Goal: Communication & Community: Answer question/provide support

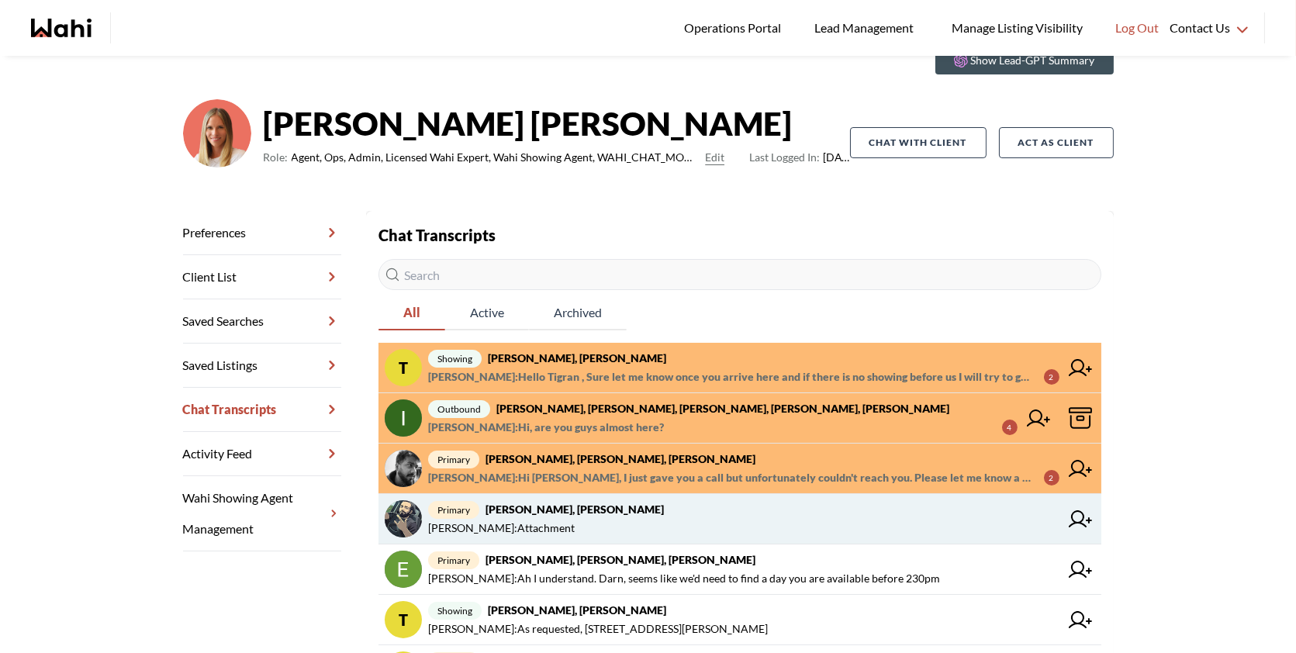
click at [645, 525] on span "Saeid Kanani : Attachment" at bounding box center [743, 528] width 631 height 19
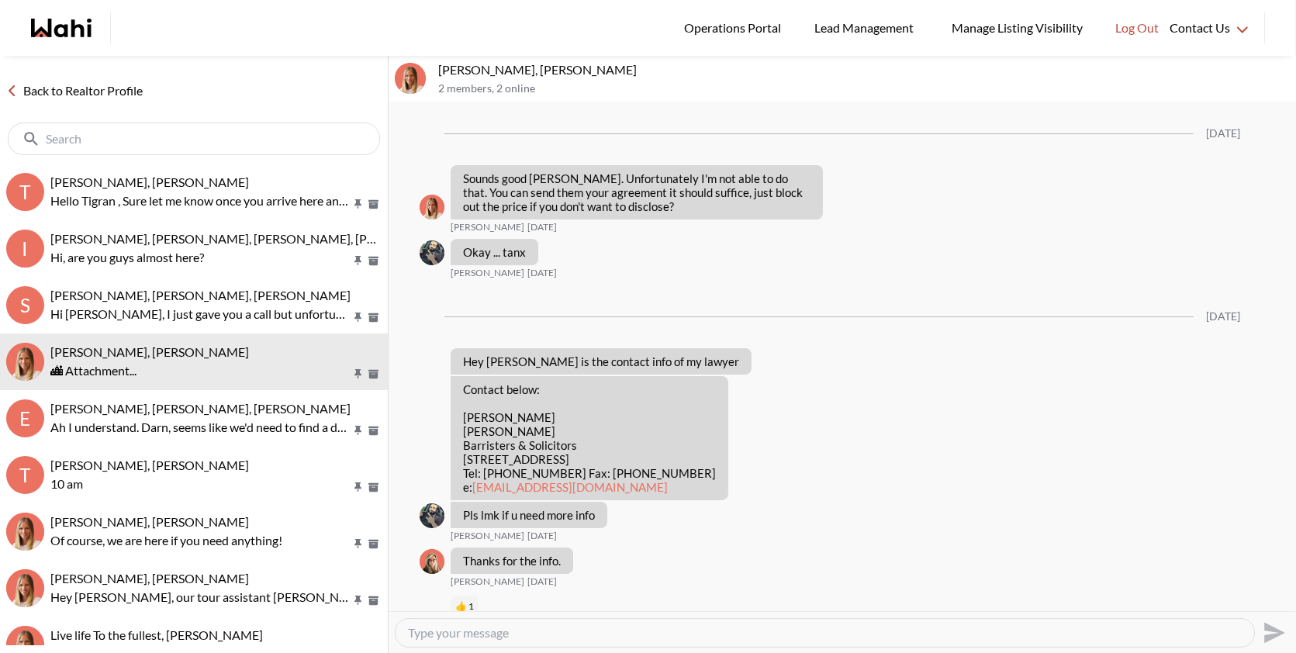
scroll to position [1432, 0]
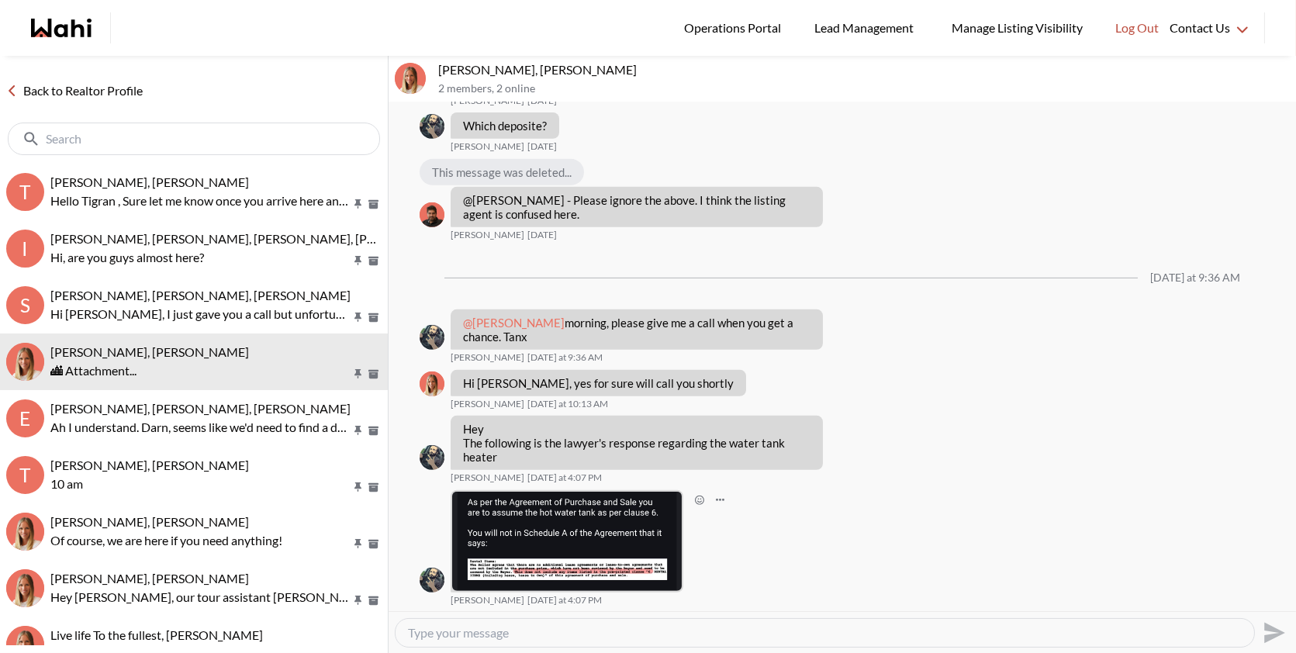
click at [610, 515] on img at bounding box center [567, 541] width 230 height 99
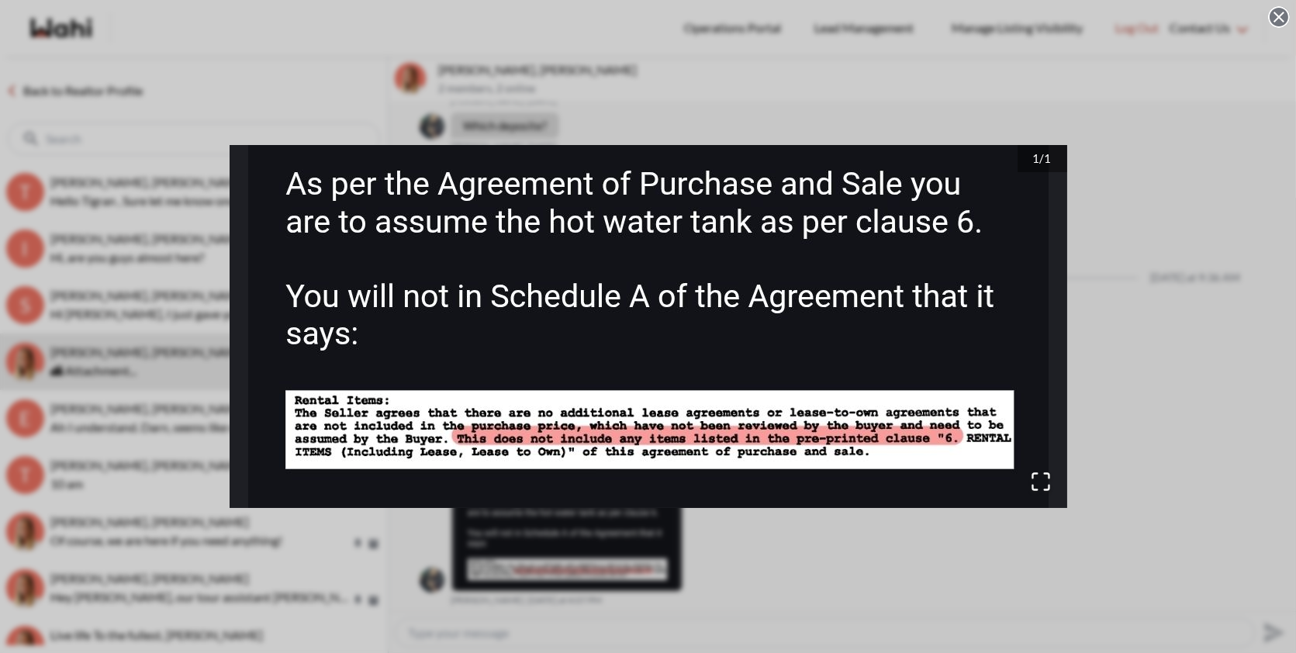
click at [1103, 426] on div "1 / 1" at bounding box center [648, 326] width 1296 height 653
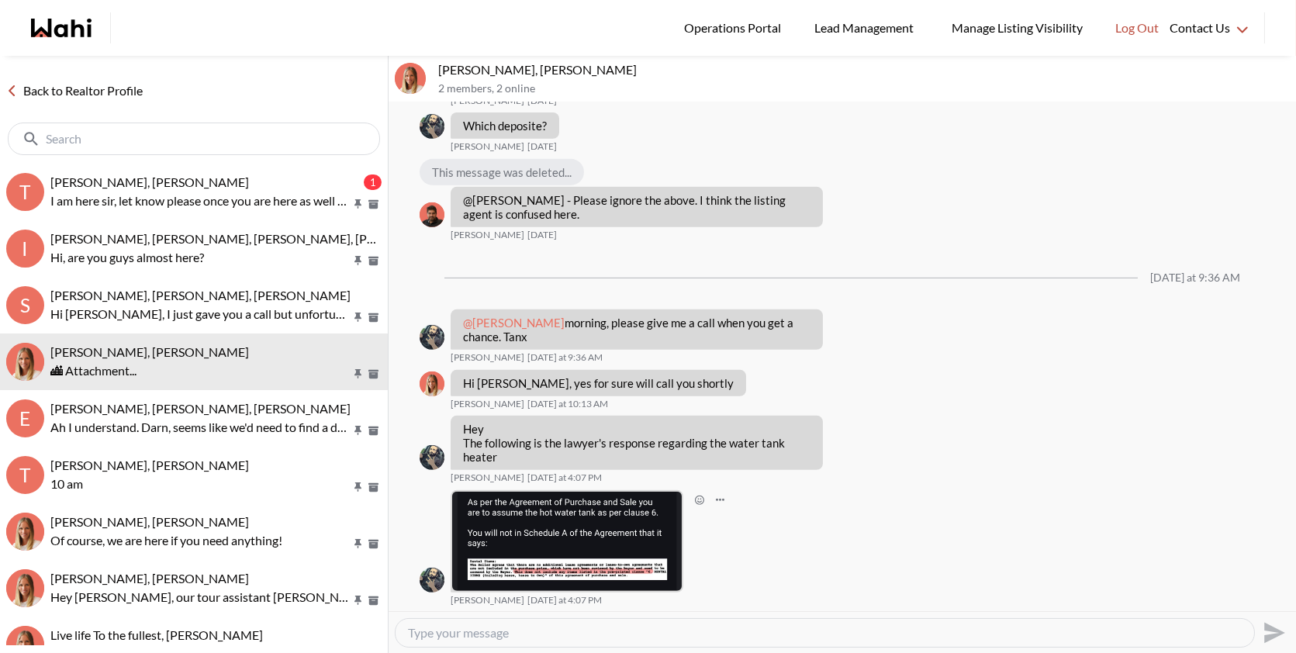
click at [593, 525] on img at bounding box center [567, 541] width 230 height 99
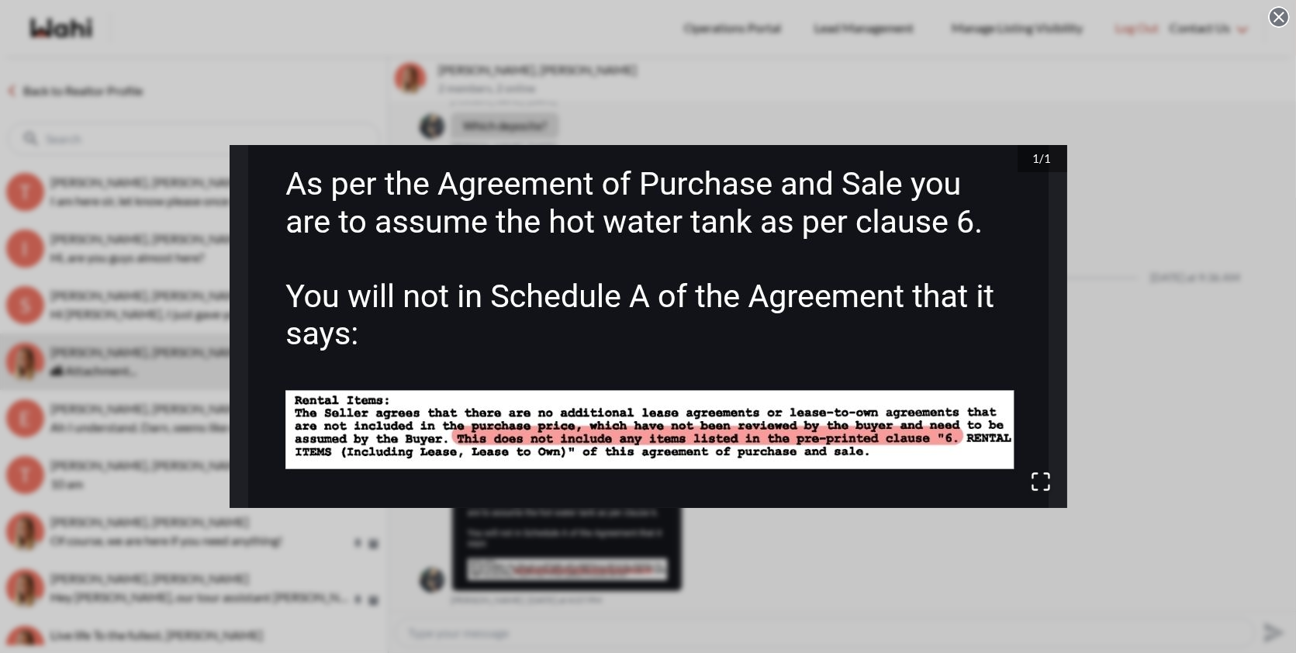
click at [220, 69] on div "1 / 1" at bounding box center [648, 326] width 1296 height 653
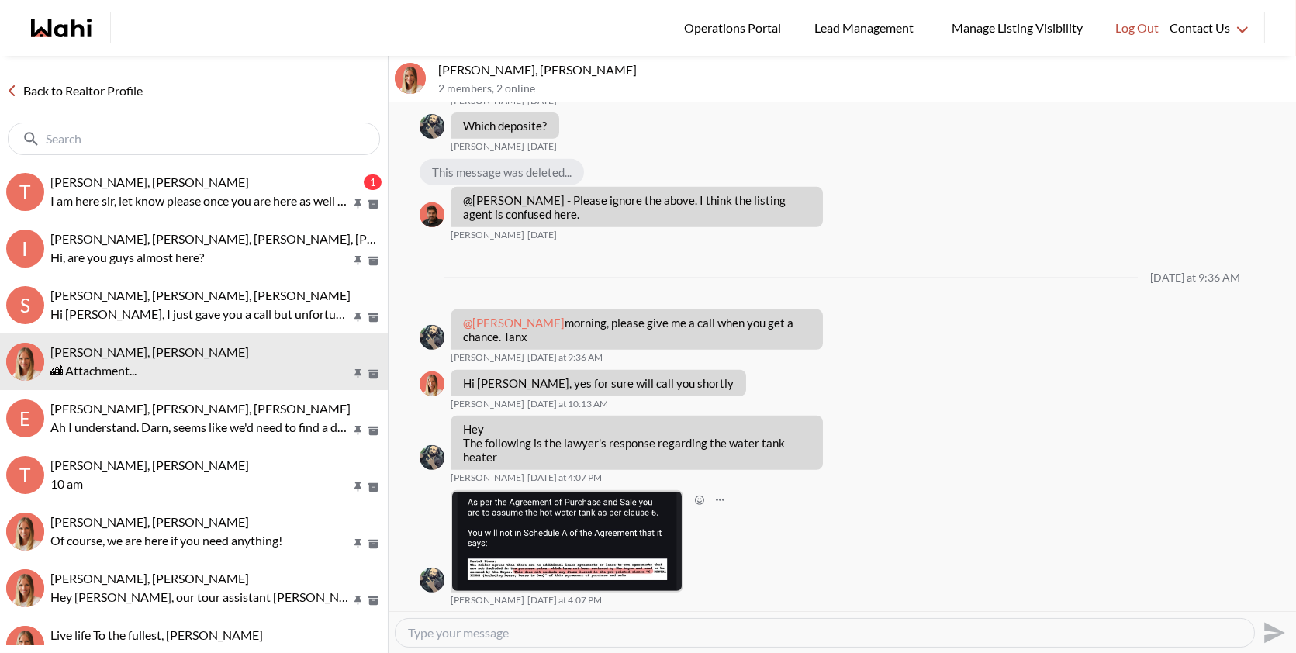
click at [580, 538] on img at bounding box center [567, 541] width 230 height 99
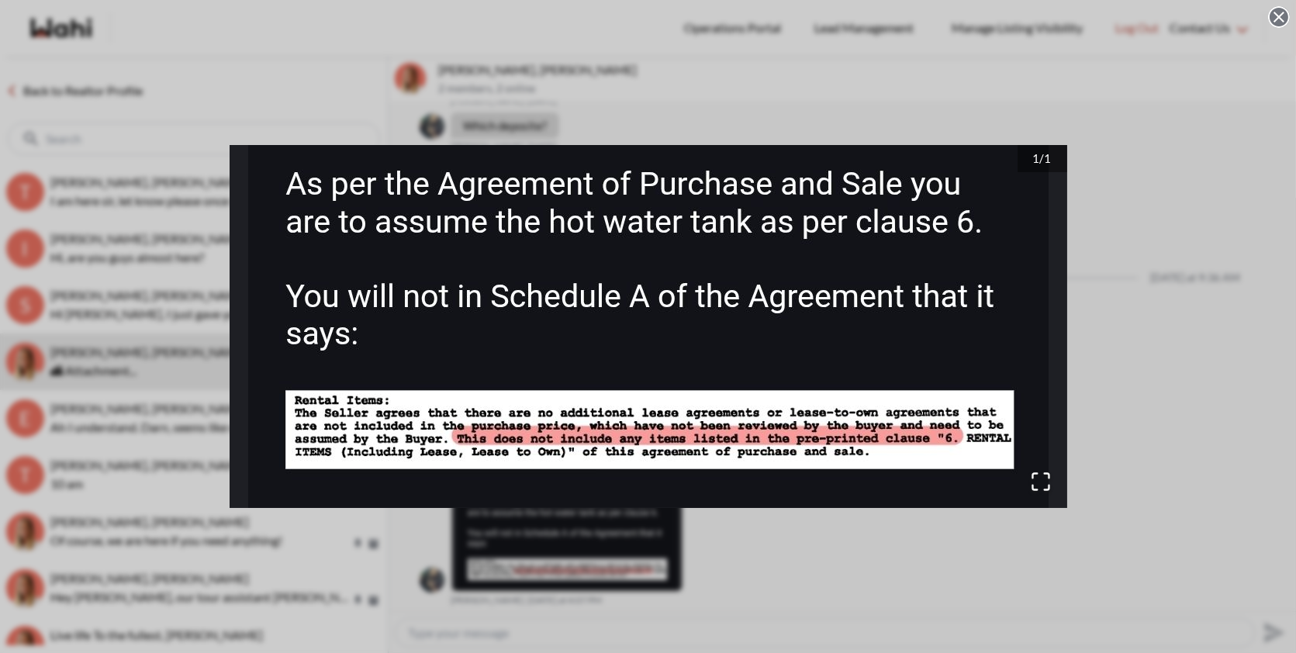
click at [801, 564] on div "1 / 1" at bounding box center [648, 326] width 1296 height 653
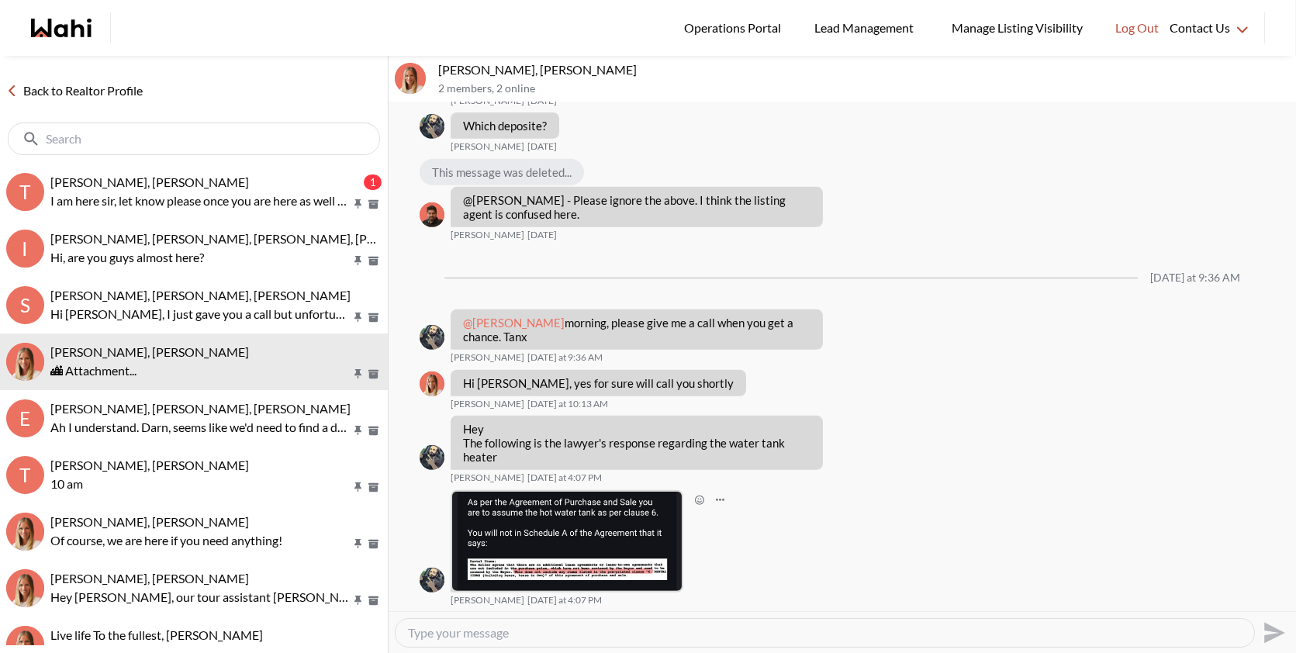
click at [558, 629] on textarea "Type your message" at bounding box center [825, 633] width 834 height 16
type textarea "Hi Saeid, I will give you a call shortly"
click at [1279, 632] on icon "Send" at bounding box center [1274, 632] width 21 height 21
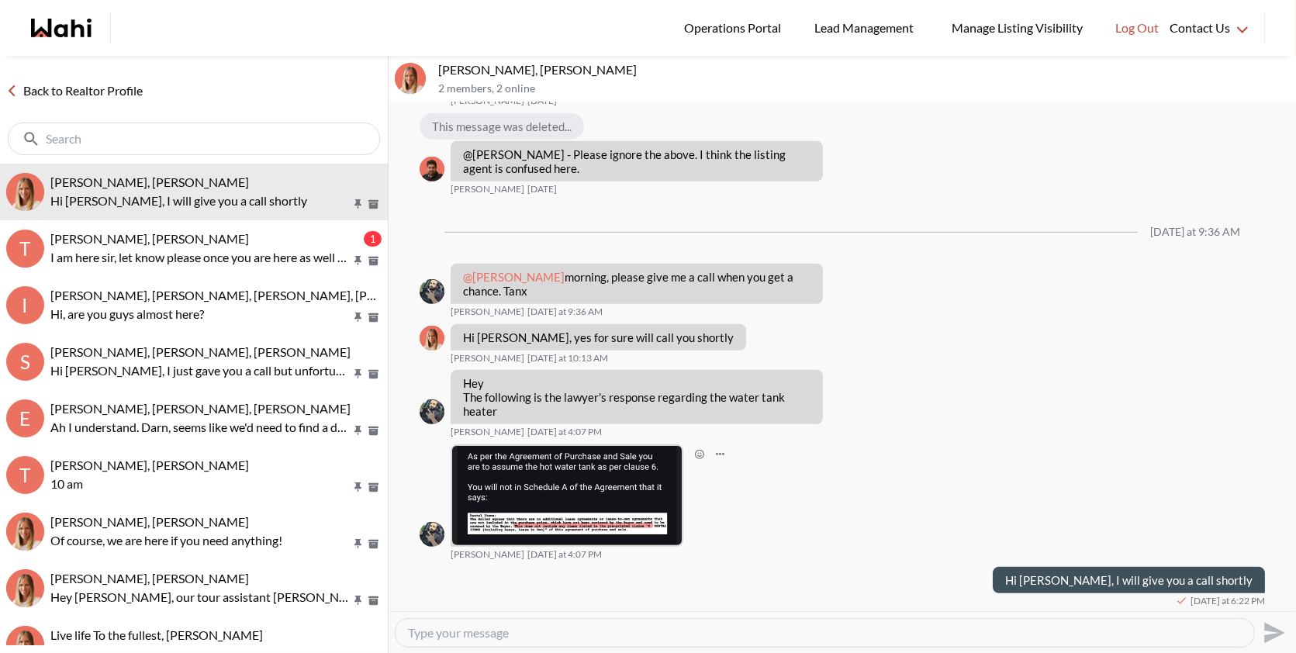
click at [577, 502] on img at bounding box center [567, 495] width 230 height 99
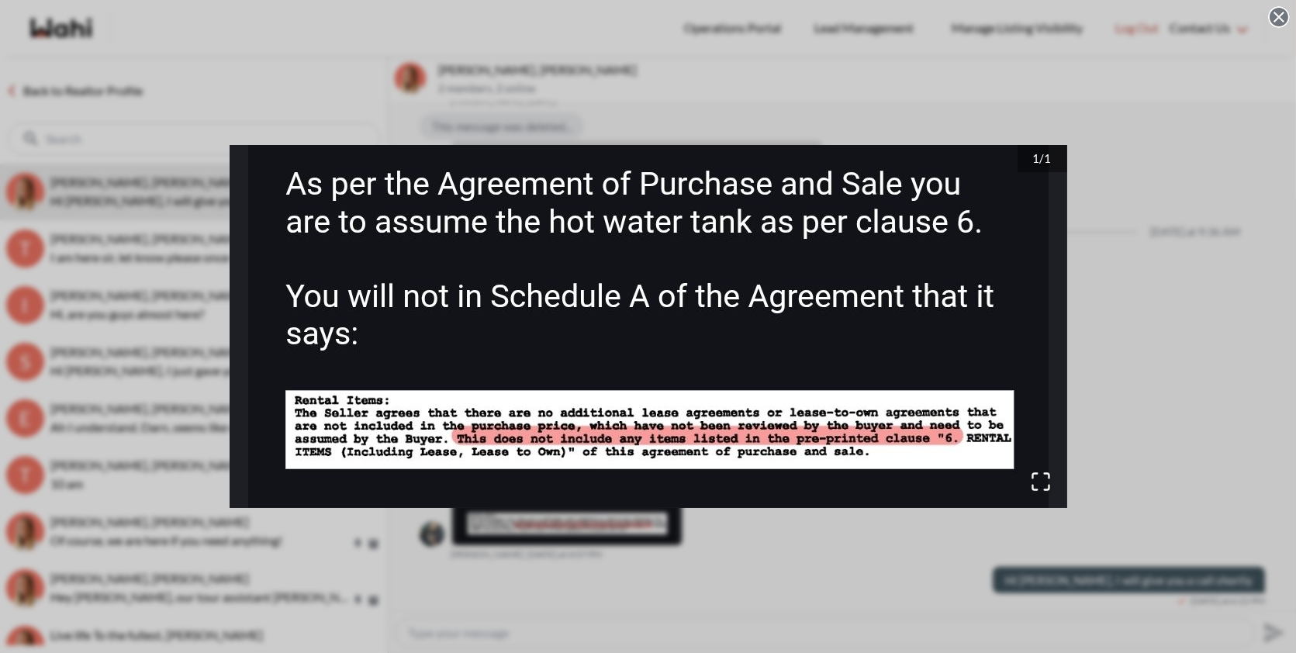
click at [423, 28] on div "1 / 1" at bounding box center [648, 326] width 1296 height 653
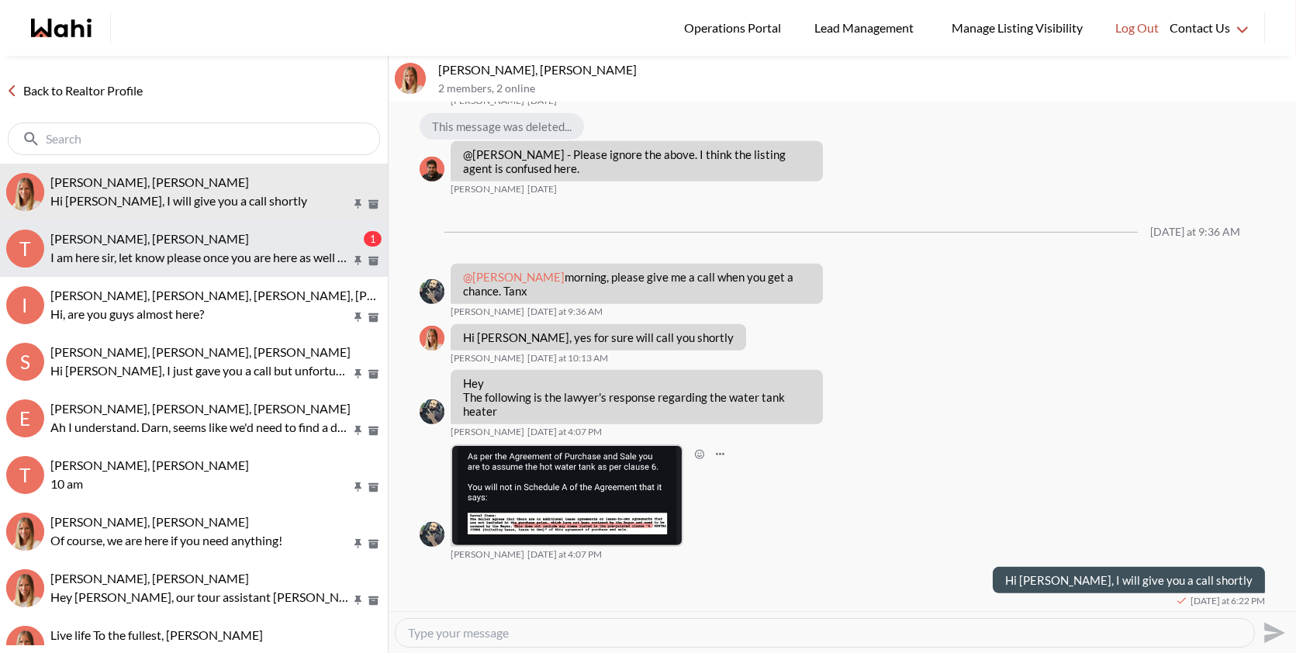
click at [219, 232] on span "[PERSON_NAME], [PERSON_NAME]" at bounding box center [149, 238] width 199 height 15
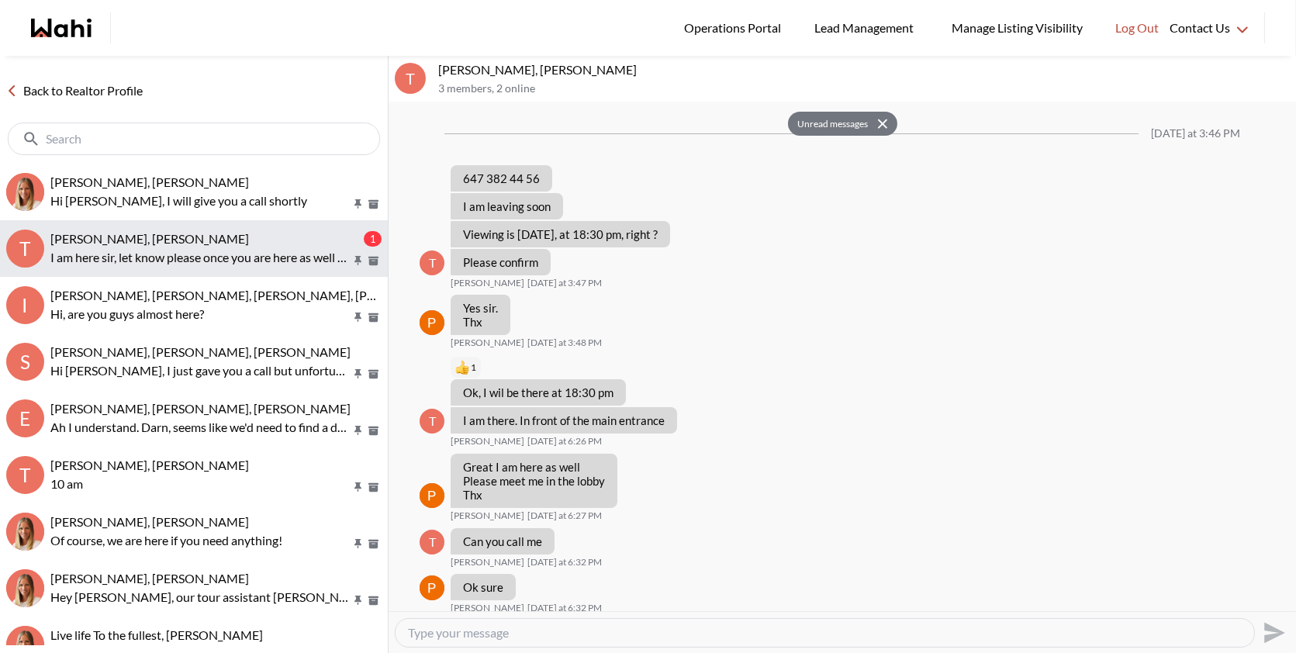
scroll to position [1139, 0]
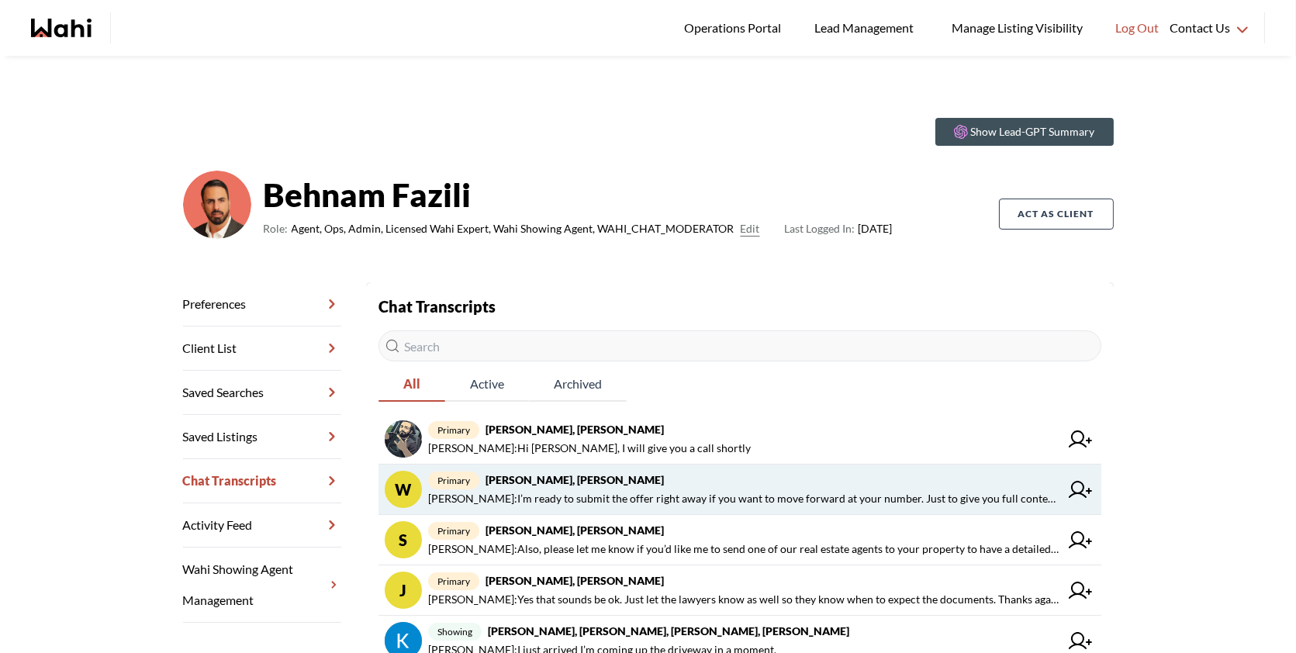
click at [594, 492] on span "Behnam Fazili : I’m ready to submit the offer right away if you want to move fo…" at bounding box center [743, 498] width 631 height 19
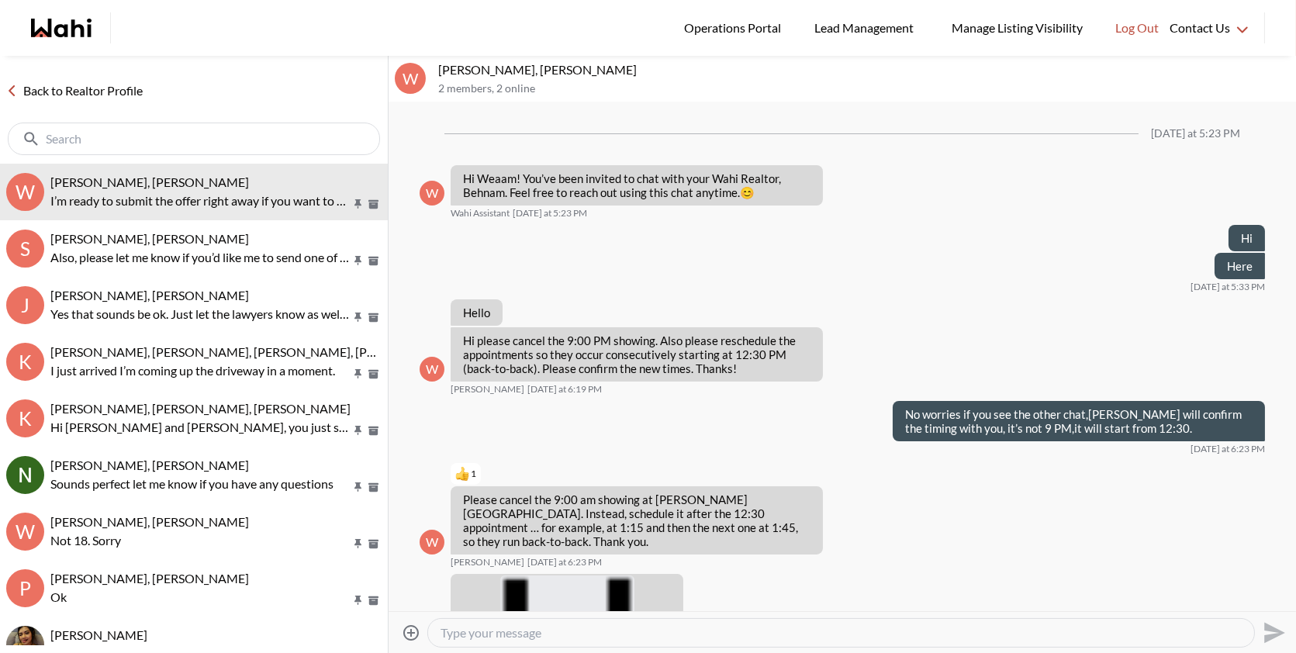
scroll to position [2377, 0]
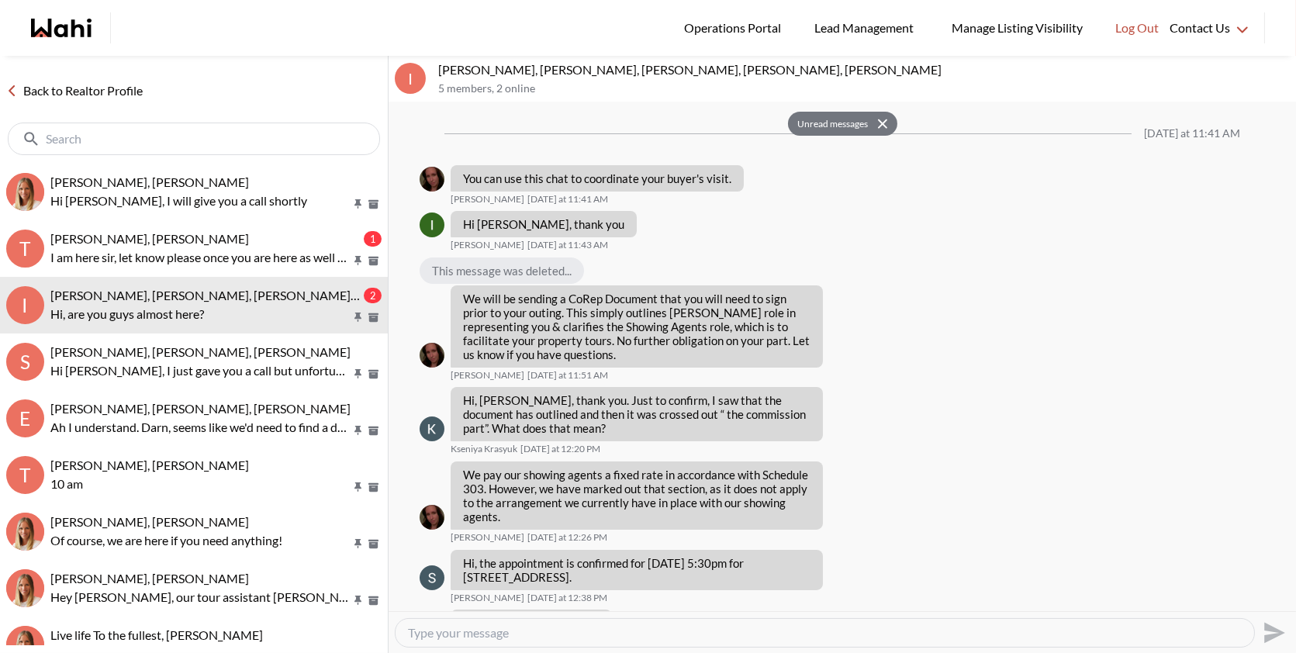
scroll to position [427, 0]
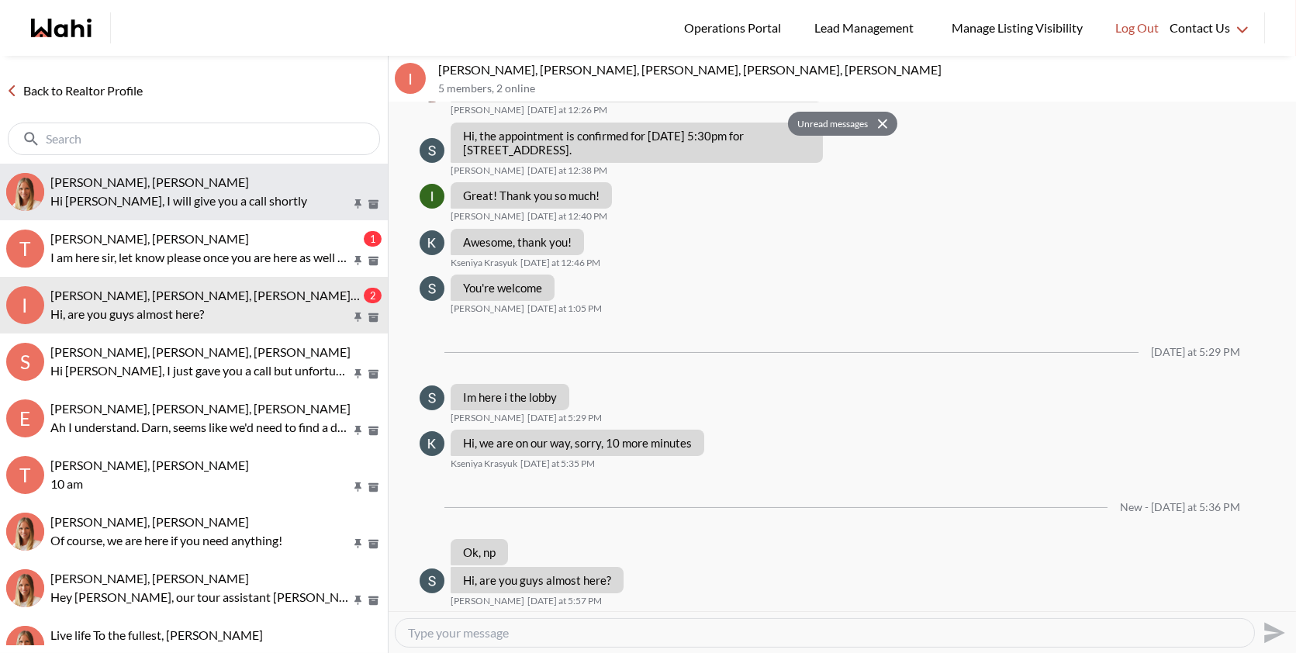
click at [174, 202] on p "Hi Saeid, I will give you a call shortly" at bounding box center [200, 201] width 300 height 19
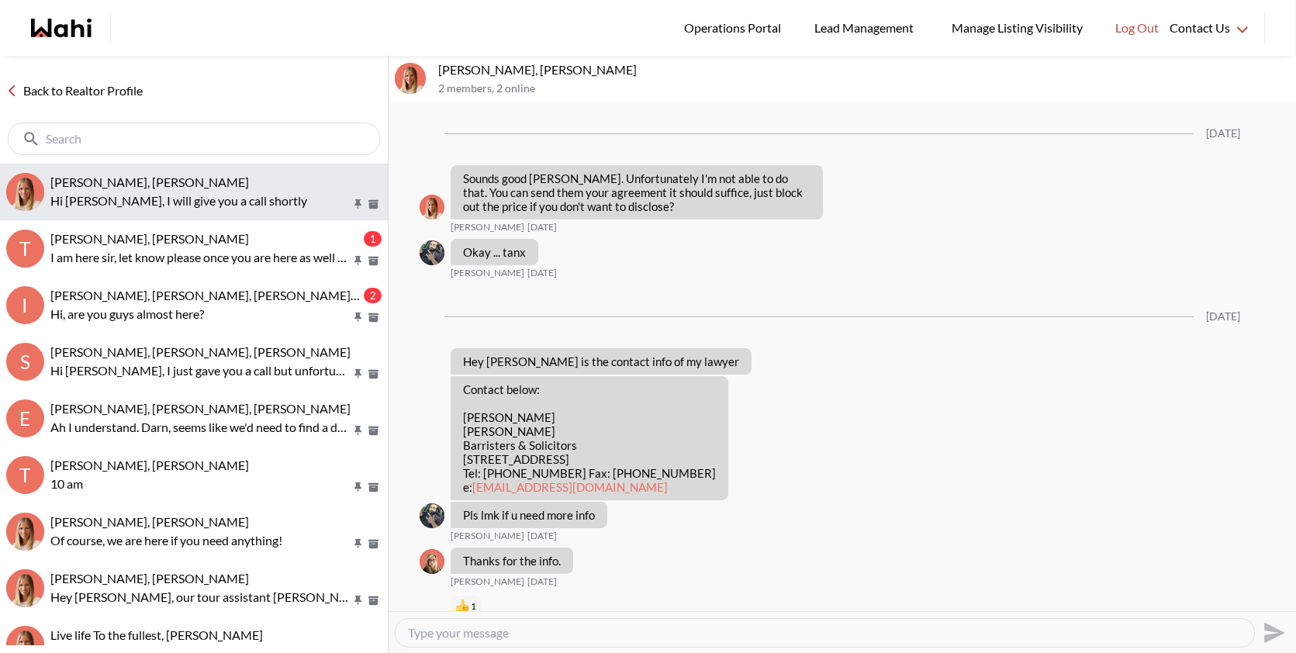
scroll to position [1478, 0]
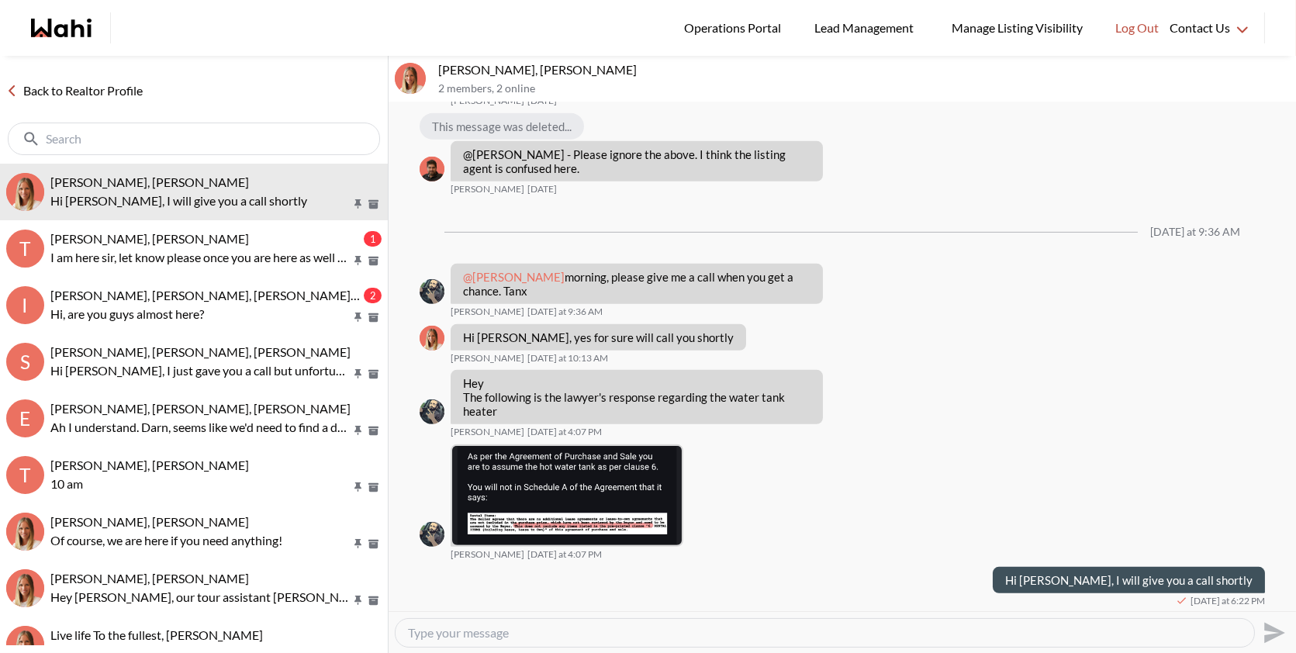
click at [491, 634] on textarea "Type your message" at bounding box center [825, 633] width 834 height 16
click at [580, 472] on img at bounding box center [567, 495] width 230 height 99
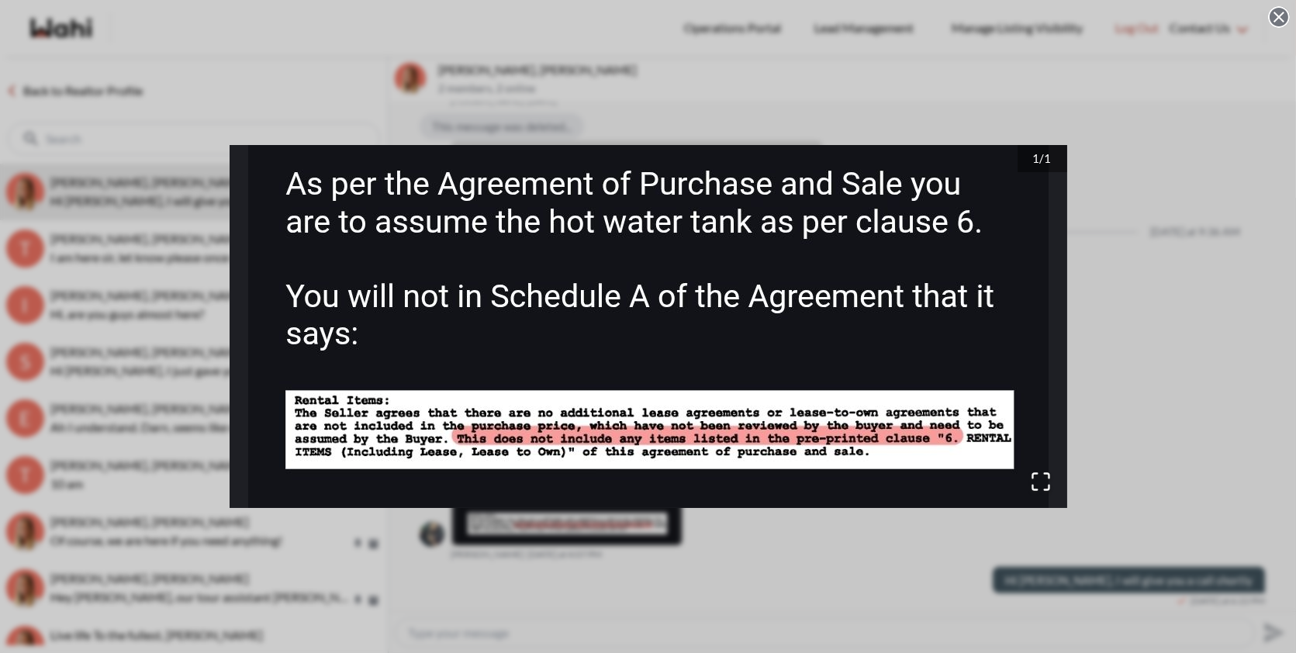
click at [635, 564] on div "1 / 1" at bounding box center [648, 326] width 1296 height 653
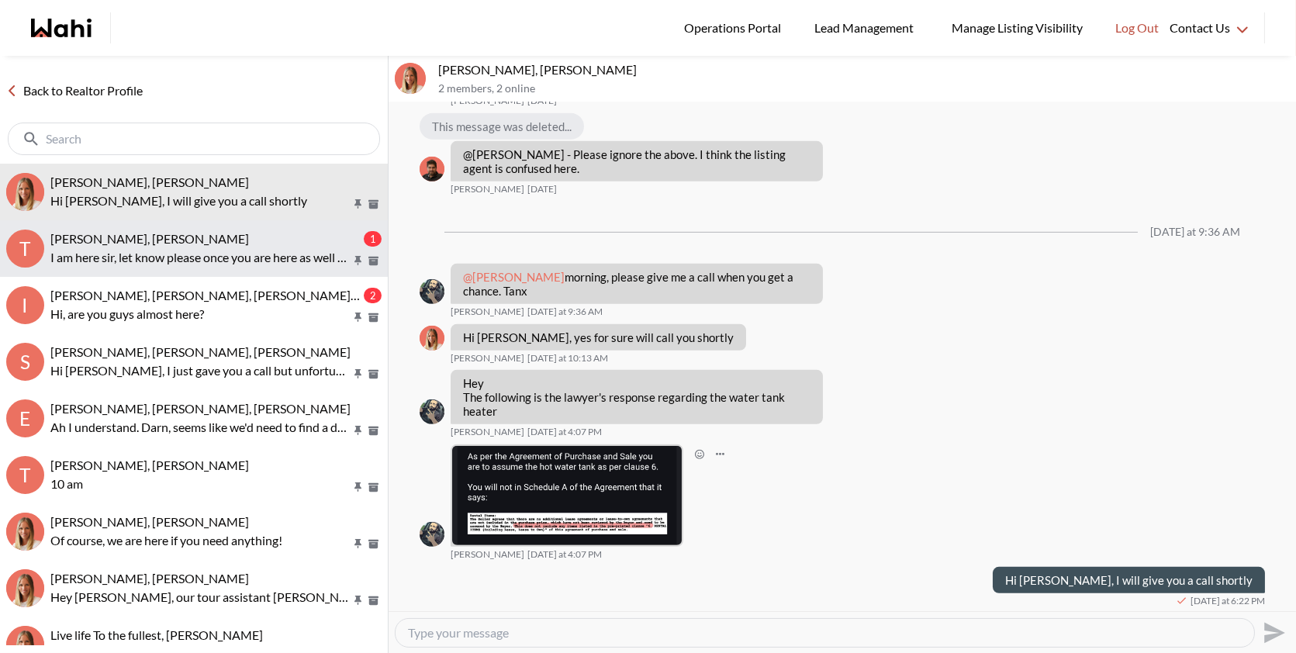
click at [230, 254] on p "I am here sir, let know please once you are here as well Thanks" at bounding box center [200, 257] width 300 height 19
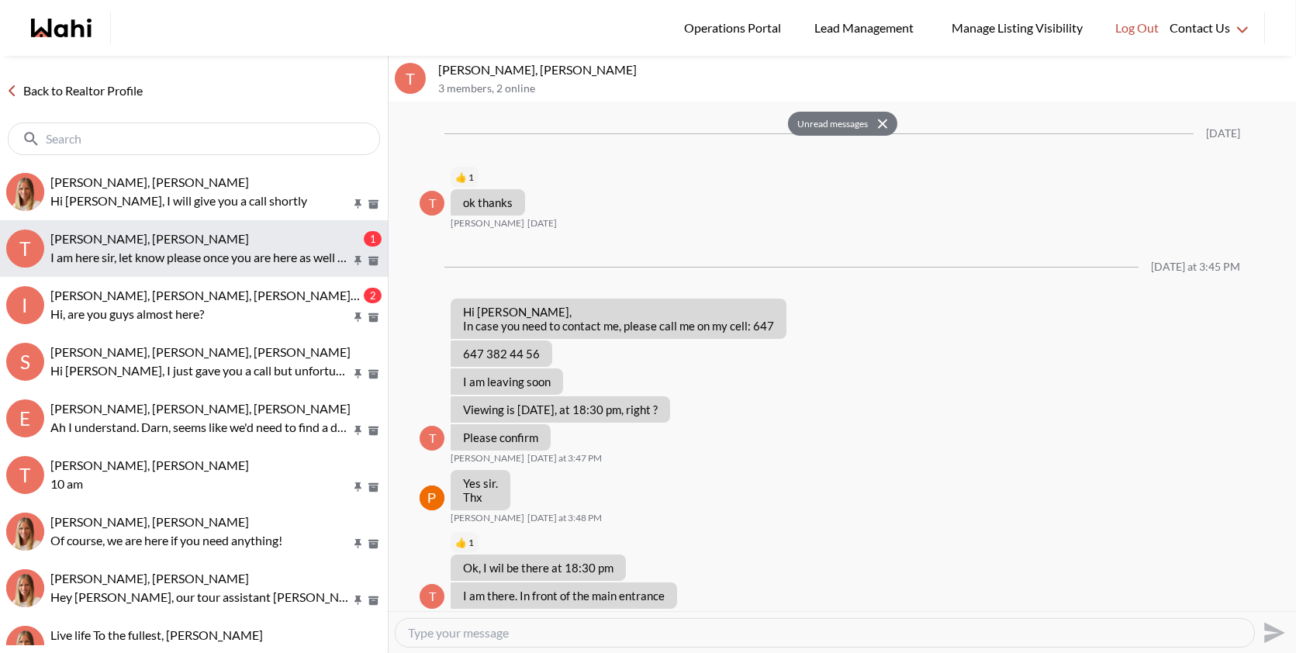
scroll to position [1313, 0]
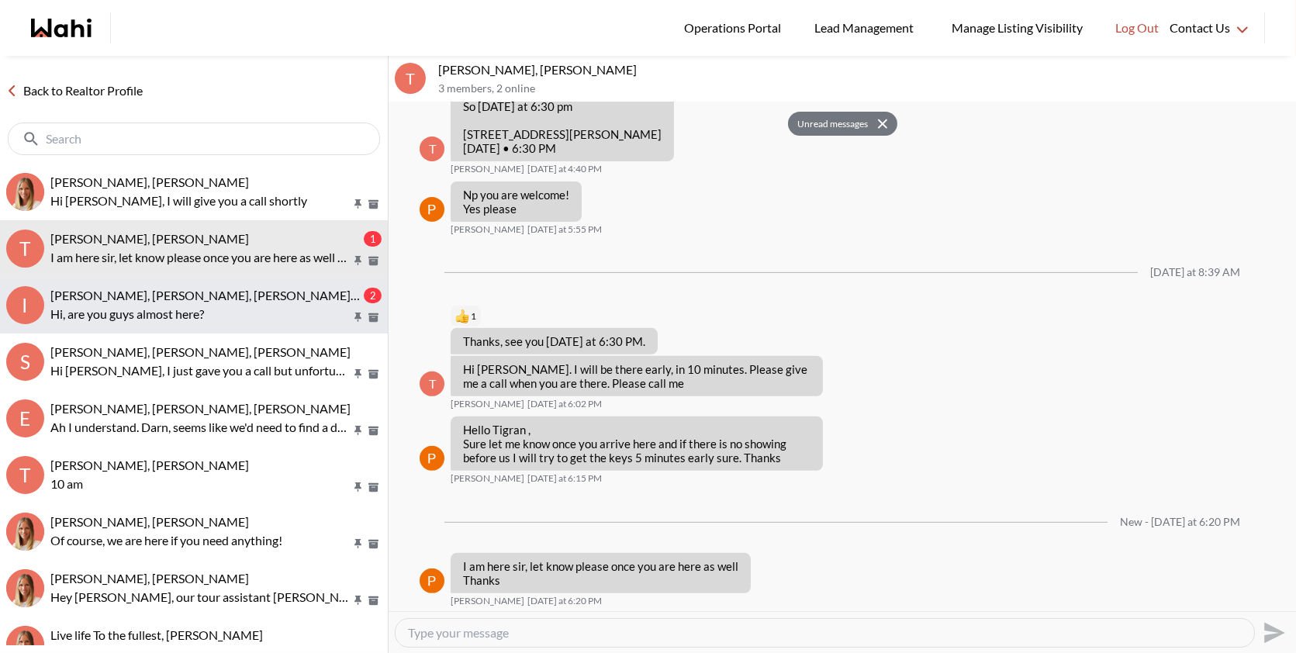
click at [232, 293] on span "Irina Krasyuk, Kseniya Krasyuk, Suzette, Michelle, Alicia" at bounding box center [301, 295] width 503 height 15
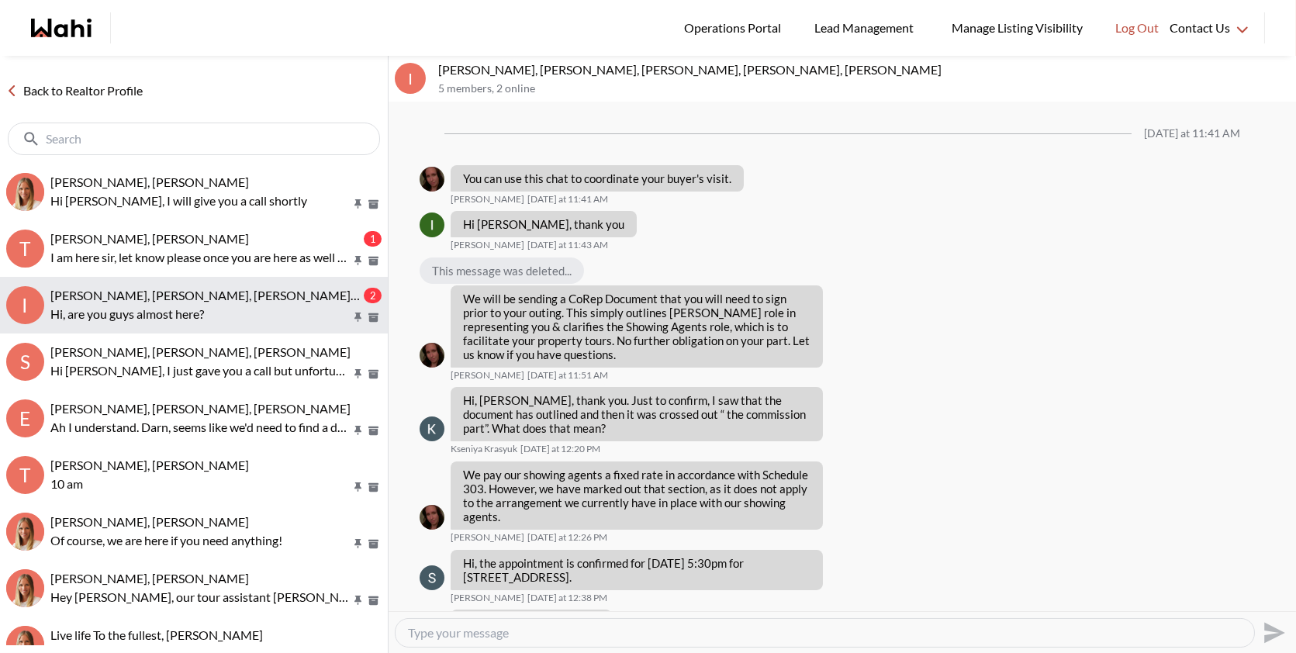
scroll to position [365, 0]
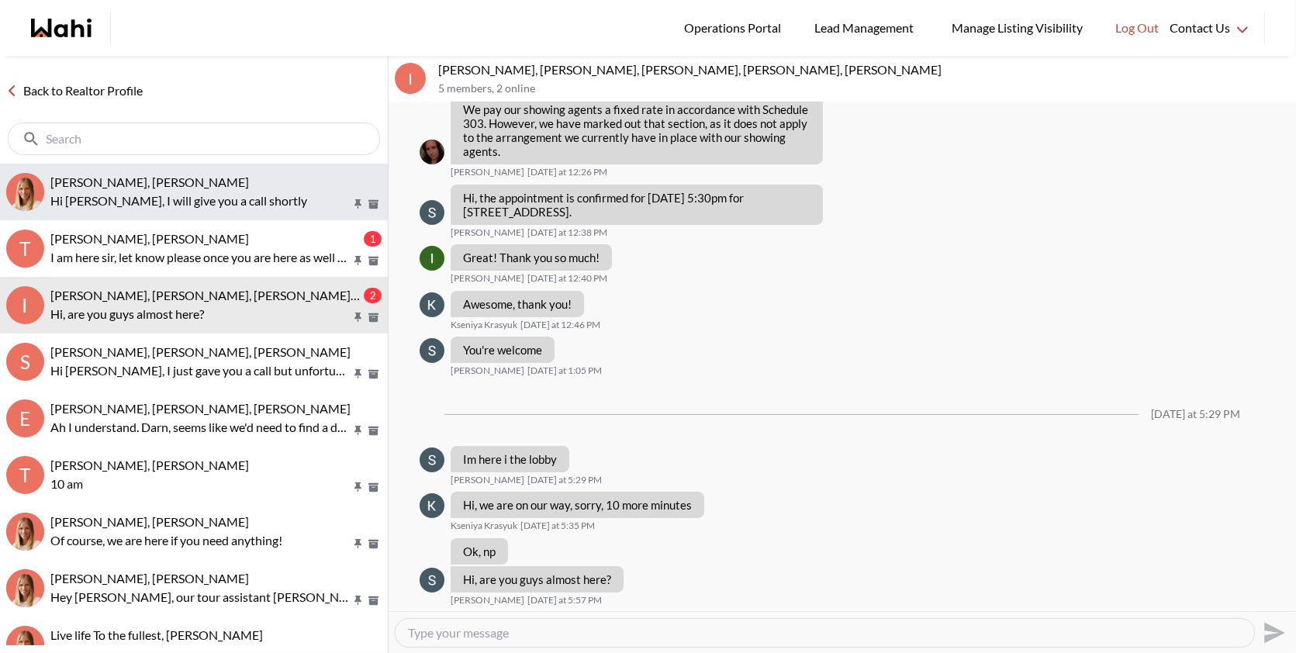
click at [172, 179] on div "[PERSON_NAME], [PERSON_NAME]" at bounding box center [215, 183] width 331 height 16
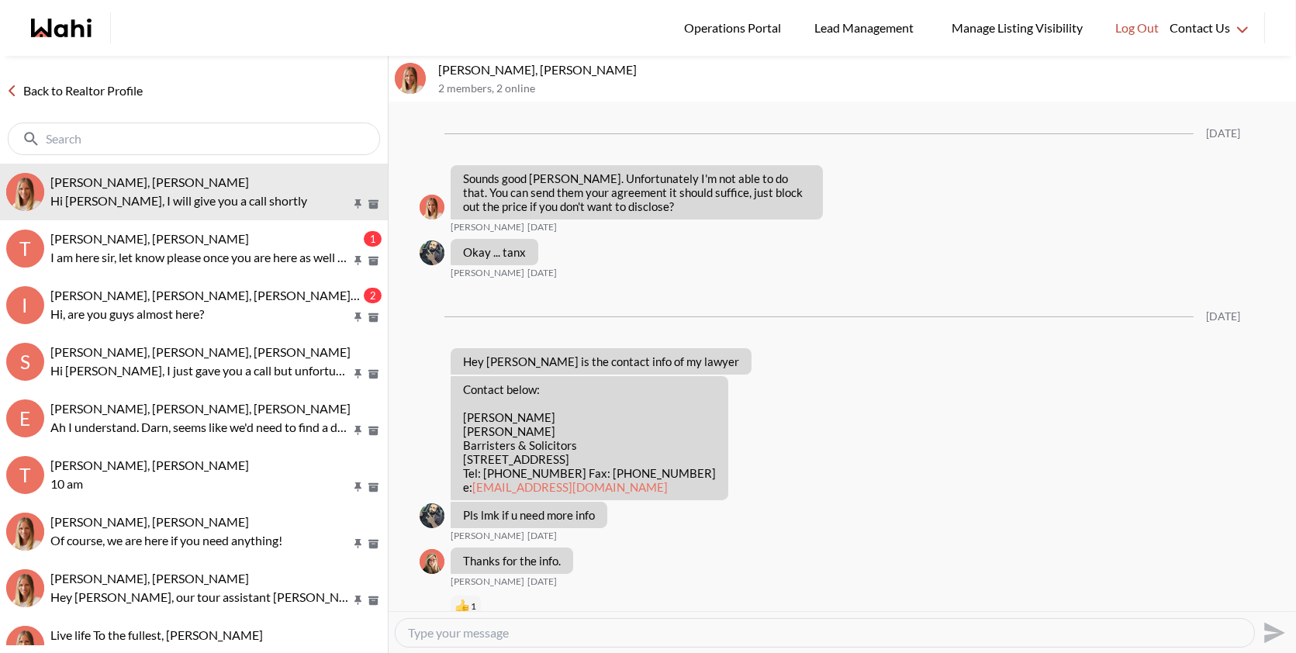
scroll to position [1478, 0]
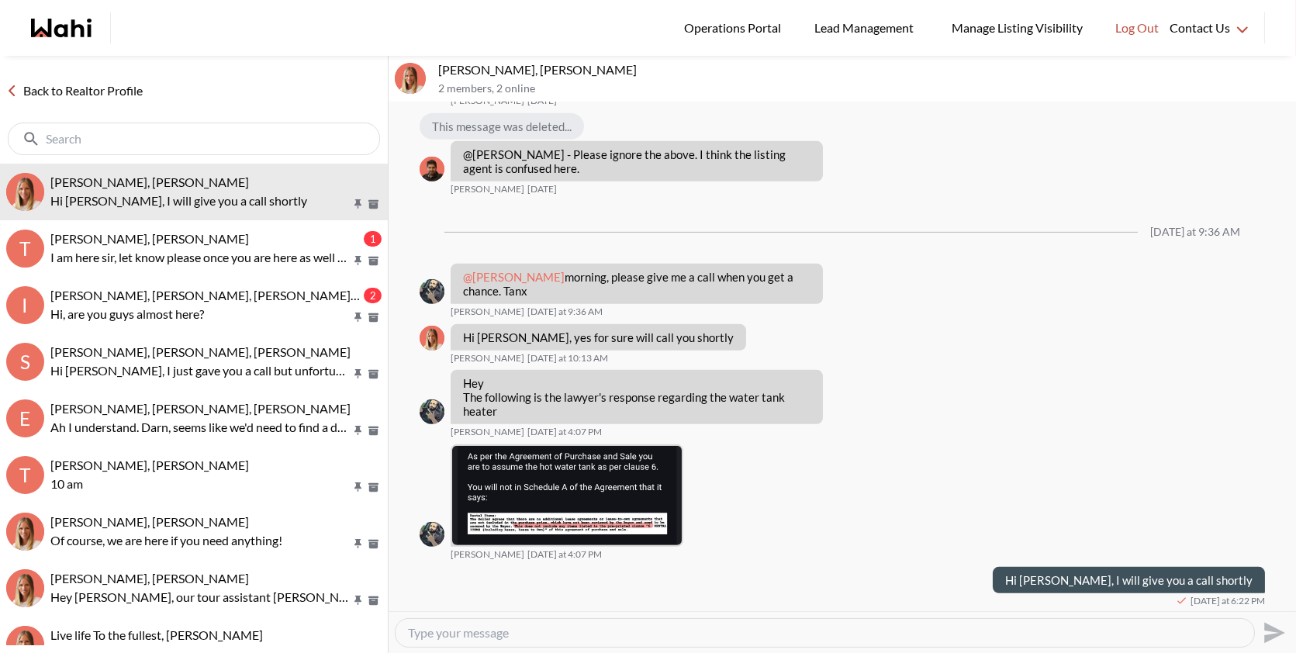
click at [478, 631] on textarea "Type your message" at bounding box center [825, 633] width 834 height 16
paste textarea "Hi [PERSON_NAME], I tried giving you a call but couldn't reach you. Please let …"
type textarea "Hi [PERSON_NAME], I tried giving you a call but couldn't reach you. Please let …"
click at [1272, 635] on icon "Send" at bounding box center [1274, 632] width 21 height 21
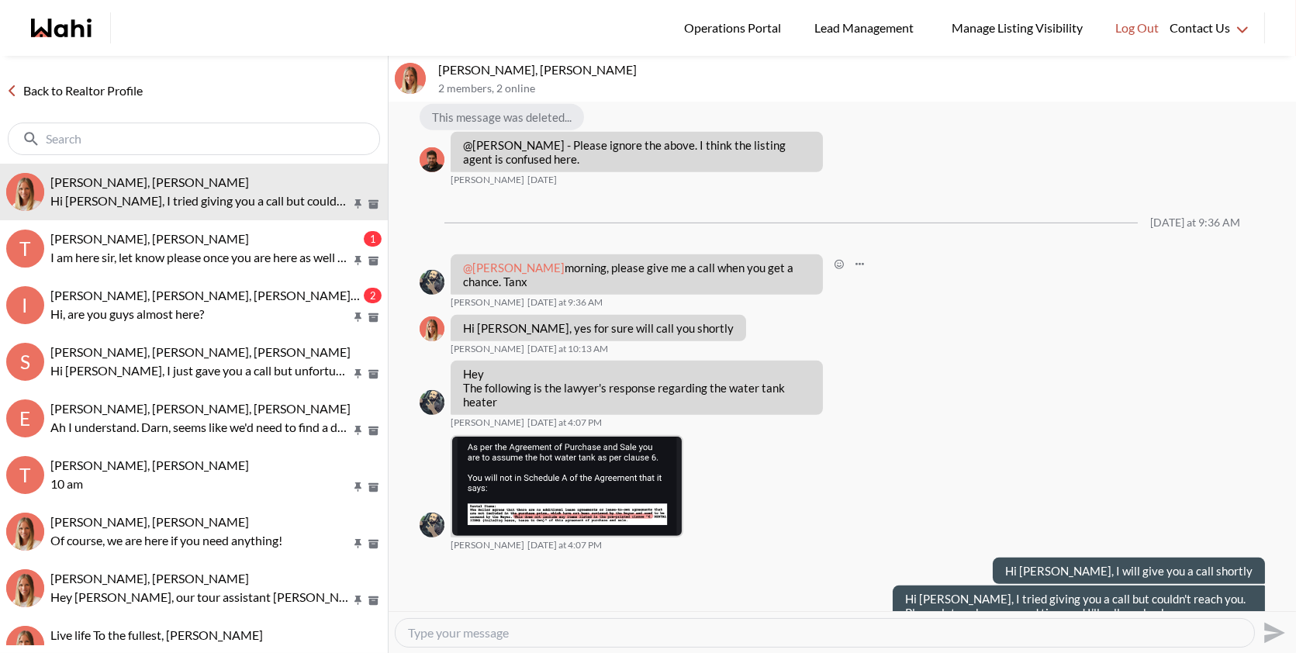
scroll to position [1494, 0]
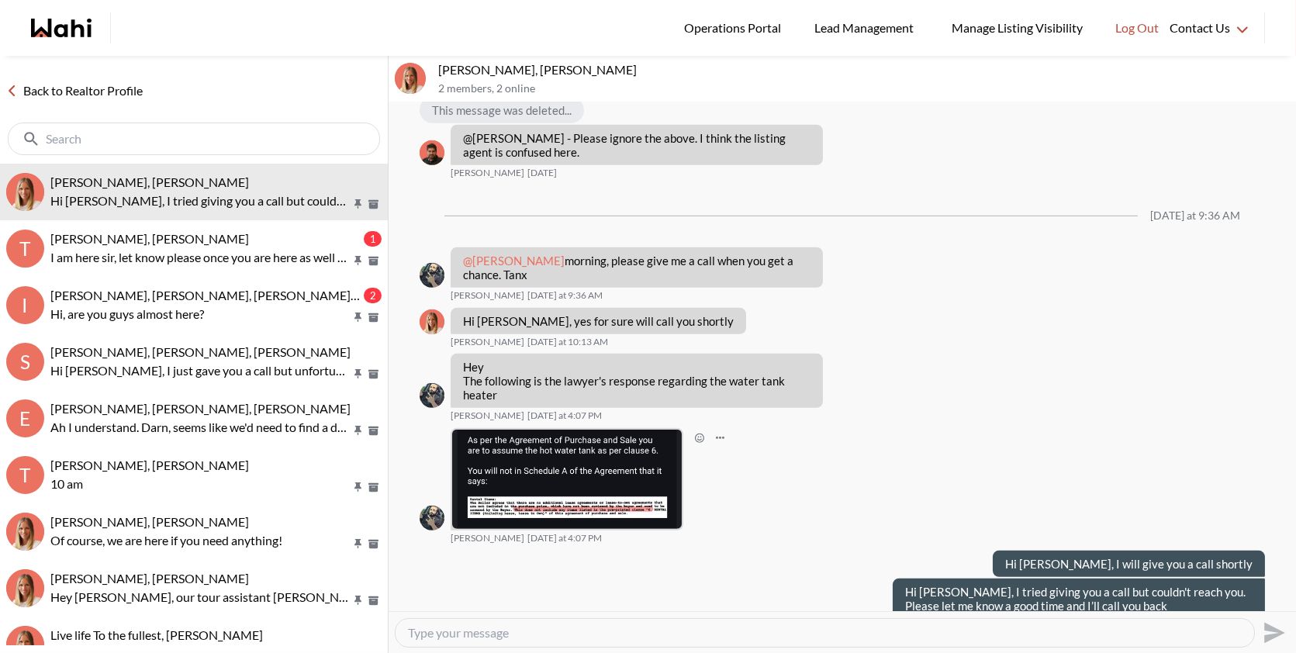
click at [545, 479] on img at bounding box center [567, 479] width 230 height 99
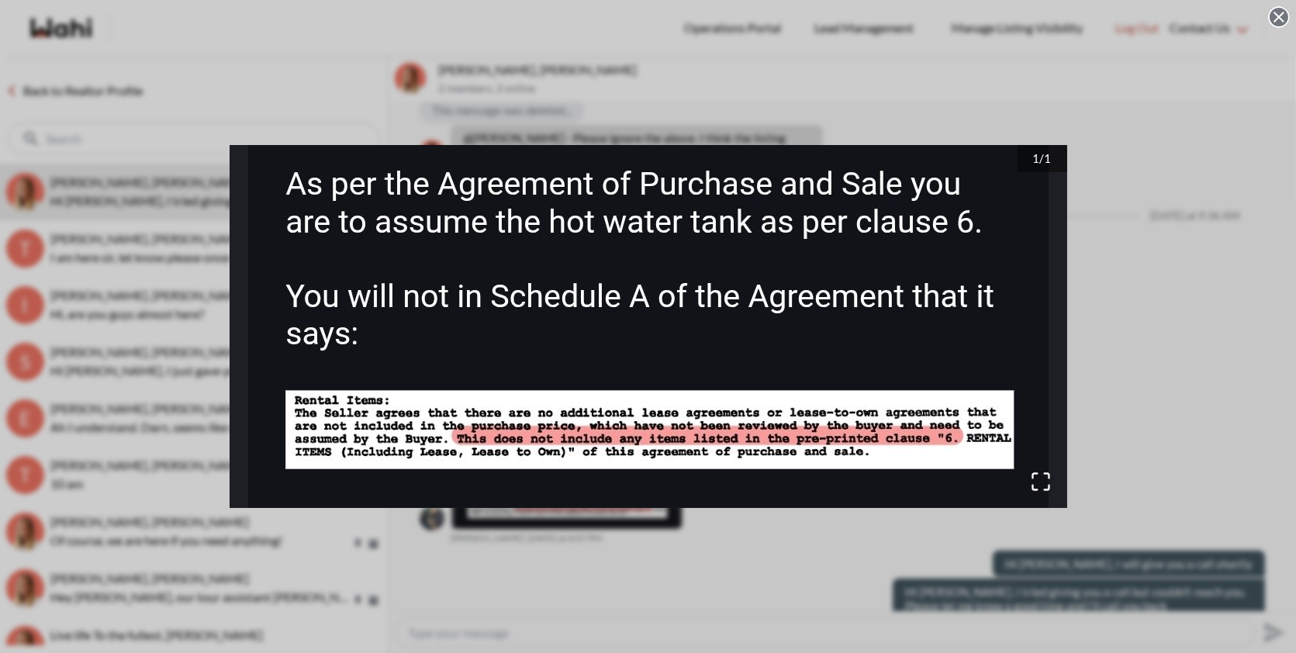
click at [647, 578] on div "1 / 1" at bounding box center [648, 326] width 1296 height 653
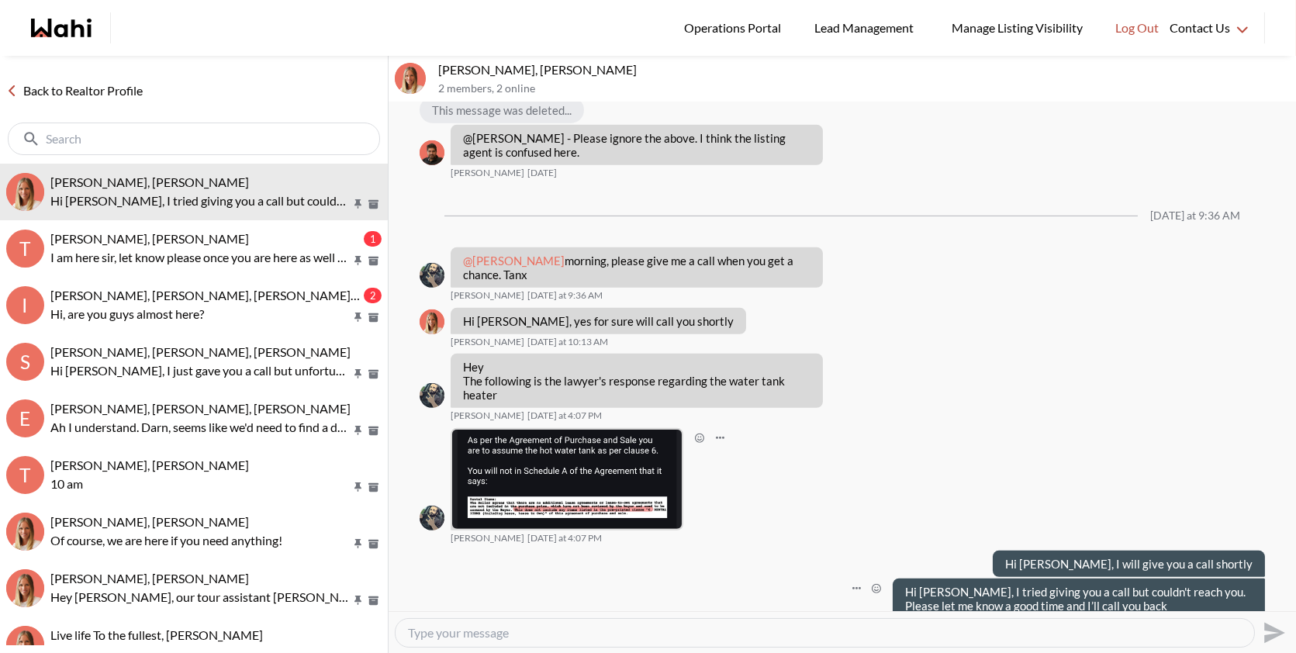
scroll to position [1520, 0]
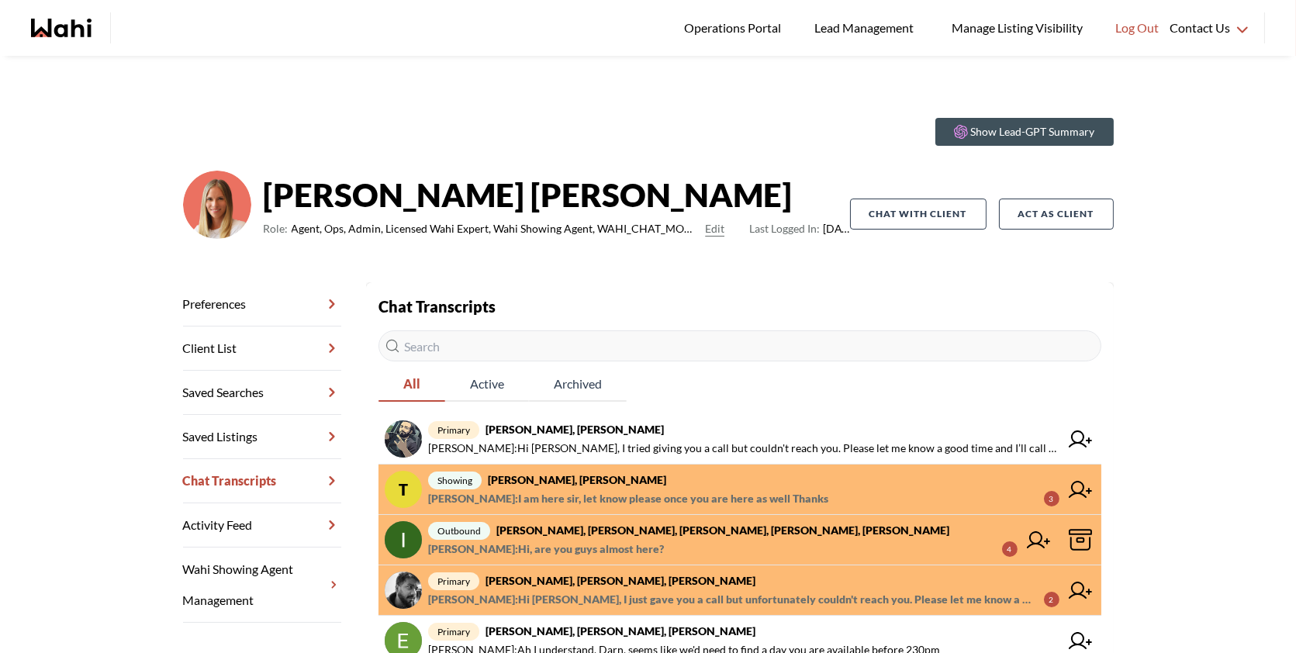
click at [711, 586] on span "primary Sourav Singh, Kirti Pal, Michelle" at bounding box center [743, 581] width 631 height 19
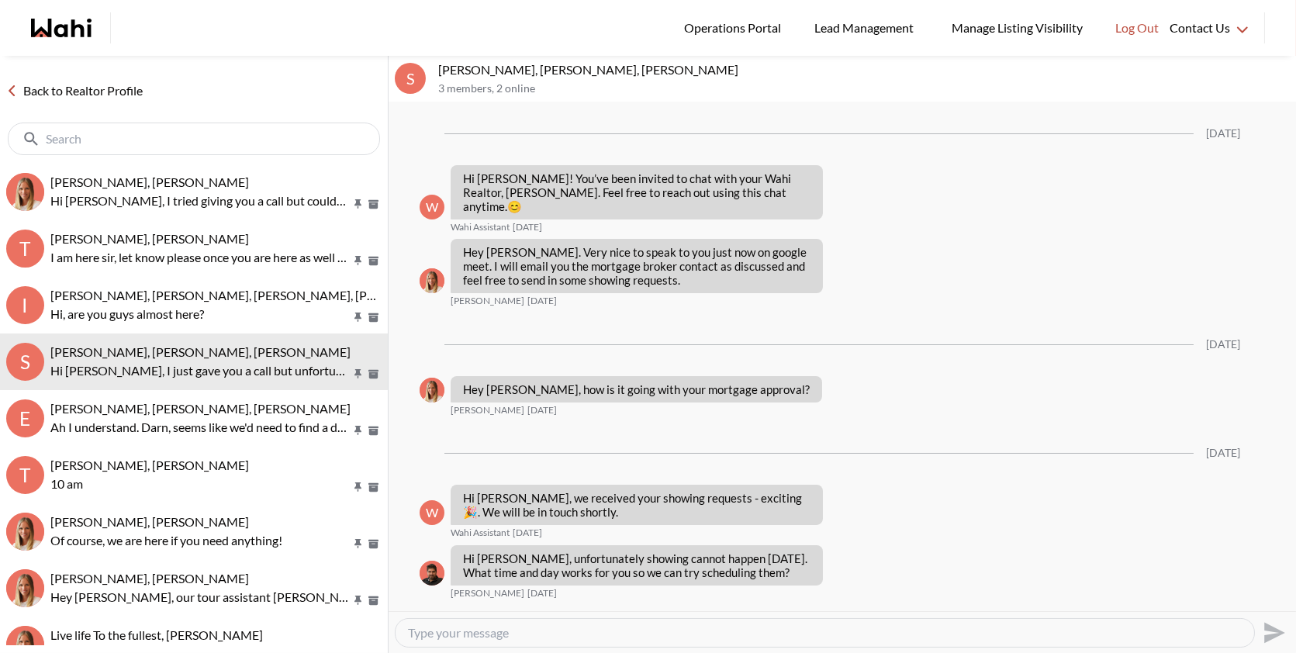
scroll to position [2514, 0]
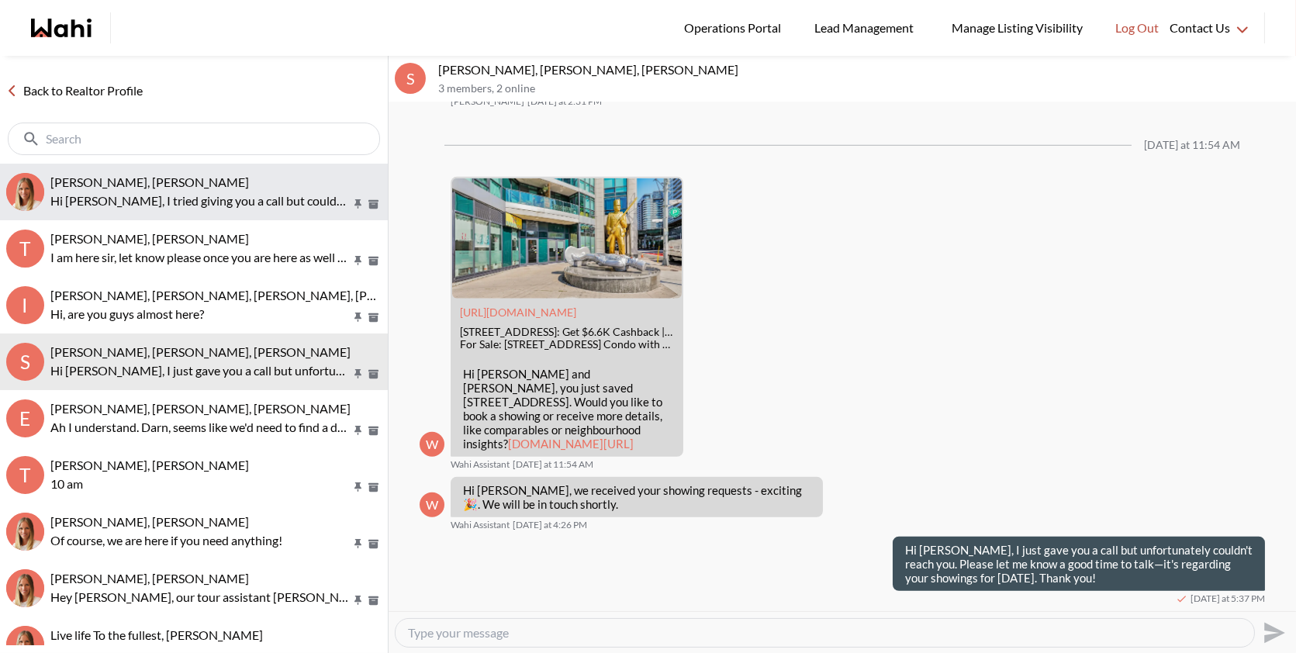
click at [211, 216] on button "Saeid Kanani, Michelle Hi Saeid, I tried giving you a call but couldn't reach y…" at bounding box center [194, 192] width 388 height 57
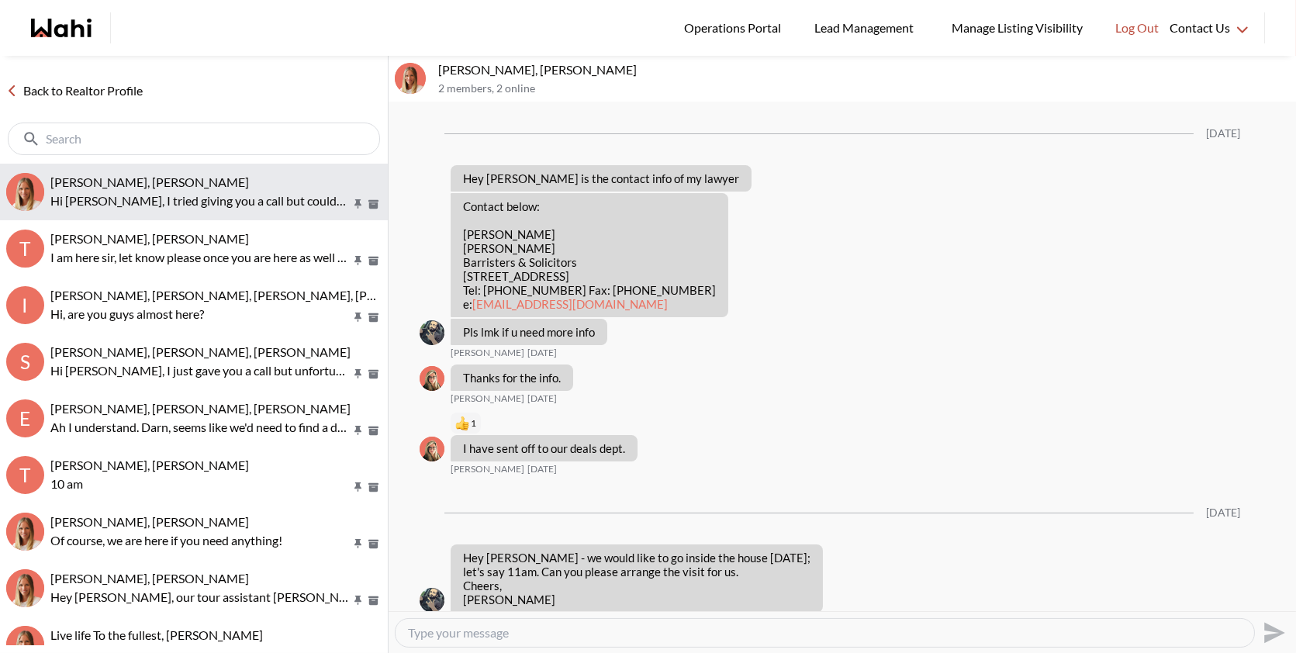
scroll to position [1337, 0]
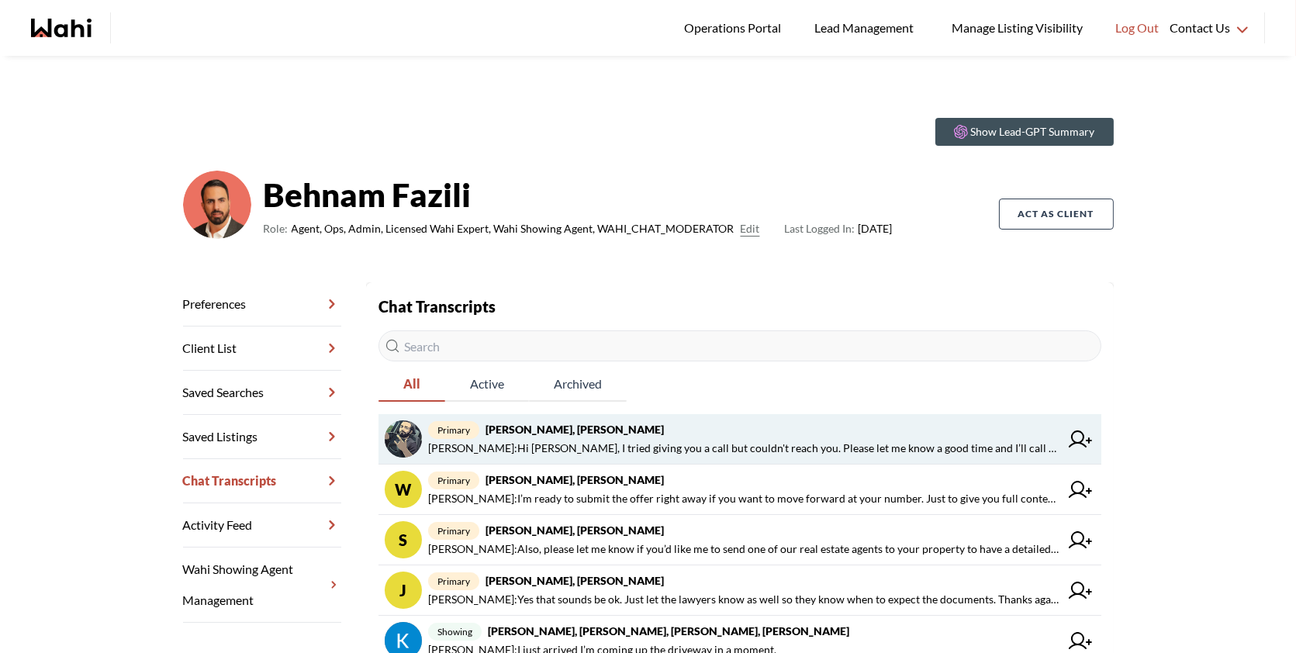
click at [567, 428] on strong "[PERSON_NAME], [PERSON_NAME]" at bounding box center [575, 429] width 178 height 13
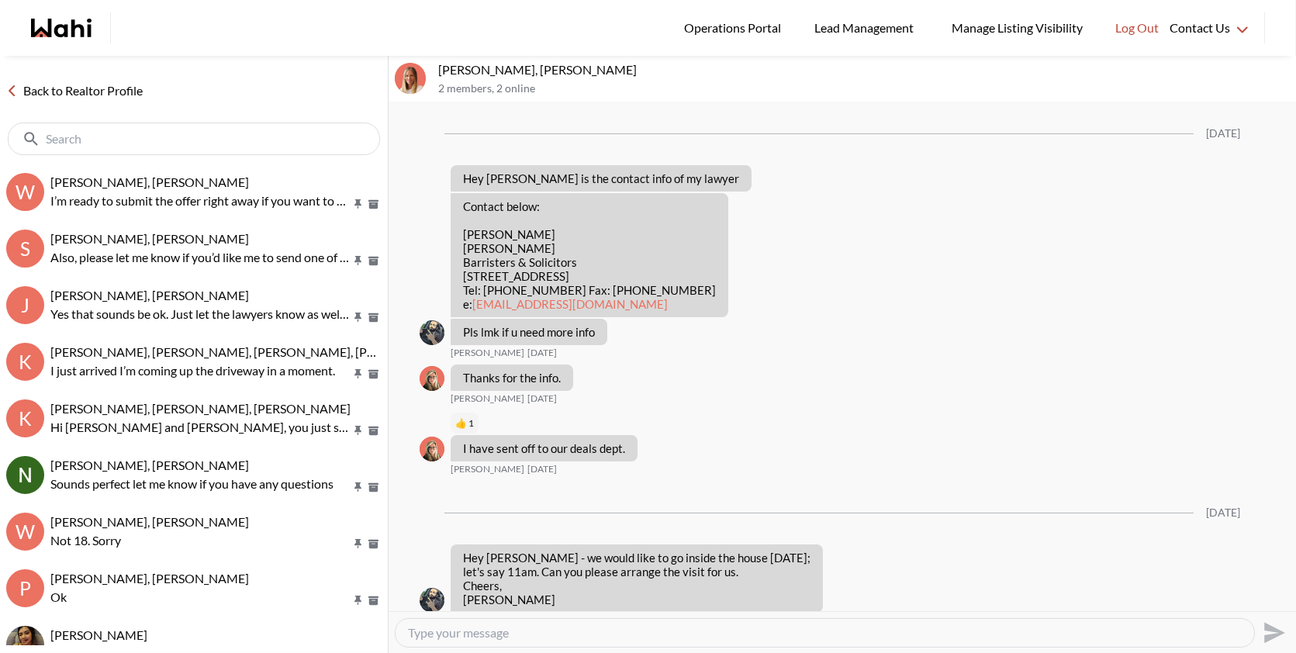
scroll to position [1337, 0]
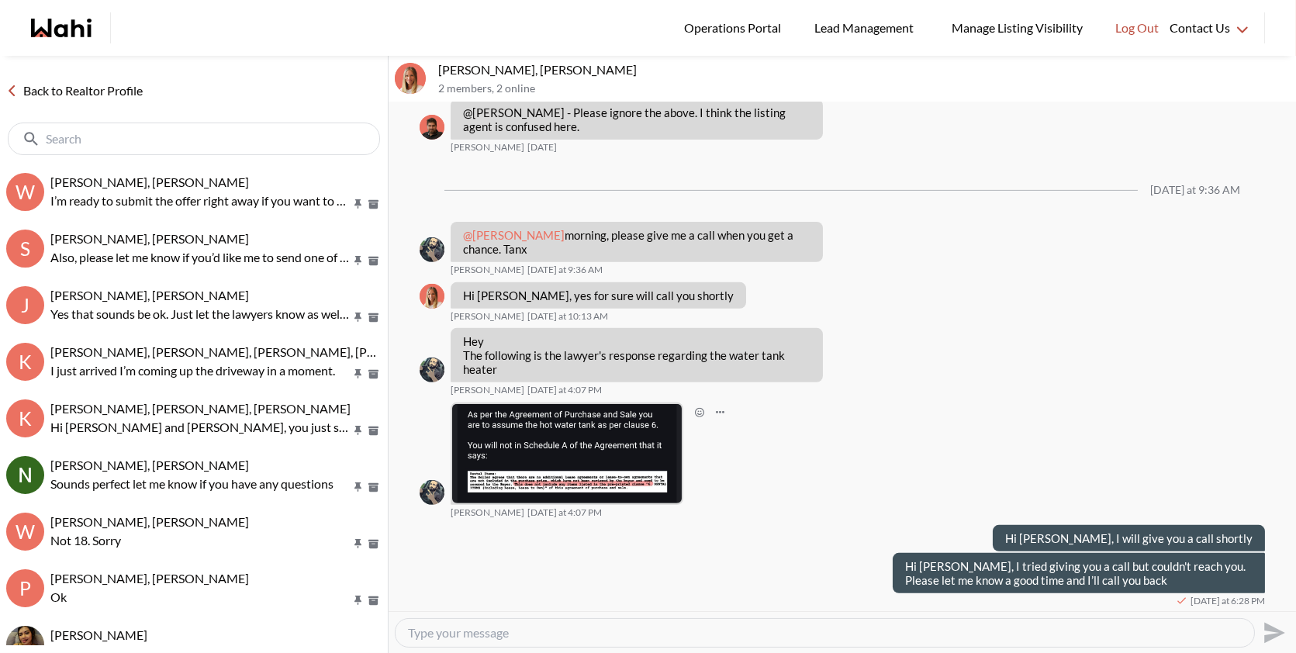
click at [608, 466] on img at bounding box center [567, 453] width 230 height 99
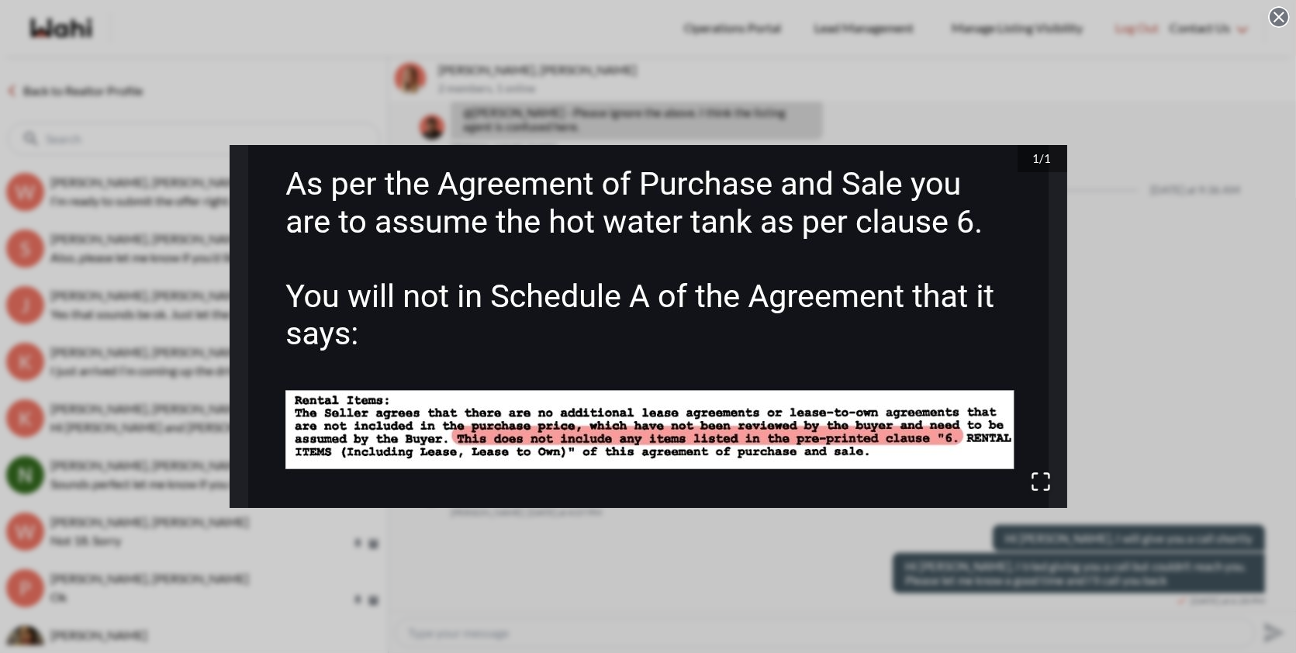
click at [171, 143] on div "1 / 1" at bounding box center [648, 326] width 1296 height 653
click at [171, 143] on input "text" at bounding box center [195, 139] width 299 height 16
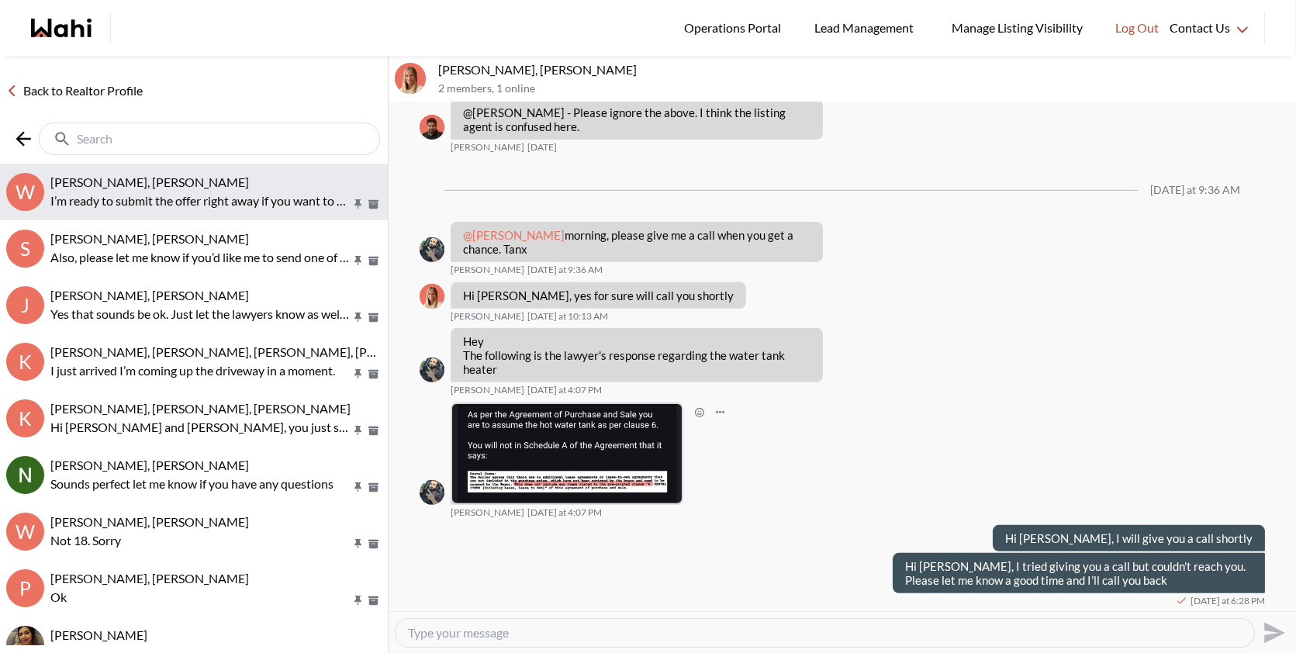
click at [239, 199] on p "I’m ready to submit the offer right away if you want to move forward at your nu…" at bounding box center [200, 201] width 300 height 19
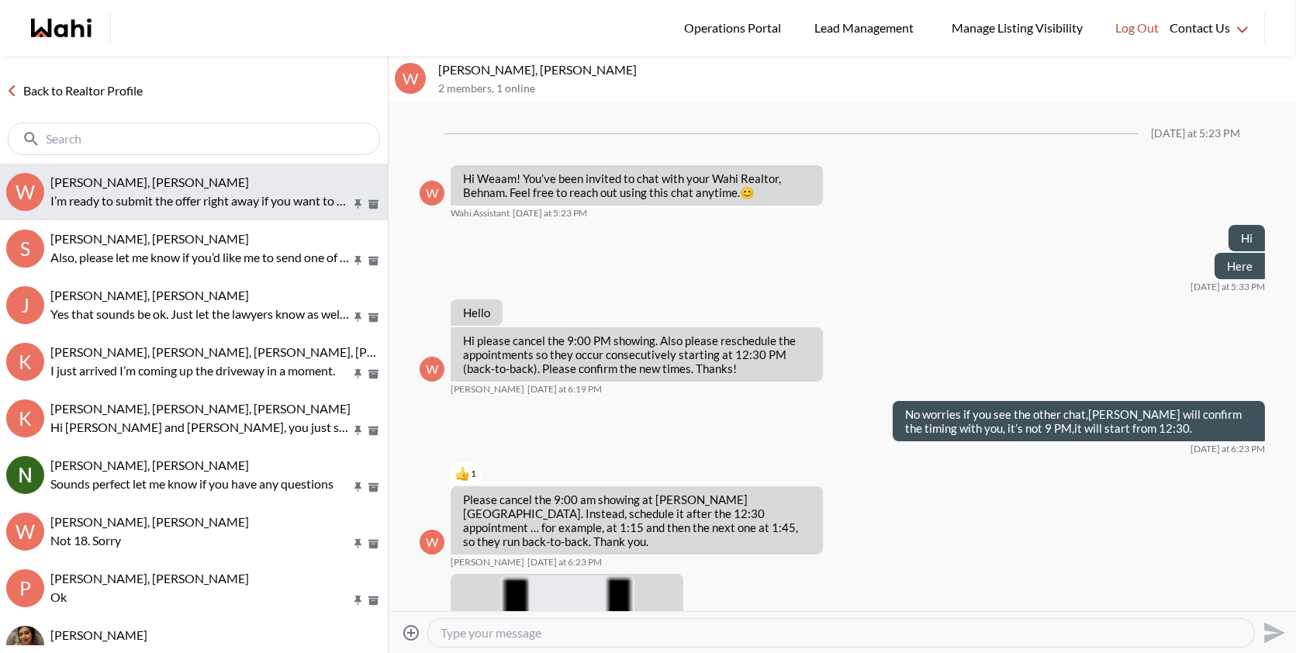
scroll to position [2377, 0]
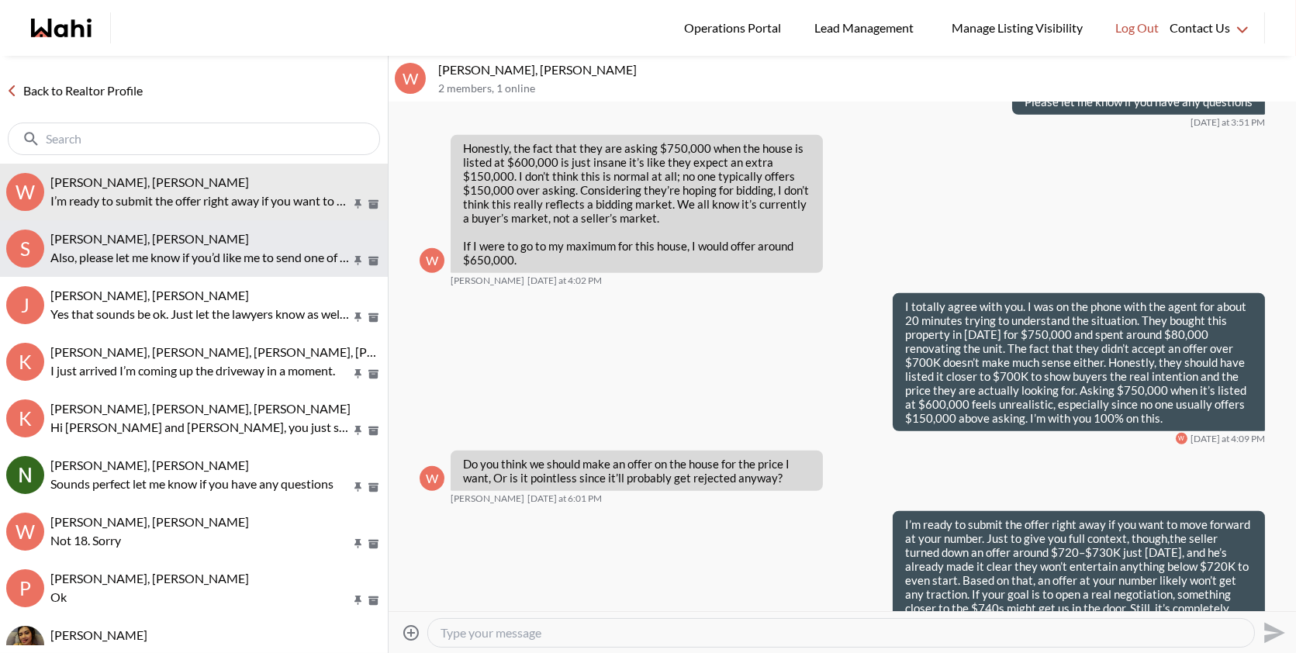
click at [218, 260] on p "Also, please let me know if you’d like me to send one of our real estate agents…" at bounding box center [200, 257] width 300 height 19
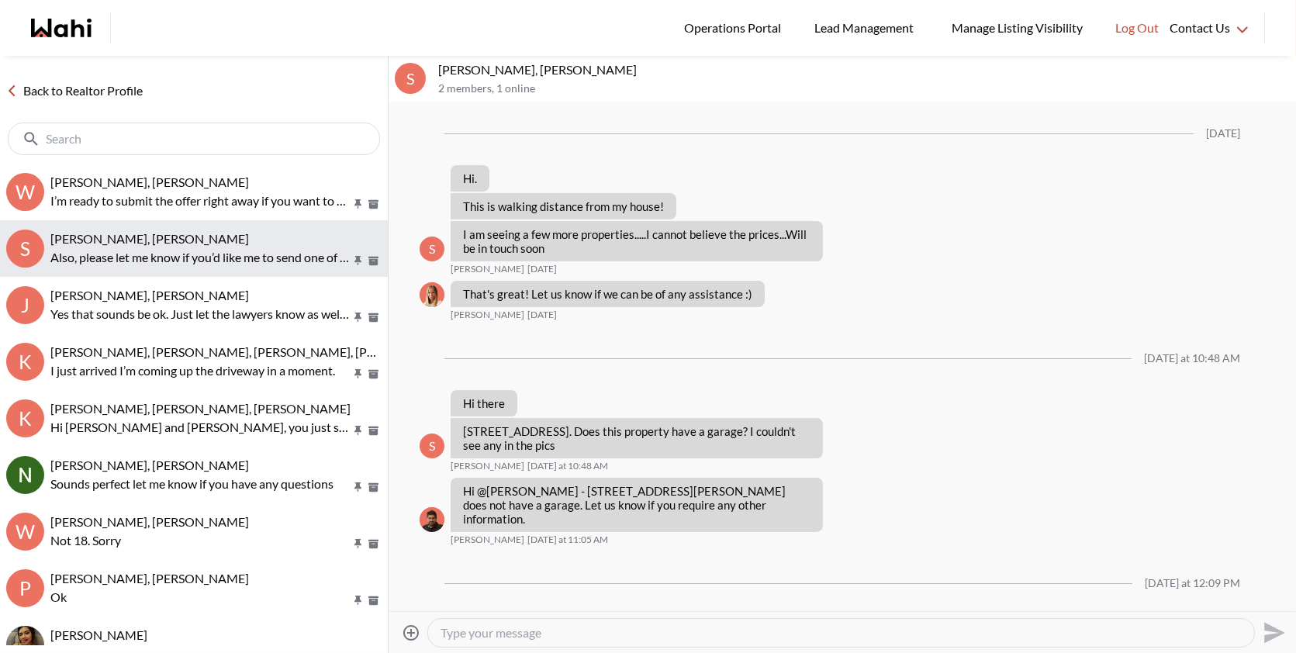
scroll to position [983, 0]
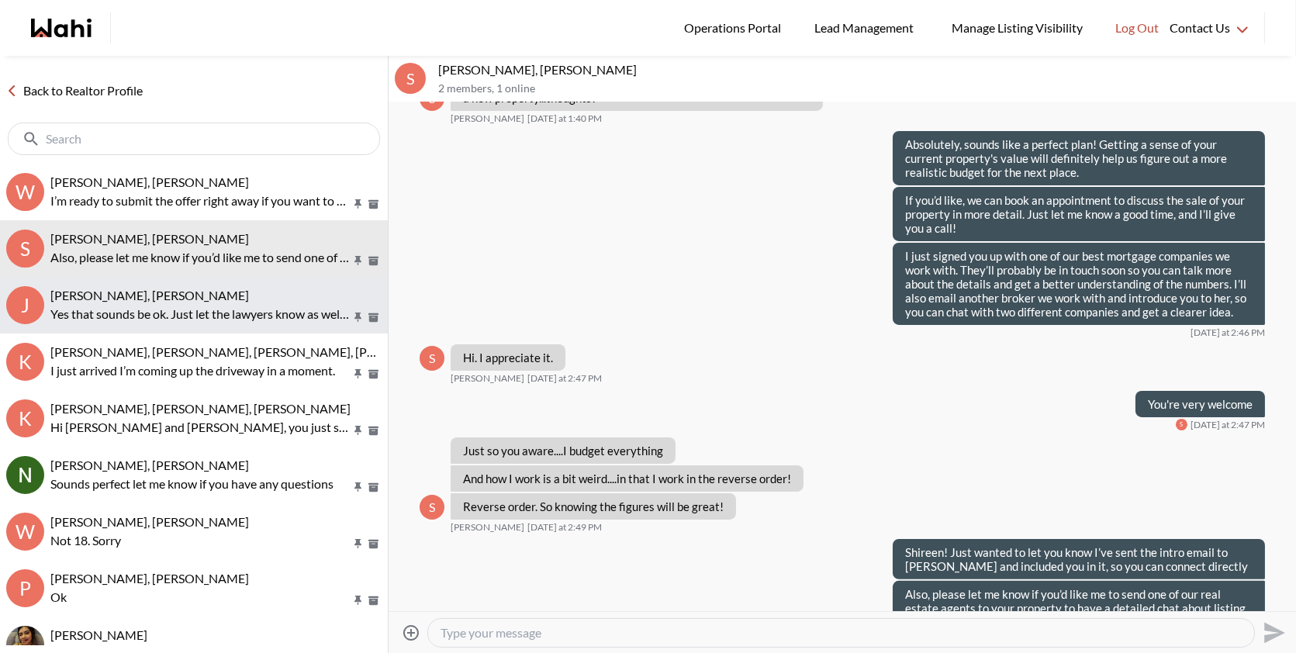
click at [201, 305] on p "Yes that sounds be ok. Just let the lawyers know as well so they know when to e…" at bounding box center [200, 314] width 300 height 19
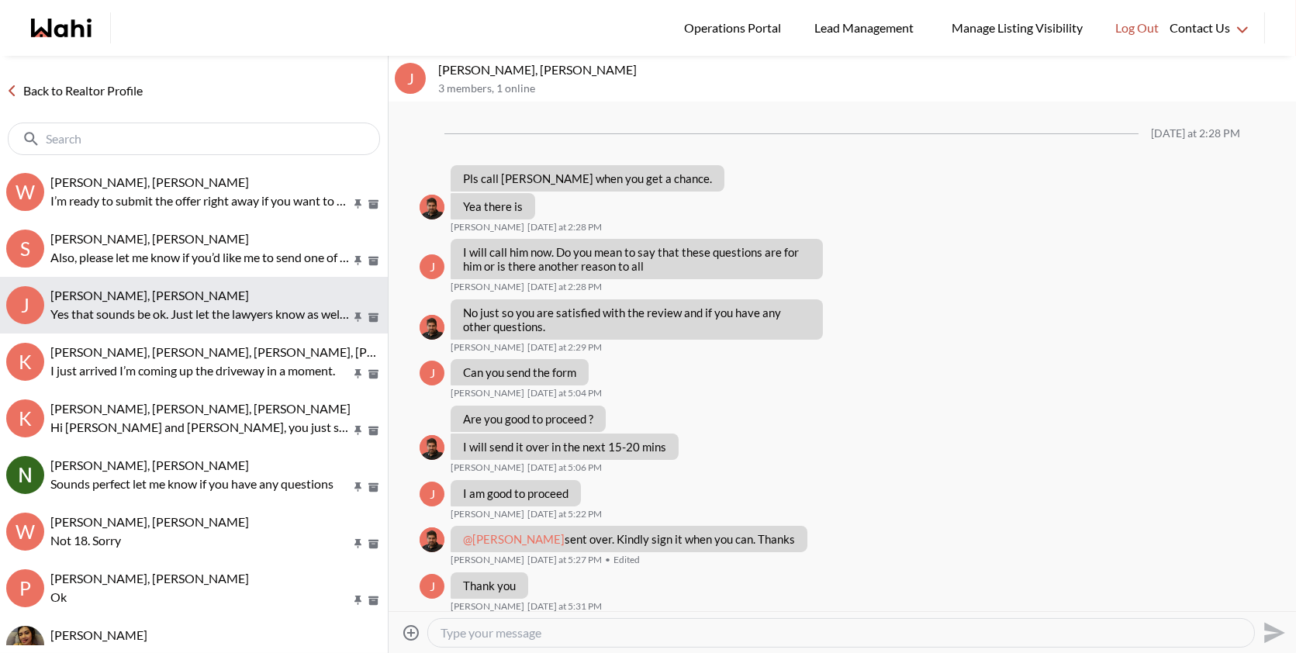
scroll to position [1043, 0]
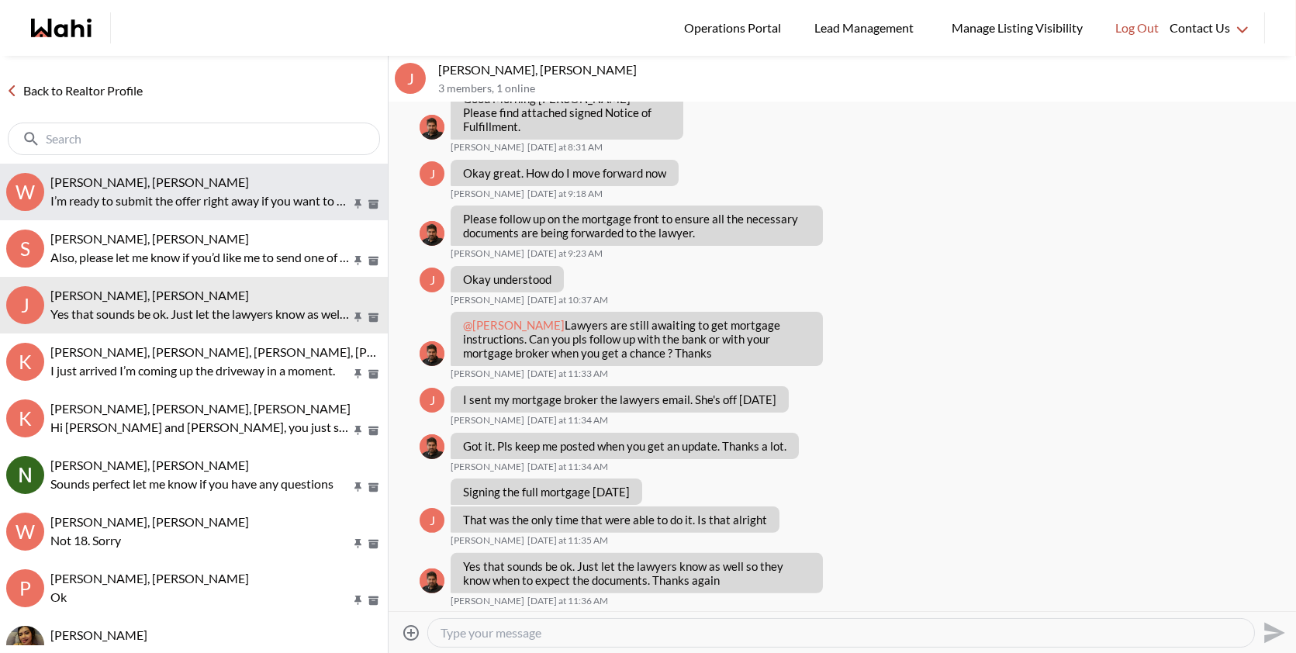
click at [218, 188] on div "Weaam Hassan, Behnam" at bounding box center [215, 183] width 331 height 16
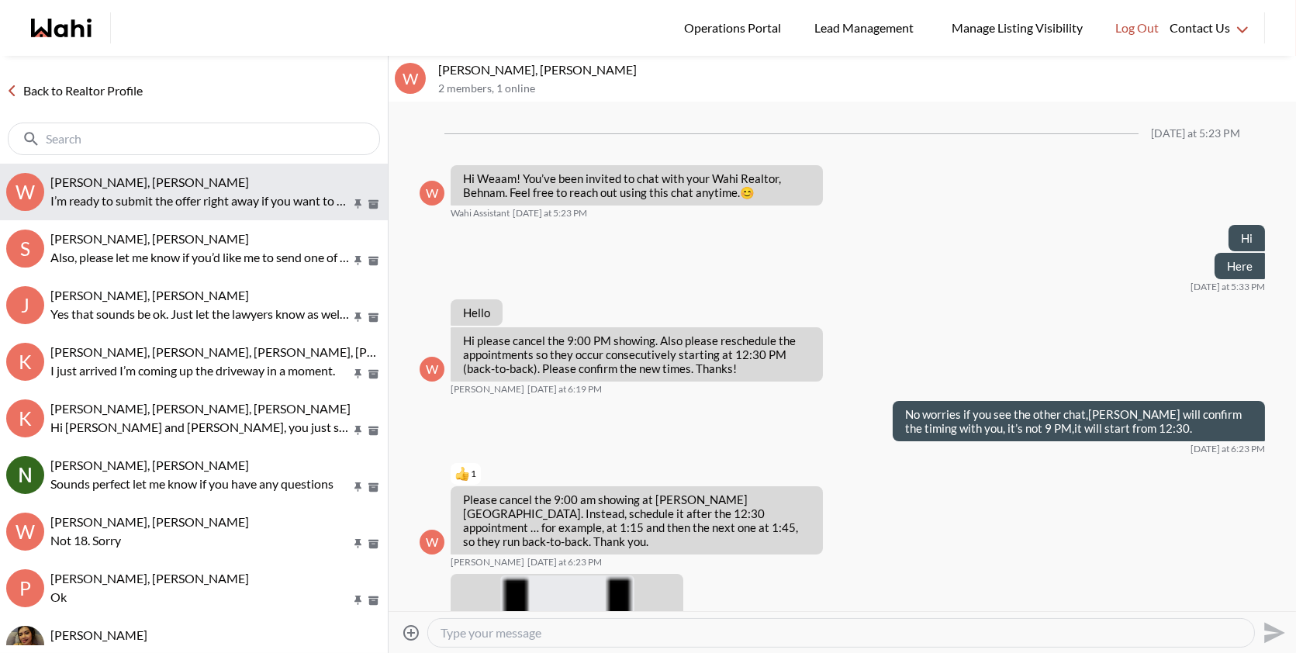
scroll to position [2377, 0]
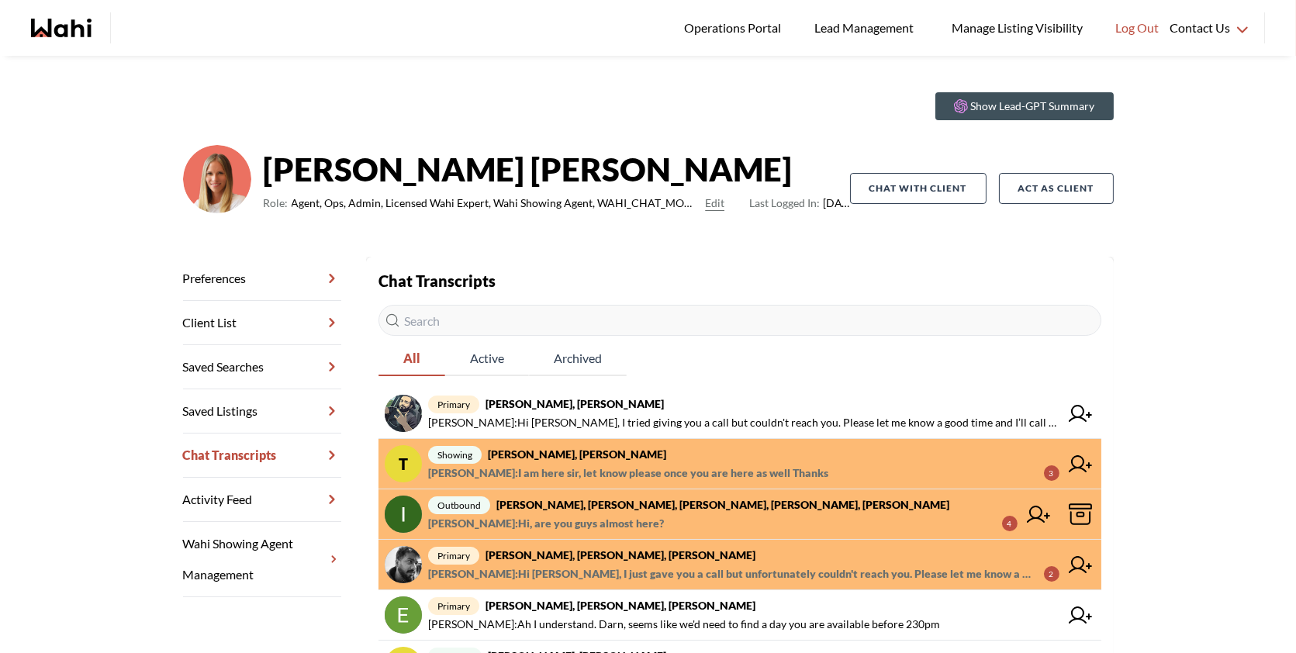
scroll to position [29, 0]
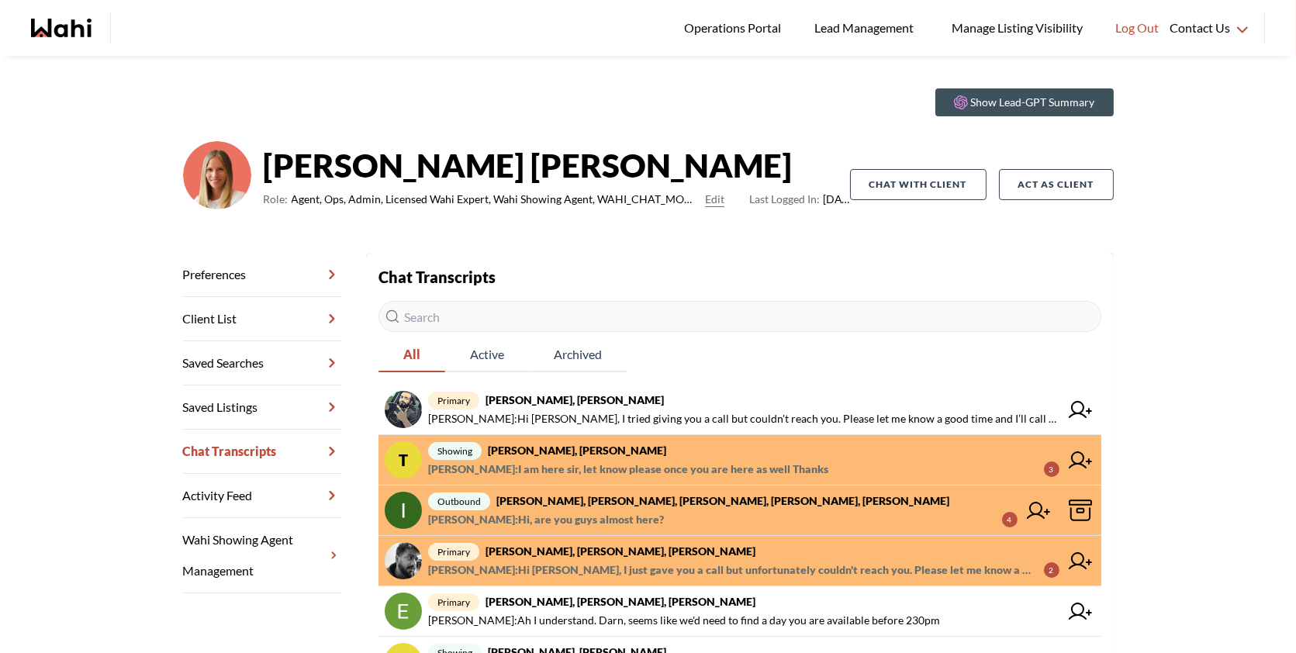
click at [631, 503] on strong "[PERSON_NAME], [PERSON_NAME], [PERSON_NAME], [PERSON_NAME], [PERSON_NAME]" at bounding box center [722, 500] width 453 height 13
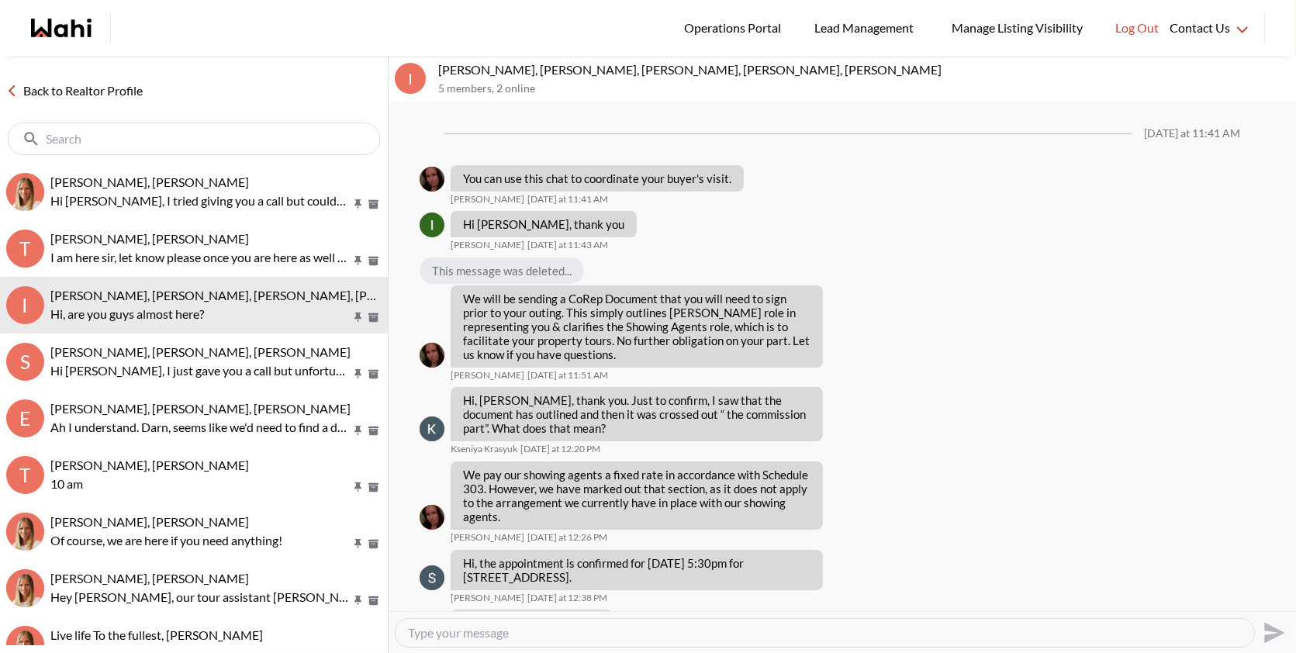
scroll to position [365, 0]
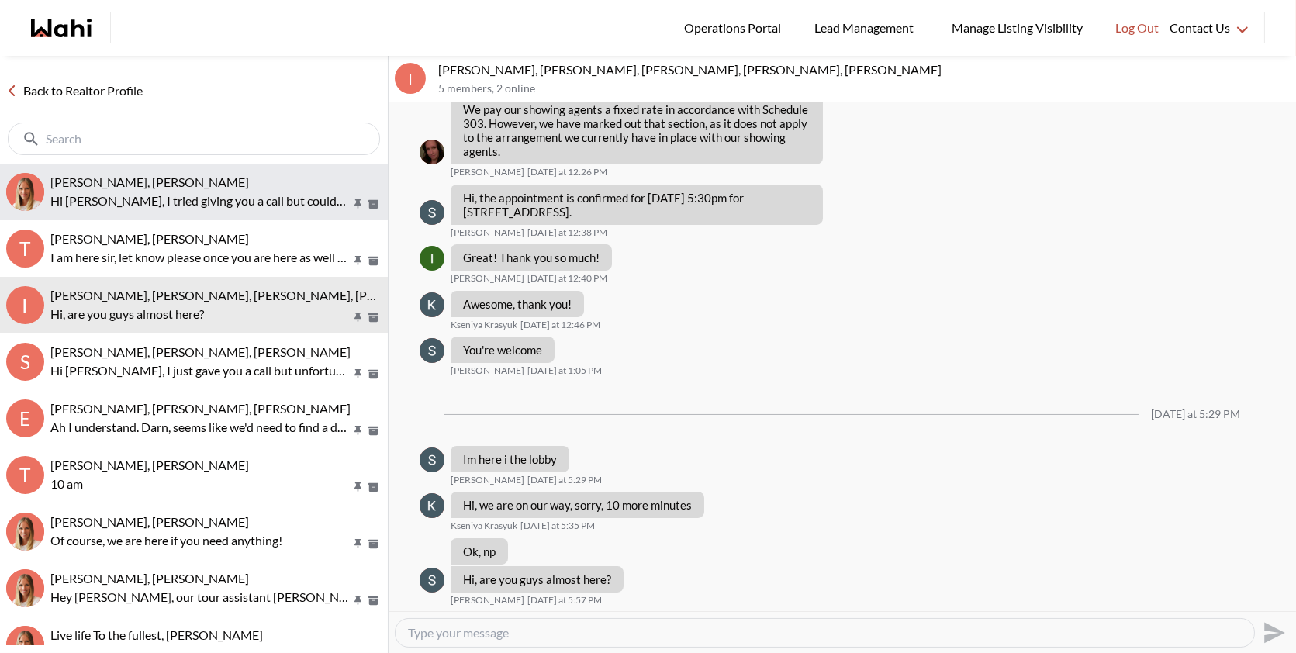
click at [146, 198] on p "Hi [PERSON_NAME], I tried giving you a call but couldn't reach you. Please let …" at bounding box center [200, 201] width 300 height 19
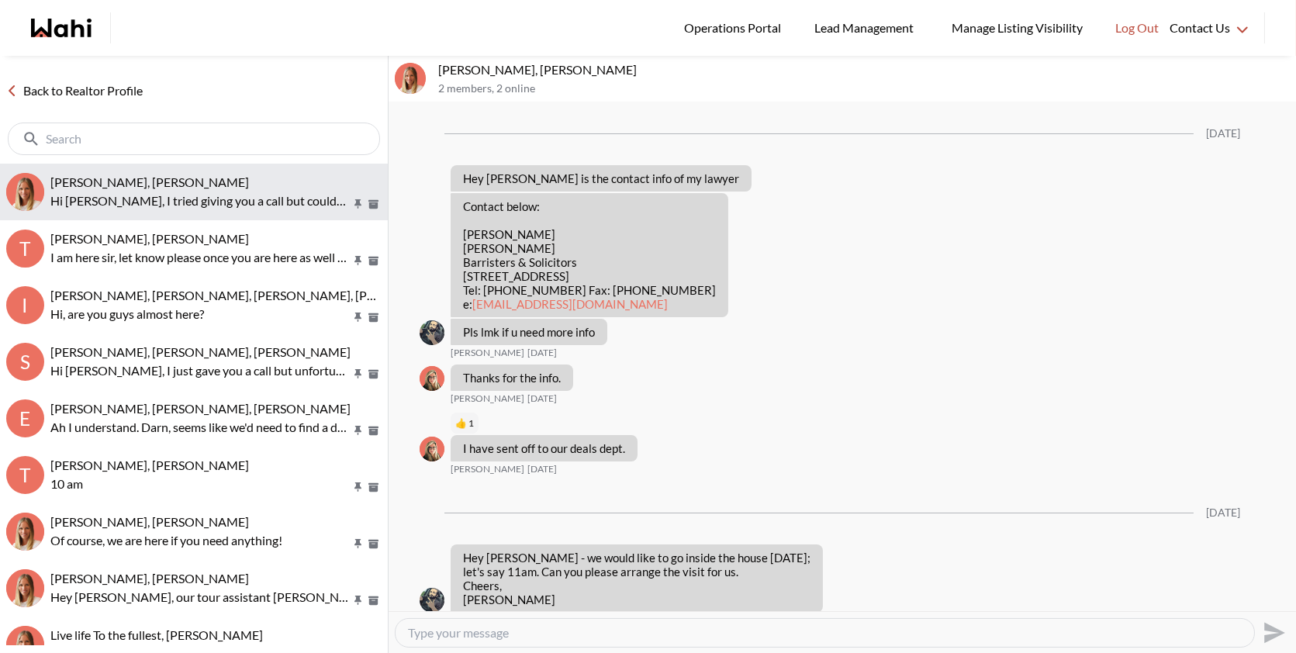
scroll to position [1337, 0]
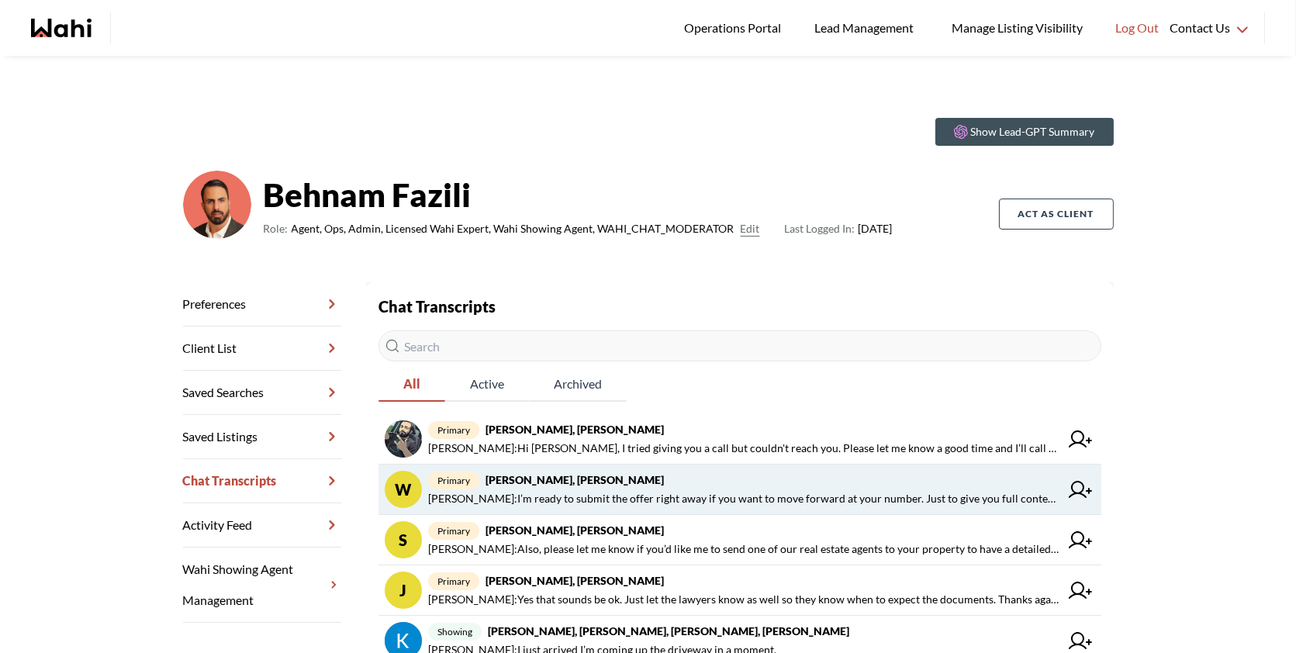
click at [714, 500] on span "Behnam Fazili : I’m ready to submit the offer right away if you want to move fo…" at bounding box center [743, 498] width 631 height 19
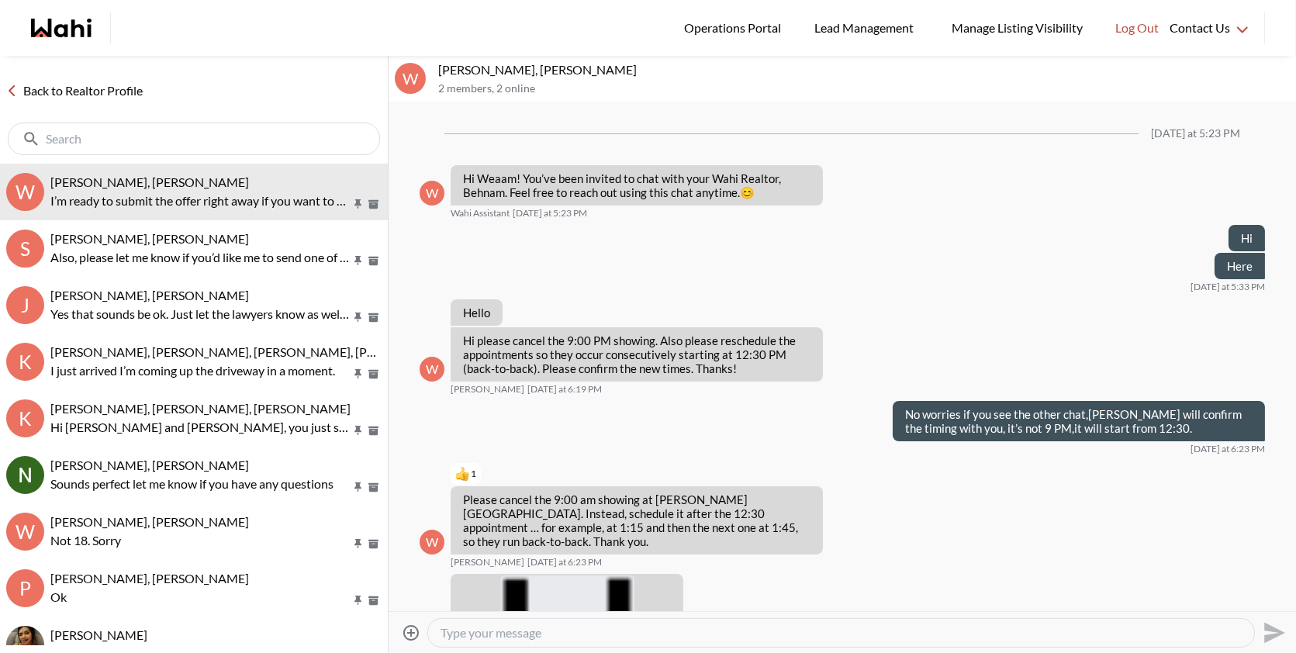
scroll to position [2377, 0]
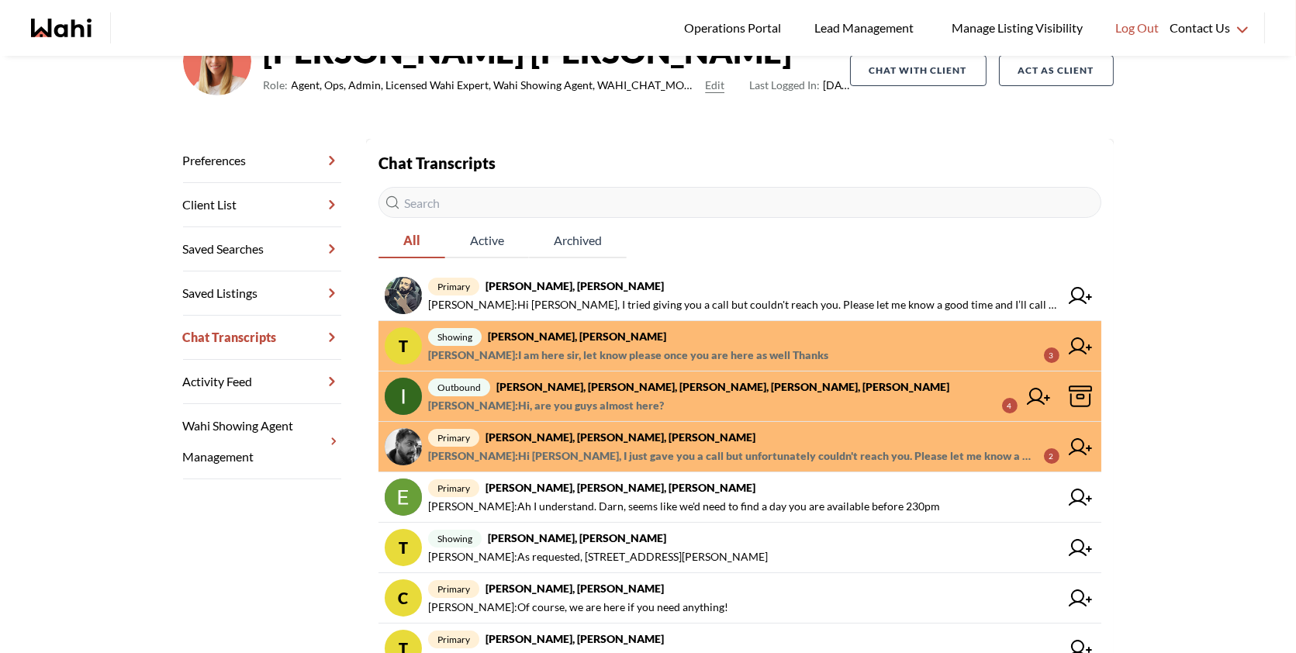
scroll to position [147, 0]
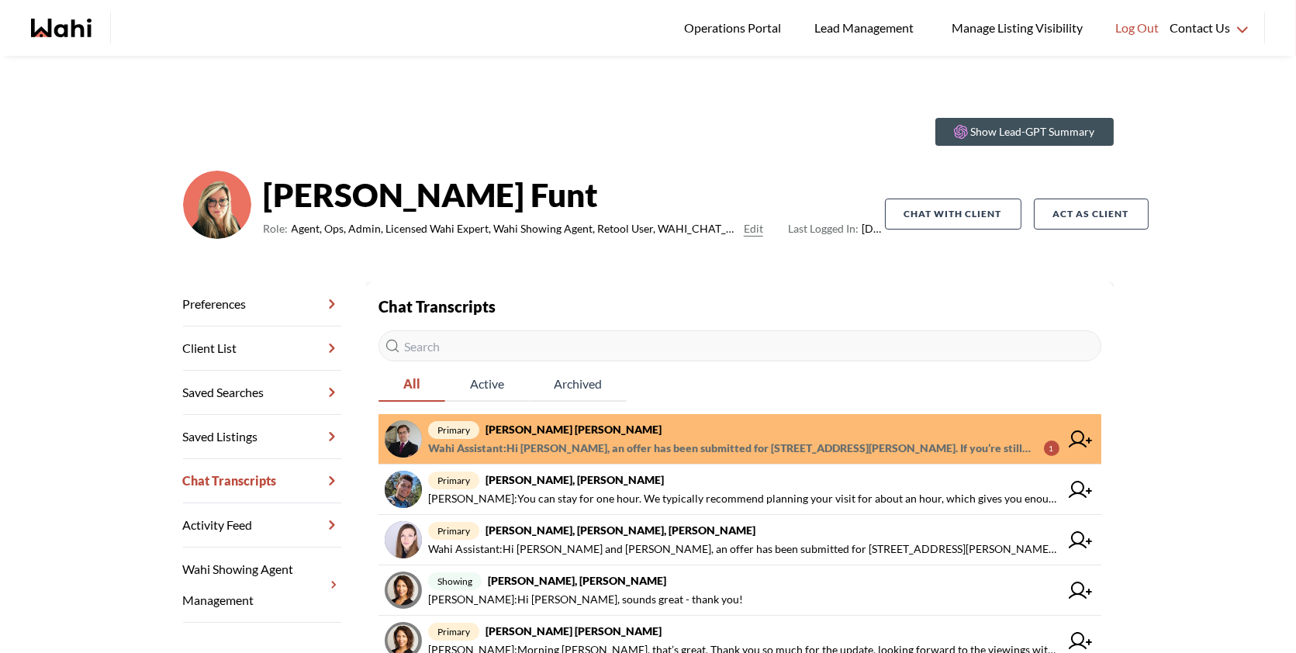
click at [621, 441] on span "Wahi Assistant : Hi Arek, an offer has been submitted for 187 Prince Edward Dr …" at bounding box center [729, 448] width 603 height 19
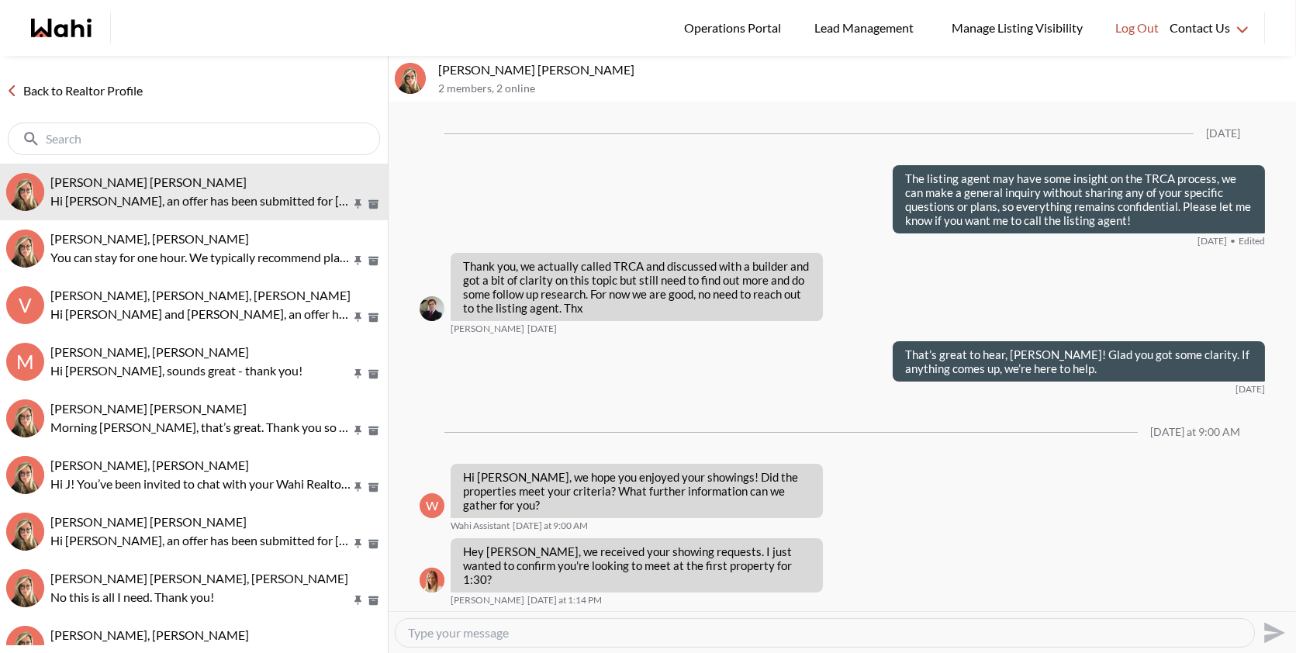
scroll to position [1883, 0]
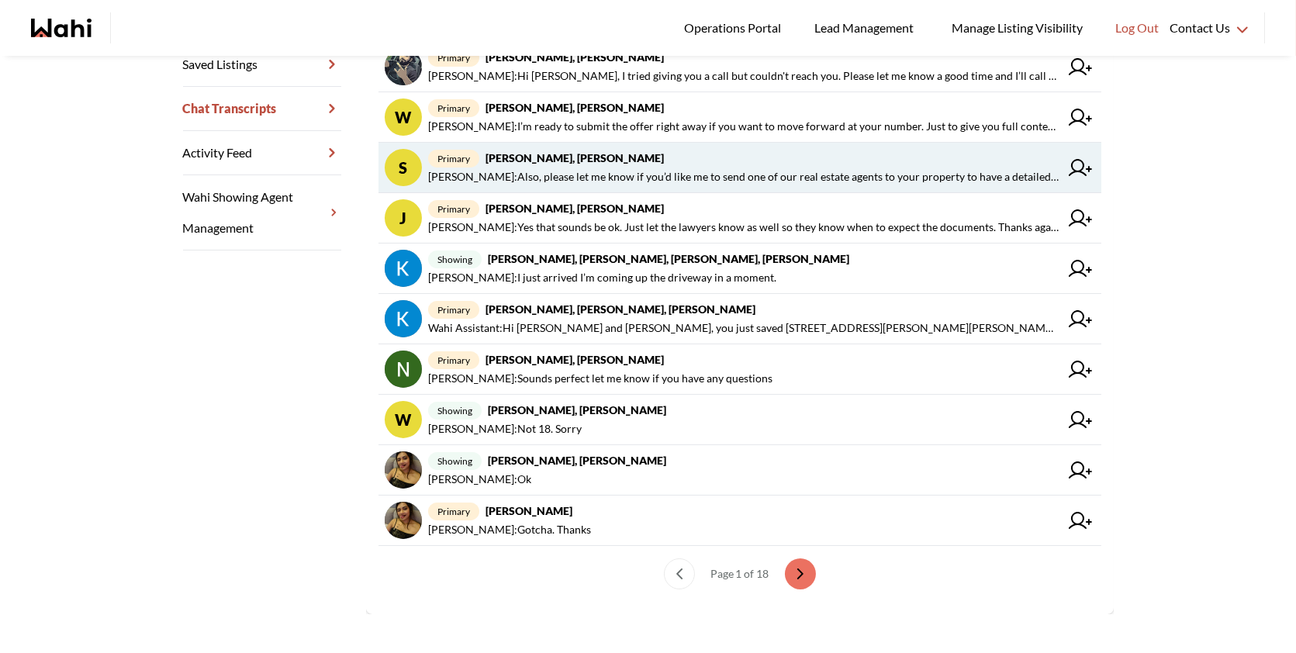
scroll to position [379, 0]
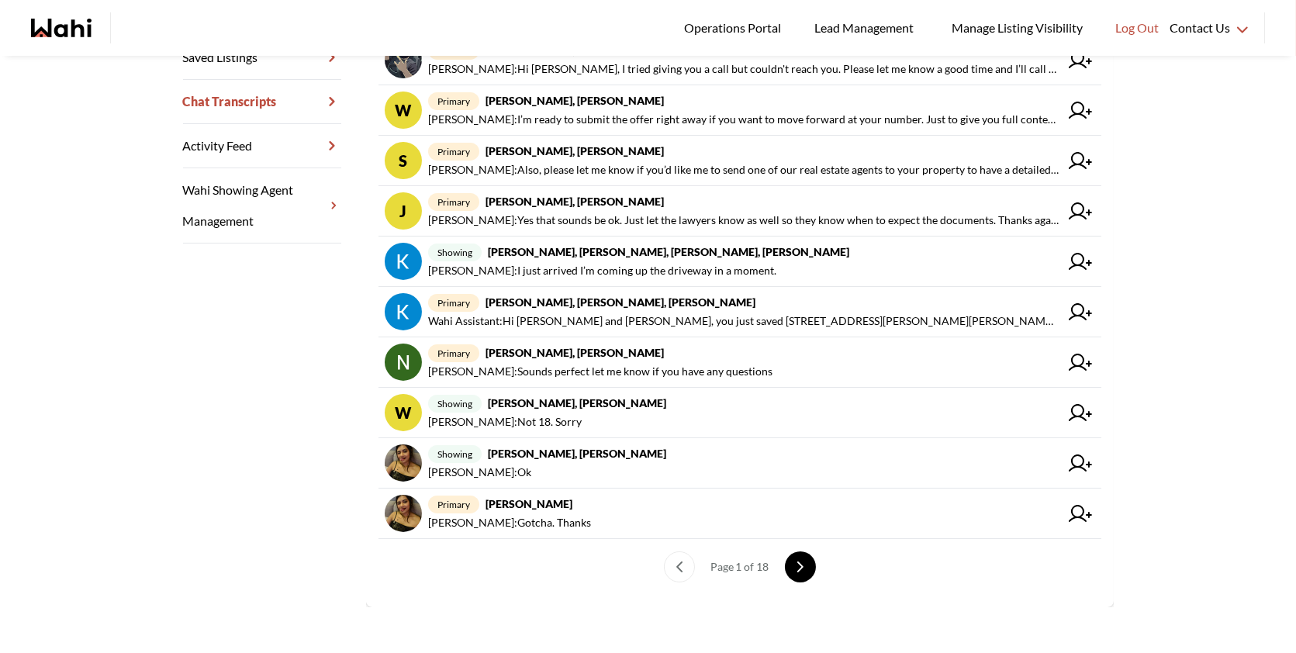
click at [794, 558] on button "next page" at bounding box center [800, 567] width 31 height 31
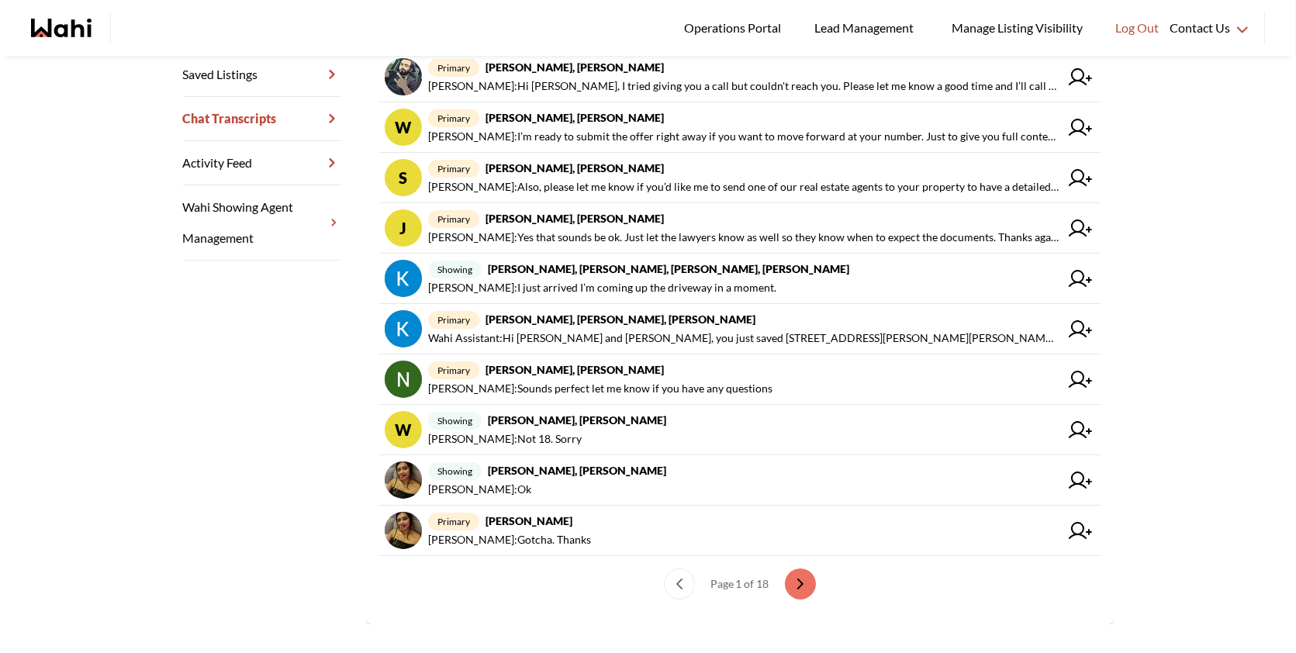
scroll to position [379, 0]
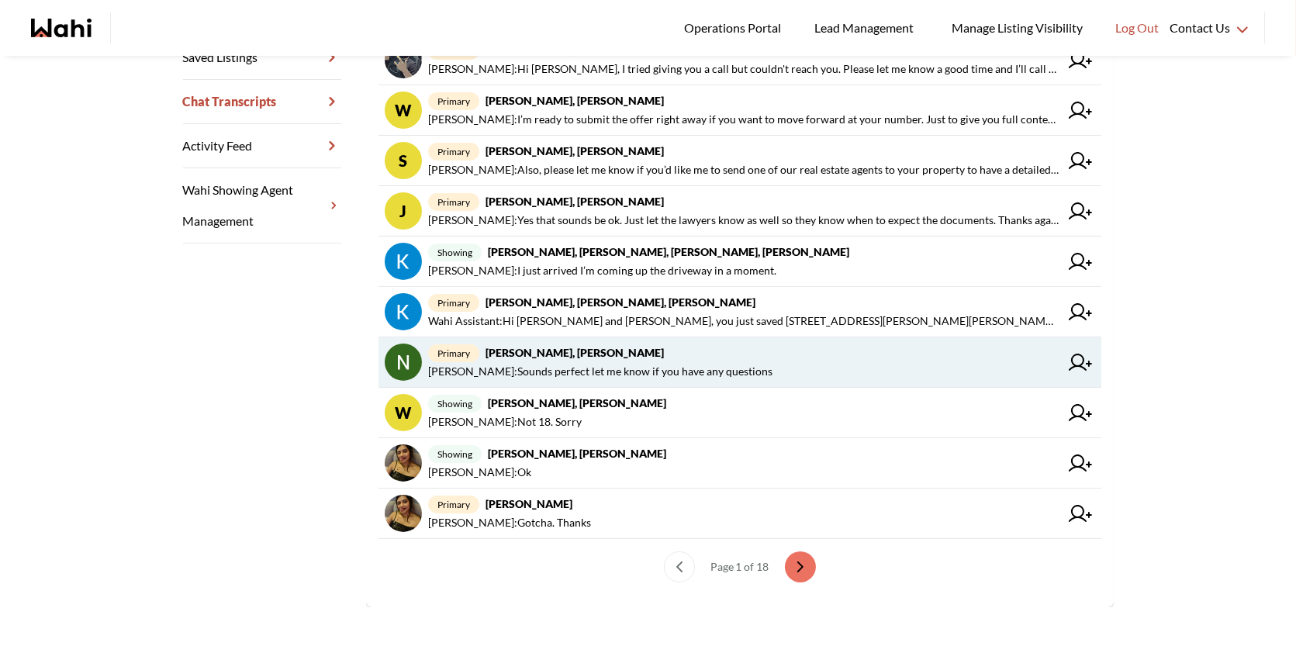
click at [738, 358] on span "primary Nidhi Singh, Behnam" at bounding box center [743, 353] width 631 height 19
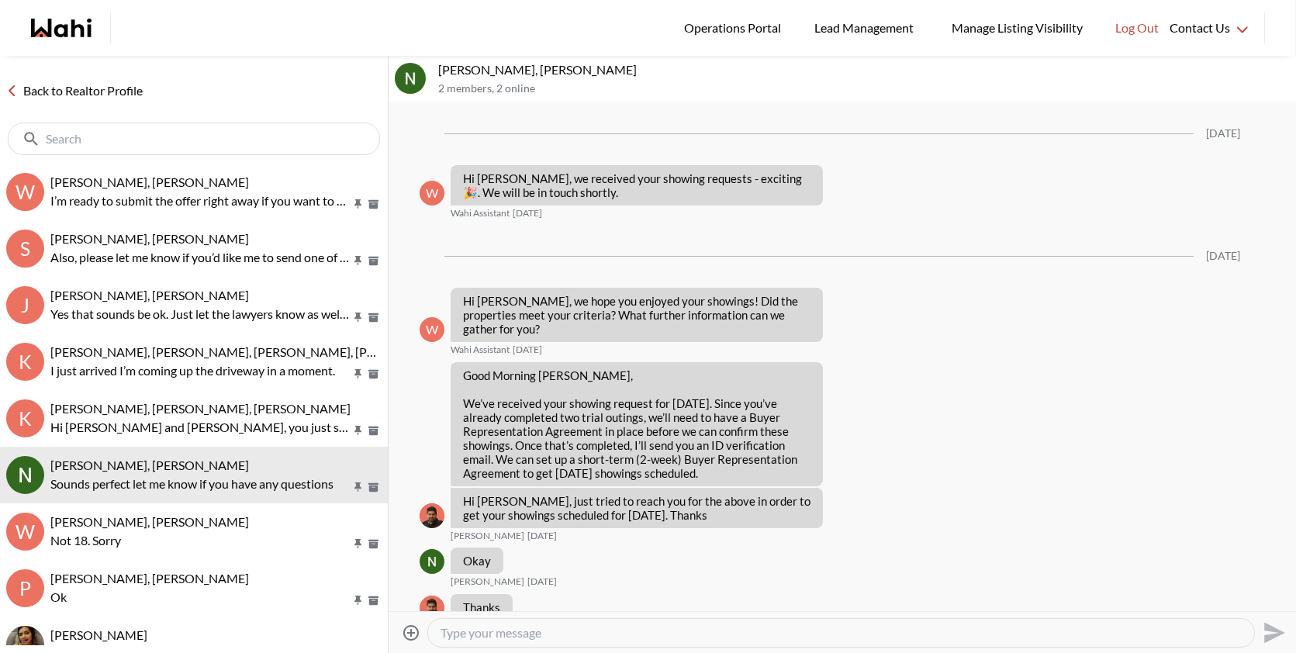
scroll to position [2260, 0]
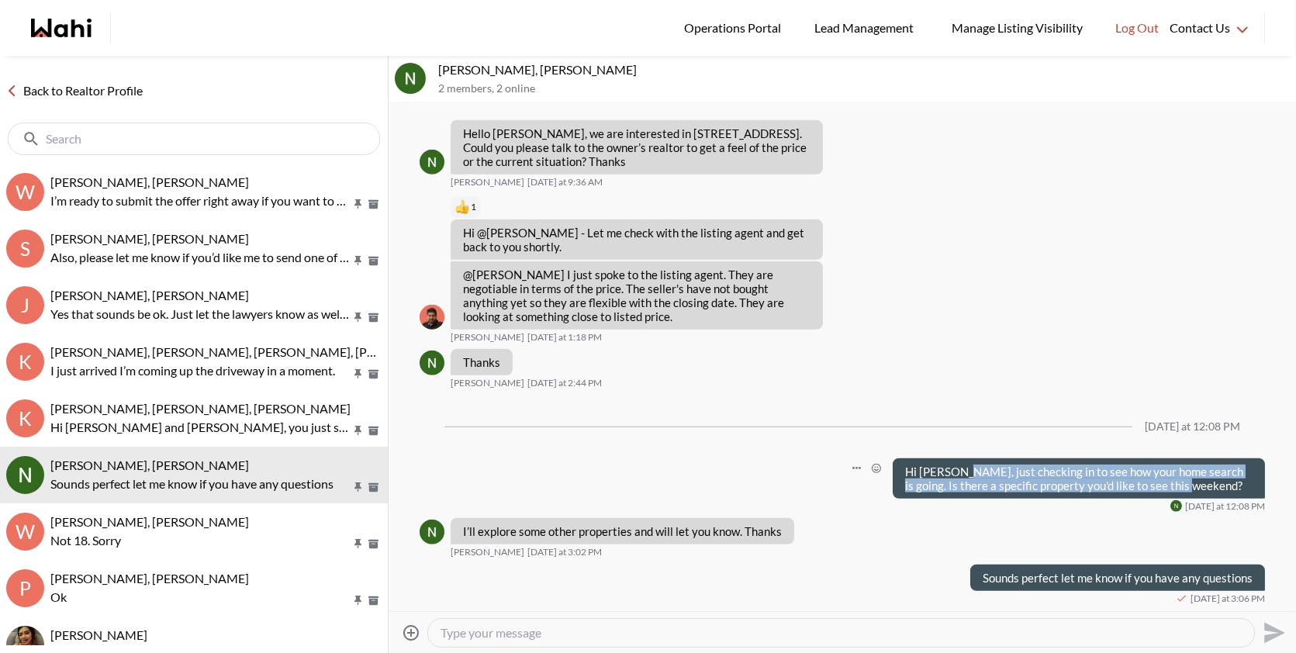
drag, startPoint x: 1195, startPoint y: 486, endPoint x: 956, endPoint y: 475, distance: 239.2
click at [955, 475] on p "Hi Nidhi, just checking in to see how your home search is going. Is there a spe…" at bounding box center [1079, 479] width 348 height 28
copy p "ust checking in to see how your home search is going. Is there a specific prope…"
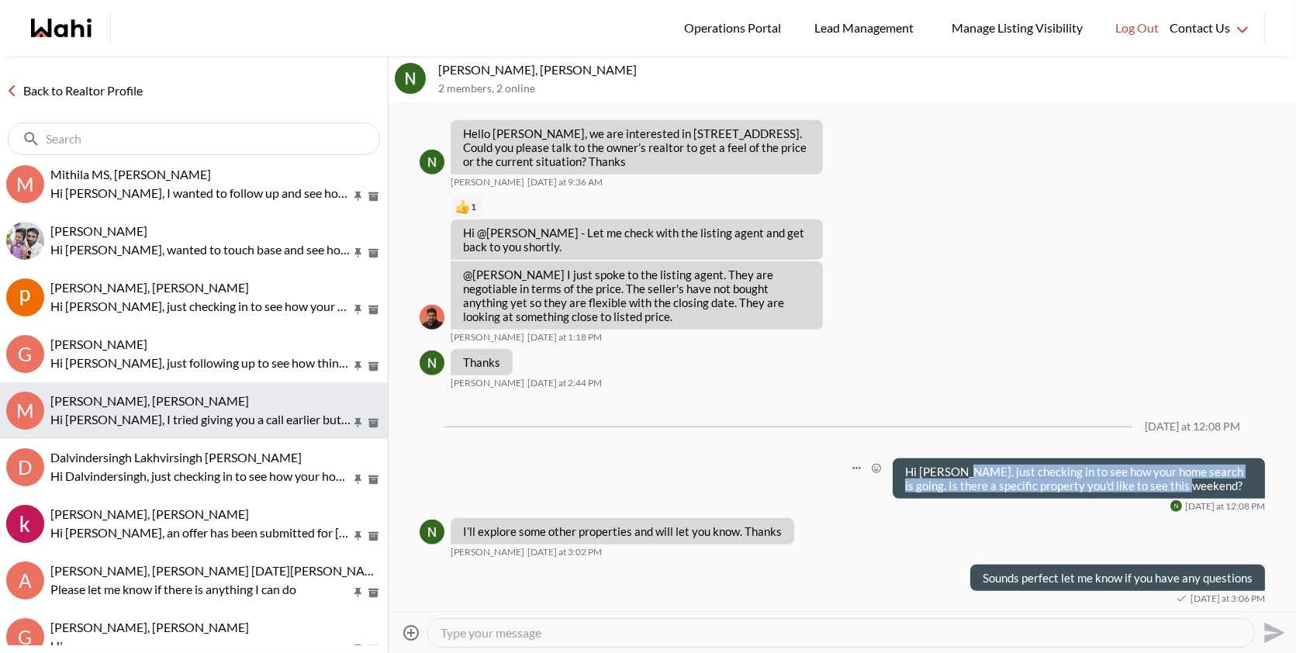
scroll to position [520, 0]
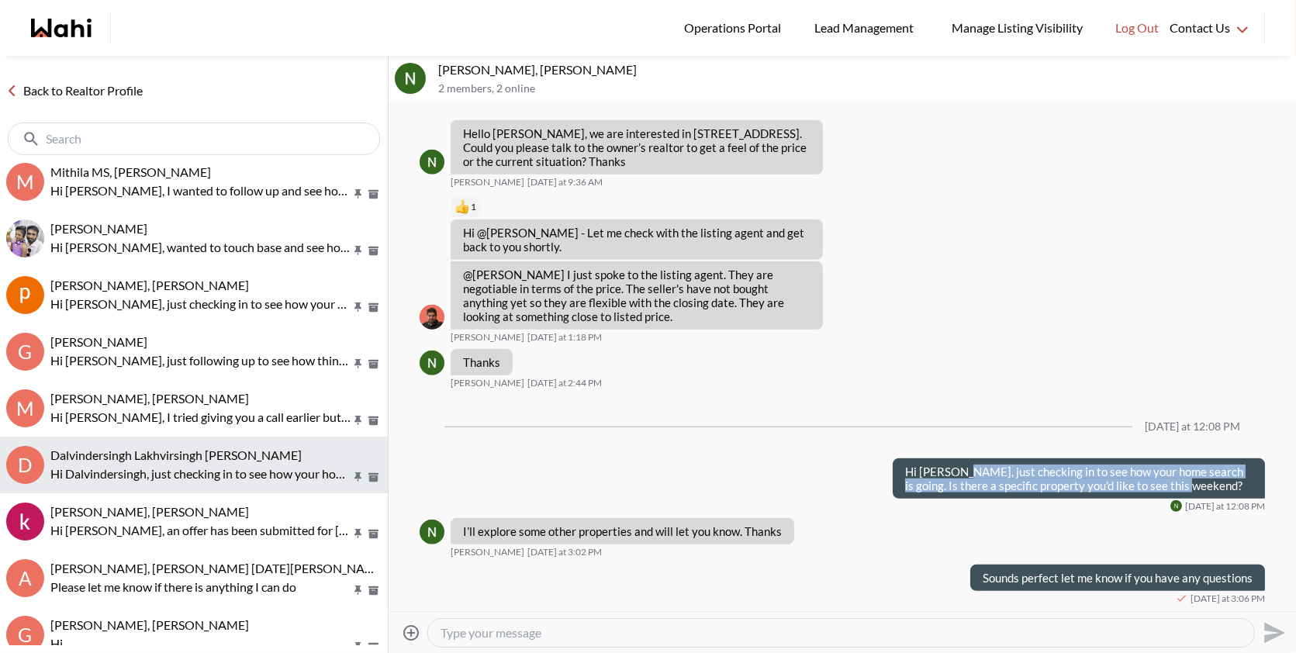
click at [208, 462] on div "Dalvindersingh Lakhvirsingh [PERSON_NAME]" at bounding box center [215, 456] width 331 height 16
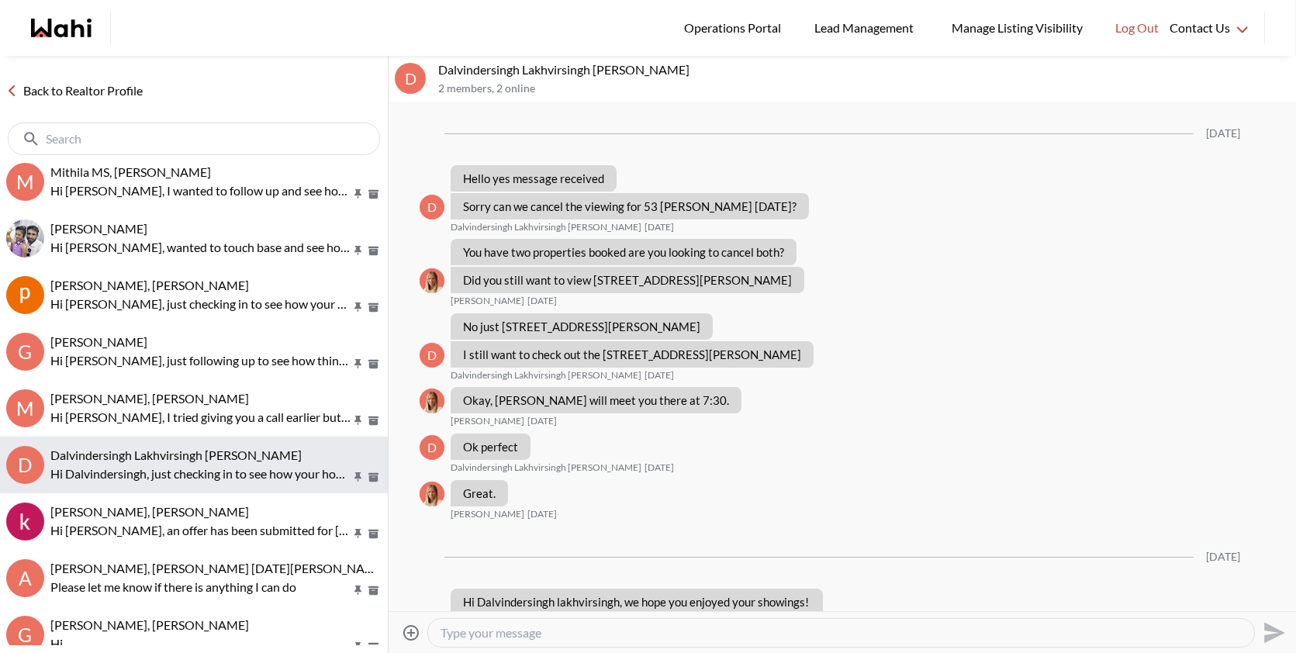
scroll to position [1503, 0]
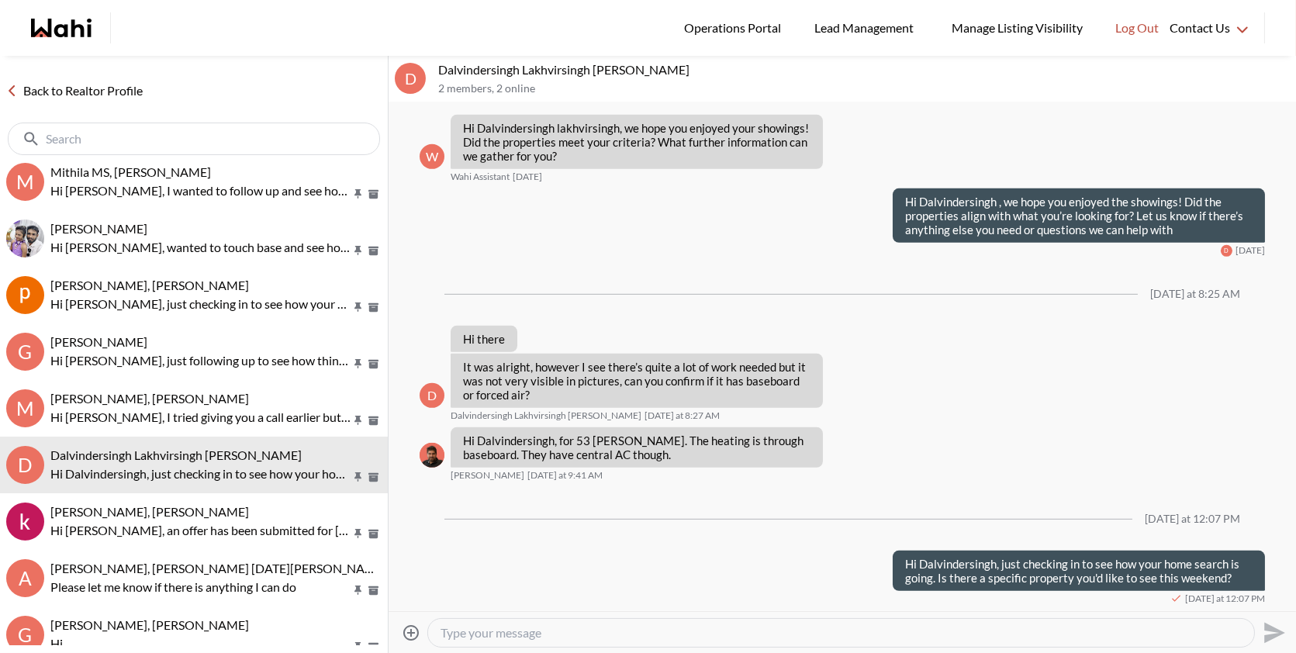
click at [662, 634] on textarea "Type your message" at bounding box center [841, 633] width 801 height 16
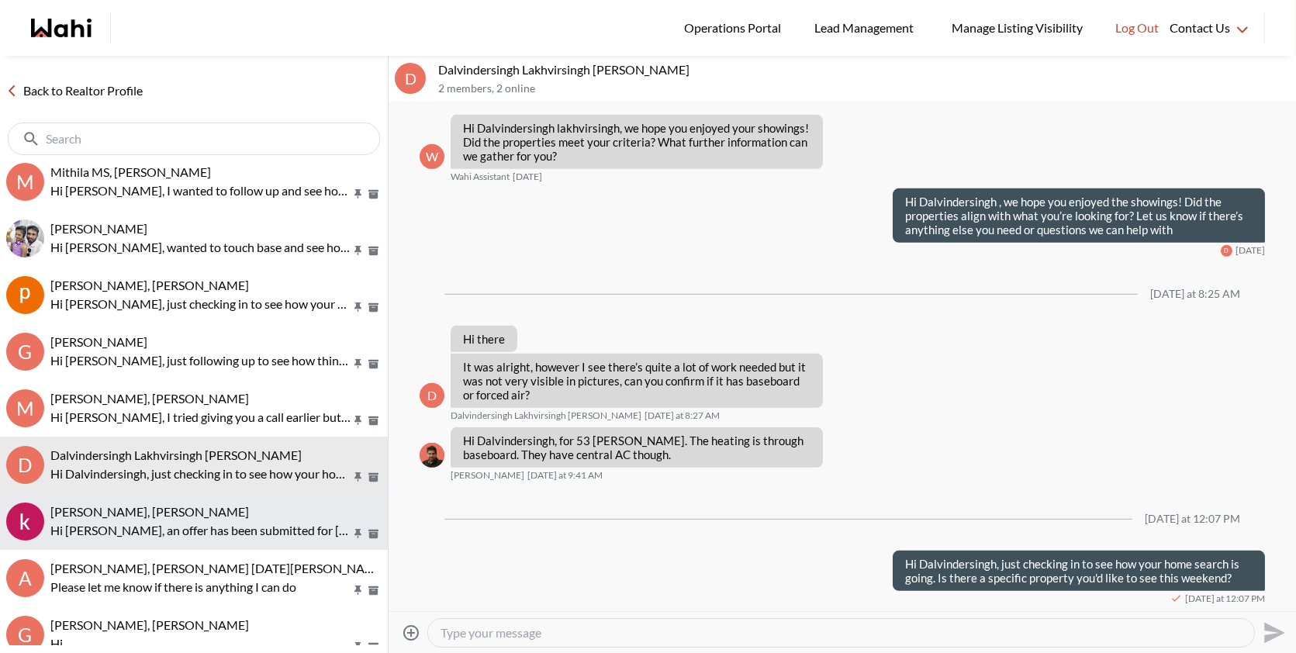
click at [177, 526] on p "Hi Khalid, an offer has been submitted for 2587 Credit Valley Rd, Mississauga, …" at bounding box center [200, 530] width 300 height 19
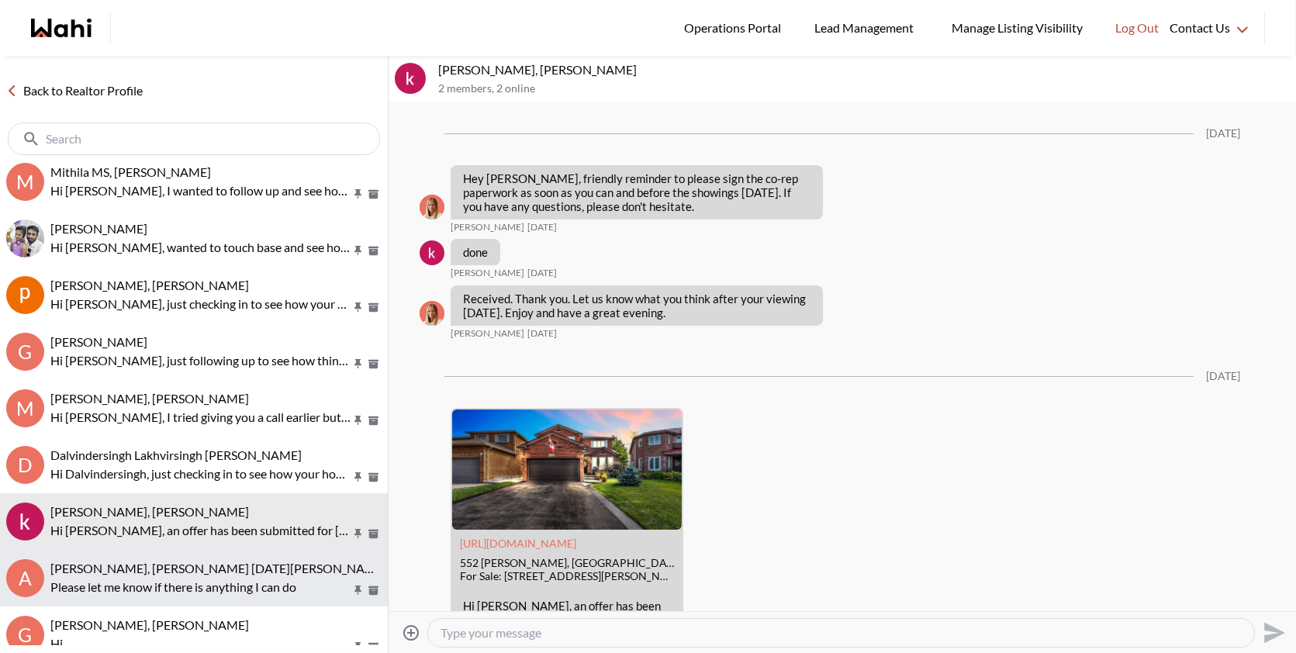
scroll to position [4605, 0]
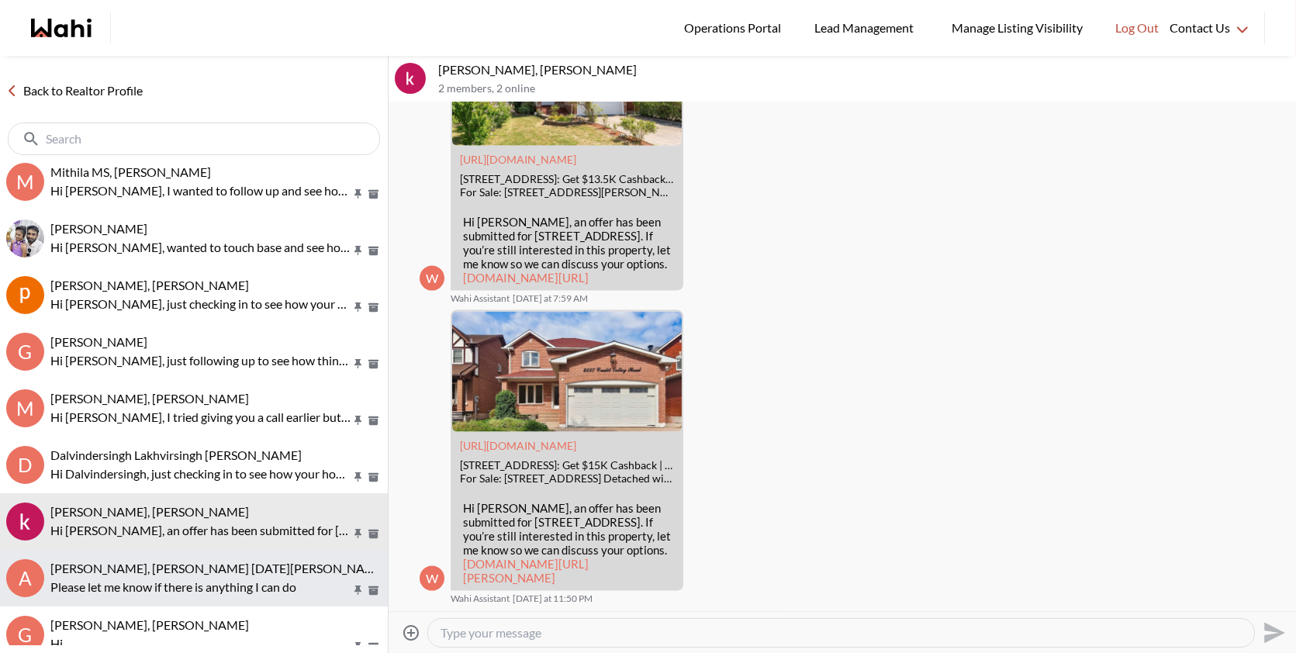
click at [177, 570] on span "Anwar Abamecha, Esma Dano, Michelle, Behnam" at bounding box center [269, 568] width 438 height 15
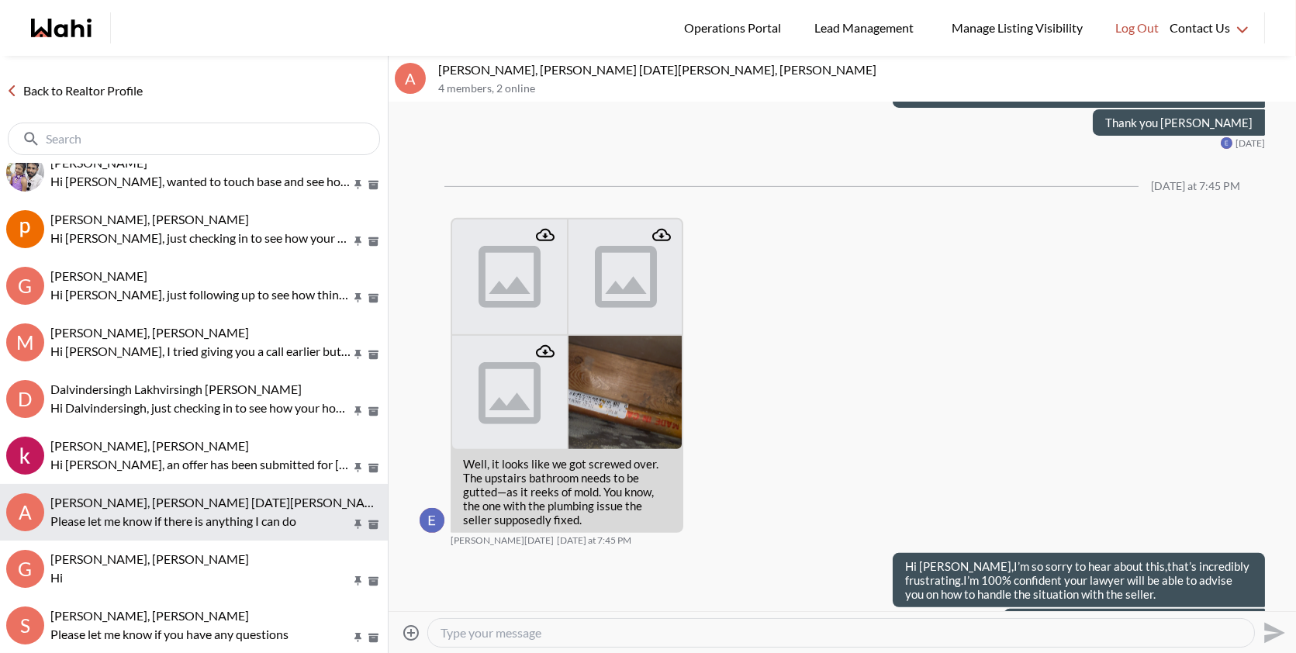
scroll to position [596, 0]
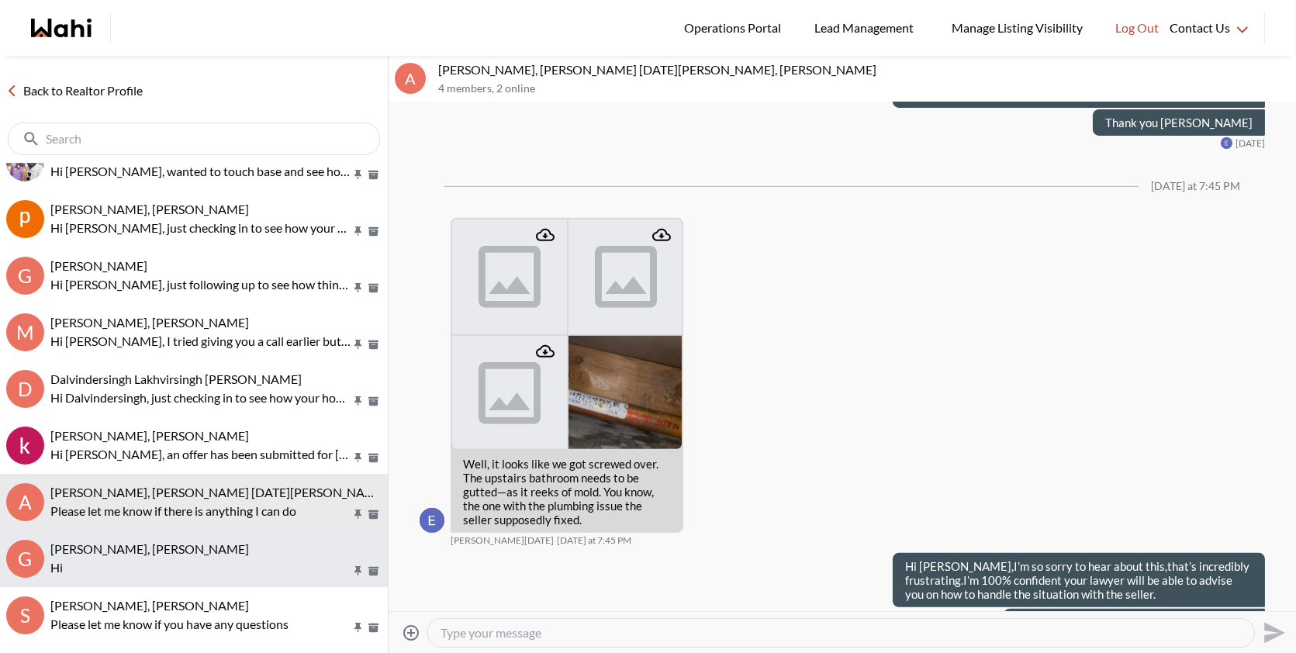
click at [155, 579] on button "G George James, Behnam Hi" at bounding box center [194, 559] width 388 height 57
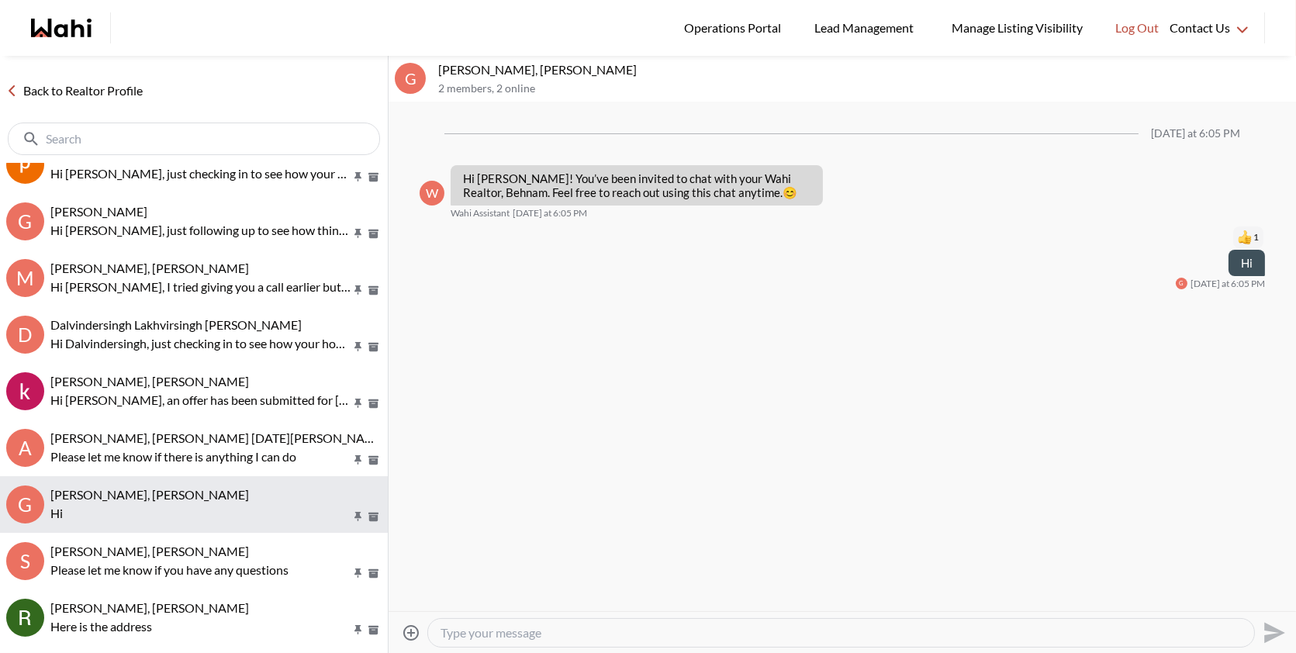
scroll to position [653, 0]
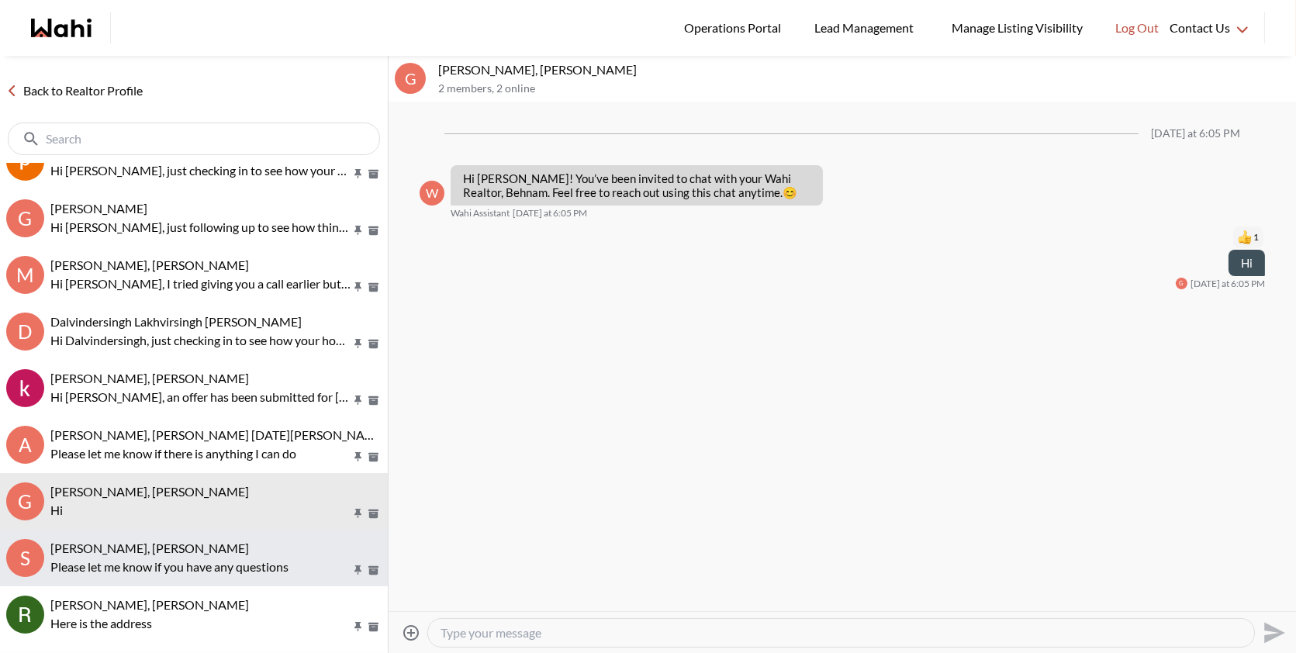
click at [131, 552] on span "[PERSON_NAME], [PERSON_NAME]" at bounding box center [149, 548] width 199 height 15
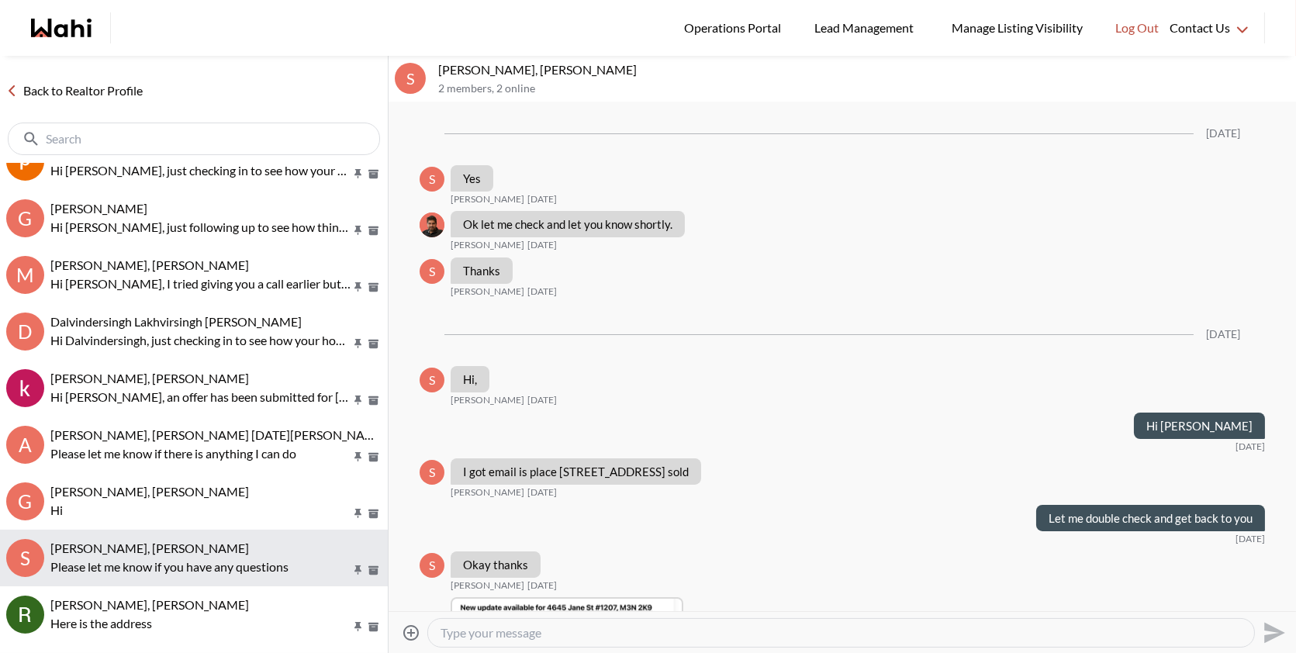
scroll to position [1242, 0]
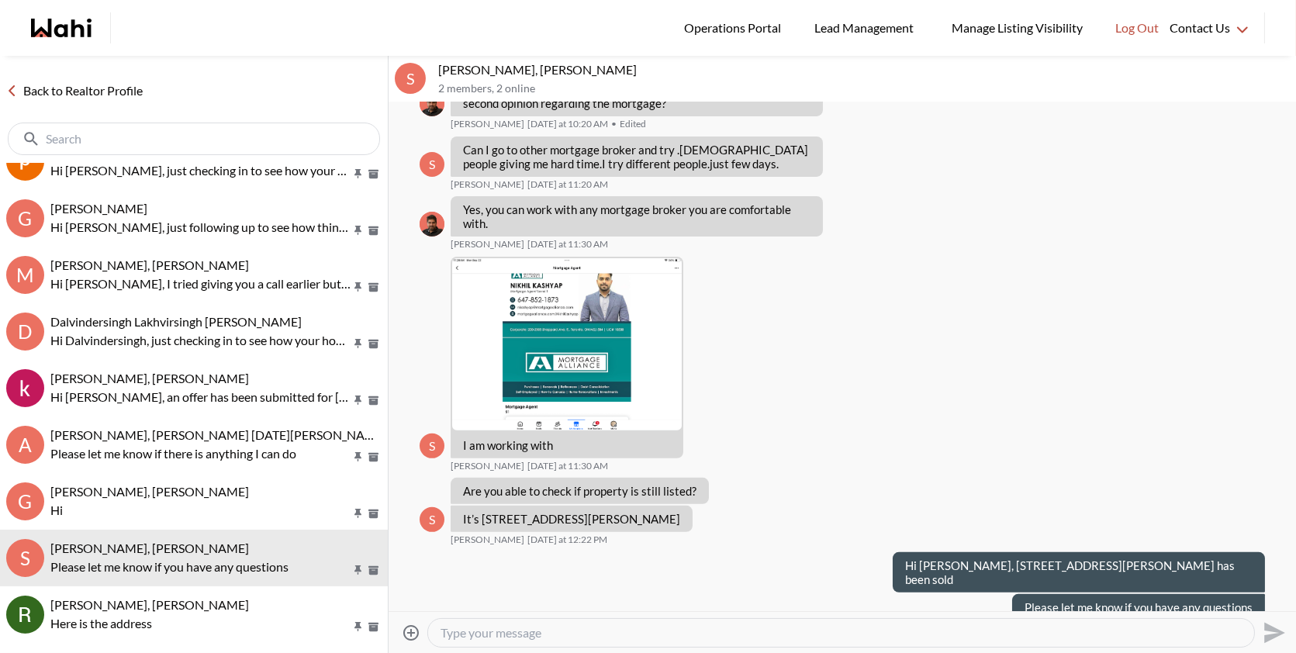
click at [535, 638] on textarea "Type your message" at bounding box center [841, 633] width 801 height 16
paste textarea "ust checking in to see how your home search is going. Is there a specific prope…"
type textarea "ust checking in to see how your home search is going. Is there a specific prope…"
drag, startPoint x: 1046, startPoint y: 632, endPoint x: 428, endPoint y: 627, distance: 618.3
click at [428, 627] on div "ust checking in to see how your home search is going. Is there a specific prope…" at bounding box center [841, 633] width 826 height 28
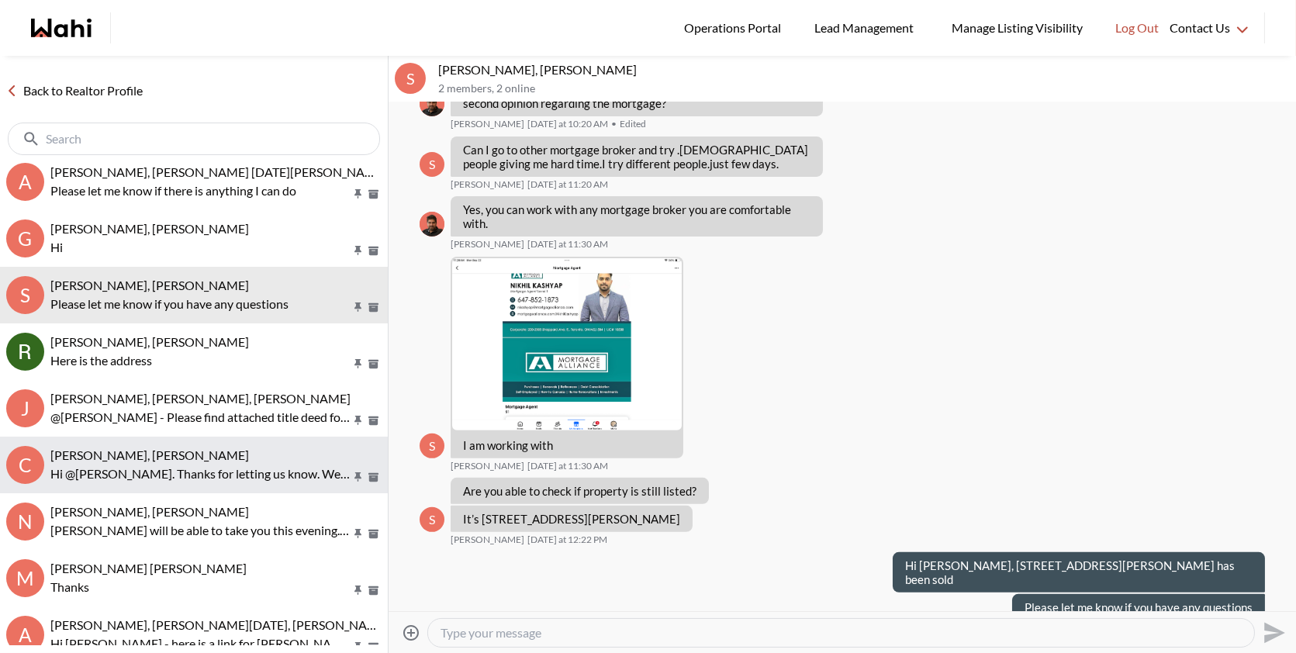
scroll to position [924, 0]
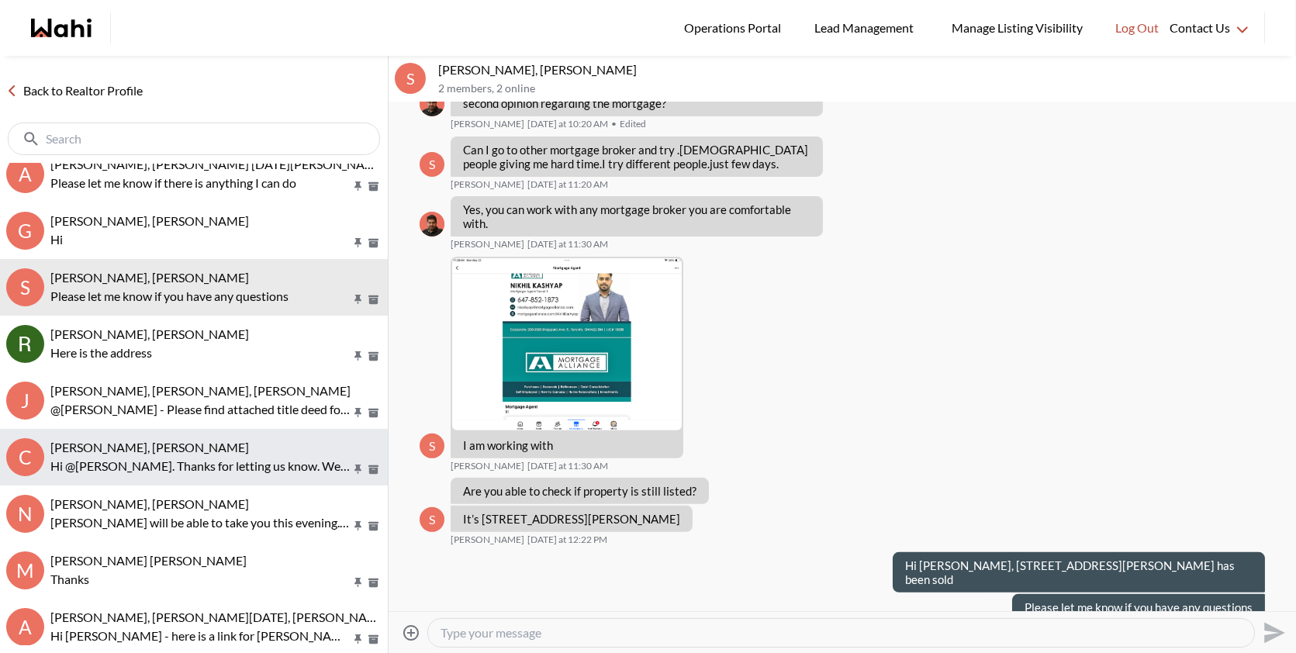
click at [201, 465] on p "Hi @Caroline Rouben. Thanks for letting us know. We are here for you when you a…" at bounding box center [200, 466] width 300 height 19
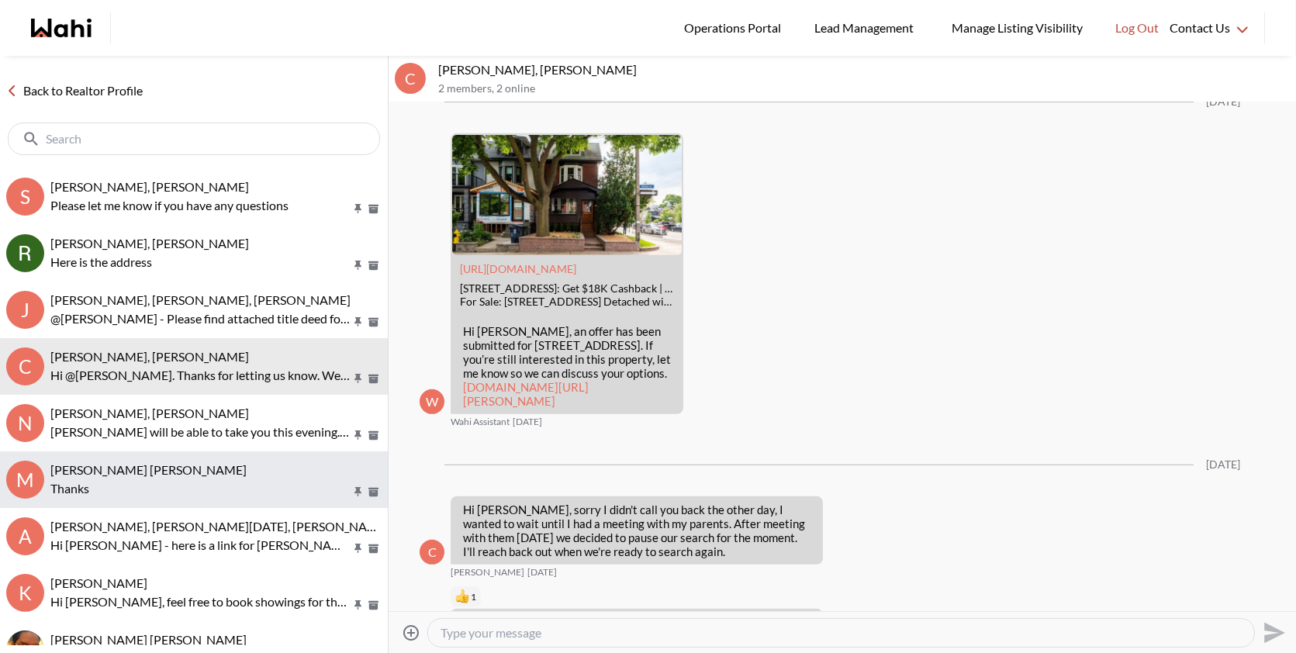
scroll to position [1017, 0]
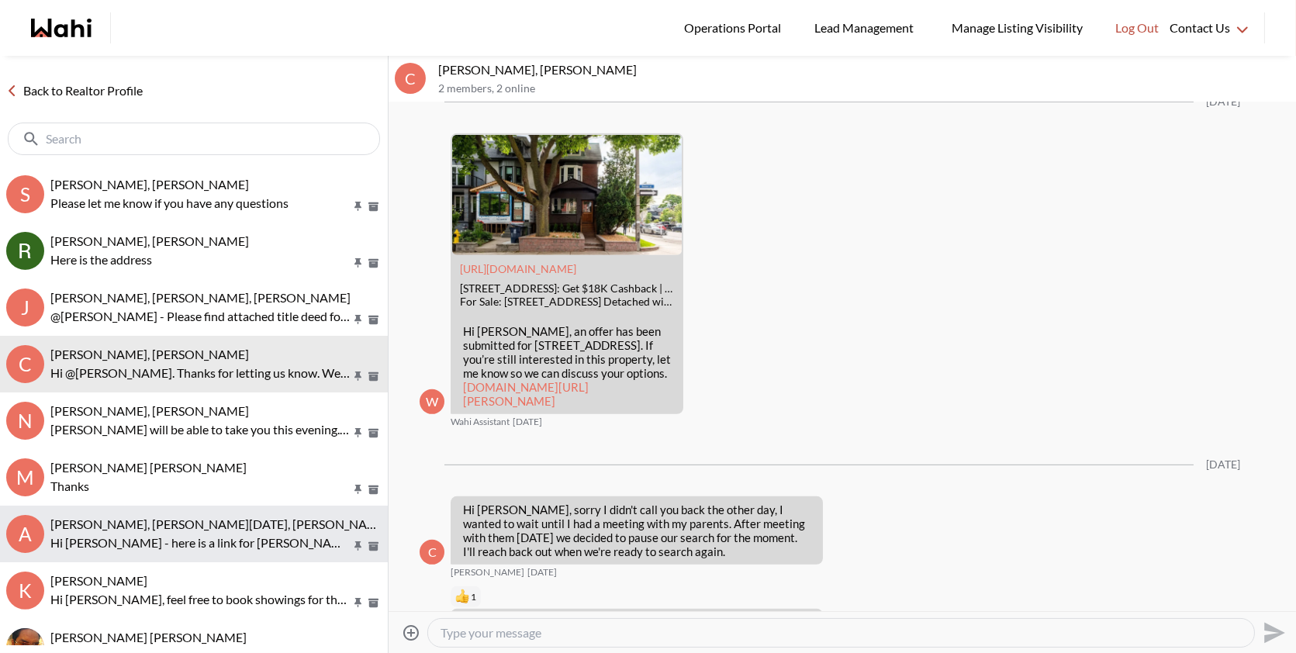
click at [191, 559] on button "A Anwar Abamecha, Esma Dano, Michelle, Behnam, Faraz Hi Anwar - here is a link …" at bounding box center [194, 534] width 388 height 57
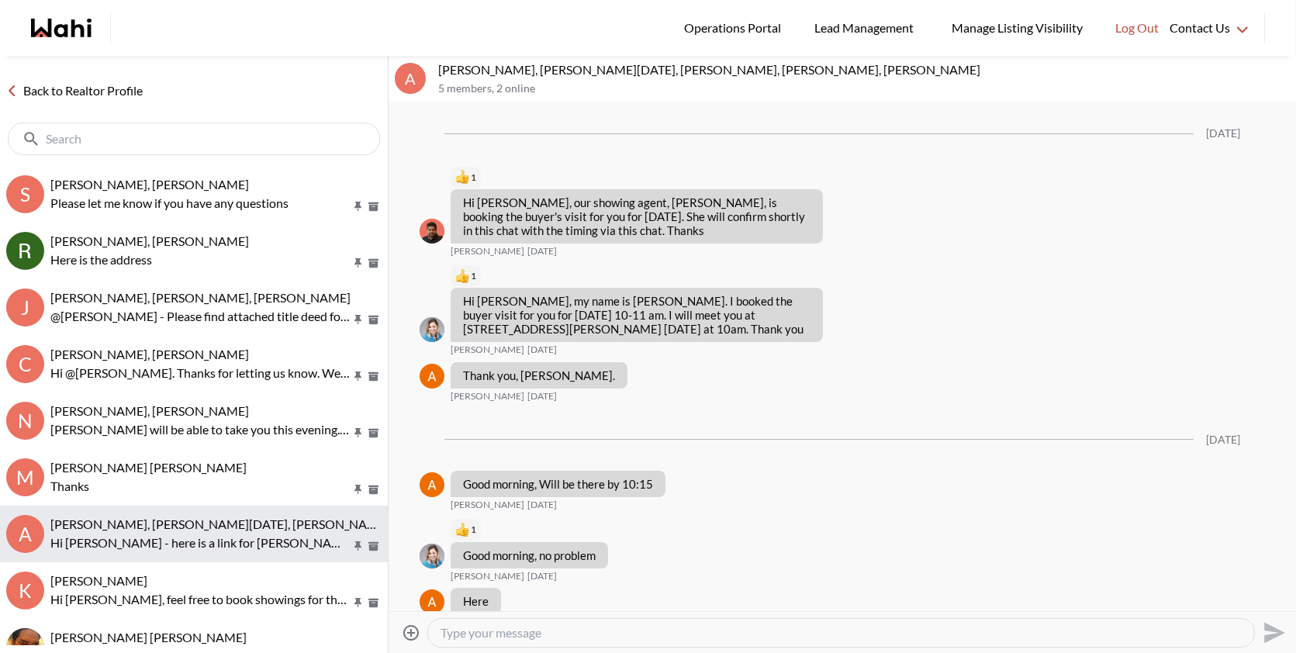
scroll to position [3291, 0]
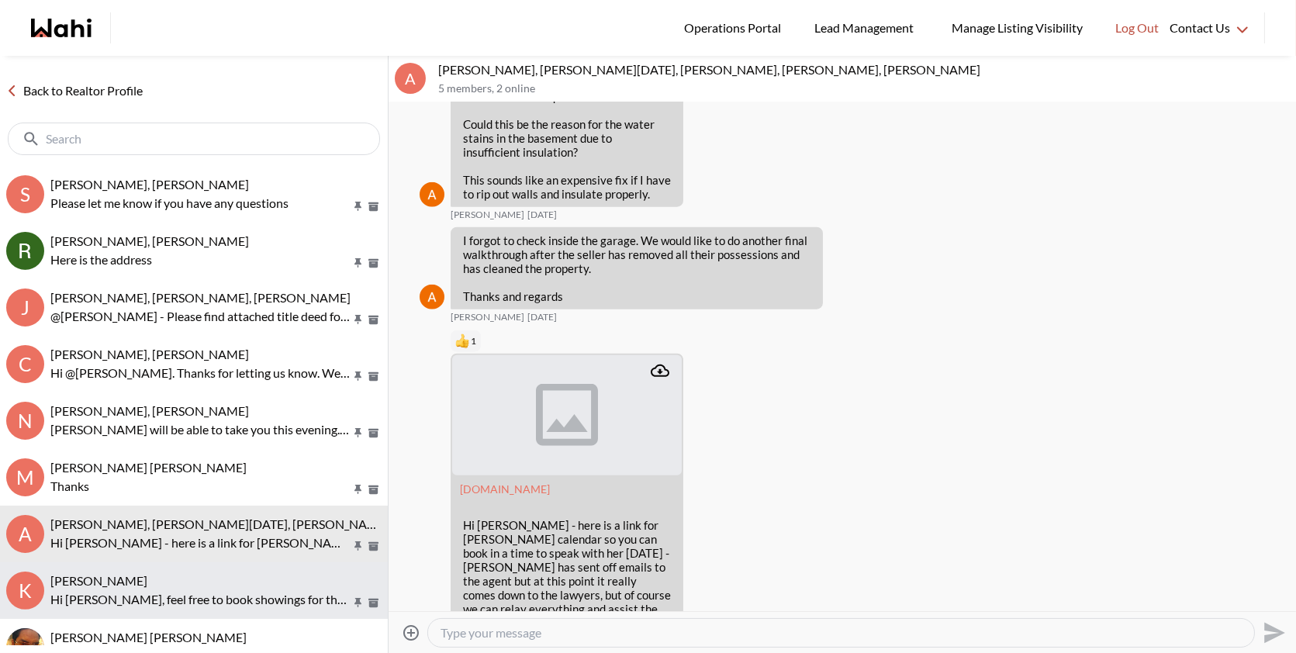
click at [196, 600] on p "Hi Kim, feel free to book showings for these properties as per your convenience…" at bounding box center [200, 599] width 300 height 19
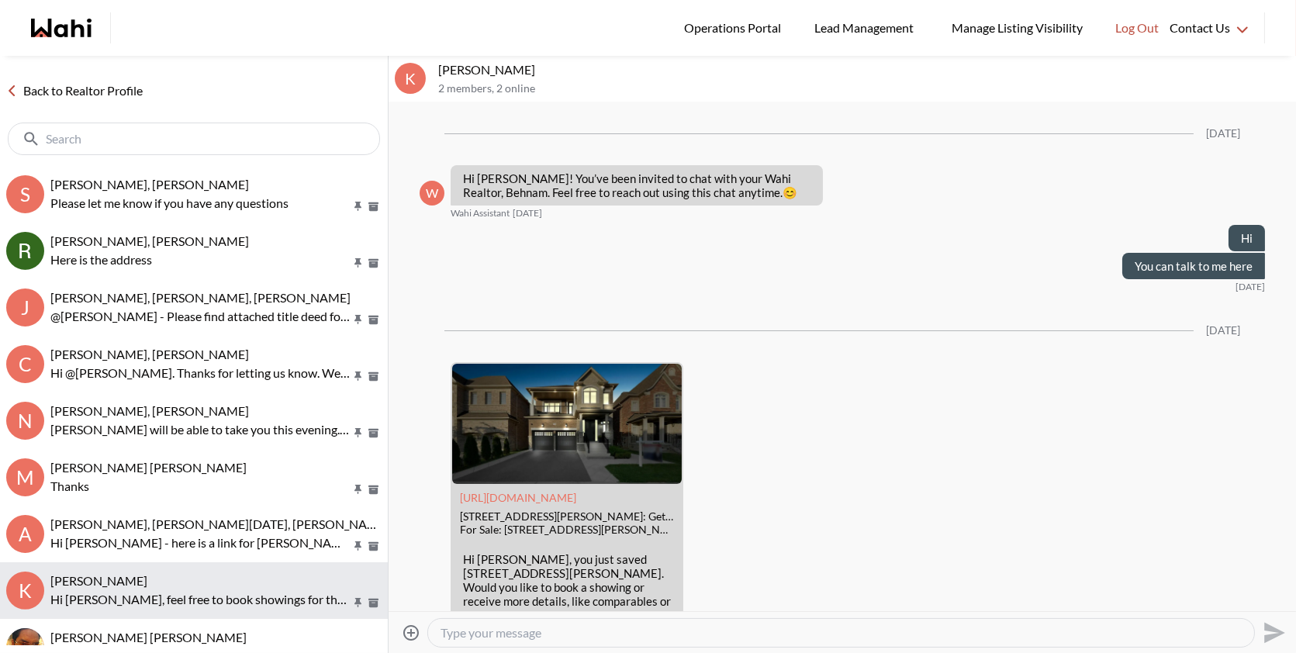
scroll to position [643, 0]
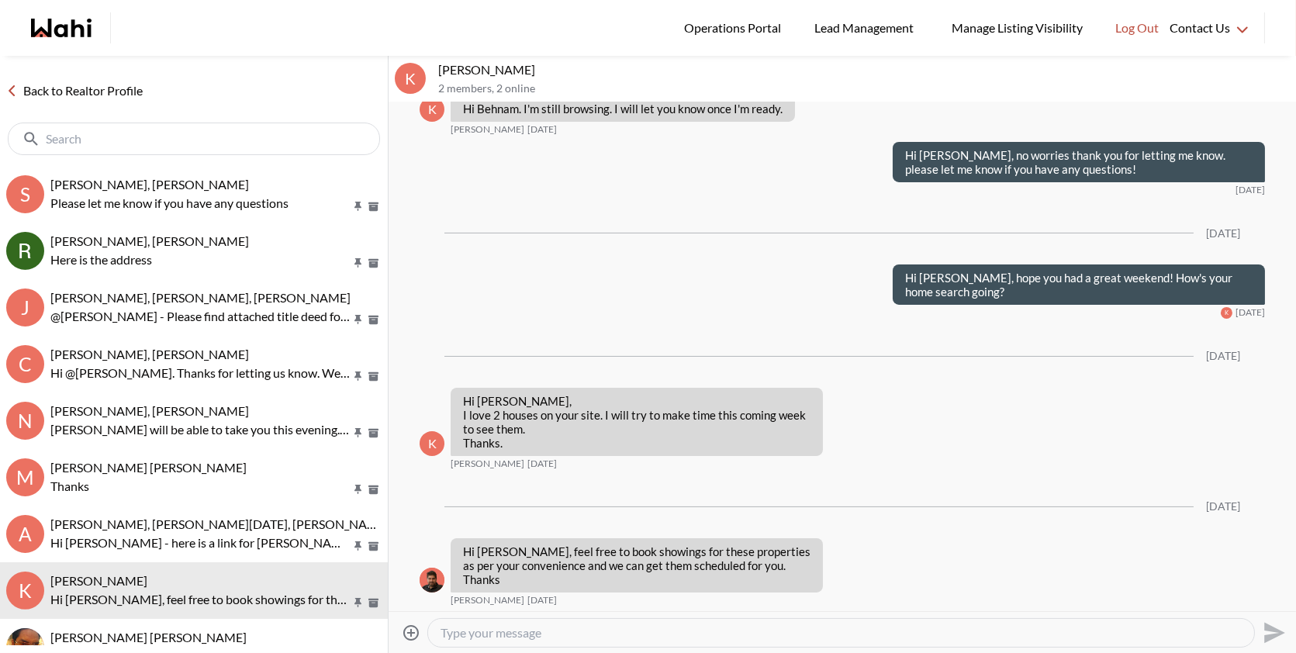
click at [508, 631] on textarea "Type your message" at bounding box center [841, 633] width 801 height 16
paste textarea "ust checking in to see how your home search is going. Is there a specific prope…"
click at [441, 631] on textarea "ust checking in to see how your home search is going. Is there a specific prope…" at bounding box center [841, 633] width 801 height 16
click at [441, 629] on textarea "just checking in to see how your home search is going. Is there a specific prop…" at bounding box center [841, 633] width 801 height 16
type textarea "Hi Kin, just checking in to see how your home search is going. Is there a speci…"
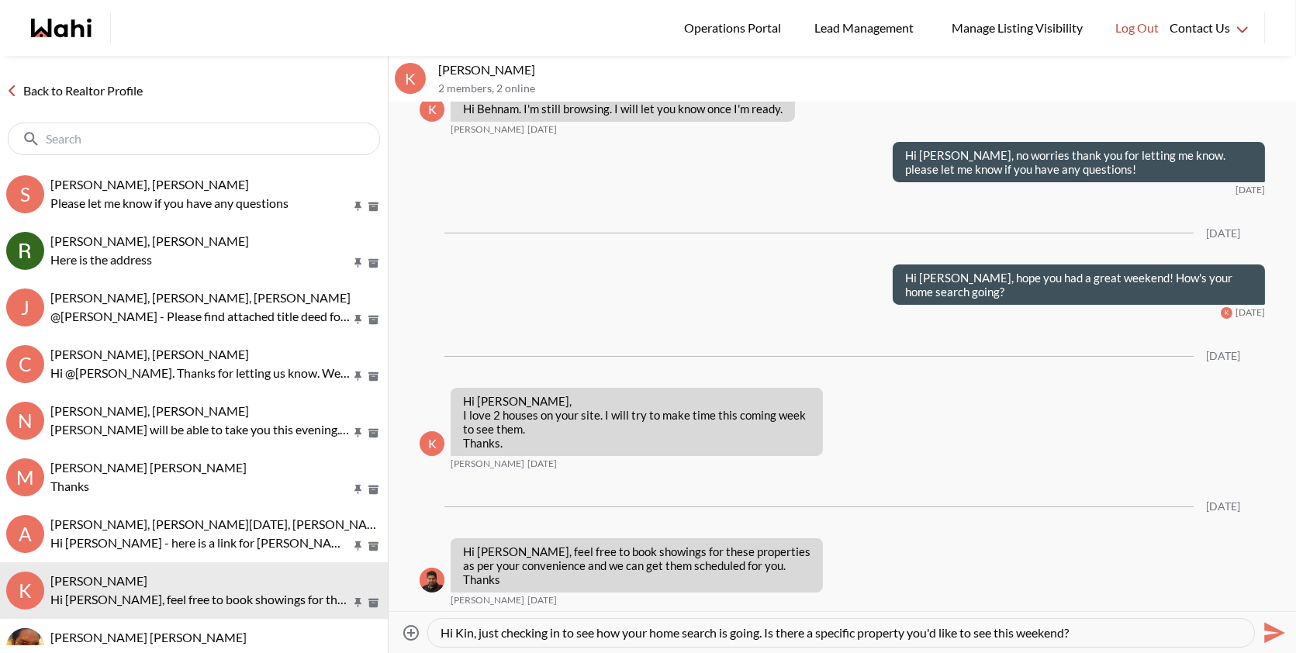
click at [1119, 621] on div "Hi Kin, just checking in to see how your home search is going. Is there a speci…" at bounding box center [841, 633] width 826 height 28
click at [1119, 630] on textarea "Hi Kin, just checking in to see how your home search is going. Is there a speci…" at bounding box center [841, 633] width 801 height 16
click at [1272, 633] on icon "Send" at bounding box center [1273, 633] width 25 height 25
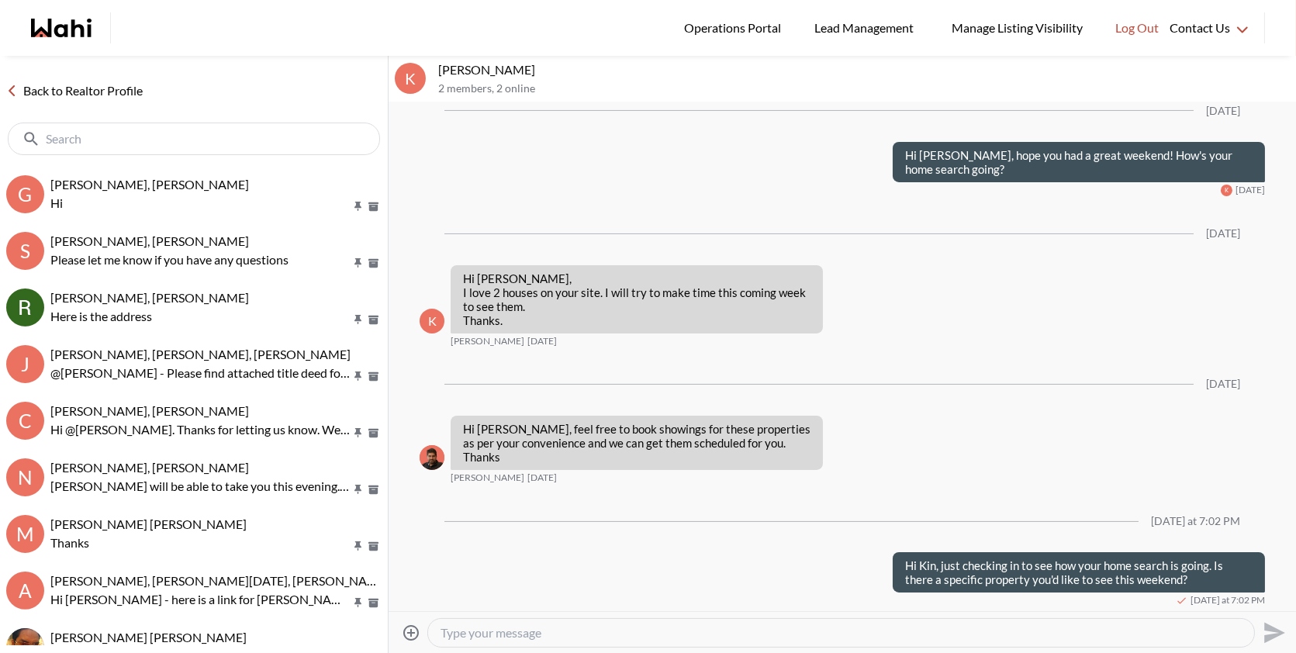
scroll to position [0, 0]
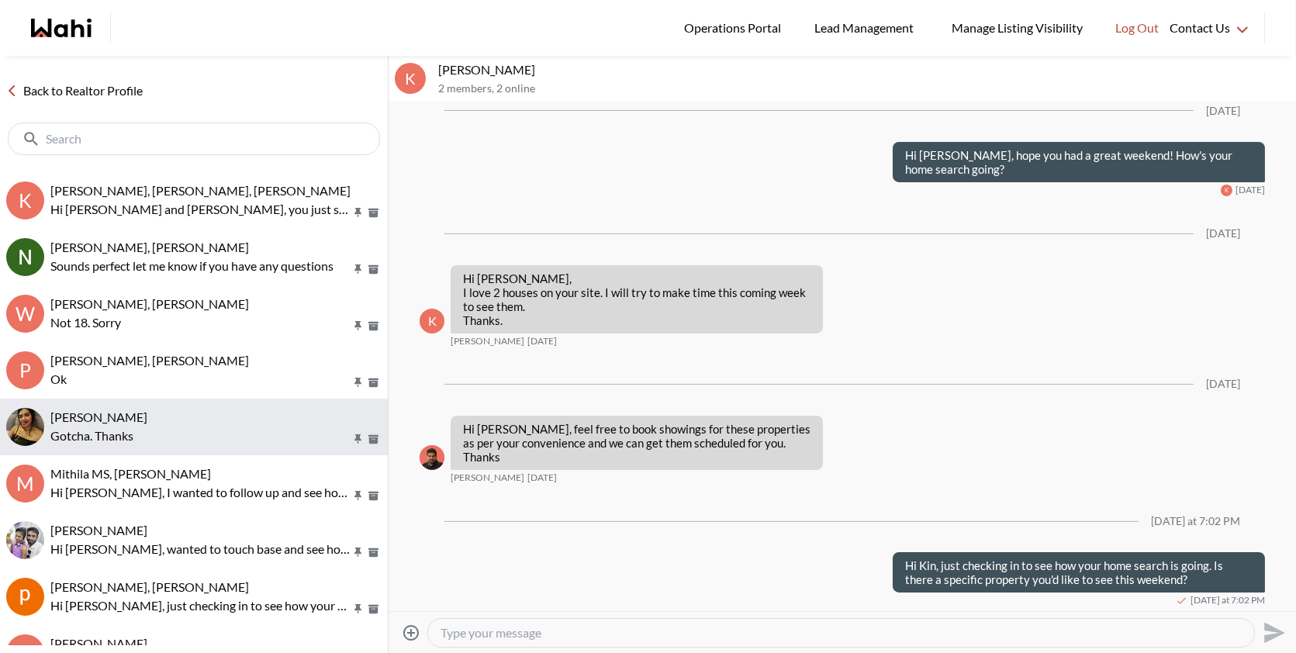
click at [175, 518] on button "Antonycharles Anthonipillai, Behnam Hi Antony, wanted to touch base and see how…" at bounding box center [194, 540] width 388 height 57
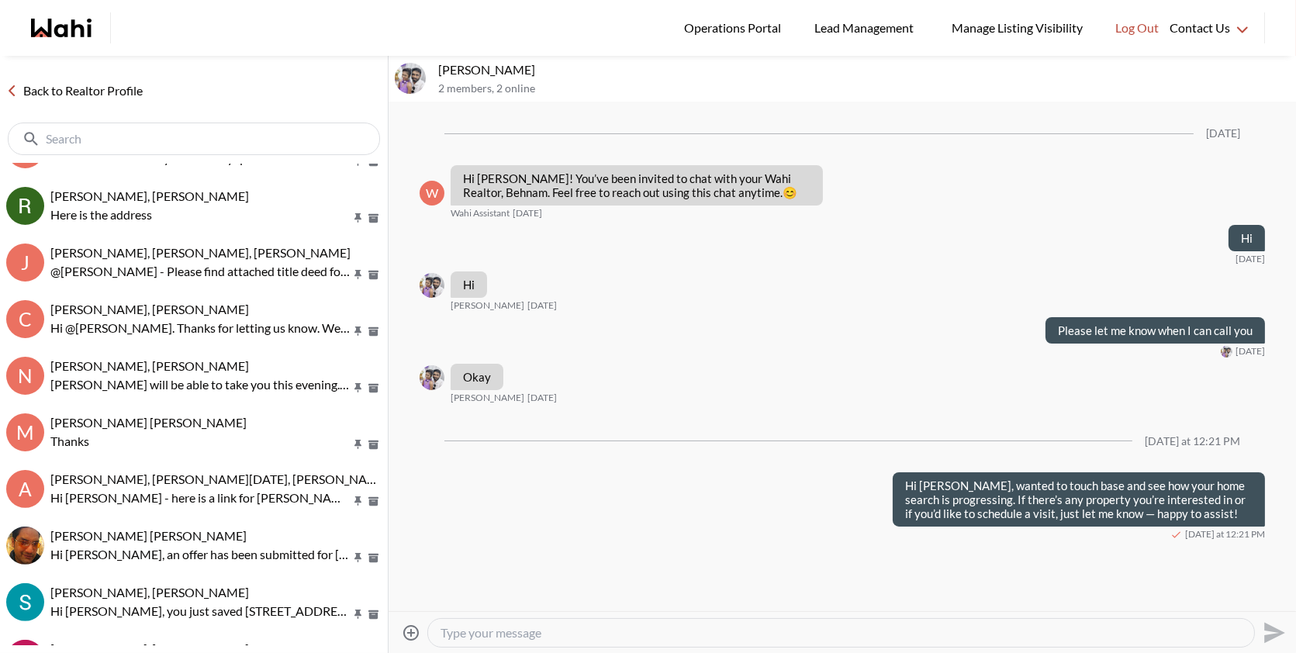
scroll to position [1266, 0]
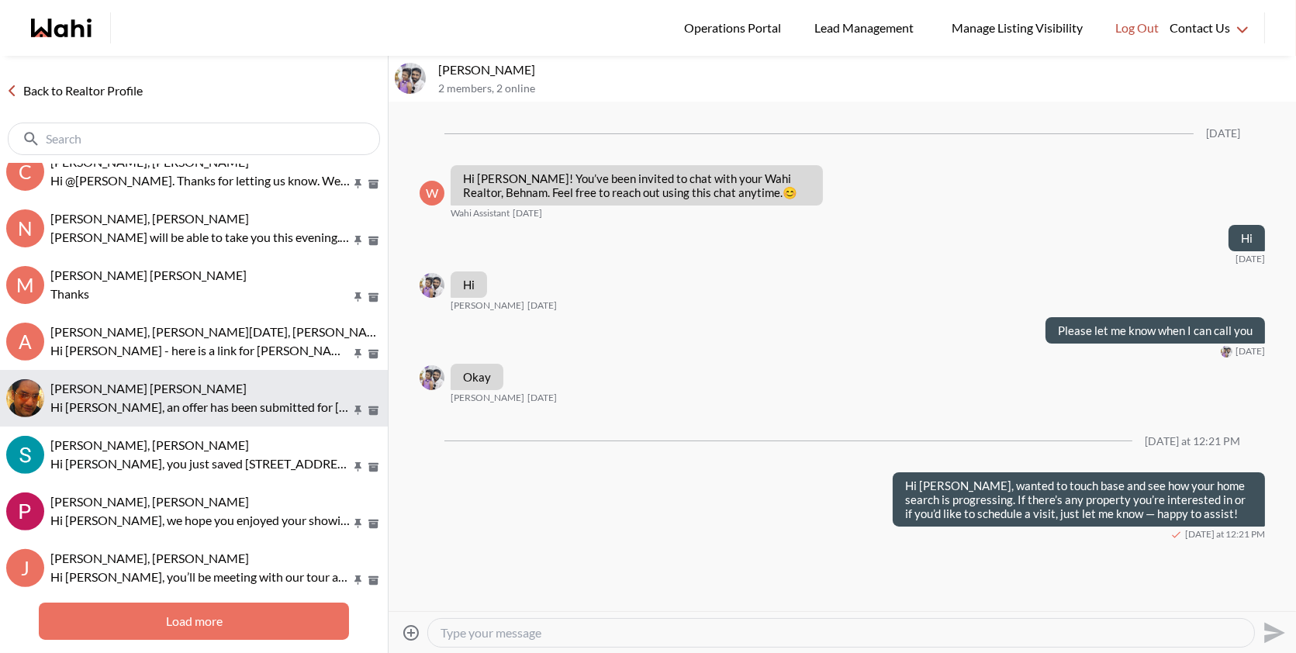
click at [153, 392] on span "Syed Sayeed Uddin, Behnam" at bounding box center [148, 388] width 196 height 15
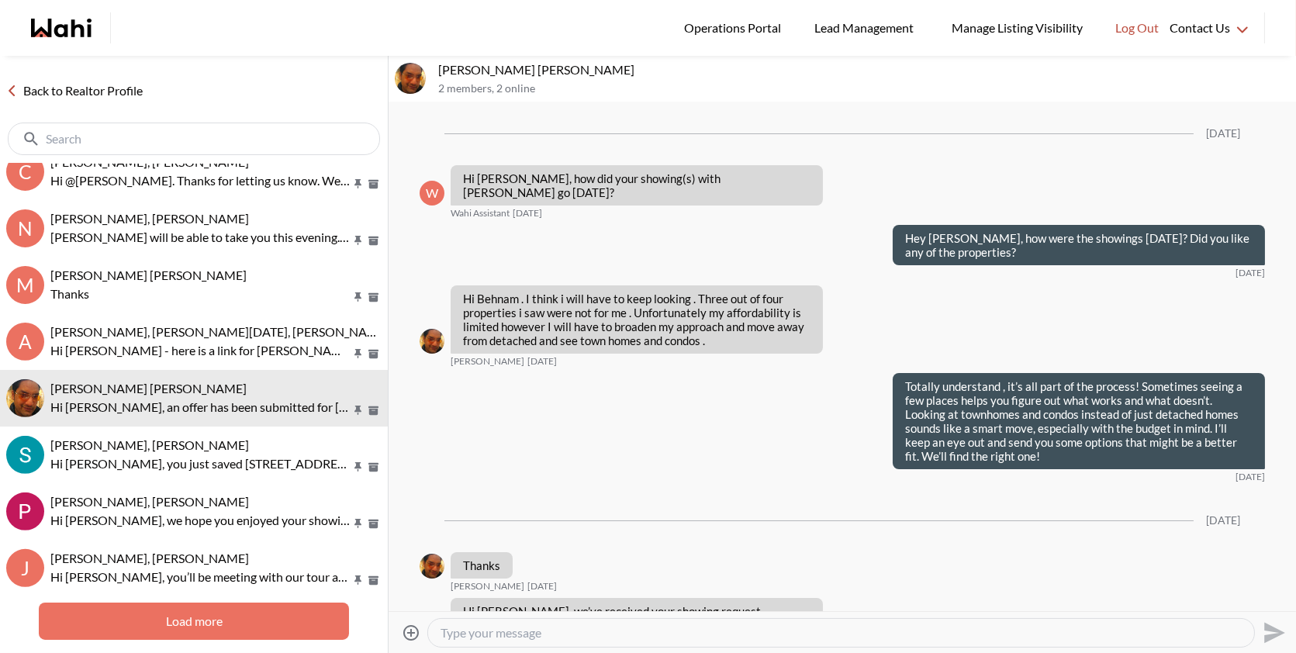
scroll to position [1945, 0]
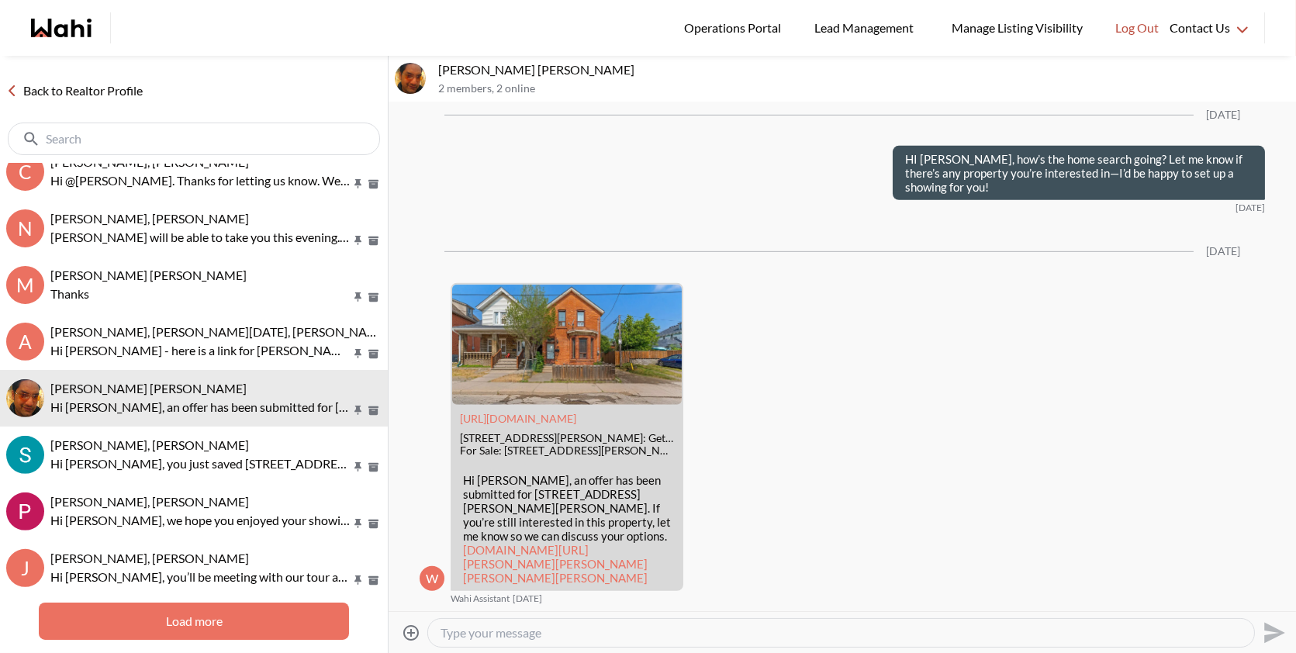
click at [617, 629] on textarea "Type your message" at bounding box center [841, 633] width 801 height 16
paste textarea "ust checking in to see how your home search is going. Is there a specific prope…"
click at [486, 628] on textarea "Hi Syed, ust checking in to see how your home search is going. Is there a speci…" at bounding box center [841, 633] width 801 height 16
click at [1147, 638] on textarea "Hi Syed, just checking in to see how your home search is going. Is there a spec…" at bounding box center [841, 633] width 801 height 16
type textarea "Hi Syed, just checking in to see how your home search is going. Is there a spec…"
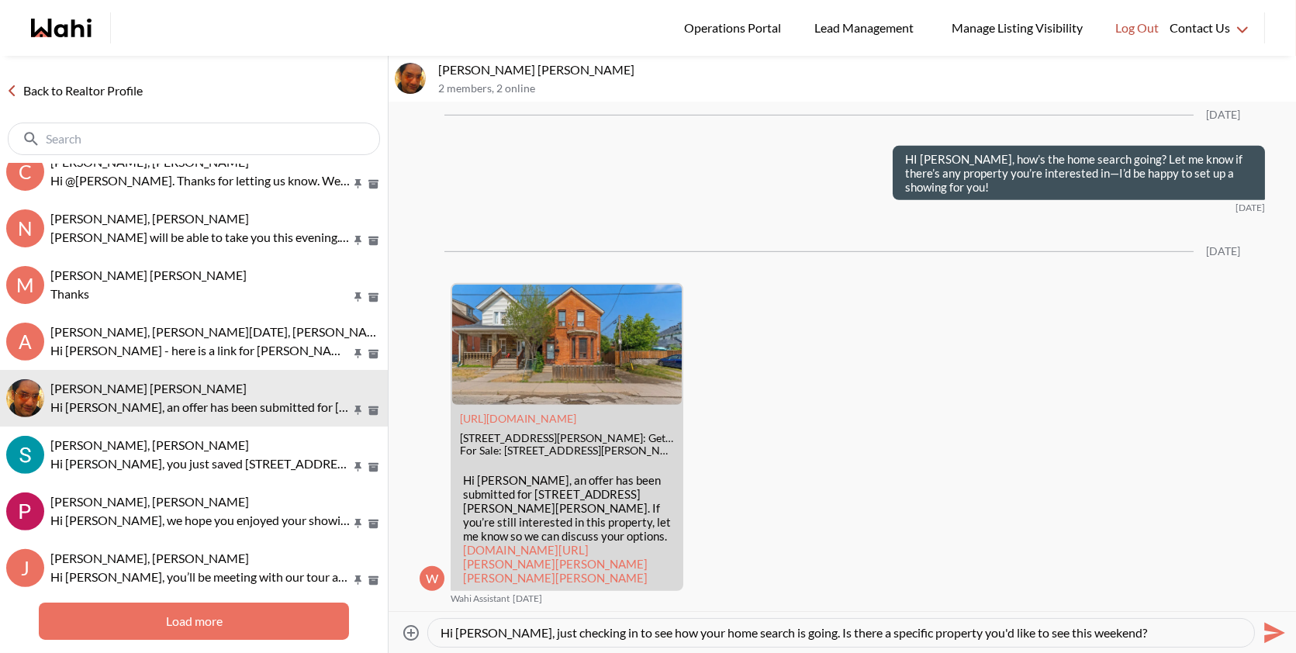
click at [1277, 633] on icon "Send" at bounding box center [1274, 632] width 21 height 21
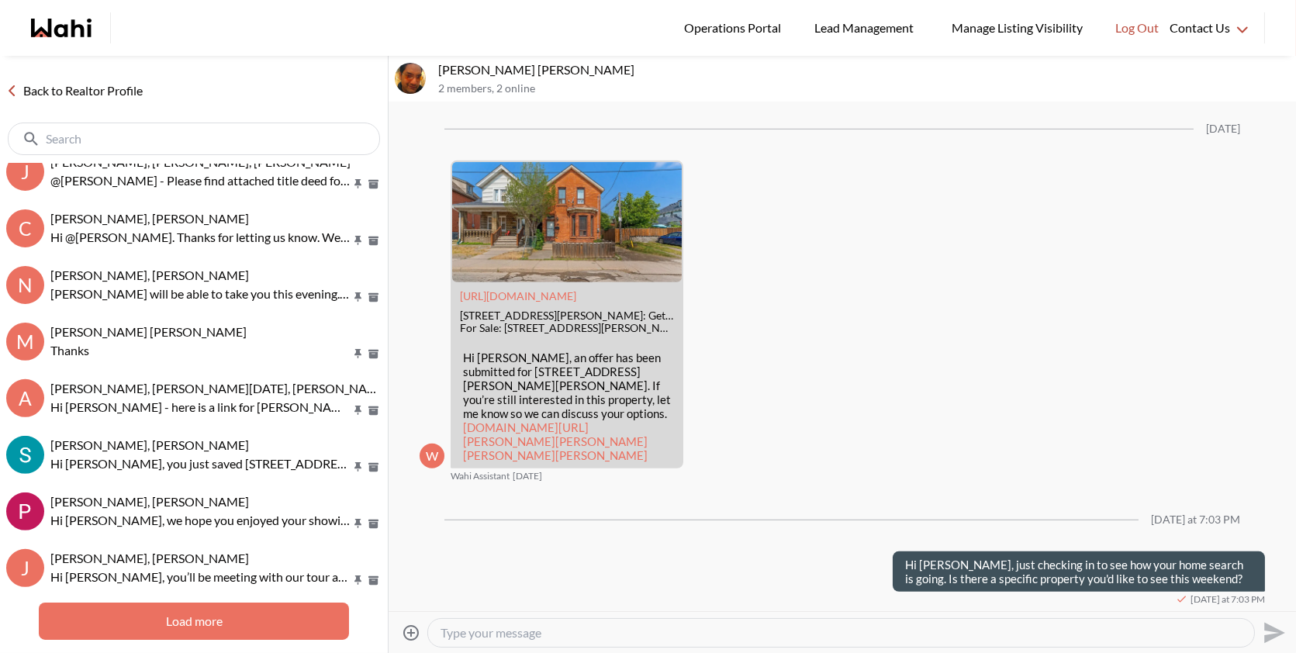
click at [175, 619] on button "Load more" at bounding box center [194, 621] width 310 height 37
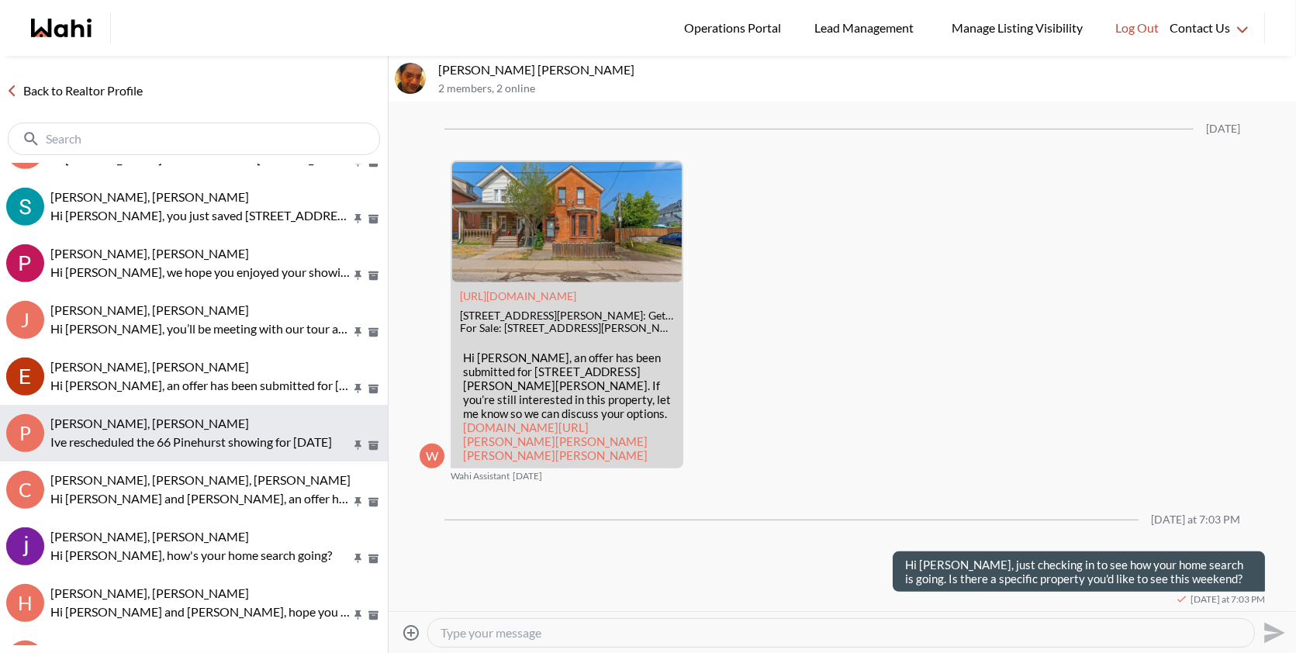
scroll to position [1526, 0]
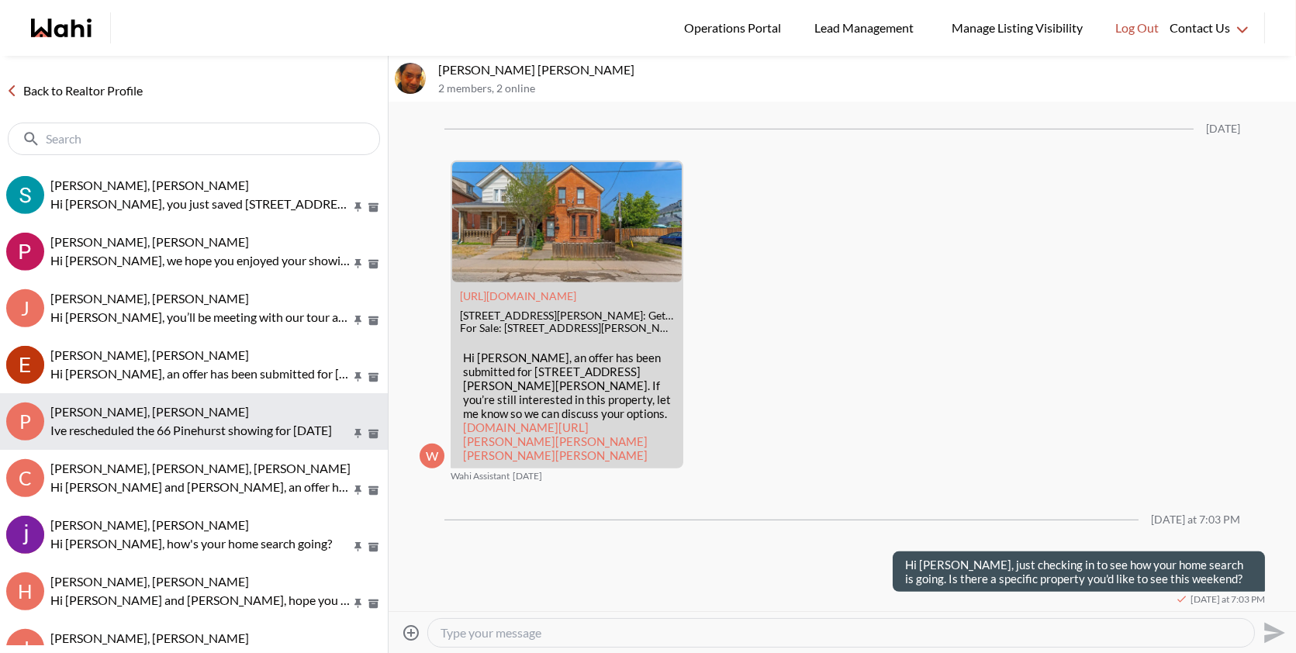
click at [145, 409] on span "Pat Ade, Behnam, Rohit" at bounding box center [149, 411] width 199 height 15
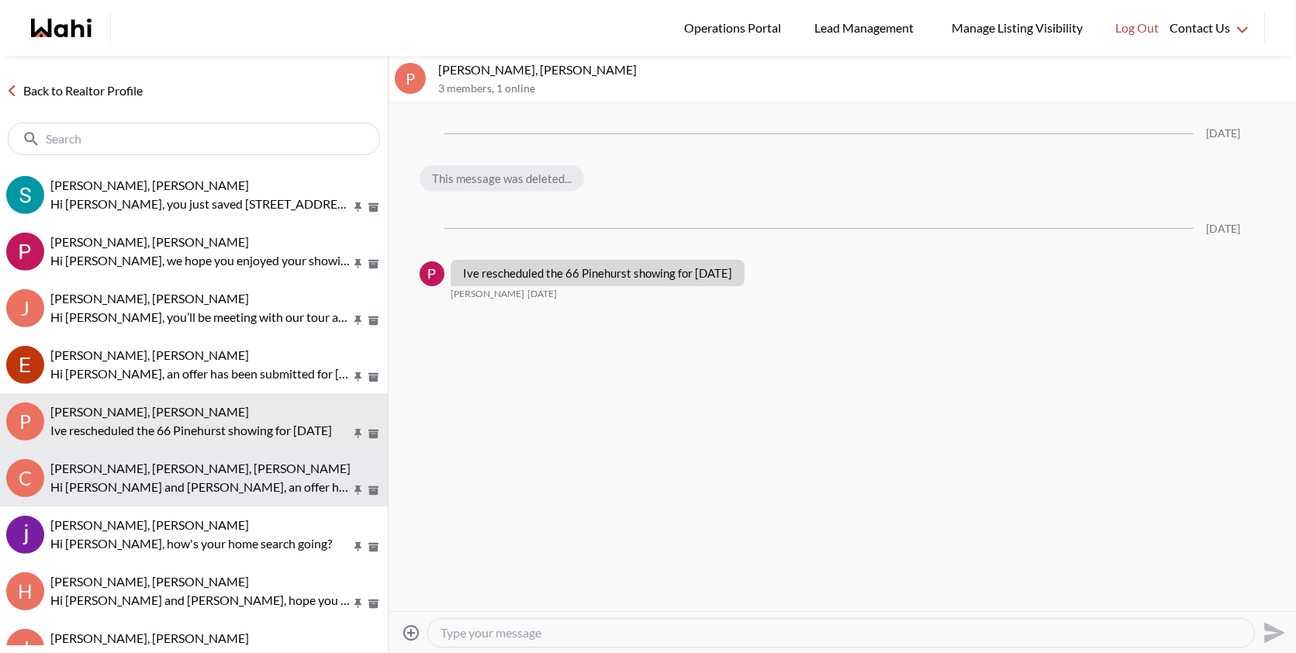
click at [182, 496] on button "C Chandra Rajesh, Divya Gali, Faraz, Behnam Hi Chandra and Divya, an offer has …" at bounding box center [194, 478] width 388 height 57
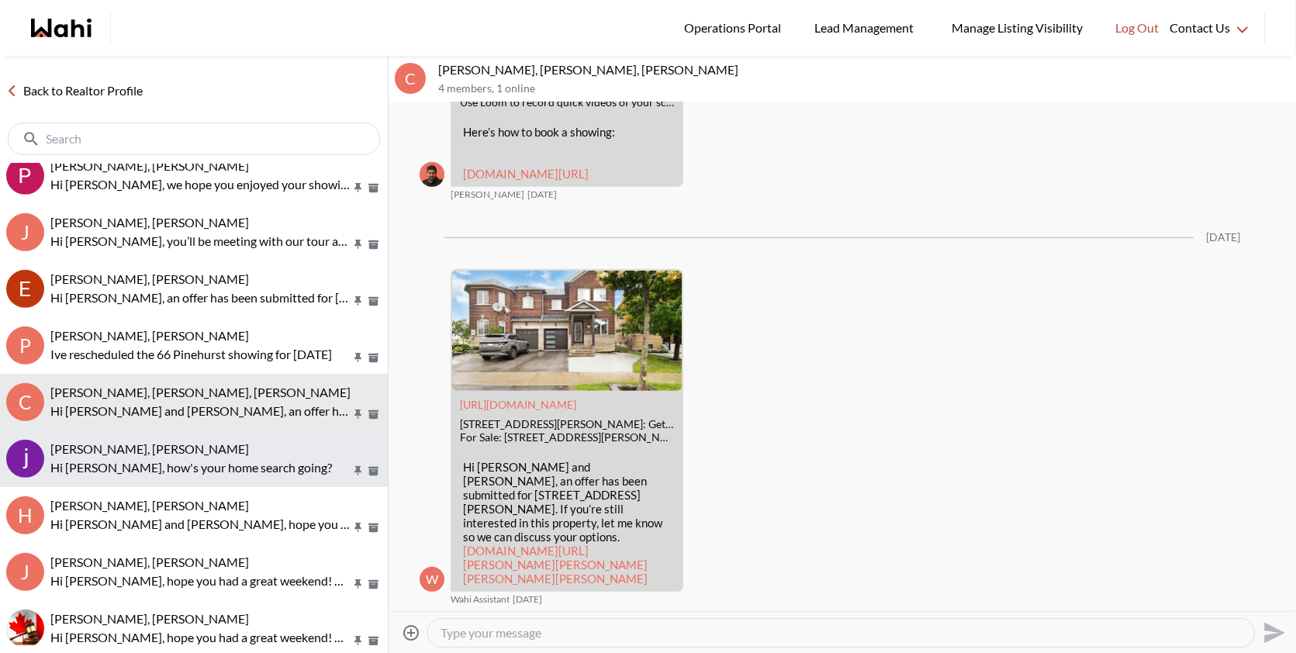
scroll to position [1609, 0]
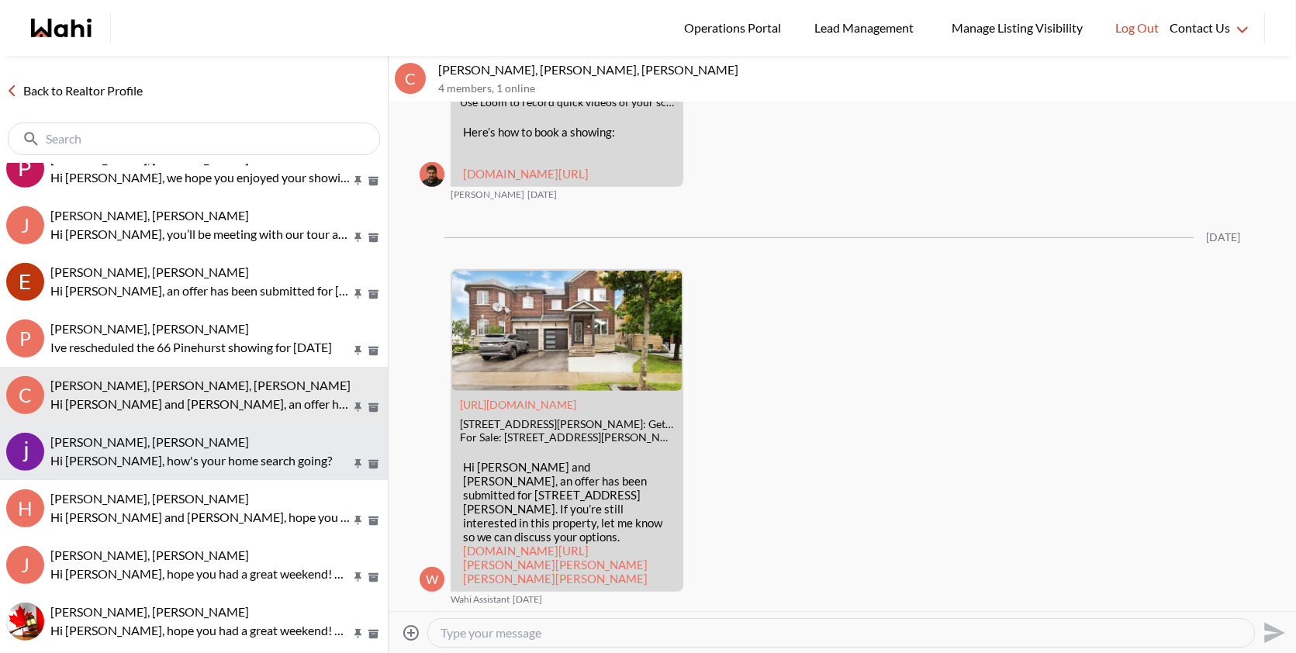
click at [205, 460] on p "Hi Mohammad, how's your home search going?" at bounding box center [200, 460] width 300 height 19
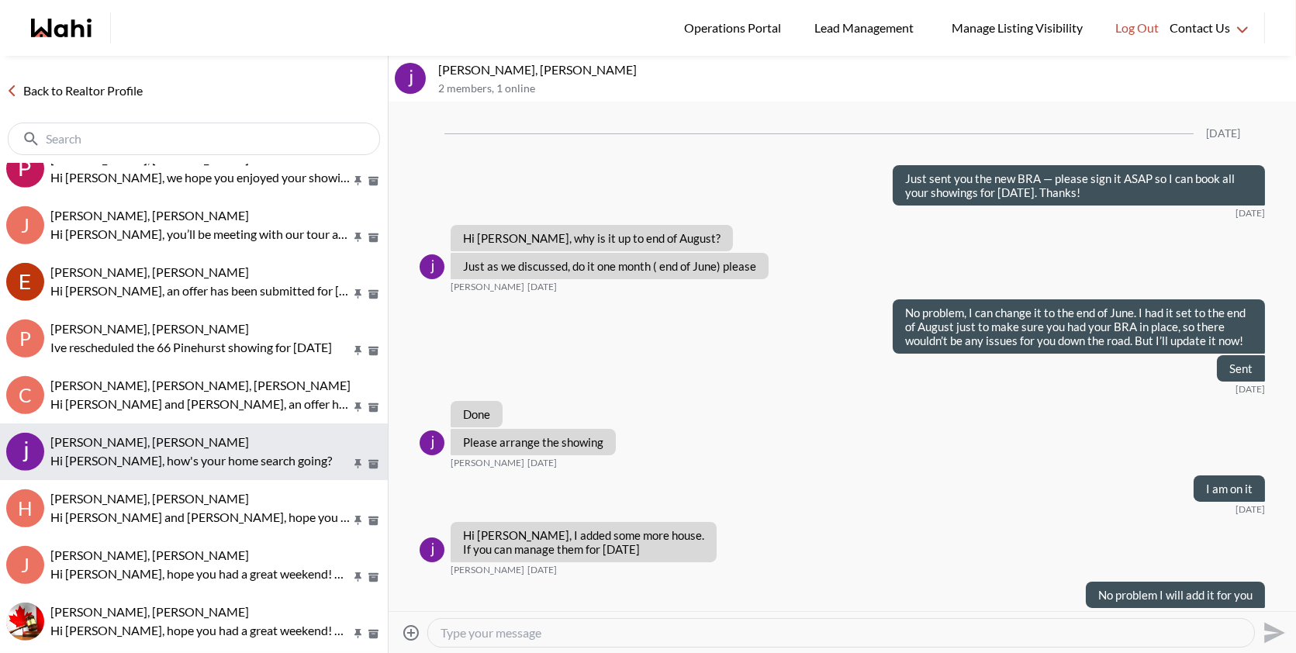
scroll to position [1563, 0]
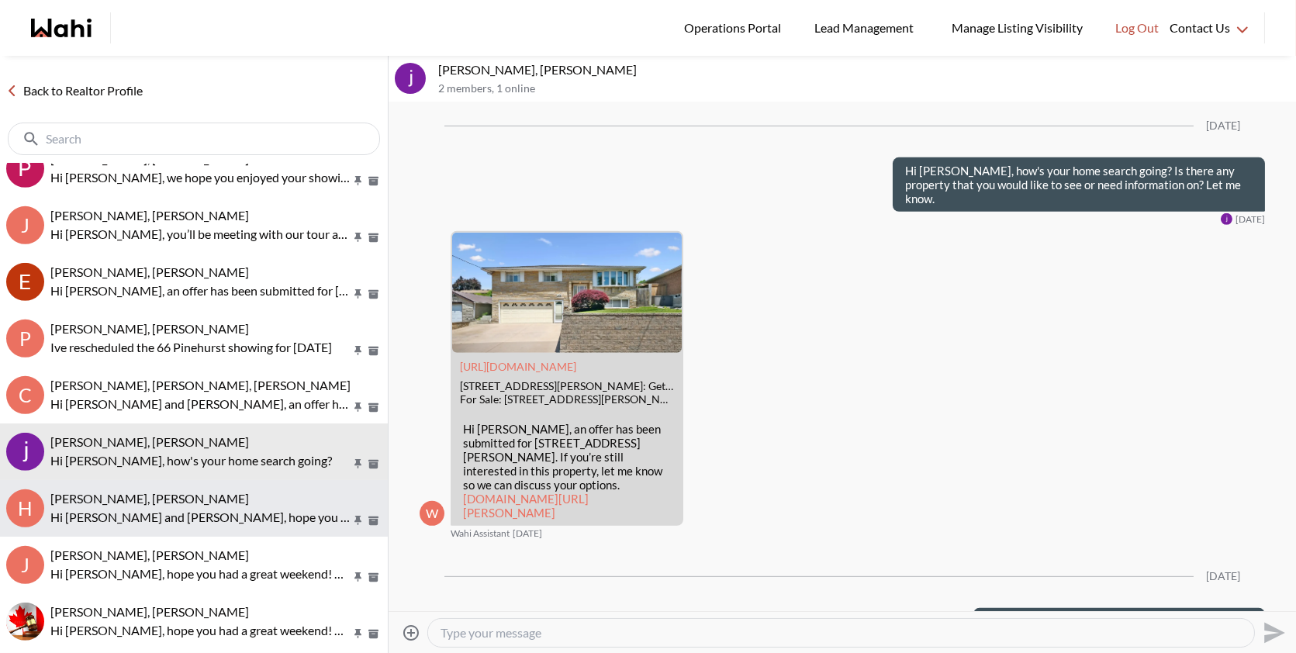
click at [157, 511] on p "Hi Honorina and Steven, hope you had a great weekend! Please let me know if you…" at bounding box center [200, 517] width 300 height 19
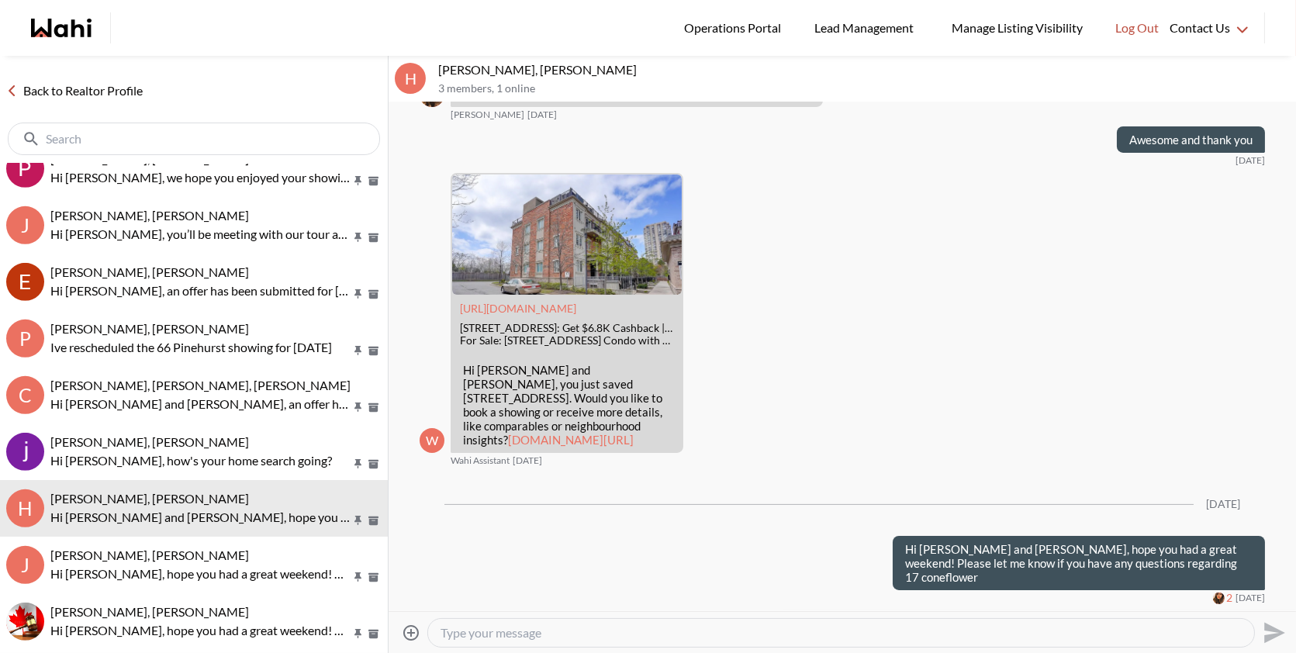
scroll to position [953, 0]
click at [628, 628] on textarea "Type your message" at bounding box center [841, 633] width 801 height 16
paste textarea "ust checking in to see how your home search is going. Is there a specific prope…"
click at [441, 635] on textarea "ust checking in to see how your home search is going. Is there a specific prope…" at bounding box center [841, 633] width 801 height 16
click at [1167, 634] on textarea "Hi Honrina, just checking in to see how your home search is going. Is there a s…" at bounding box center [841, 633] width 801 height 16
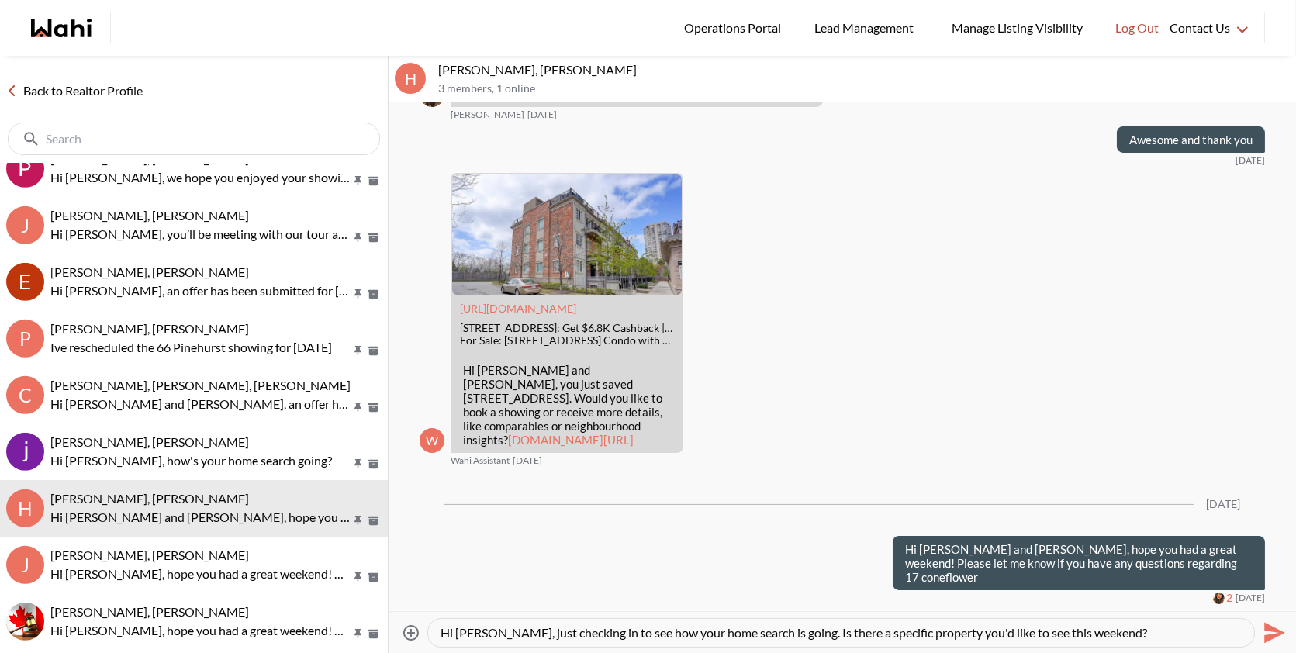
type textarea "Hi Honrina, just checking in to see how your home search is going. Is there a s…"
click at [1277, 634] on icon "Send" at bounding box center [1274, 632] width 21 height 21
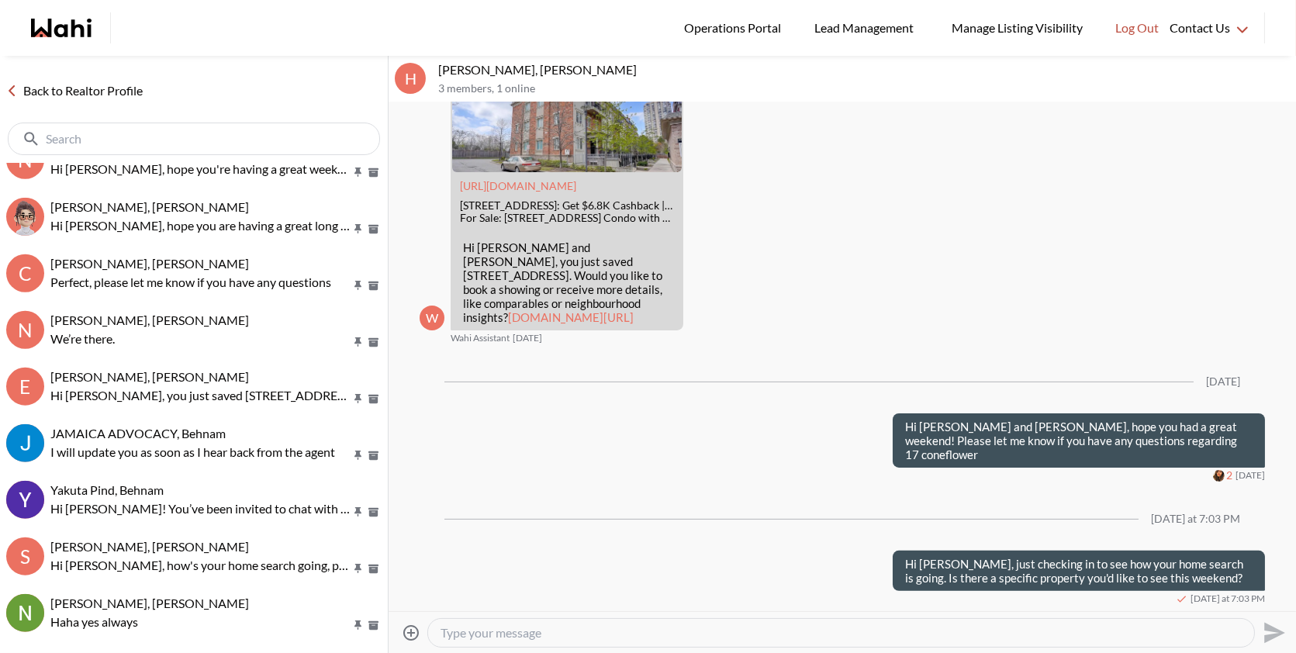
scroll to position [2964, 0]
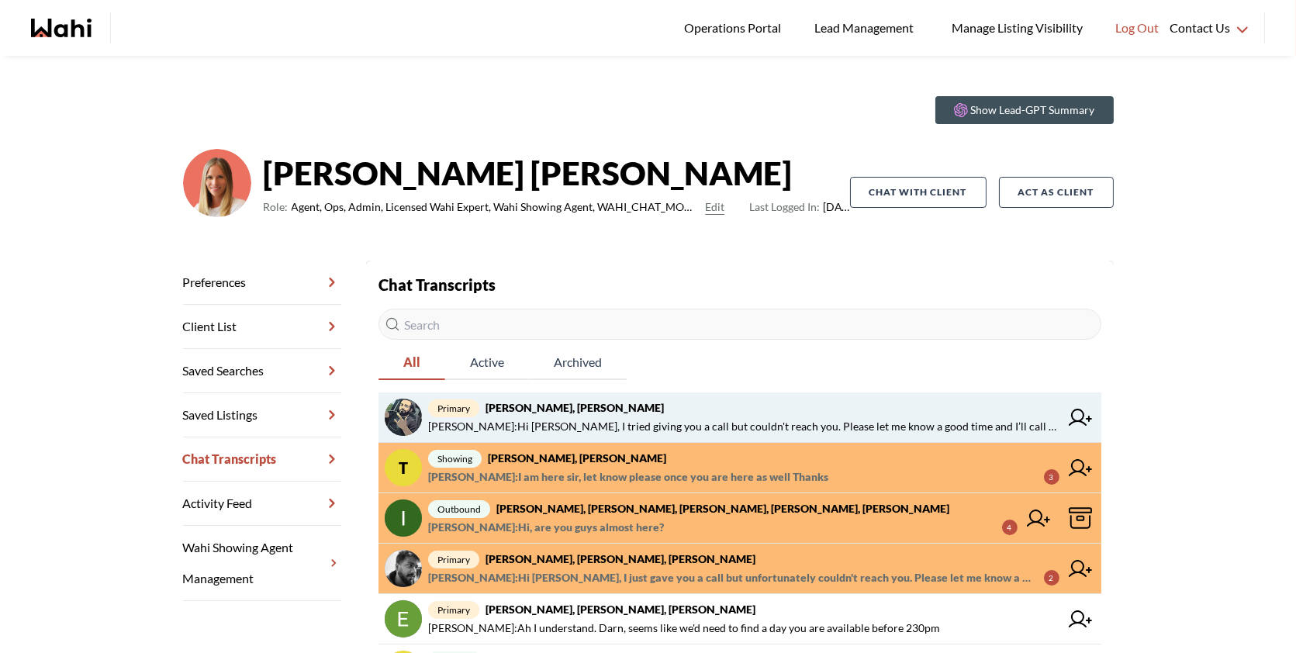
scroll to position [25, 0]
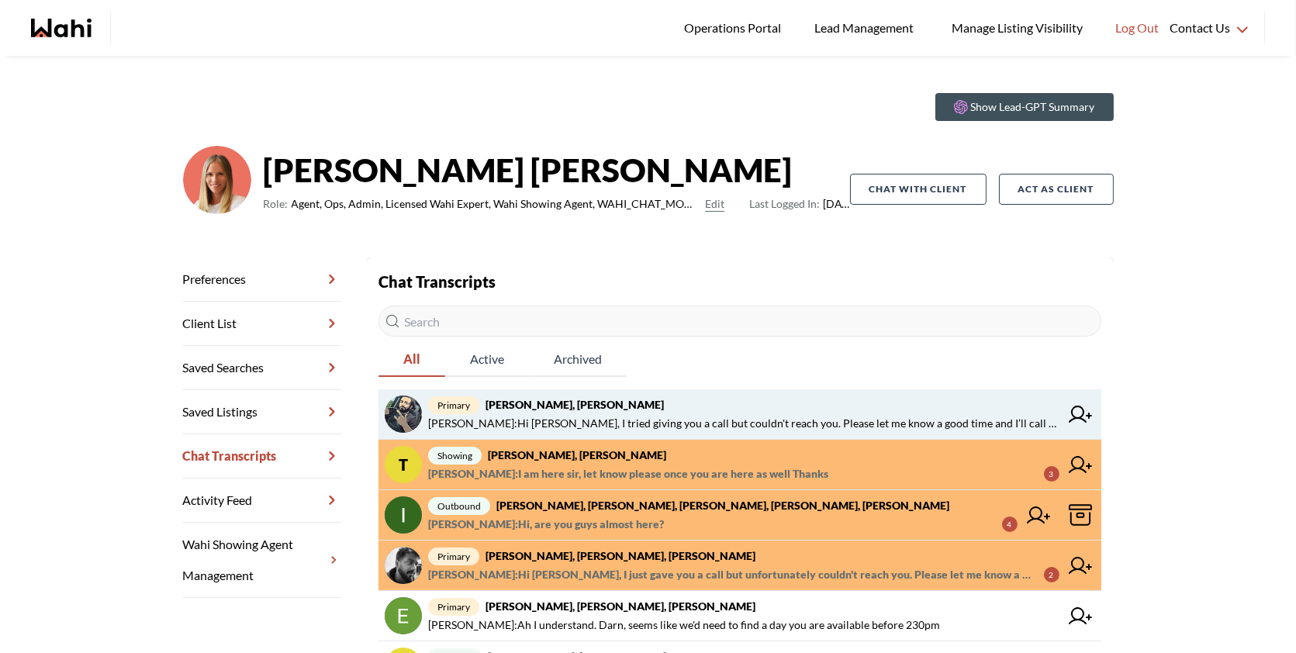
click at [776, 419] on span "[PERSON_NAME] : Hi [PERSON_NAME], I tried giving you a call but couldn't reach …" at bounding box center [743, 423] width 631 height 19
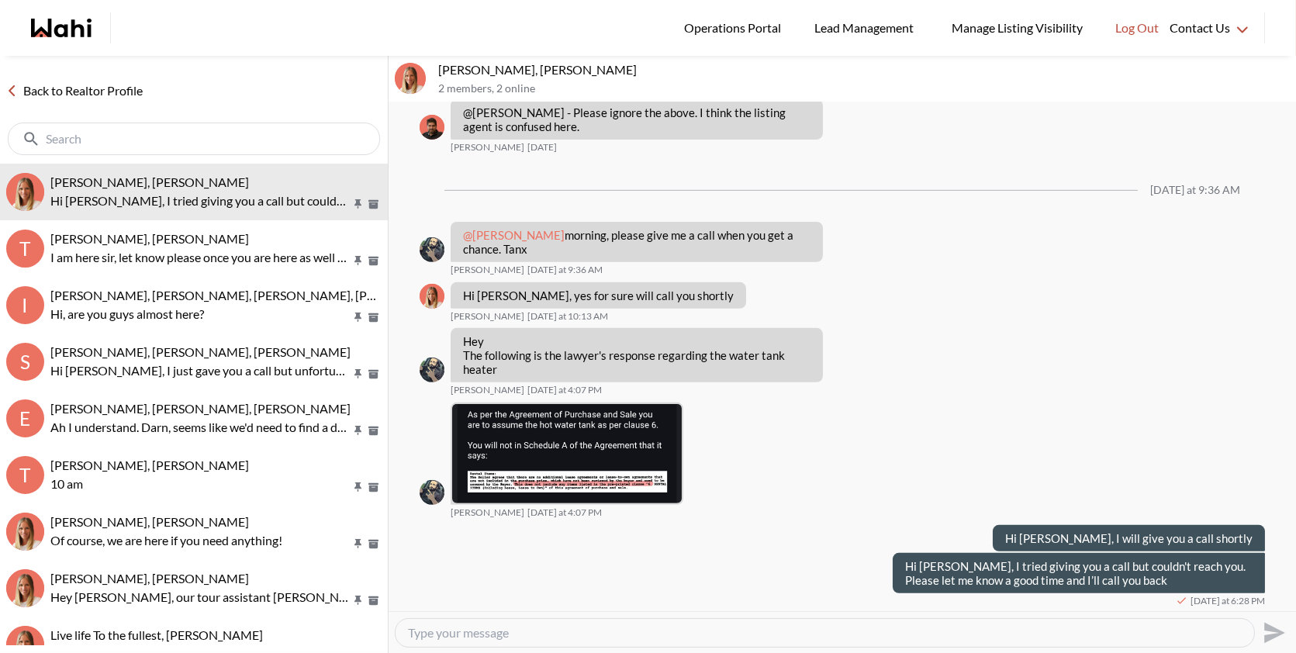
scroll to position [1337, 0]
click at [502, 457] on img at bounding box center [567, 453] width 230 height 99
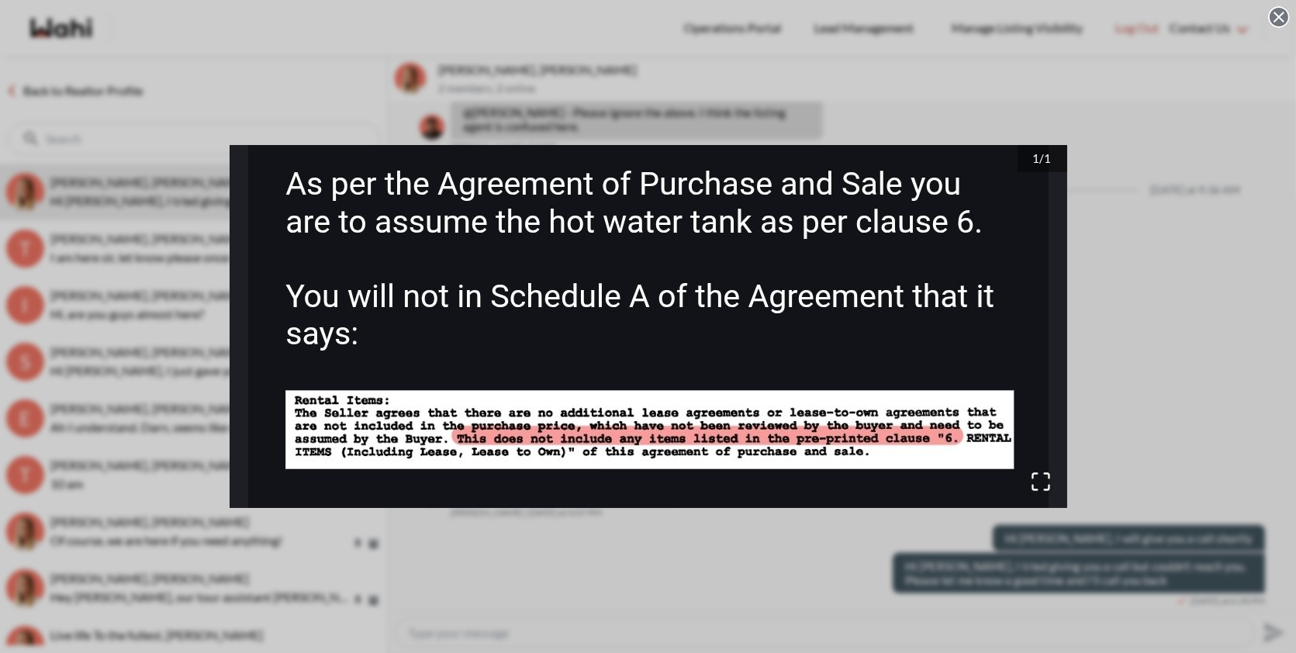
click at [559, 535] on div "1 / 1" at bounding box center [648, 326] width 1296 height 653
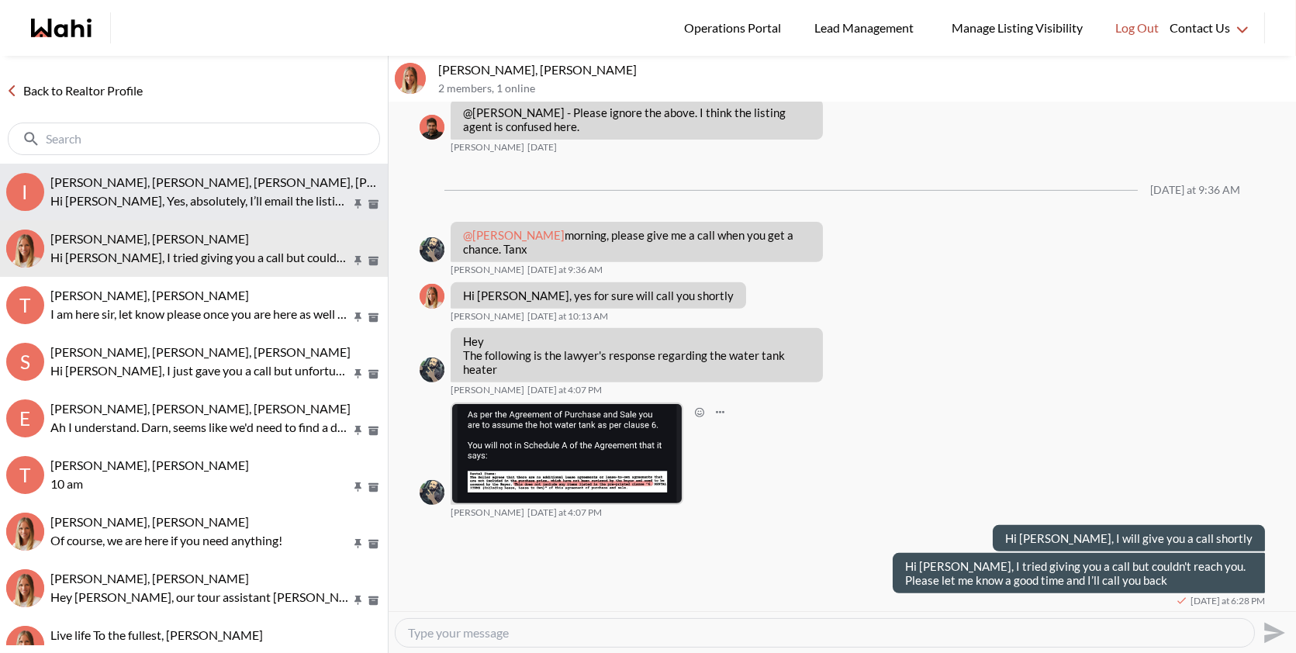
click at [220, 178] on span "Irina Krasyuk, Kseniya Krasyuk, Suzette, Michelle, Alicia" at bounding box center [301, 182] width 503 height 15
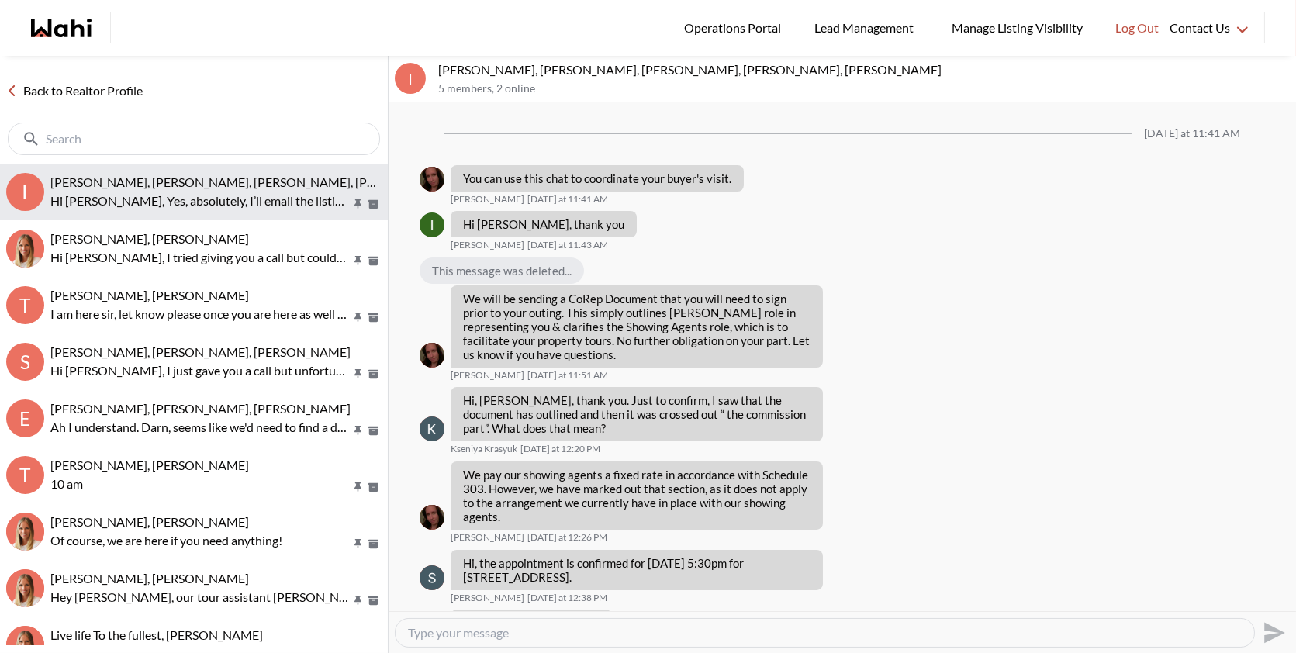
scroll to position [527, 0]
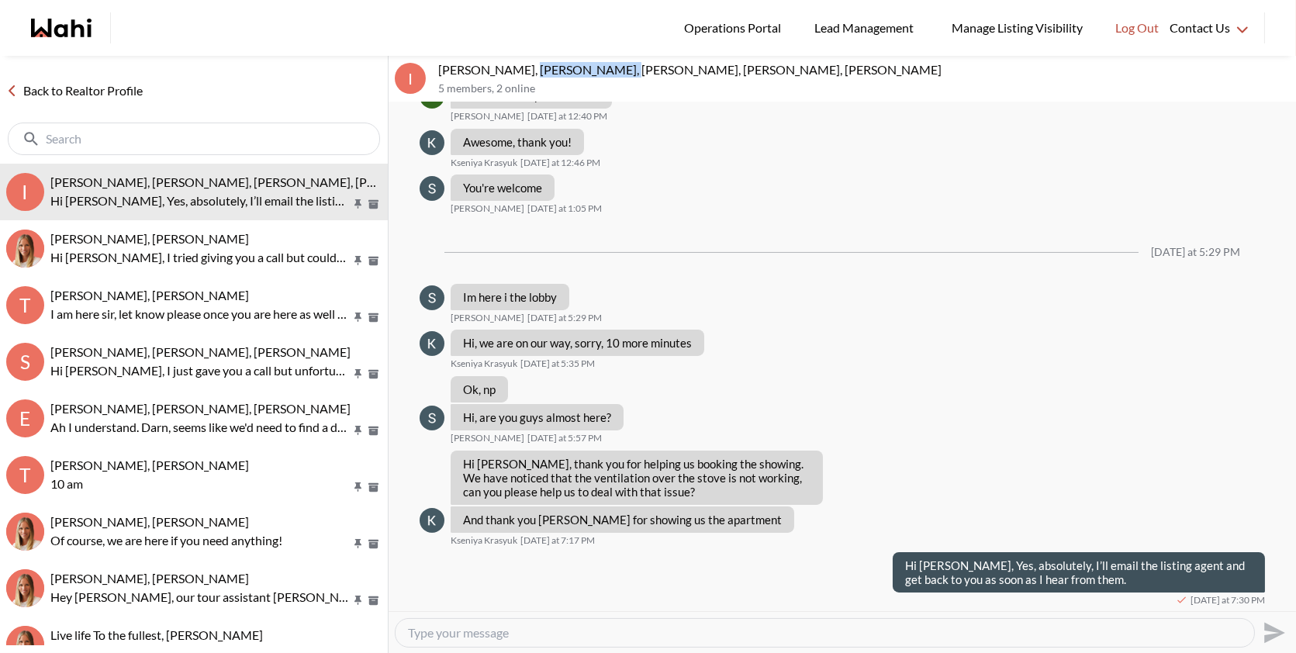
drag, startPoint x: 606, startPoint y: 69, endPoint x: 517, endPoint y: 68, distance: 89.2
click at [517, 68] on p "Irina Krasyuk, Kseniya Krasyuk, Suzette, Michelle, Alicia" at bounding box center [864, 70] width 852 height 16
copy p "Kseniya Krasyuk"
click at [444, 636] on textarea "Type your message" at bounding box center [825, 633] width 834 height 16
paste textarea "I’ve emailed the listing agent regarding the ventilation issue. As soon as I he…"
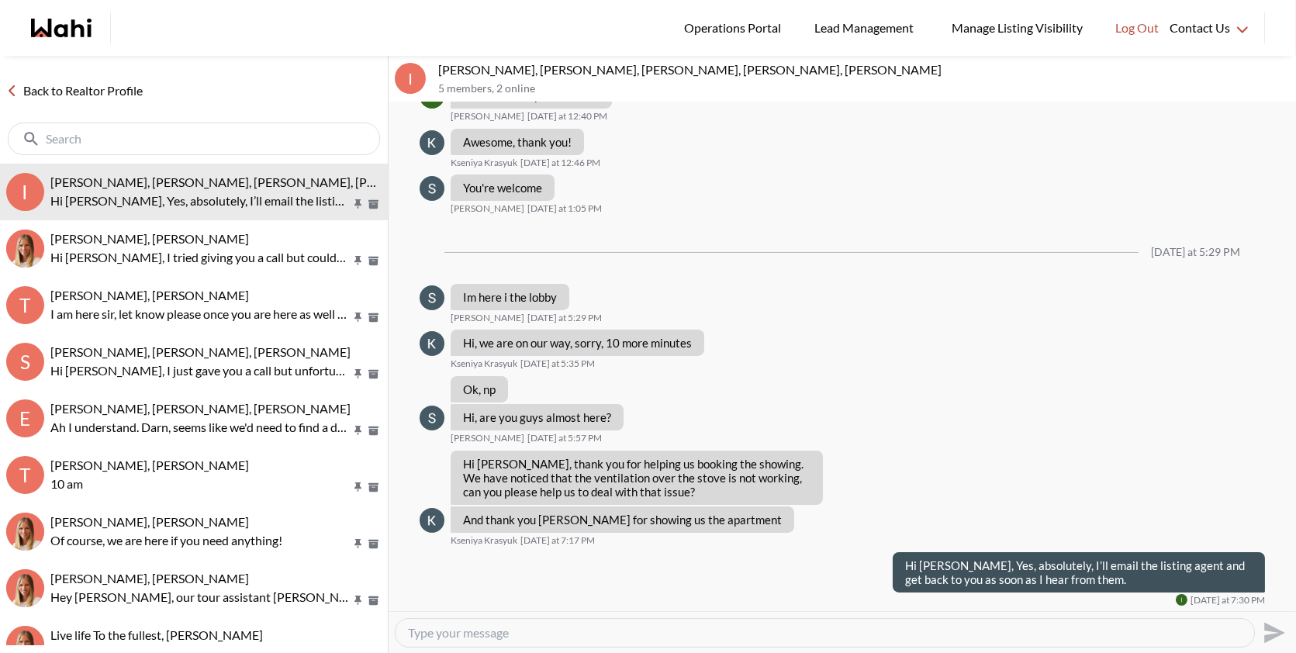
type textarea "I’ve emailed the listing agent regarding the ventilation issue. As soon as I he…"
click at [1277, 632] on icon "Send" at bounding box center [1273, 633] width 25 height 25
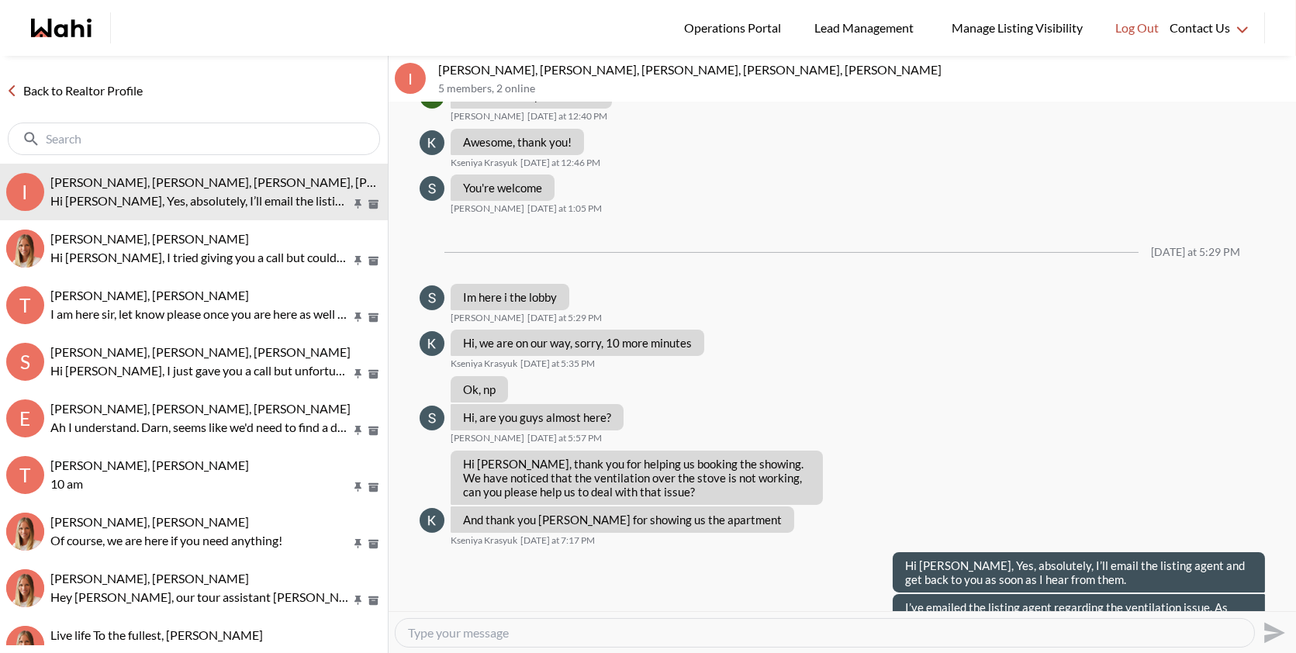
scroll to position [569, 0]
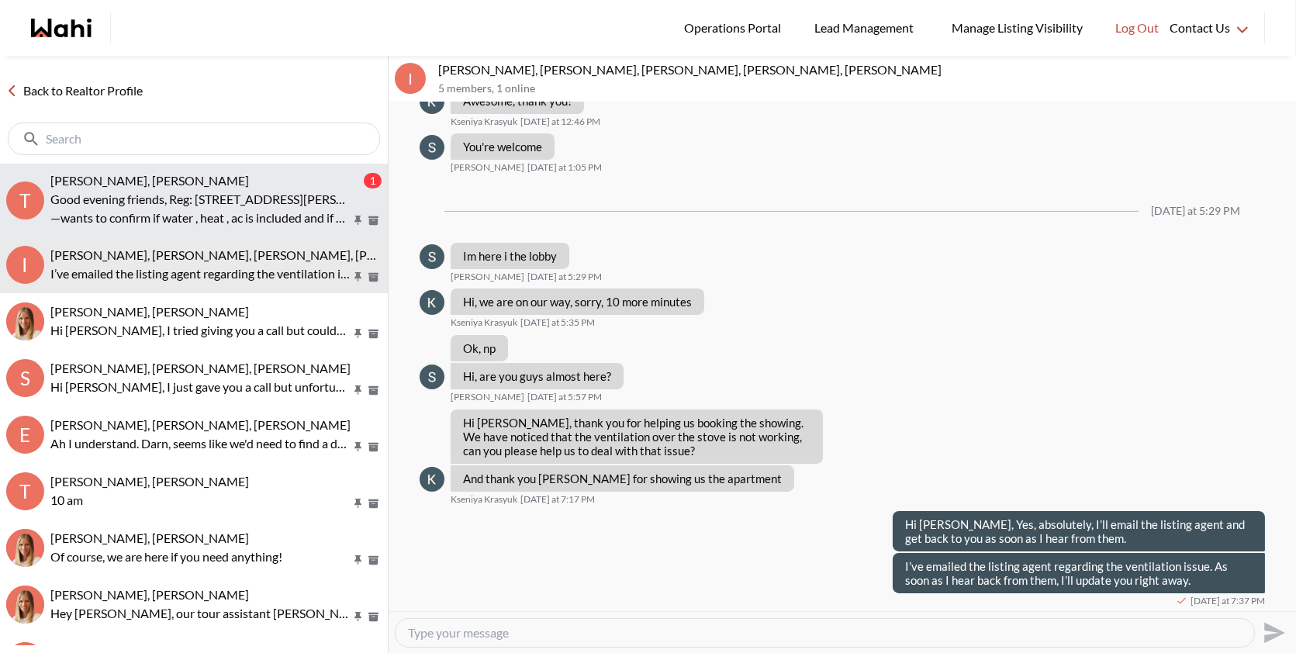
click at [265, 191] on p "Good evening friends, Reg: 741 Sheppard Ave W 401, Toronto — it says parking EX…" at bounding box center [200, 199] width 300 height 19
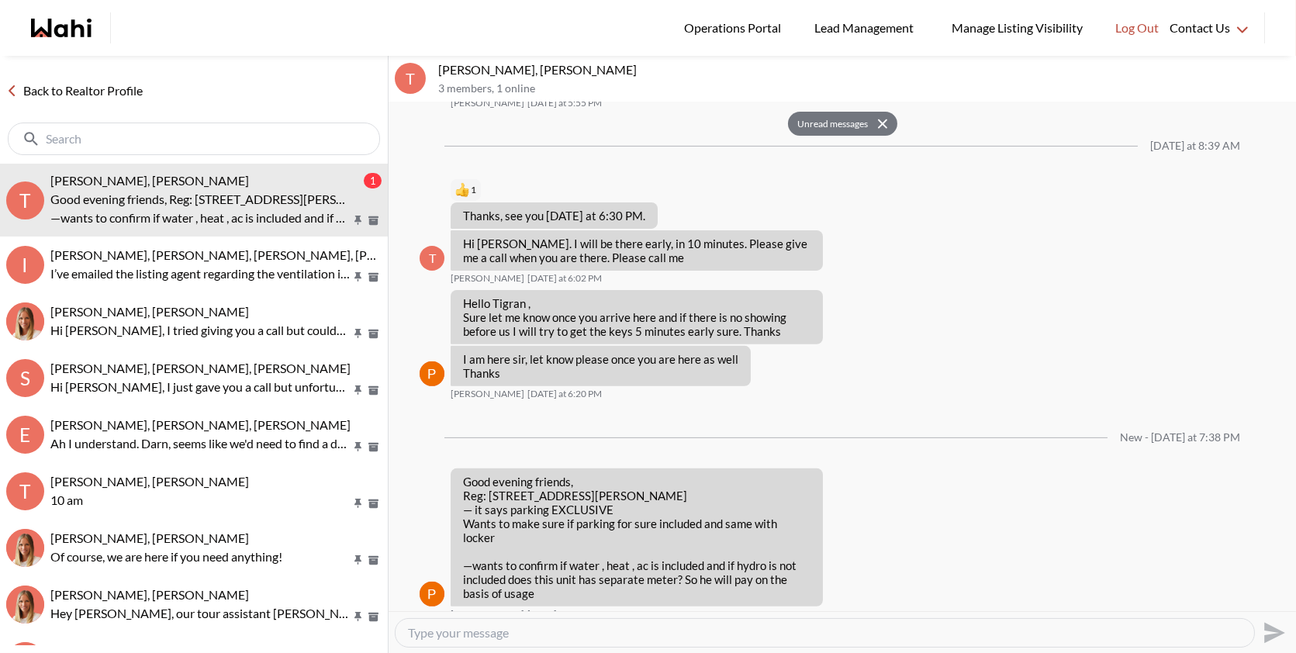
scroll to position [1236, 0]
drag, startPoint x: 679, startPoint y: 493, endPoint x: 489, endPoint y: 491, distance: 189.3
click at [489, 491] on p "Good evening friends, Reg: 741 Sheppard Ave W 401, Toronto — it says parking EX…" at bounding box center [637, 511] width 348 height 70
copy p "741 Sheppard Ave W 401, Toronto"
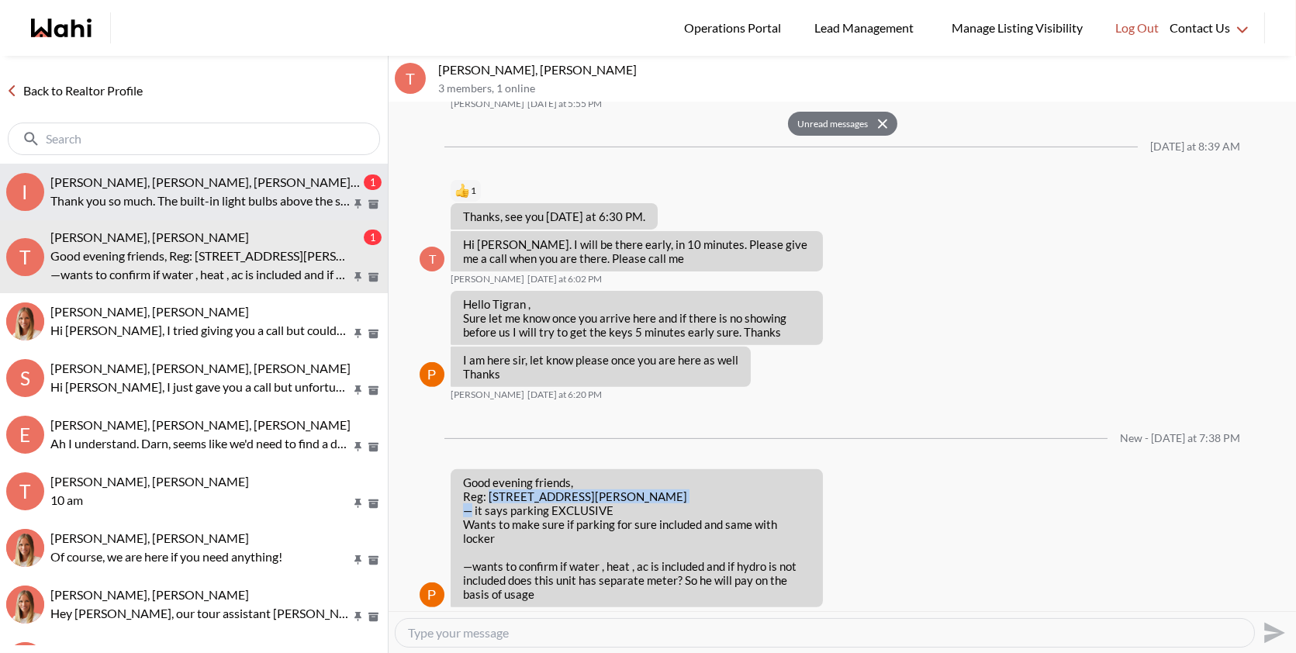
click at [206, 177] on span "Irina Krasyuk, Kseniya Krasyuk, Suzette, Michelle, Alicia" at bounding box center [301, 182] width 503 height 15
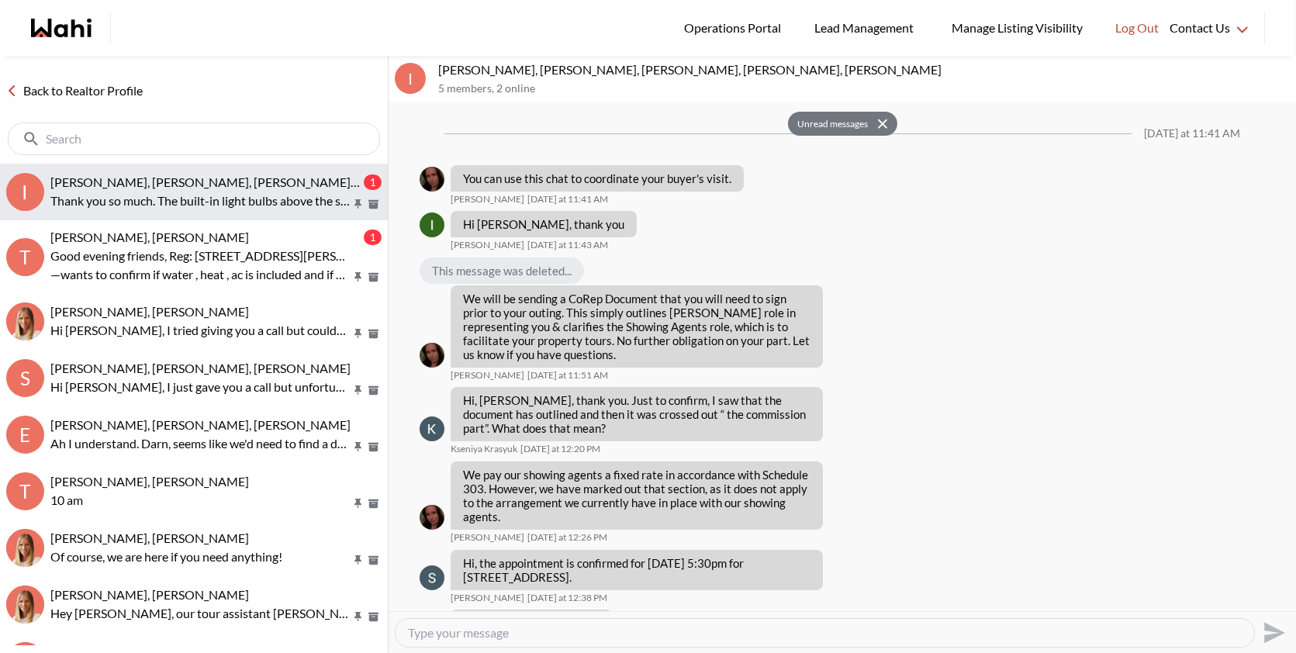
scroll to position [629, 0]
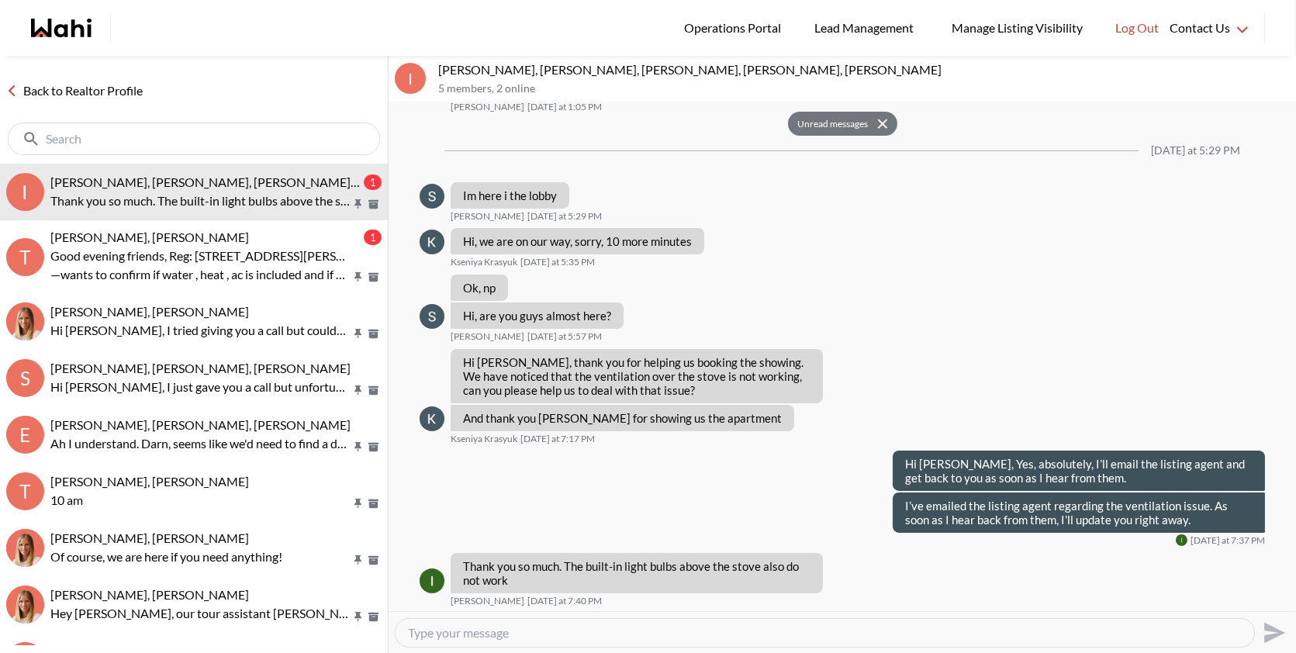
click at [486, 629] on textarea "Type your message" at bounding box center [825, 633] width 834 height 16
type textarea "N"
type textarea "Anytime of course, I will let the agent know and update you as soon as I hear b…"
click at [1273, 624] on icon "Send" at bounding box center [1273, 633] width 25 height 25
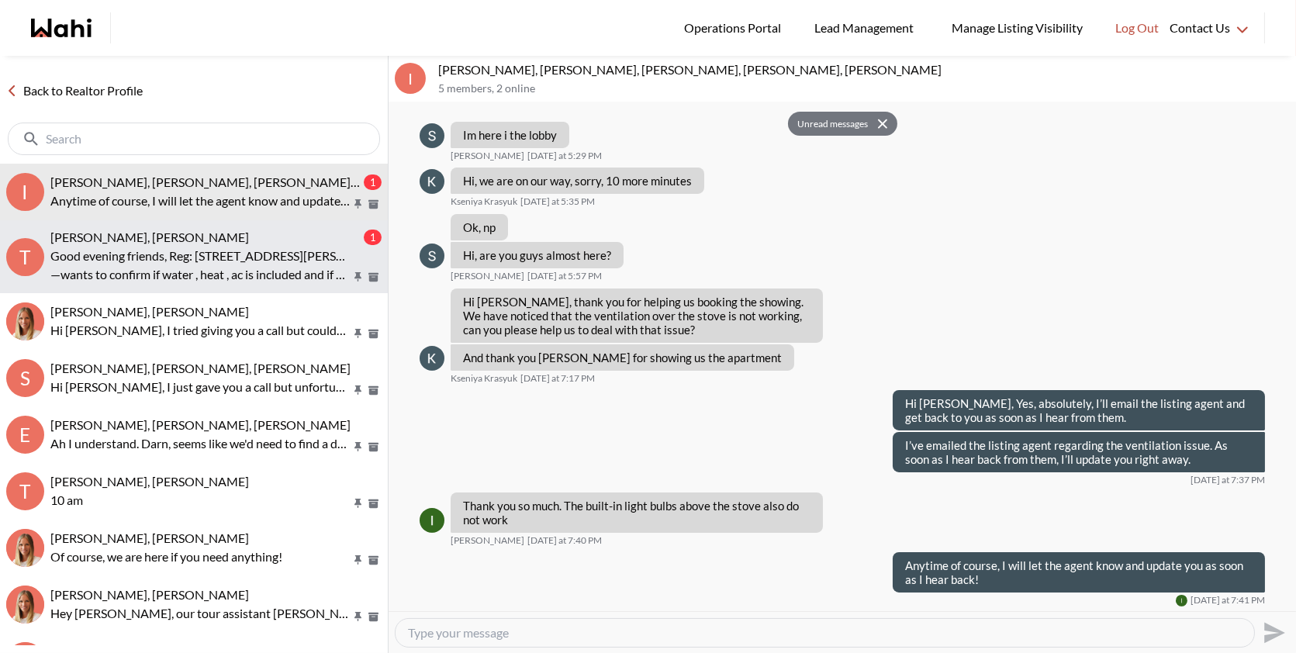
click at [245, 251] on p "Good evening friends, Reg: 741 Sheppard Ave W 401, Toronto — it says parking EX…" at bounding box center [200, 256] width 300 height 19
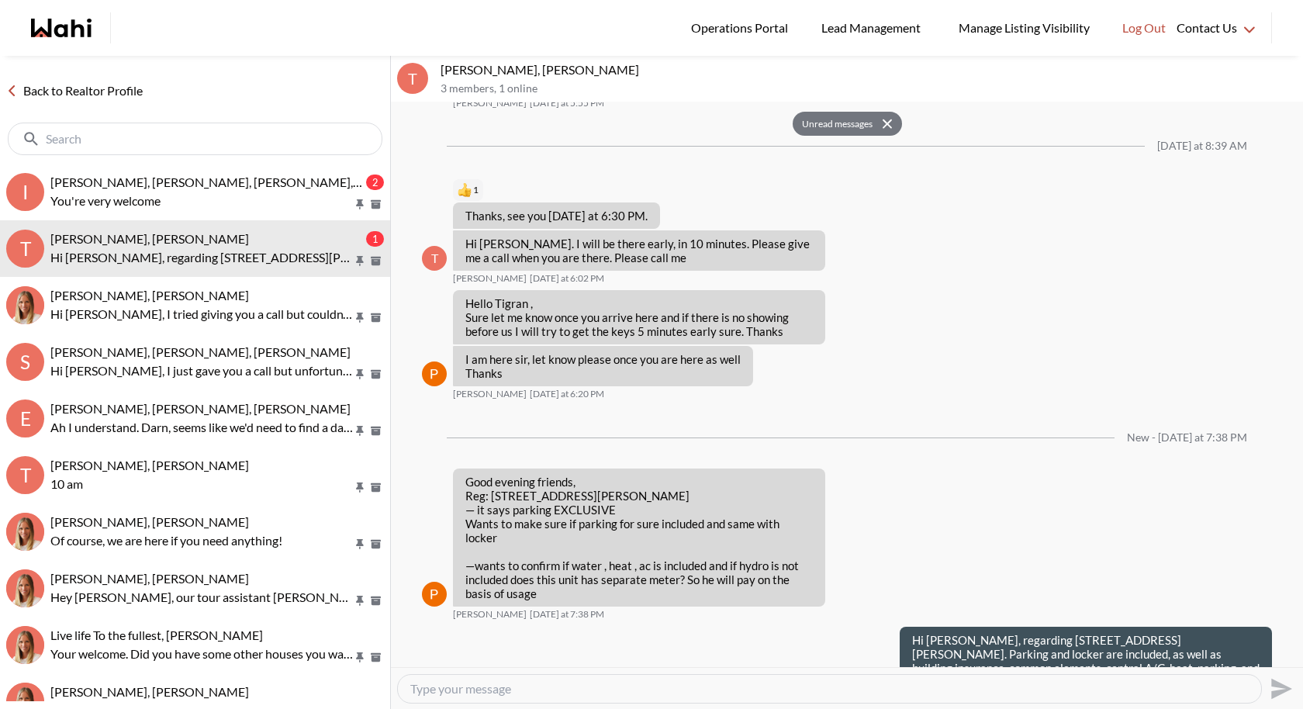
scroll to position [1254, 0]
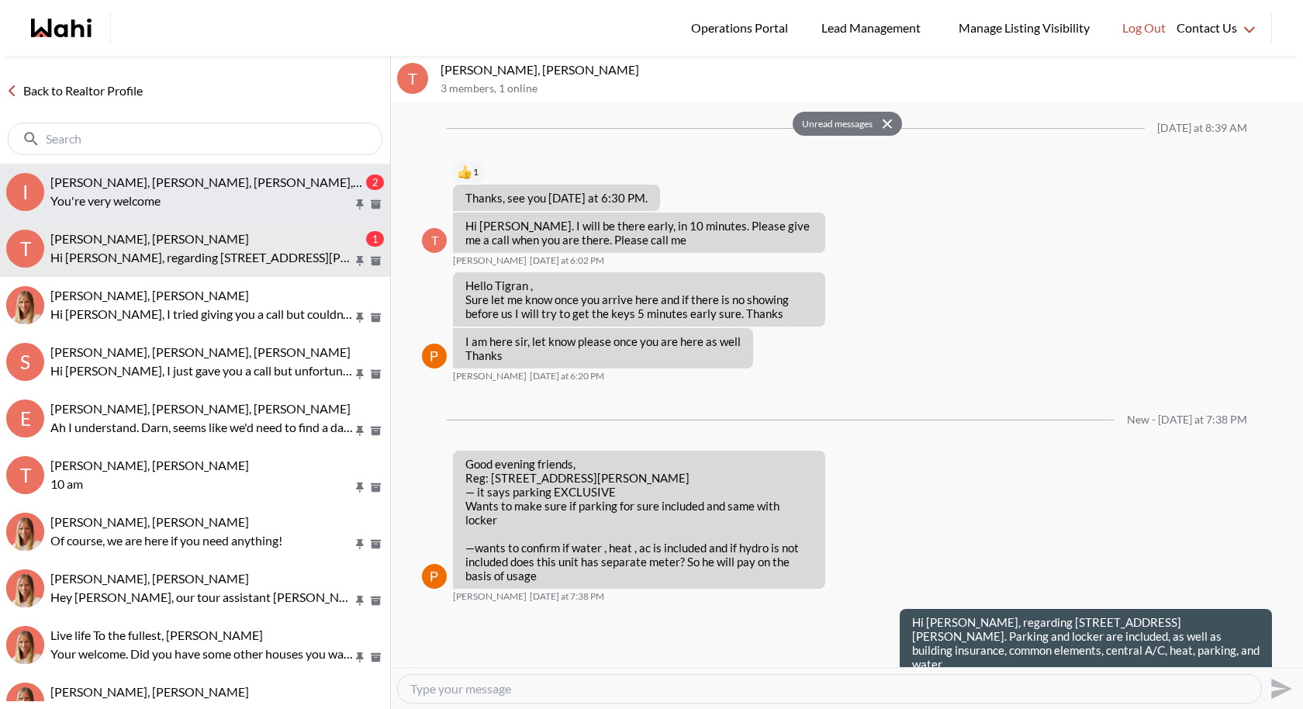
click at [241, 195] on p "You're very welcome" at bounding box center [201, 201] width 303 height 19
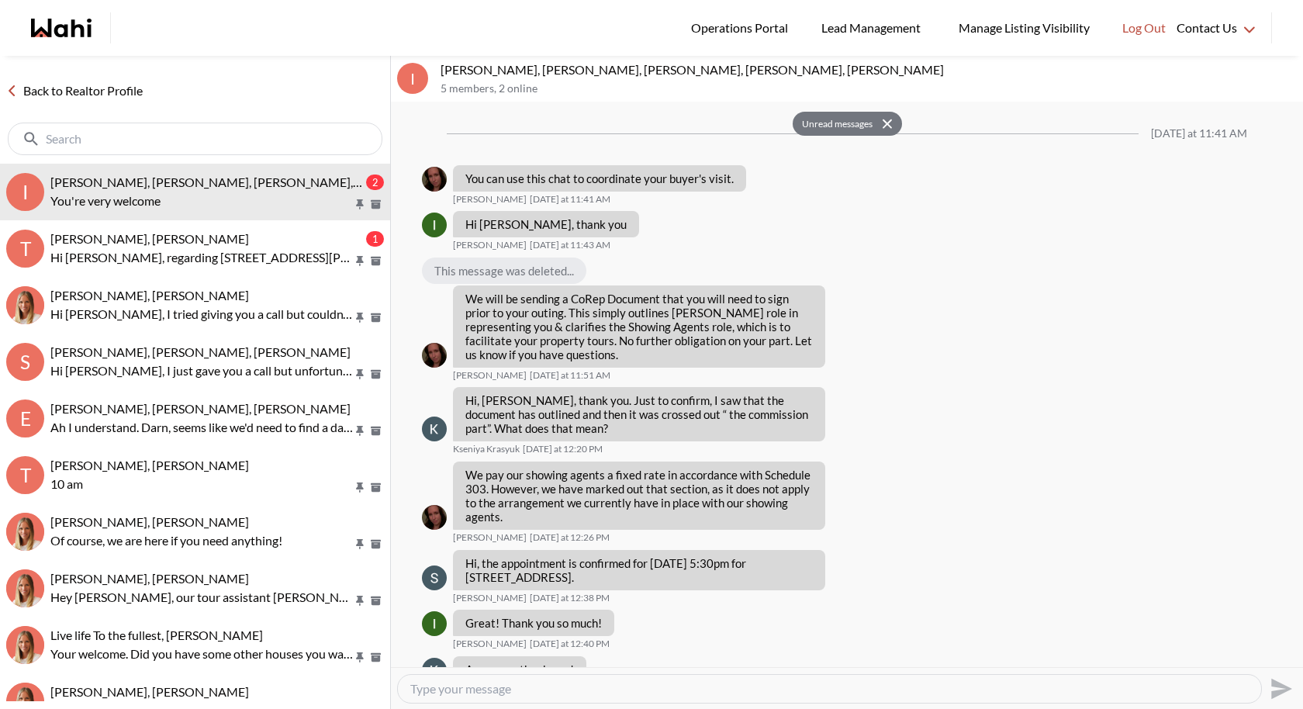
scroll to position [726, 0]
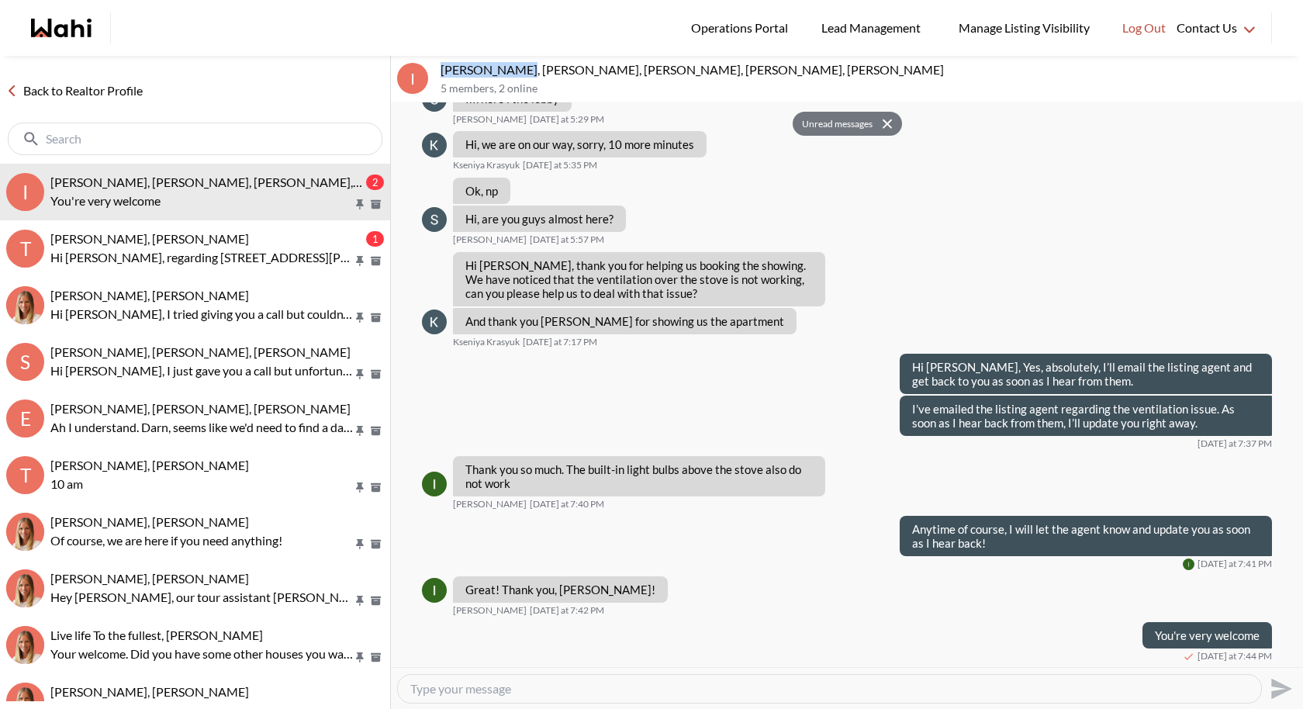
drag, startPoint x: 514, startPoint y: 69, endPoint x: 440, endPoint y: 66, distance: 73.8
click at [440, 66] on div "I Irina Krasyuk, Kseniya Krasyuk, Suzette, Michelle, Alicia 5 members , 2 online" at bounding box center [847, 79] width 912 height 47
copy p "Irina Krasyuk"
click at [504, 652] on textarea "Type your message" at bounding box center [829, 689] width 839 height 16
paste textarea "Iryna, I just emailed you the ventilation video and update. Please check your e…"
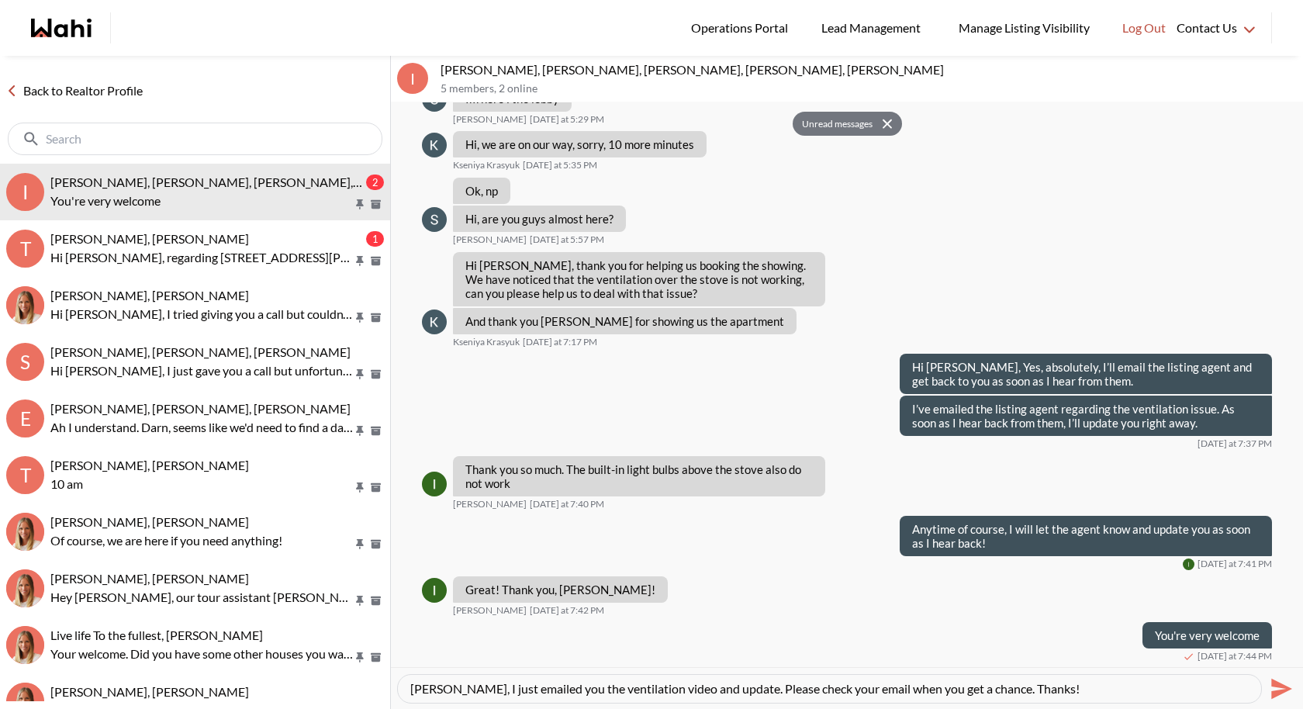
click at [437, 652] on textarea "Iryna, I just emailed you the ventilation video and update. Please check your e…" at bounding box center [829, 689] width 839 height 16
click at [1029, 652] on textarea "Irina, I just emailed you the ventilation video and update. Please check your e…" at bounding box center [829, 689] width 839 height 16
type textarea "Irina, I just emailed you the ventilation video and update. Please check your e…"
click at [1282, 652] on icon "Send" at bounding box center [1281, 688] width 21 height 21
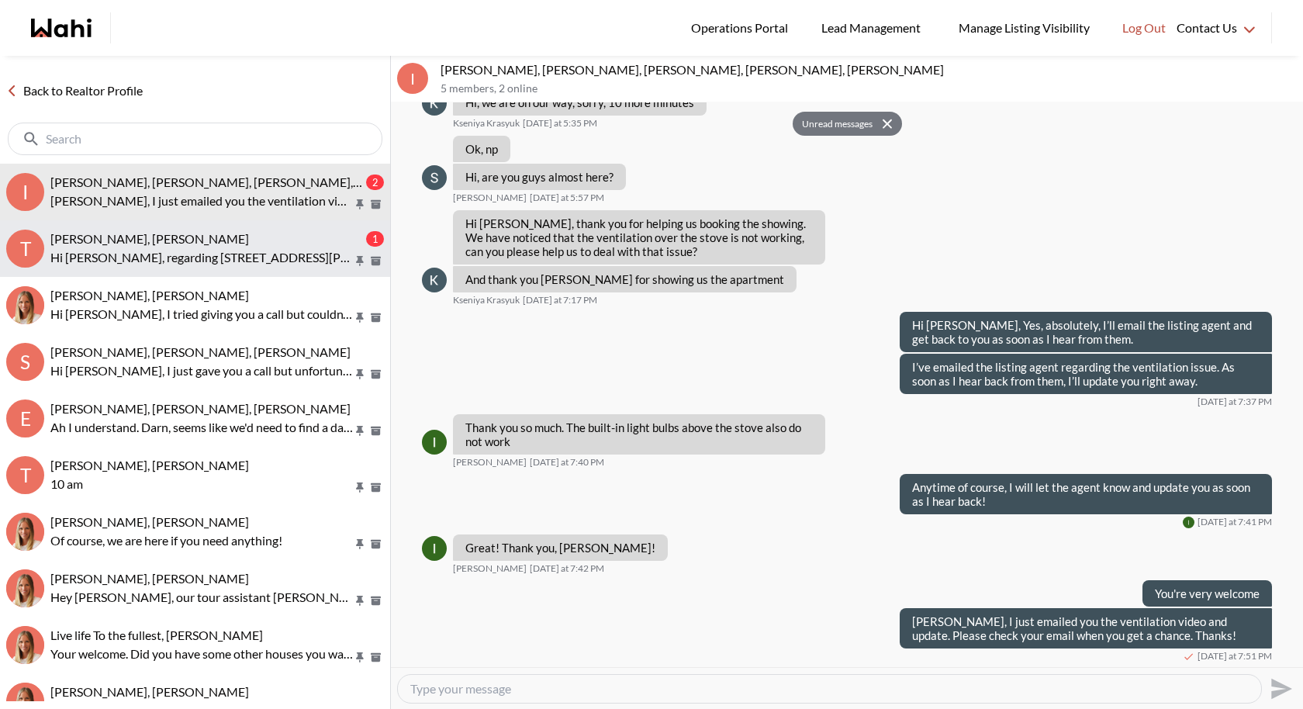
click at [241, 264] on p "Hi Tigran, regarding 741 Sheppard Ave W #401, Toronto. Parking and locker are i…" at bounding box center [201, 257] width 303 height 19
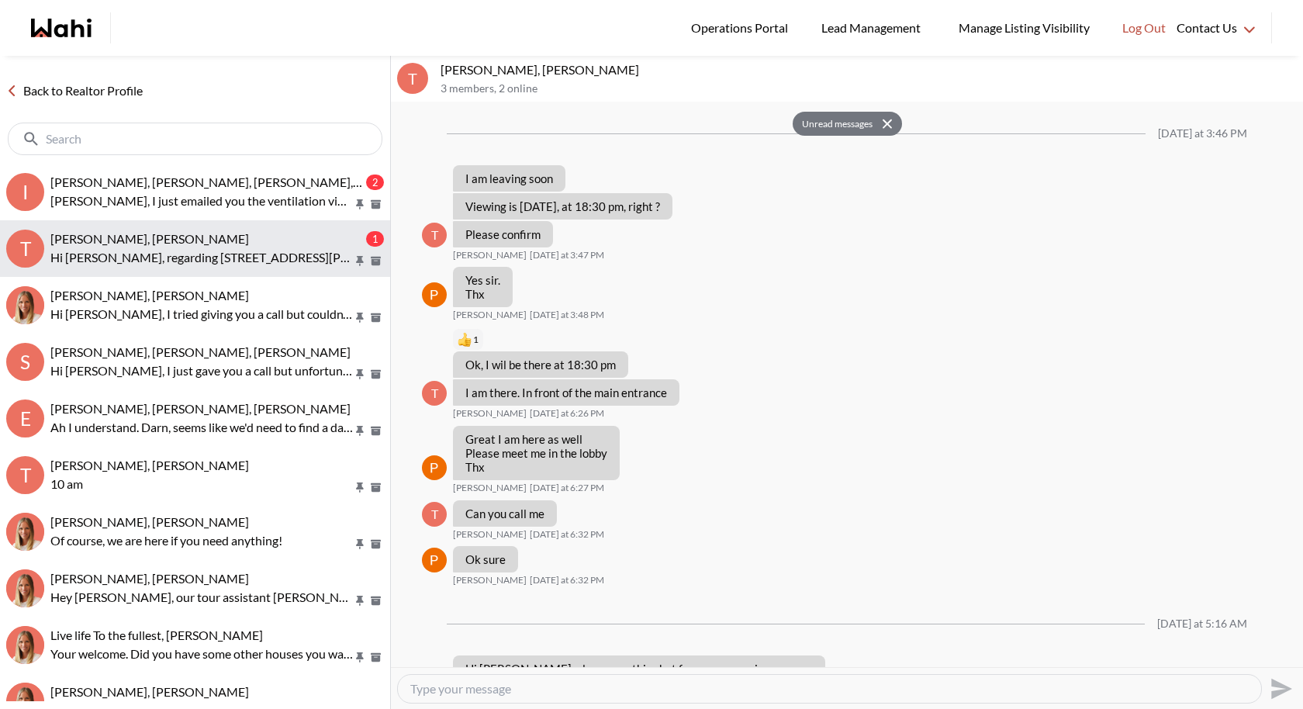
scroll to position [1254, 0]
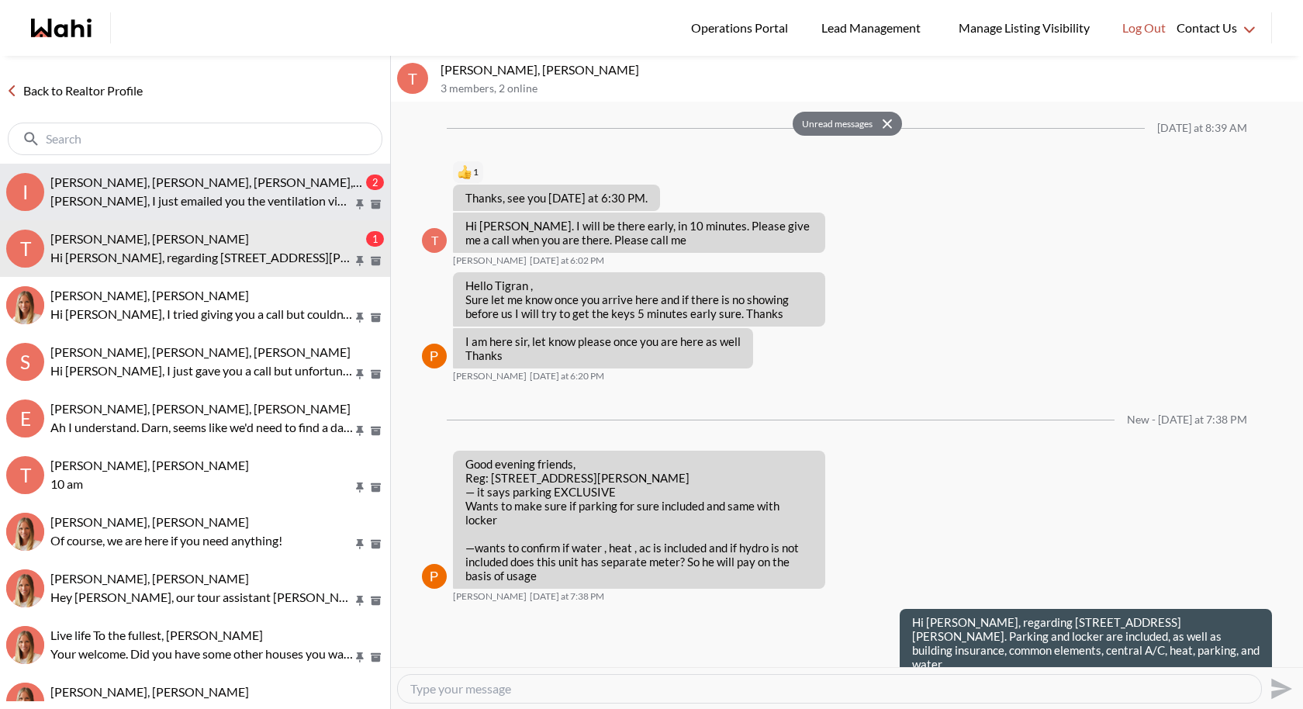
click at [258, 209] on p "Irina, I just emailed you the ventilation video and update. Please check your e…" at bounding box center [201, 201] width 303 height 19
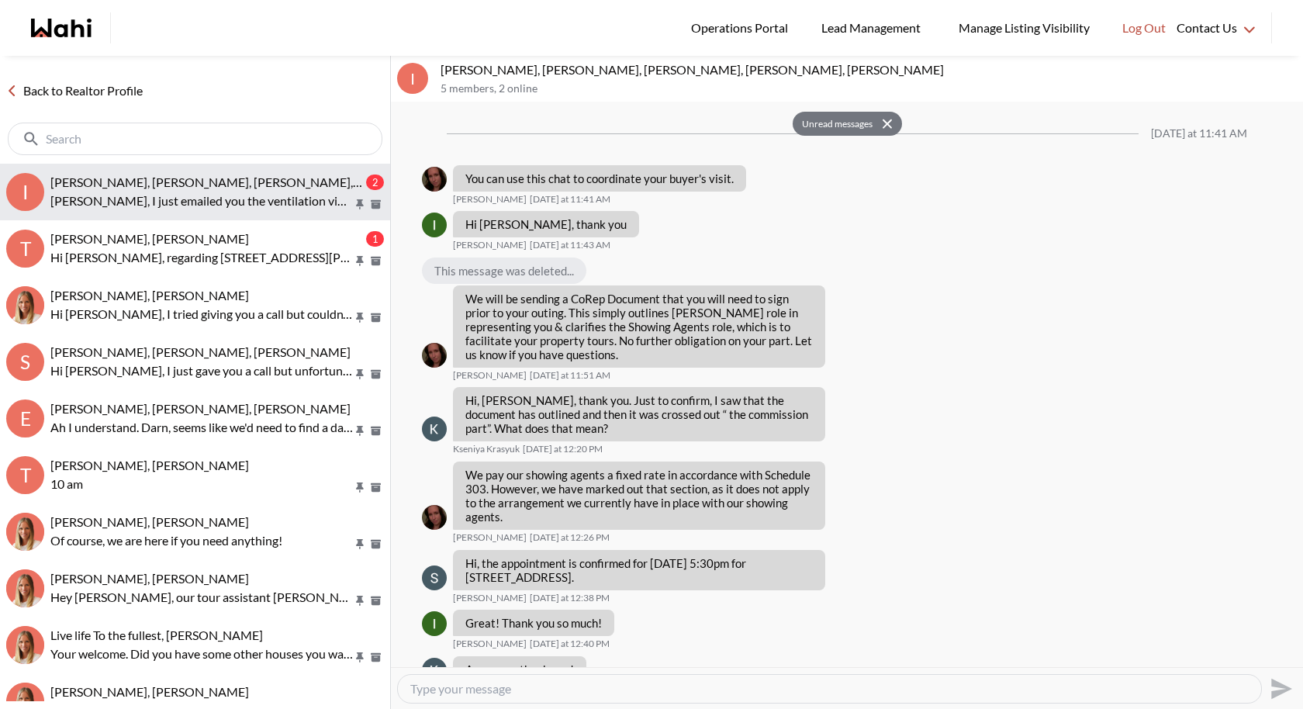
scroll to position [768, 0]
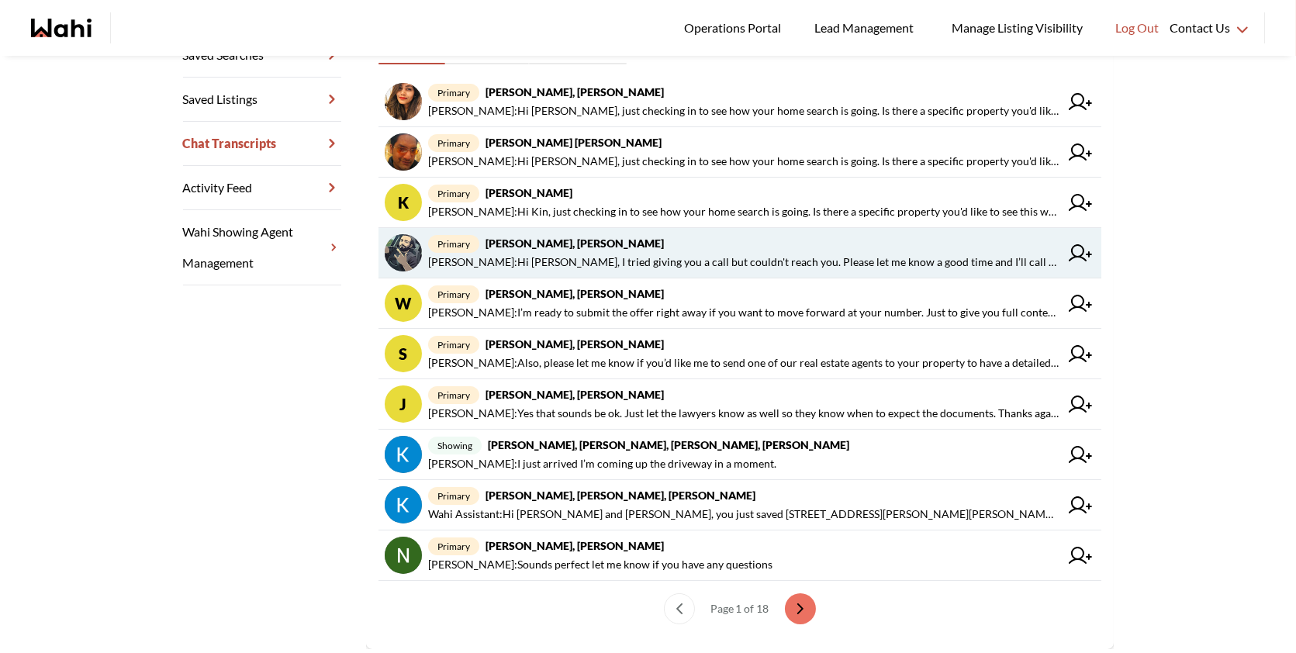
scroll to position [337, 0]
click at [650, 261] on span "[PERSON_NAME] : Hi [PERSON_NAME], I tried giving you a call but couldn't reach …" at bounding box center [743, 263] width 631 height 19
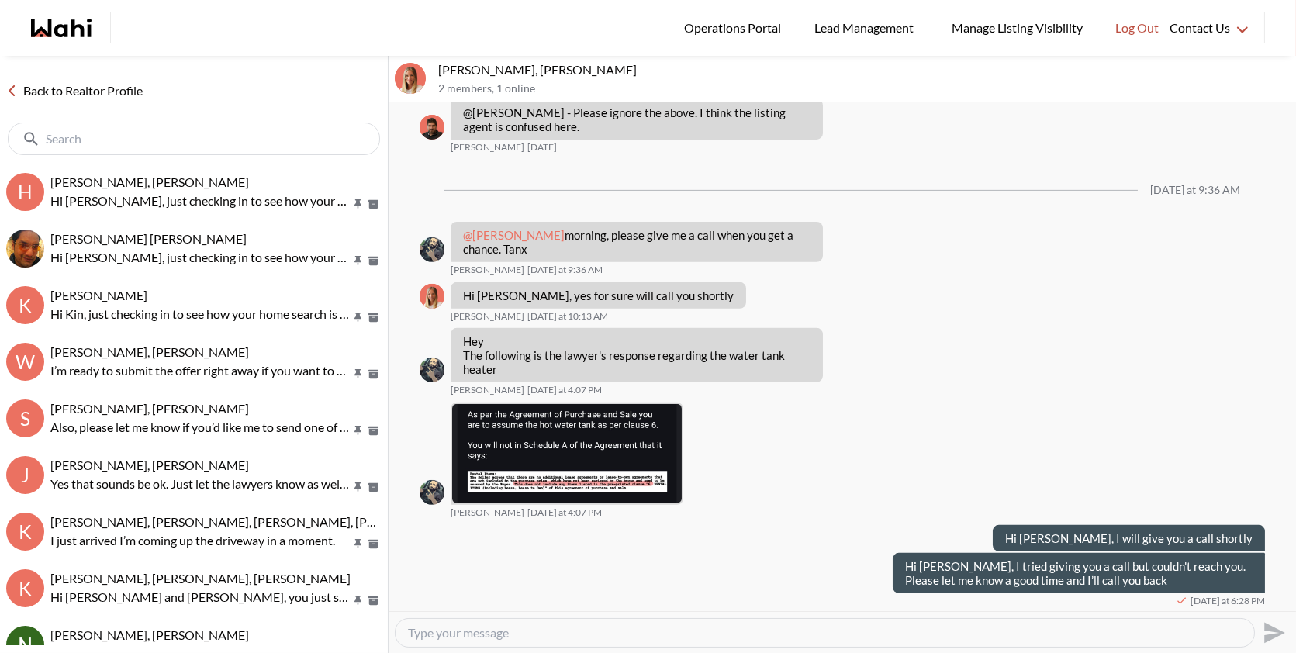
scroll to position [1337, 0]
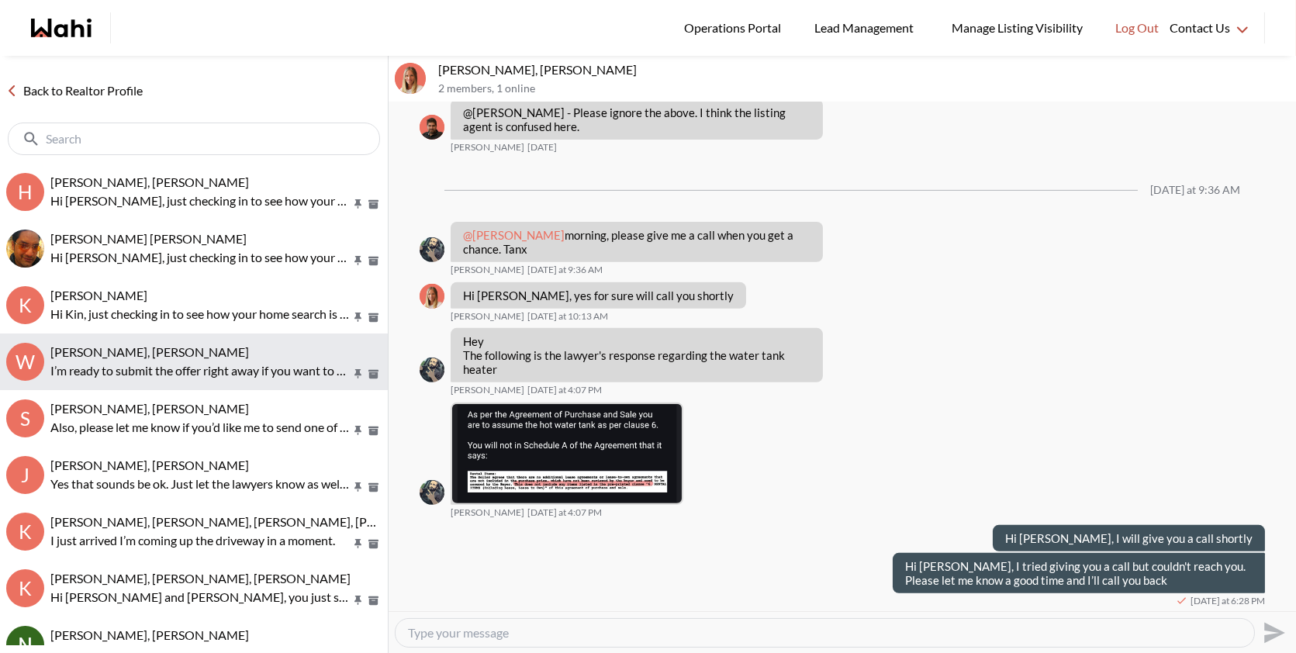
click at [216, 359] on div "[PERSON_NAME], [PERSON_NAME] I’m ready to submit the offer right away if you wa…" at bounding box center [215, 362] width 331 height 36
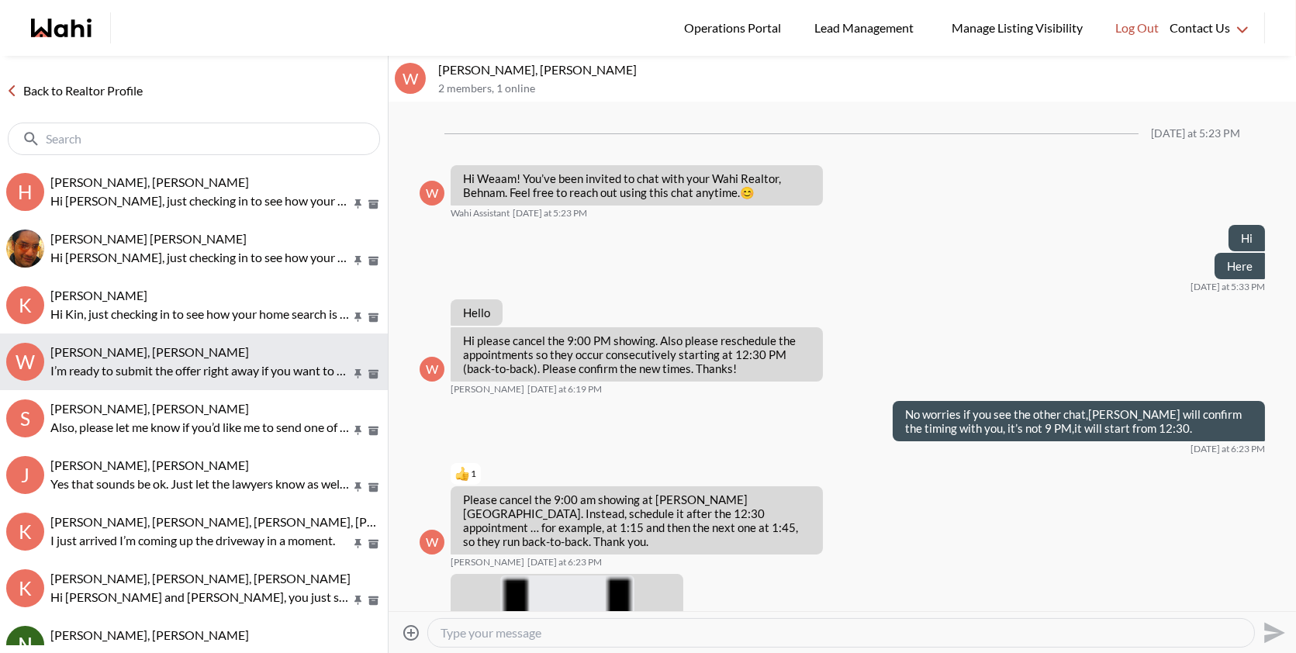
scroll to position [2377, 0]
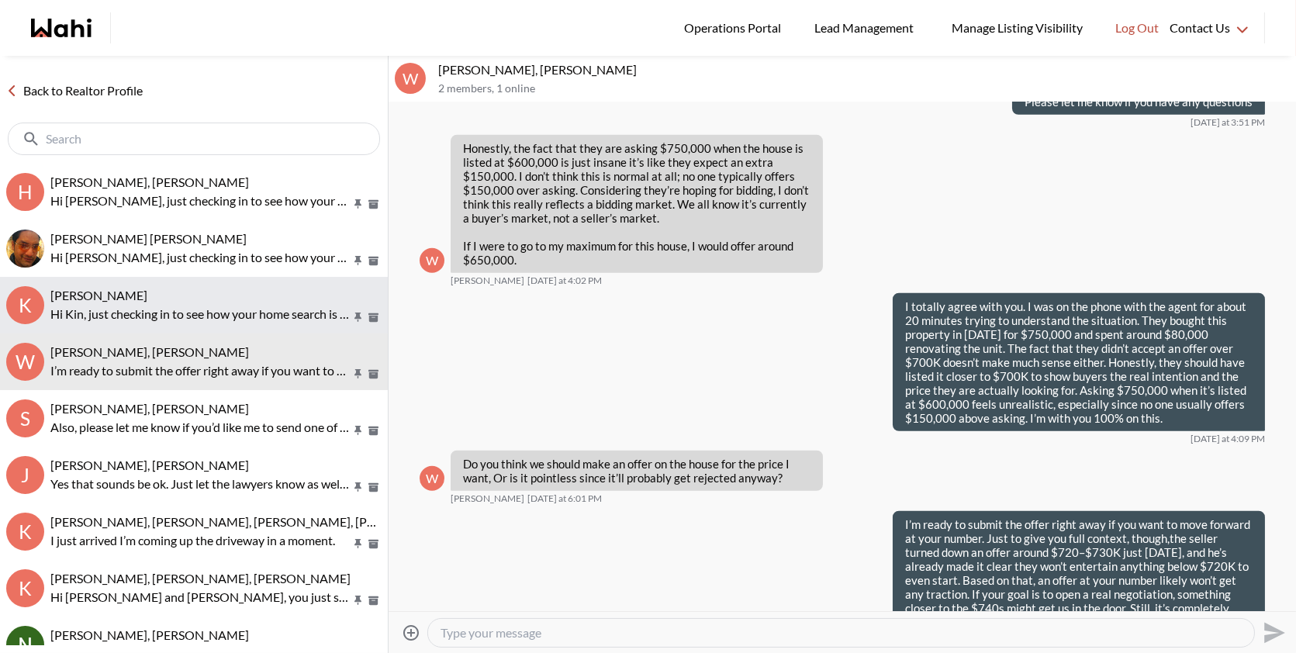
click at [208, 302] on div "[PERSON_NAME]" at bounding box center [215, 296] width 331 height 16
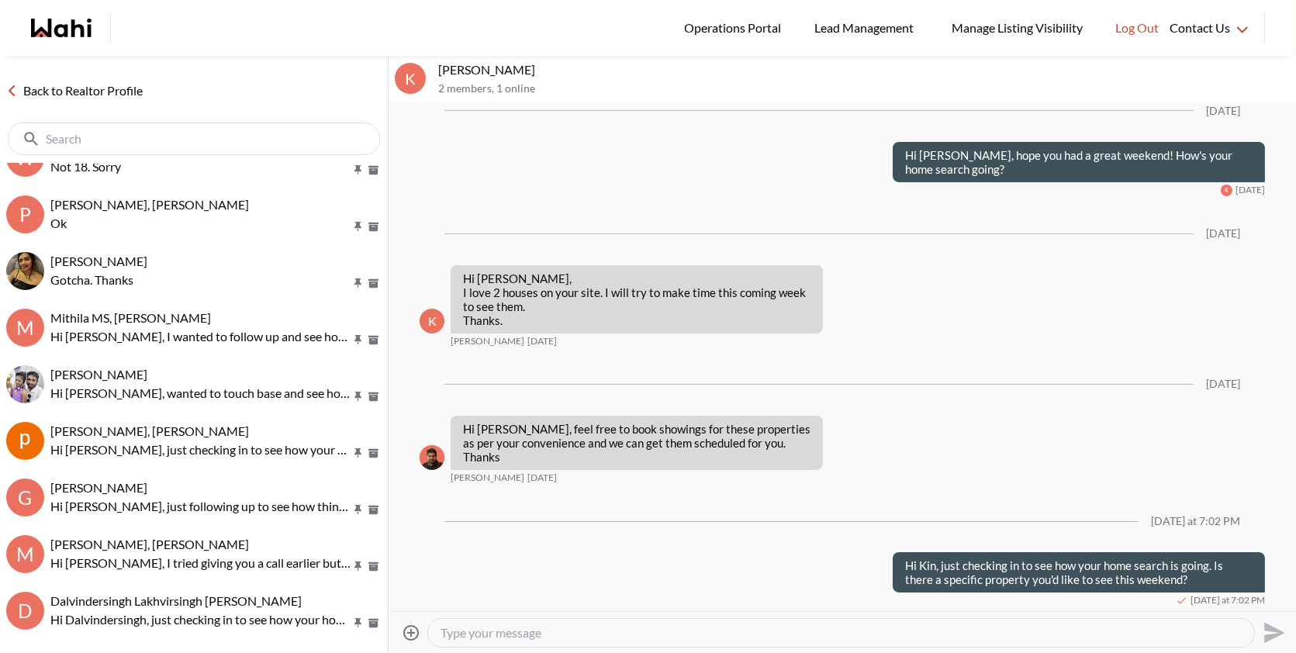
scroll to position [614, 0]
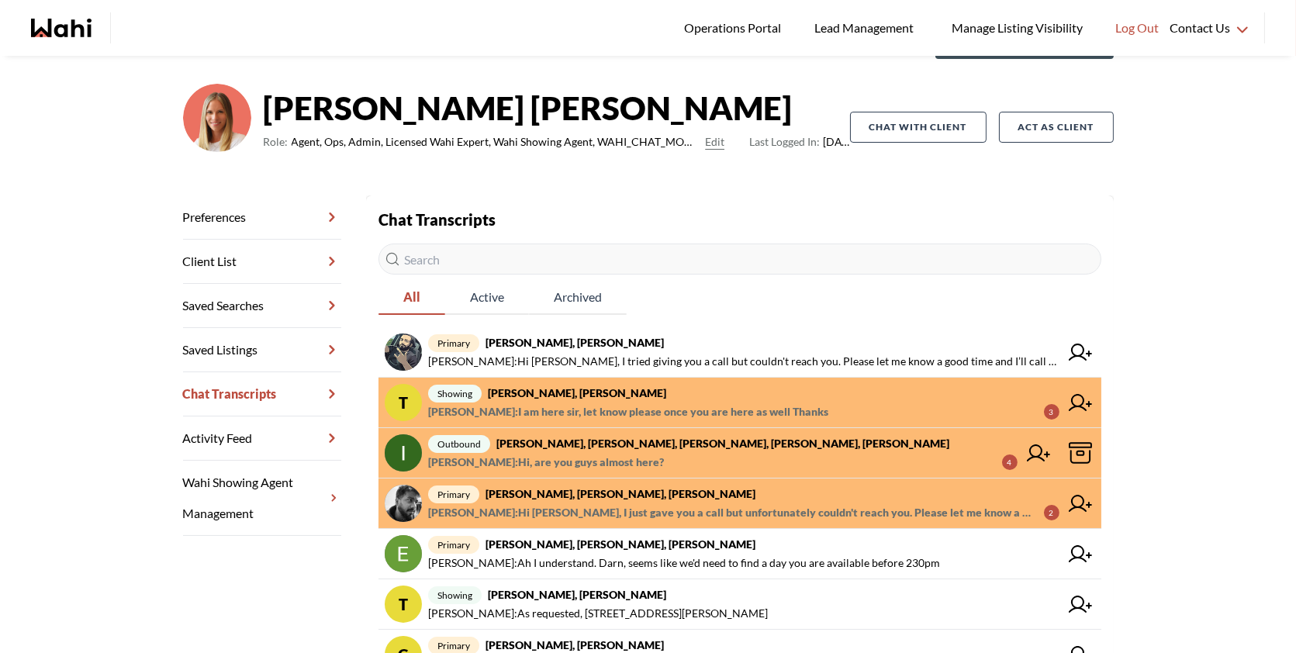
scroll to position [92, 0]
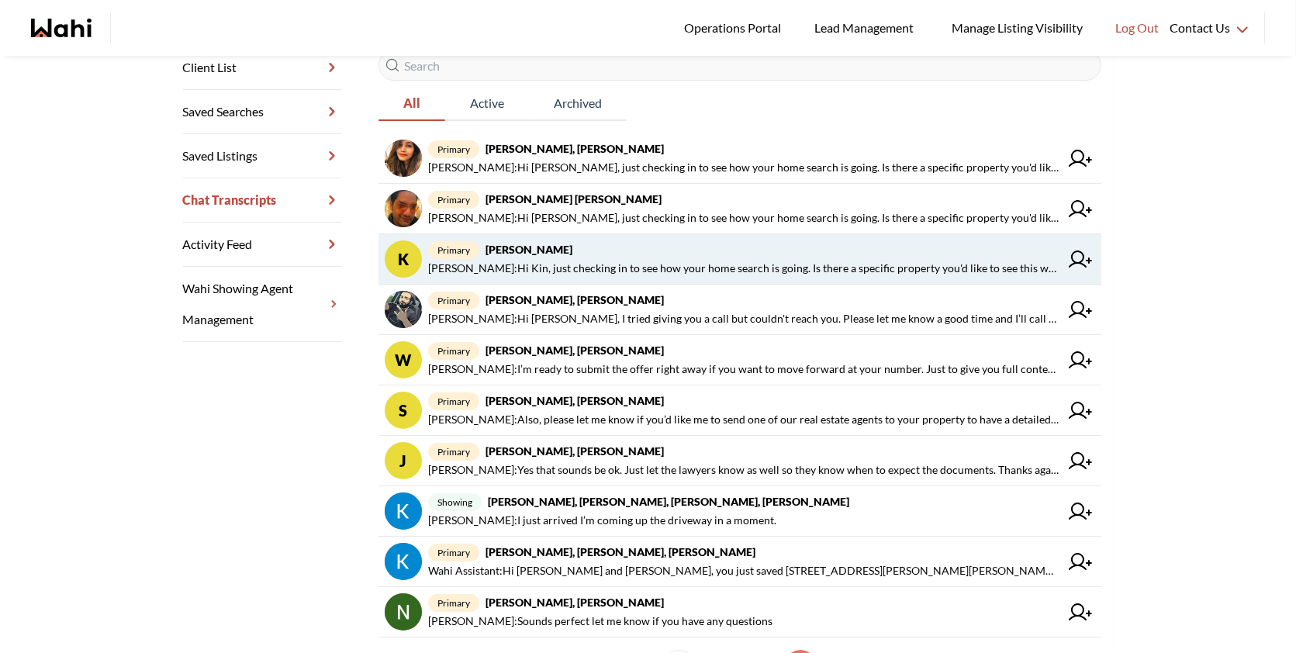
scroll to position [379, 0]
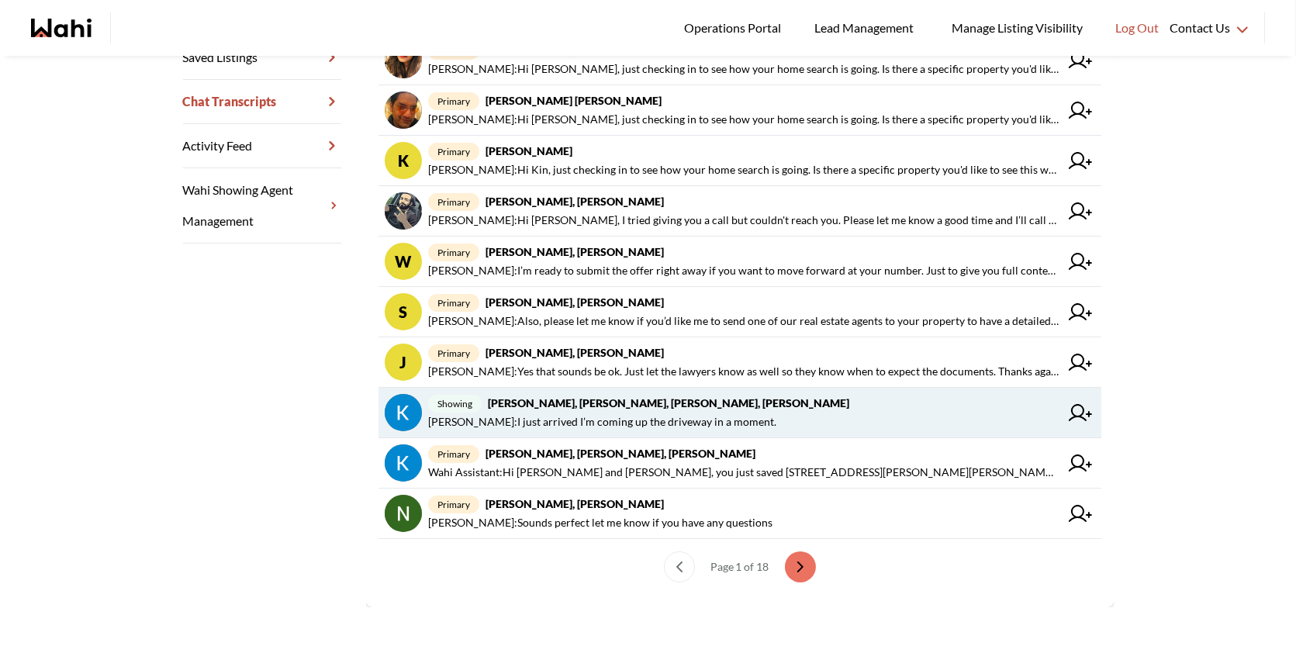
click at [654, 401] on strong "[PERSON_NAME], [PERSON_NAME], [PERSON_NAME], [PERSON_NAME]" at bounding box center [668, 402] width 361 height 13
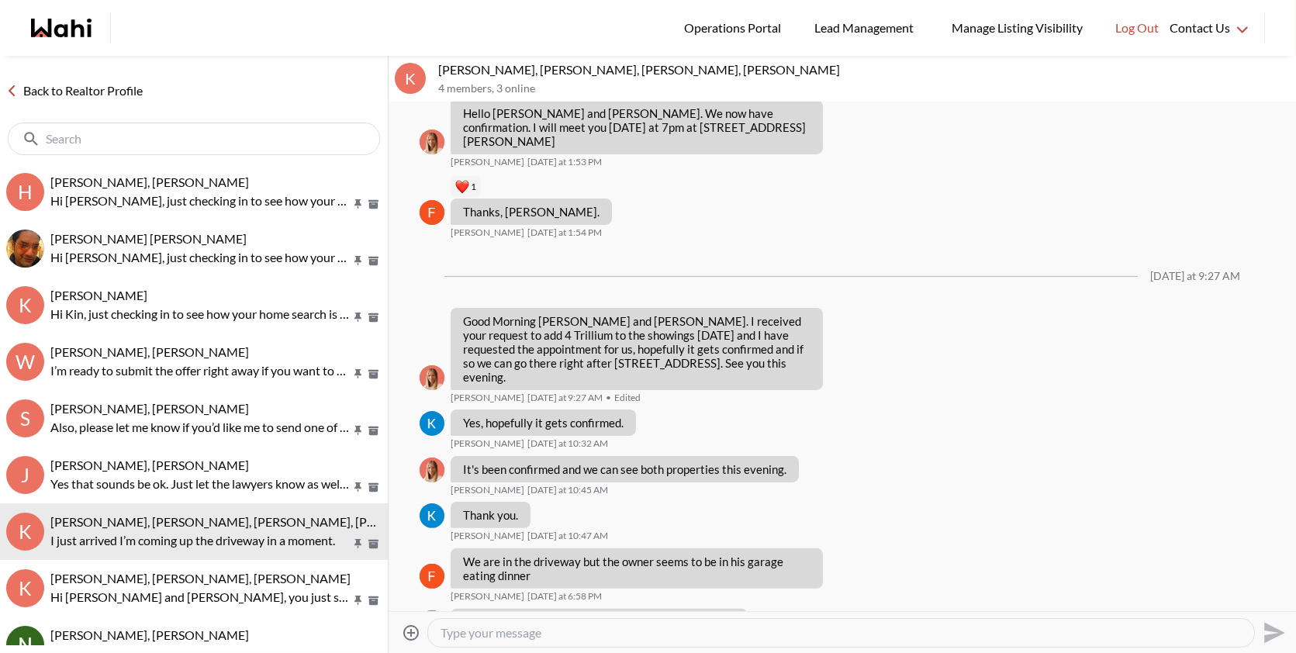
scroll to position [1038, 0]
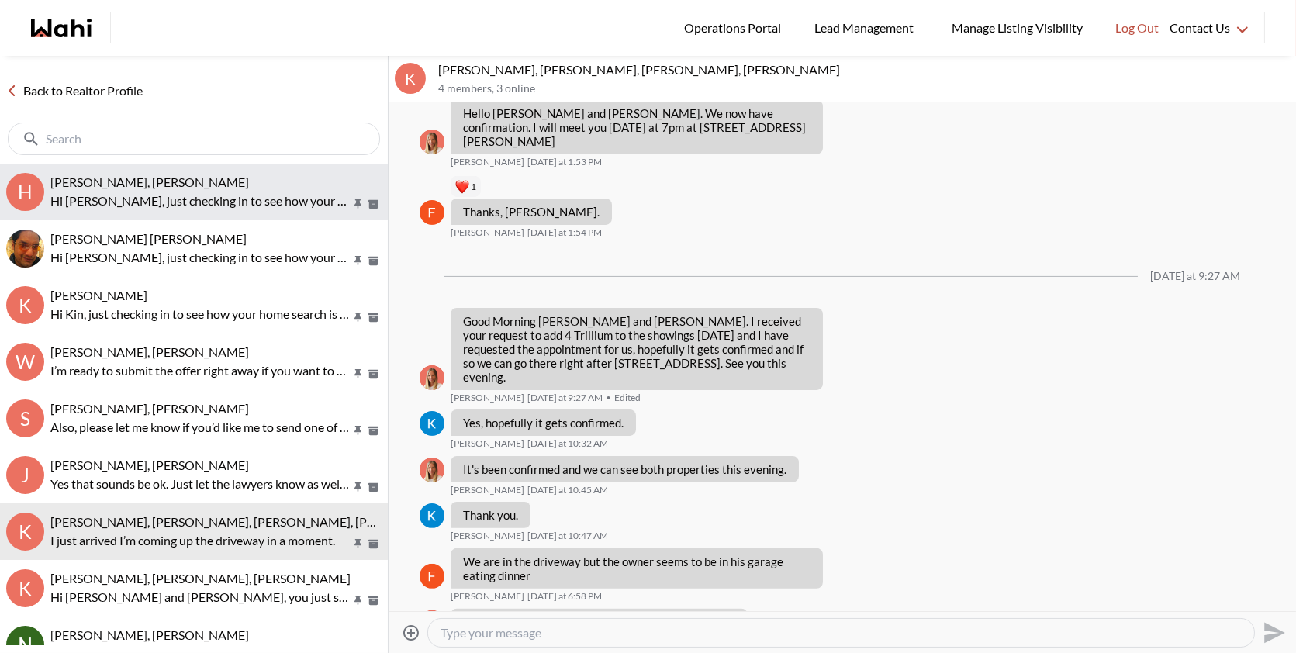
click at [143, 185] on span "[PERSON_NAME], [PERSON_NAME]" at bounding box center [149, 182] width 199 height 15
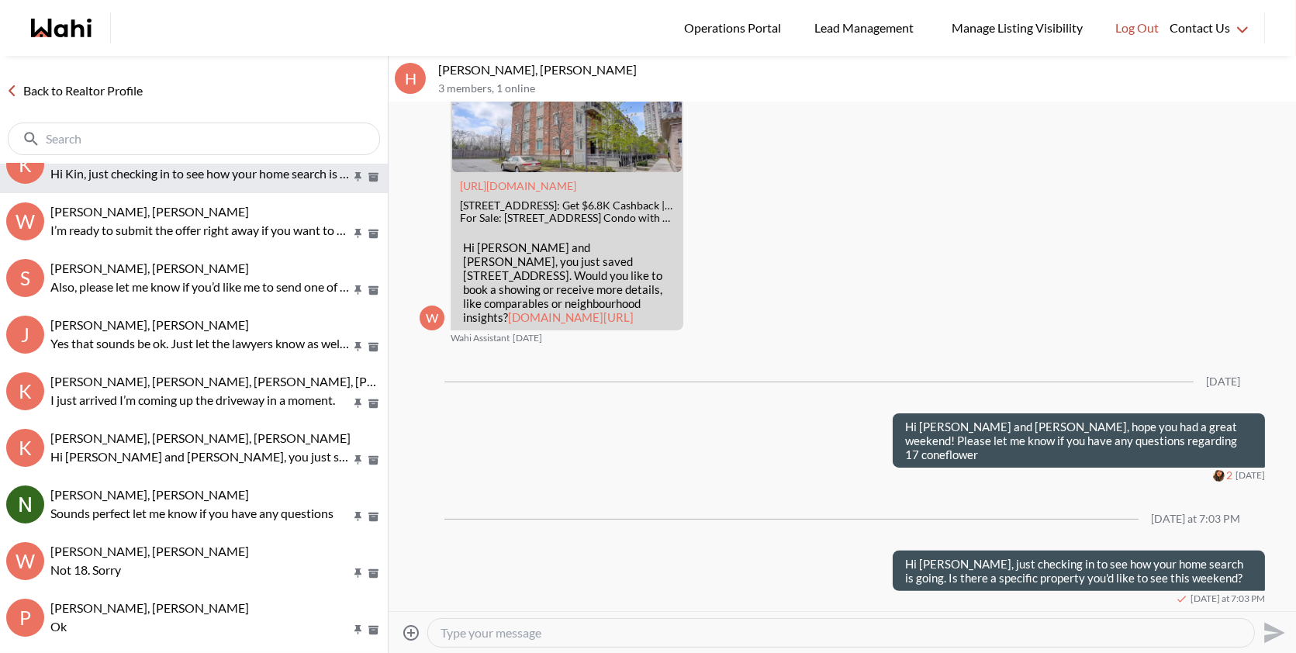
scroll to position [165, 0]
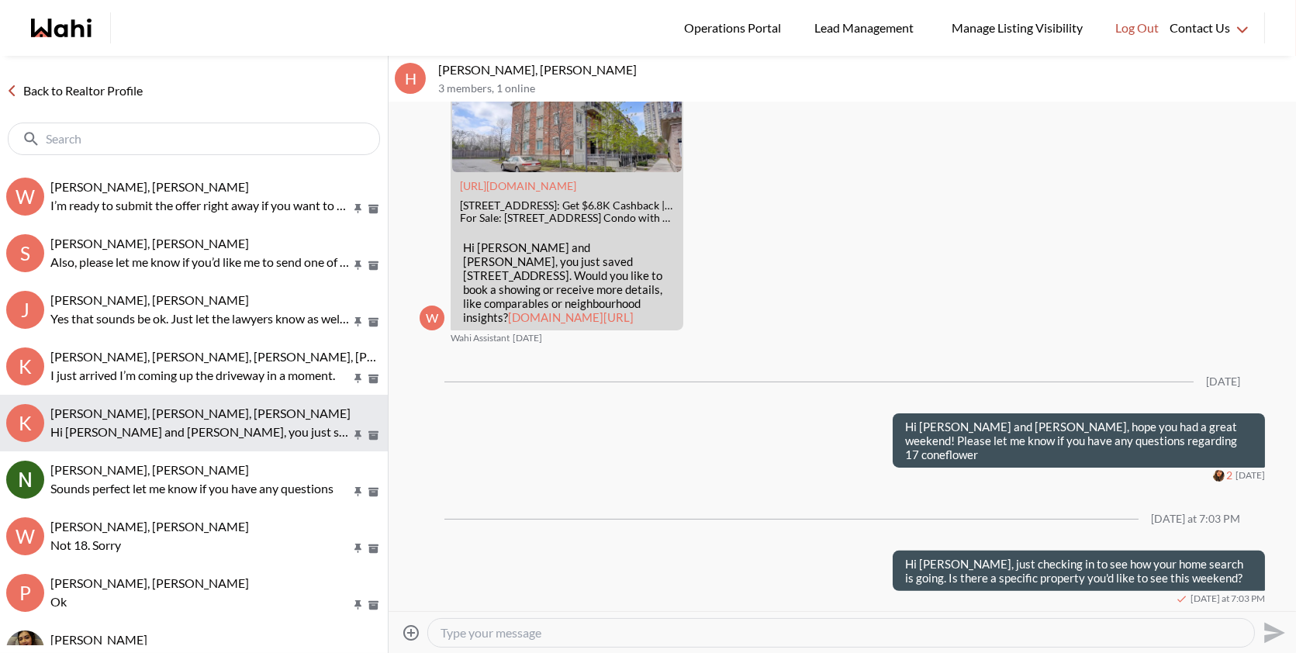
click at [82, 431] on p "Hi [PERSON_NAME] and [PERSON_NAME], you just saved [STREET_ADDRESS][PERSON_NAME…" at bounding box center [200, 432] width 300 height 19
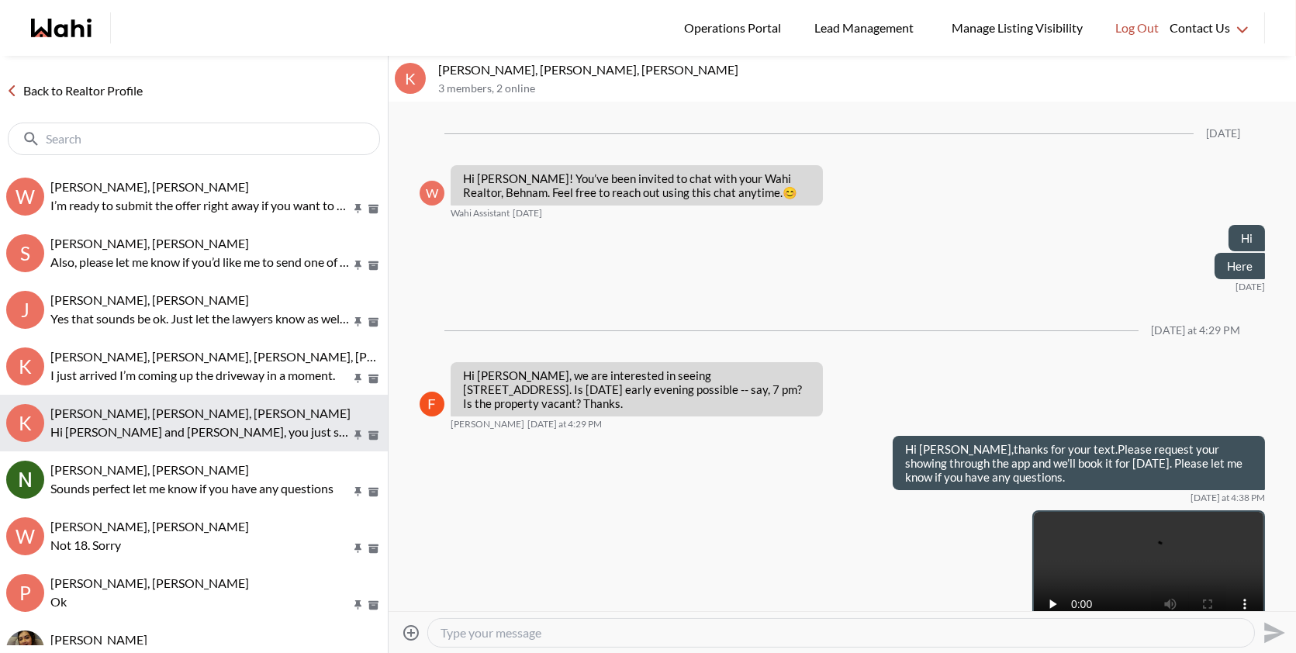
scroll to position [965, 0]
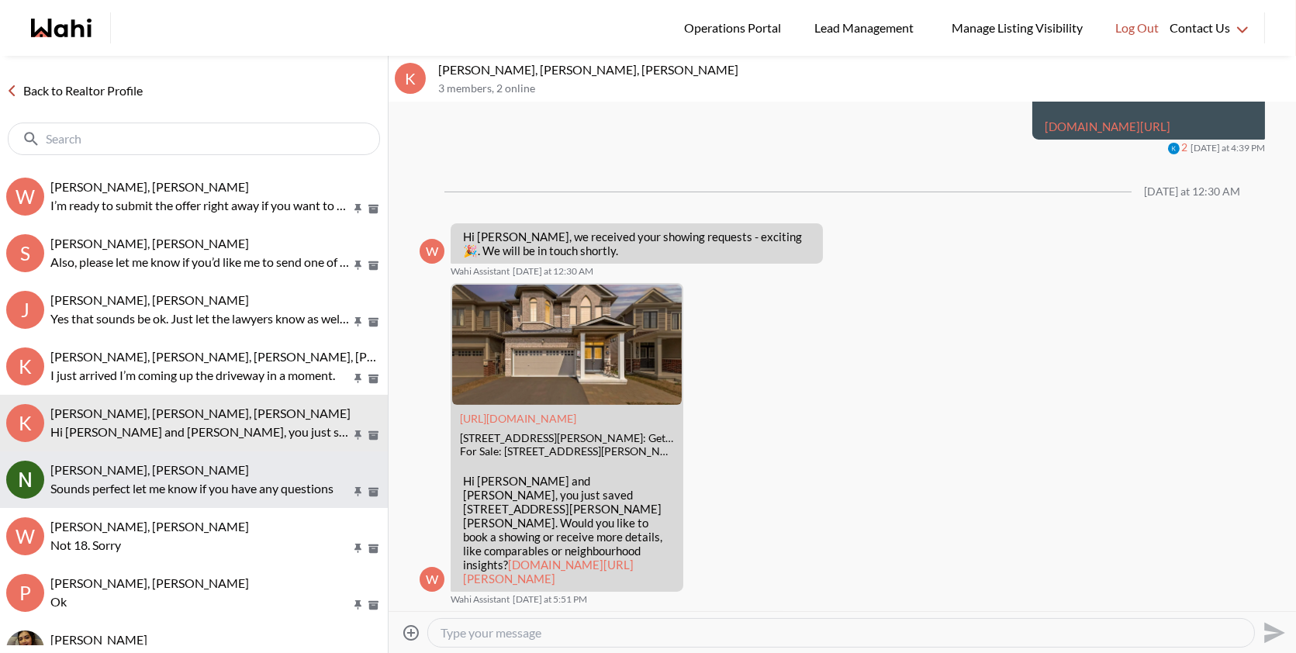
click at [104, 480] on p "Sounds perfect let me know if you have any questions" at bounding box center [200, 488] width 300 height 19
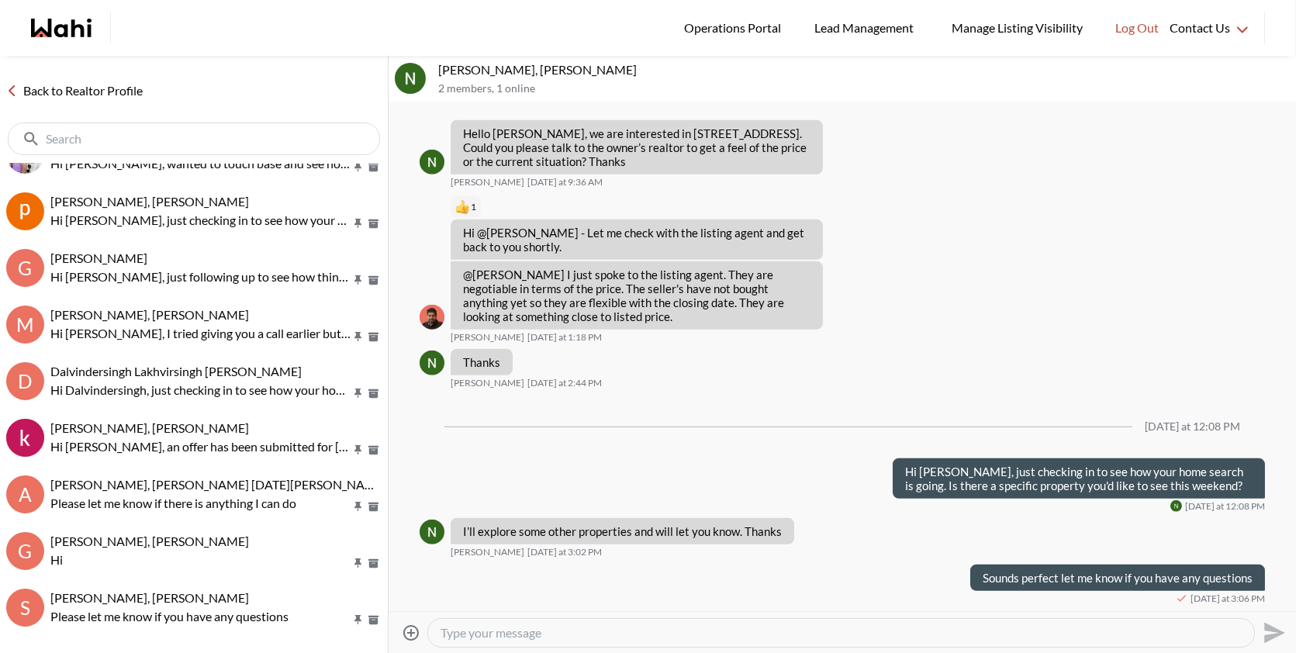
scroll to position [774, 0]
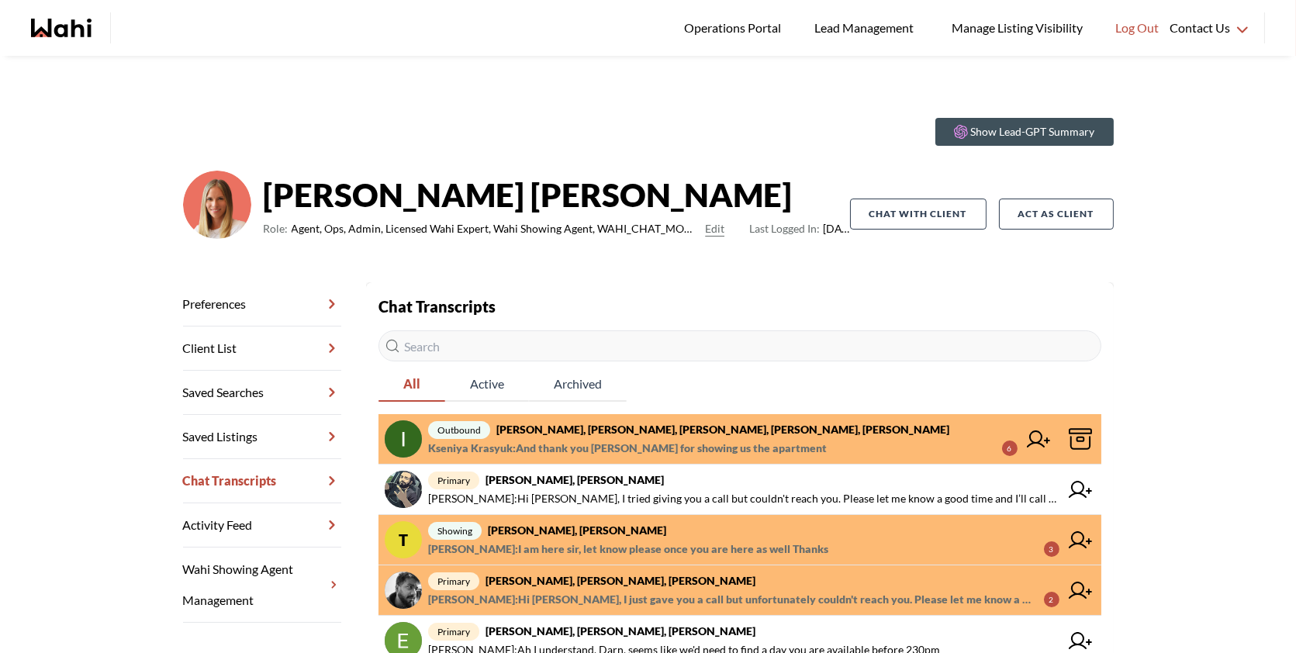
click at [776, 434] on span "outbound Irina Krasyuk, Kseniya Krasyuk, Suzette, Michelle, Alicia" at bounding box center [723, 429] width 590 height 19
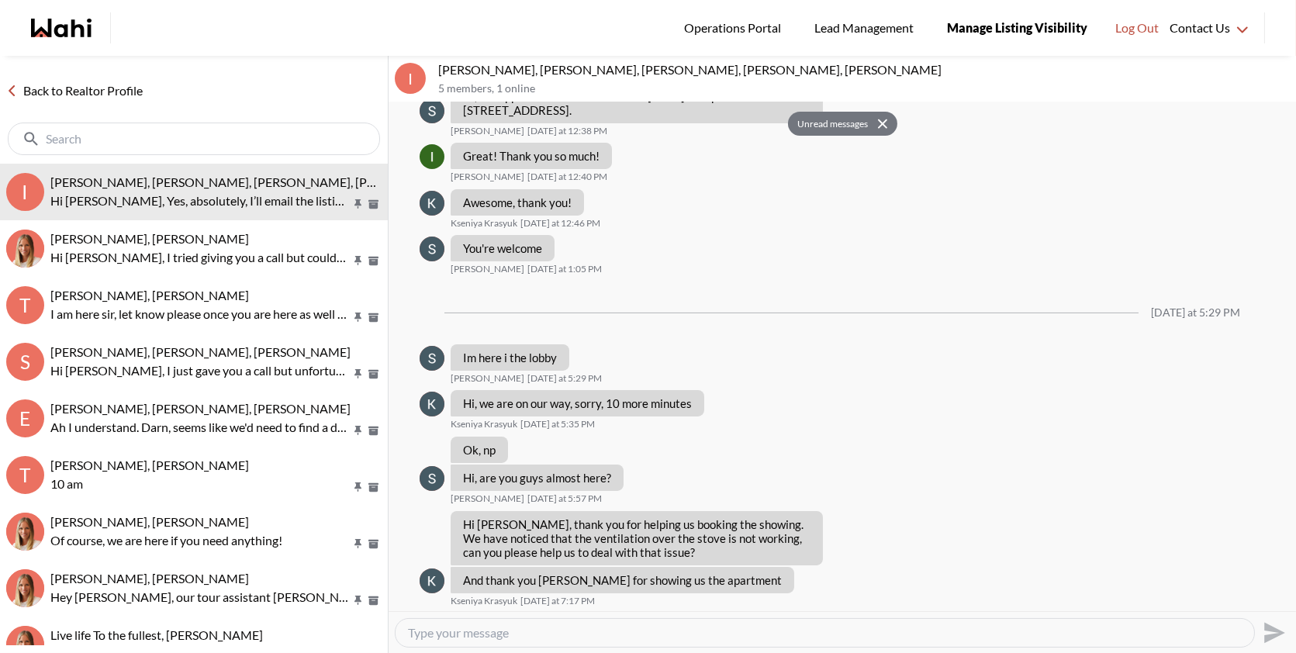
scroll to position [527, 0]
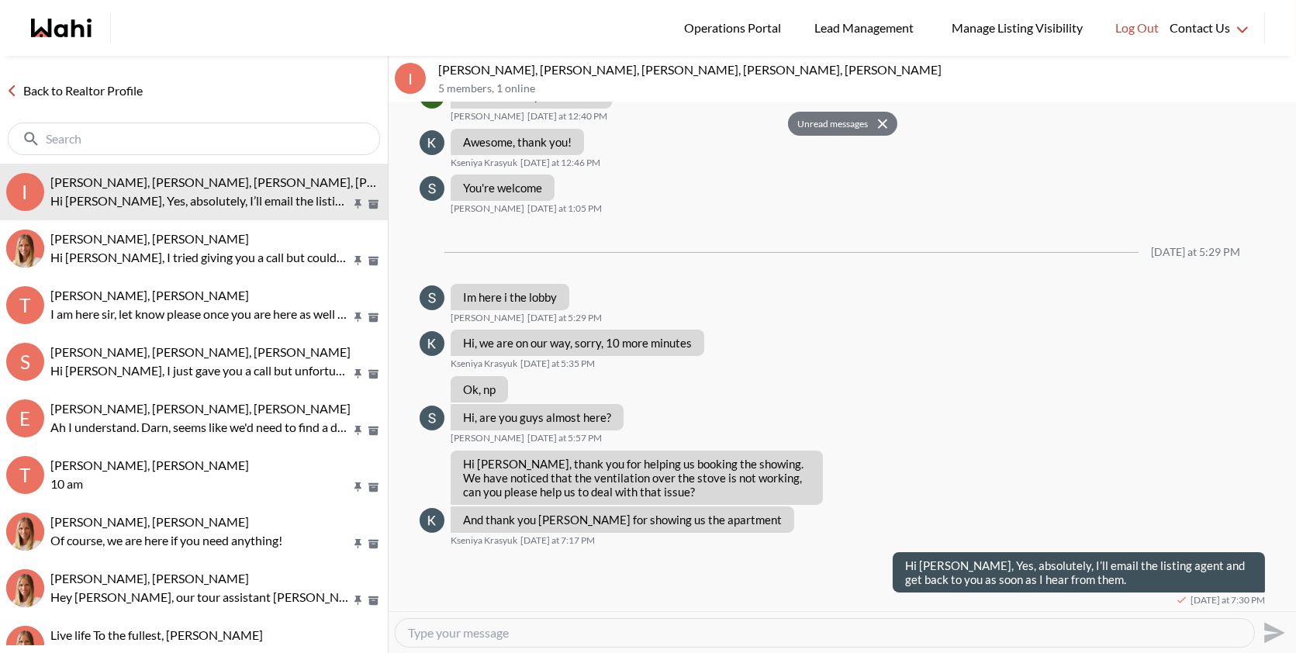
click at [827, 119] on button "Unread messages" at bounding box center [830, 124] width 85 height 25
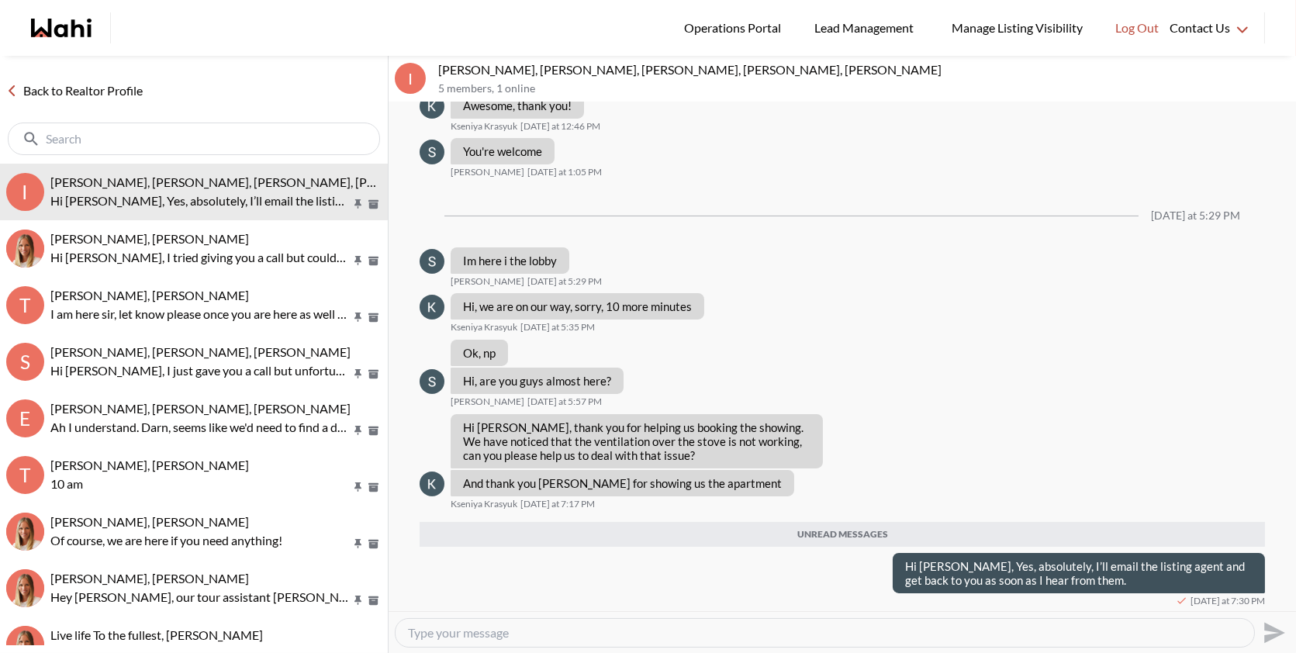
scroll to position [564, 0]
drag, startPoint x: 513, startPoint y: 64, endPoint x: 427, endPoint y: 70, distance: 86.3
click at [427, 70] on div "I Irina Krasyuk, Kseniya Krasyuk, Suzette, Michelle, Alicia 5 members , 1 online" at bounding box center [843, 79] width 908 height 47
copy div "Irina Krasyuk,"
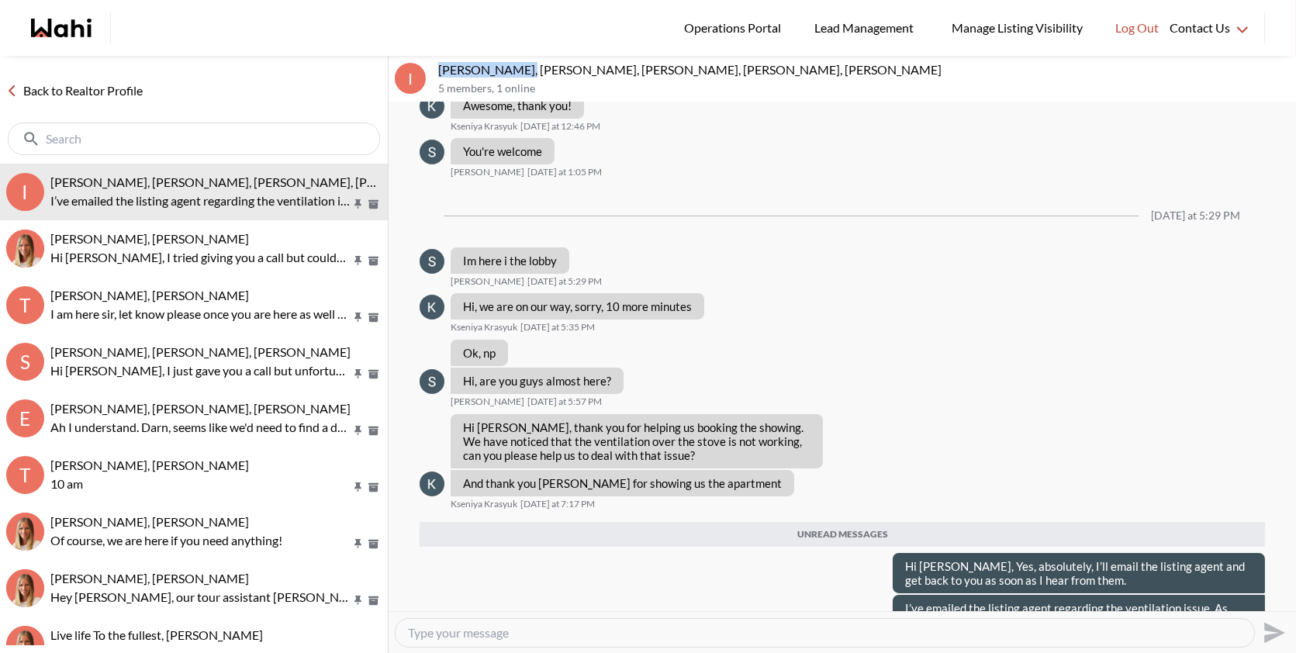
scroll to position [606, 0]
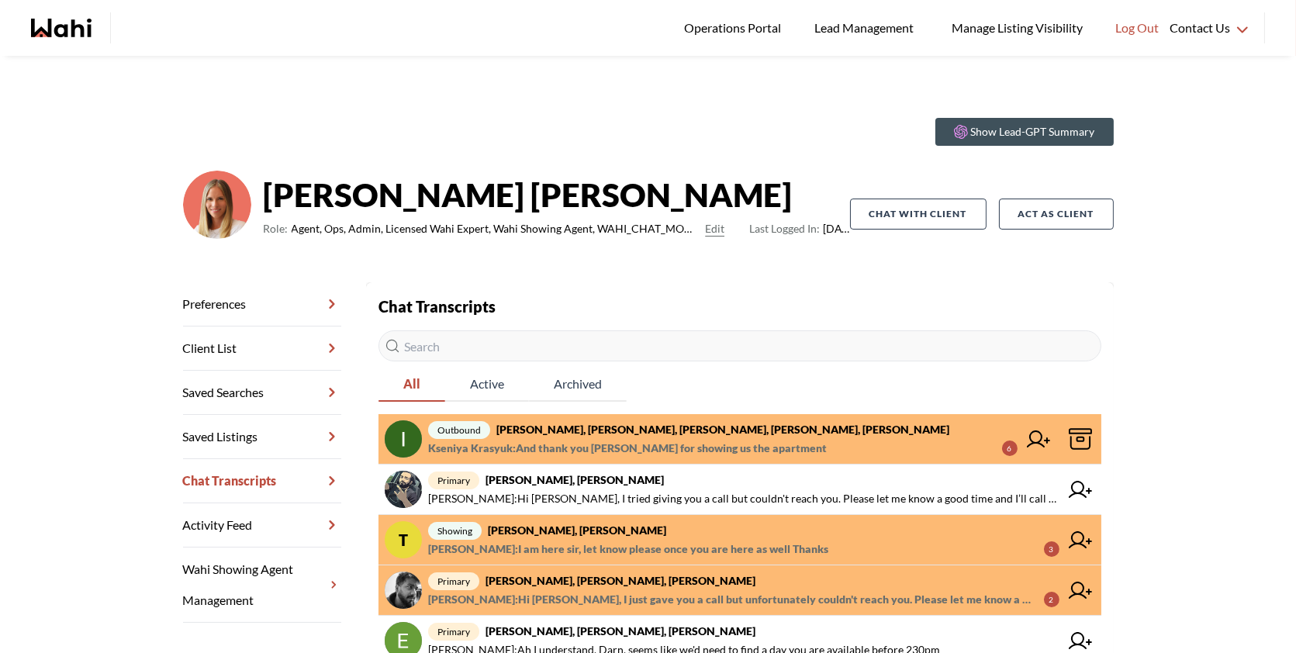
click at [672, 432] on strong "[PERSON_NAME], [PERSON_NAME], [PERSON_NAME], [PERSON_NAME], [PERSON_NAME]" at bounding box center [722, 429] width 453 height 13
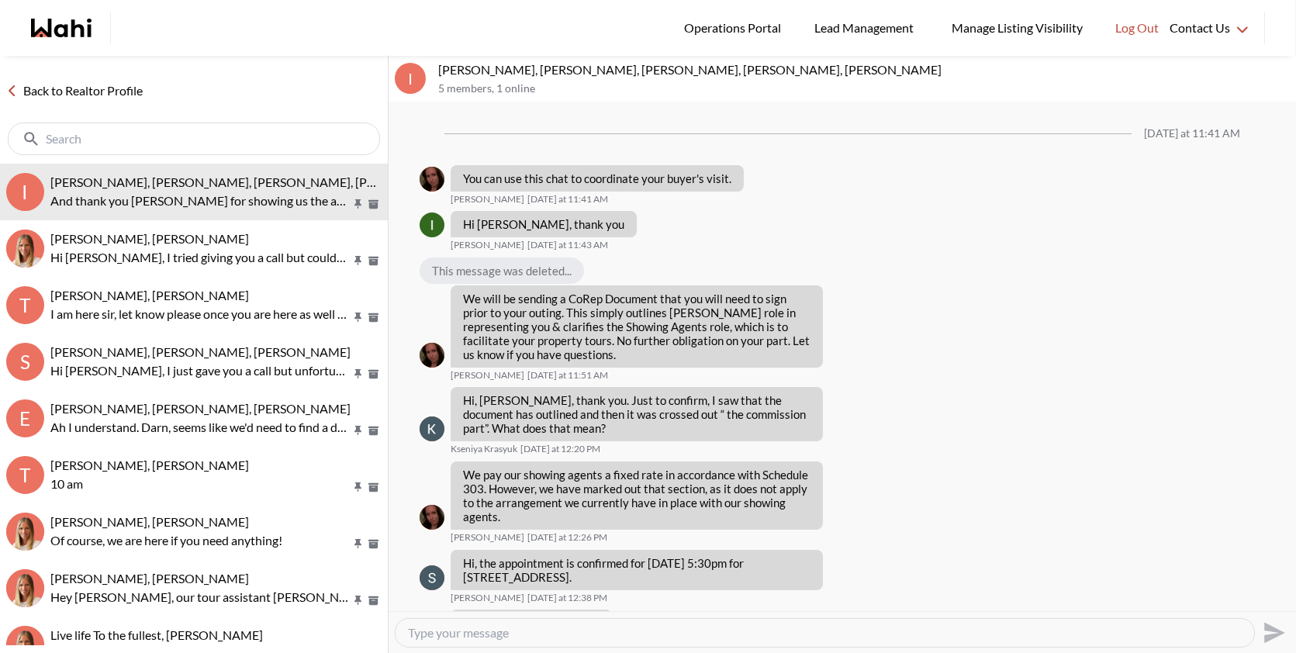
scroll to position [467, 0]
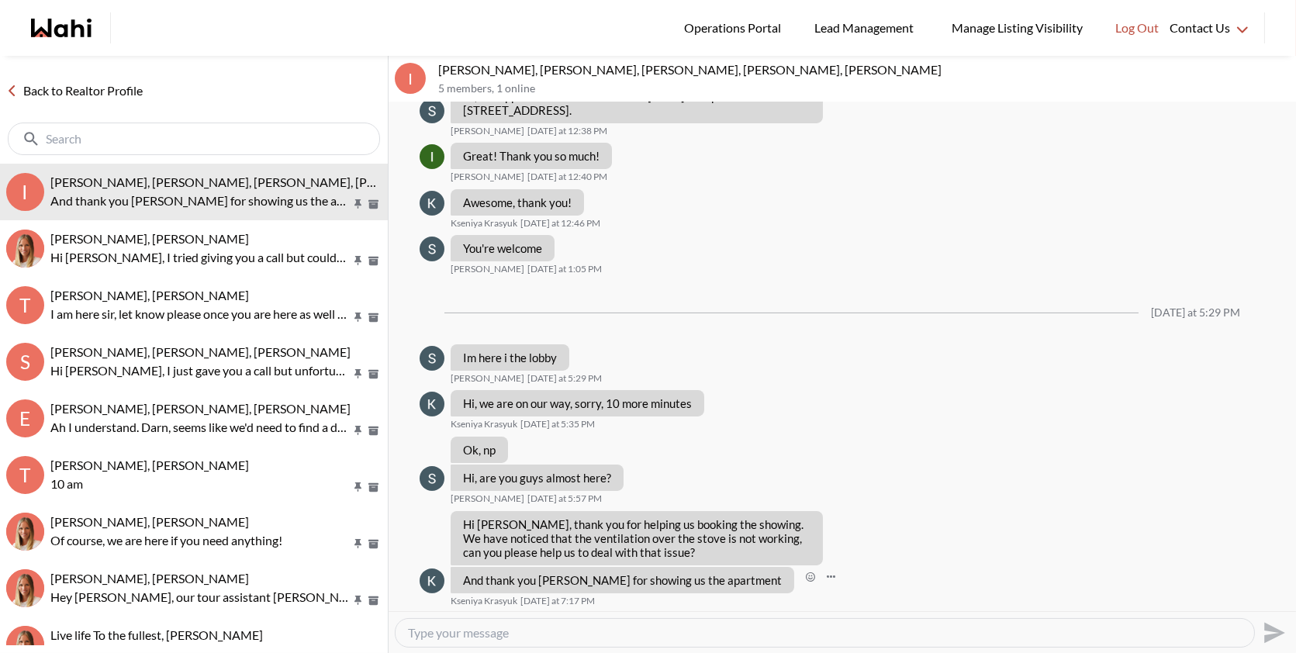
click at [727, 580] on p "And thank you Suzette for showing us the apartment" at bounding box center [622, 580] width 319 height 14
click at [561, 67] on p "Irina Krasyuk, Kseniya Krasyuk, Suzette, Michelle, Alicia" at bounding box center [864, 70] width 852 height 16
drag, startPoint x: 704, startPoint y: 549, endPoint x: 463, endPoint y: 534, distance: 241.7
click at [462, 534] on div "Hi Alicia, thank you for helping us booking the showing. We have noticed that t…" at bounding box center [637, 538] width 372 height 54
copy p "We have noticed that the ventilation over the stove is not working, can you ple…"
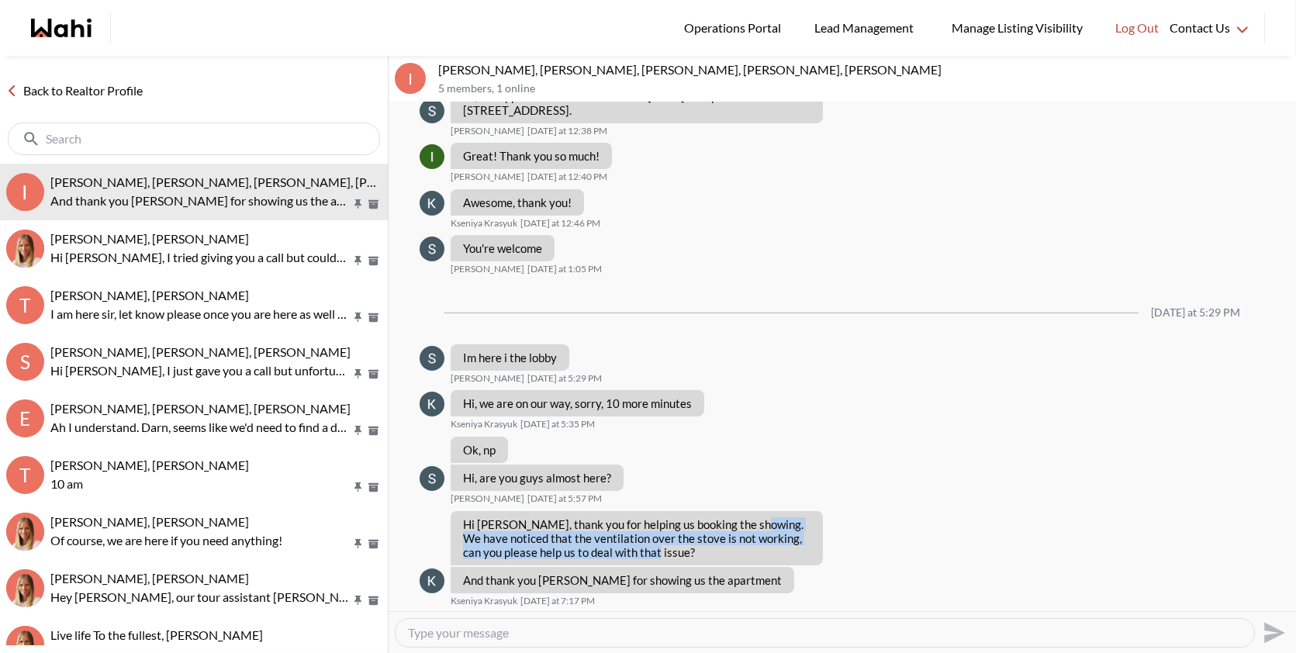
click at [587, 628] on textarea "Type your message" at bounding box center [825, 633] width 834 height 16
click at [410, 630] on textarea "Kseniya," at bounding box center [825, 633] width 834 height 16
click at [494, 632] on textarea "Hi Kseniya," at bounding box center [825, 633] width 834 height 16
paste textarea "Yes, absolutely—I’ll email the listing agent and get back to you as soon as I h…"
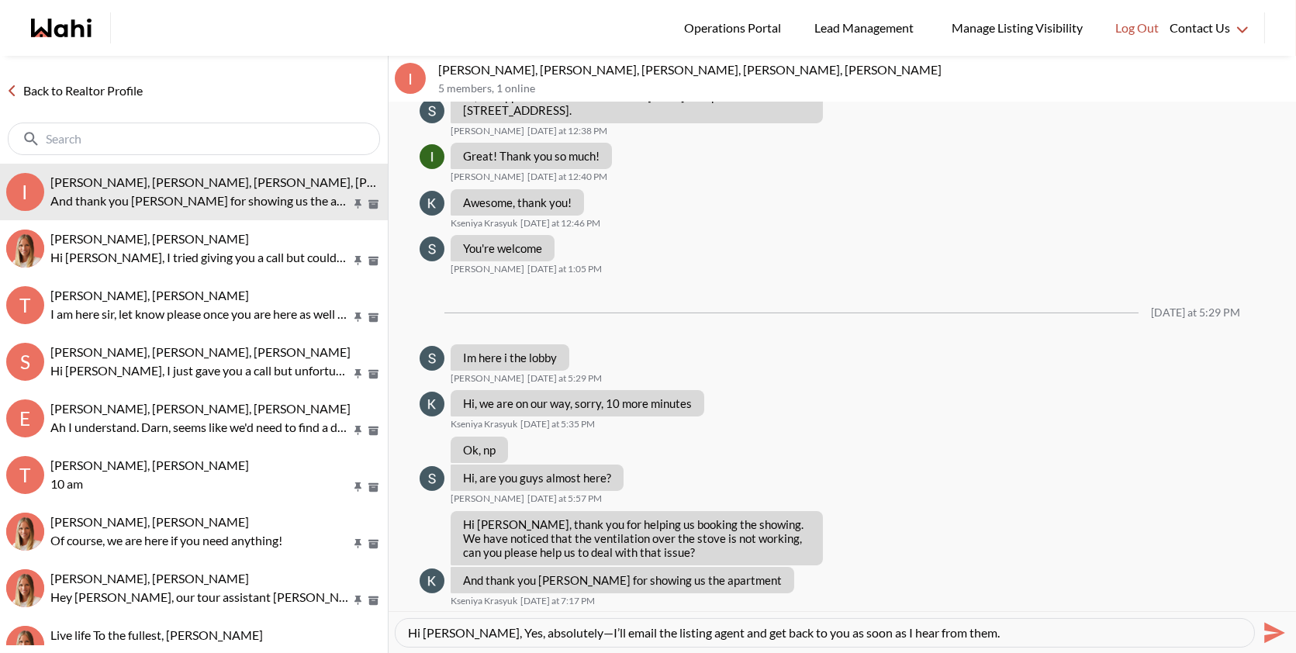
click at [559, 632] on textarea "Hi Kseniya, Yes, absolutely—I’ll email the listing agent and get back to you as…" at bounding box center [825, 633] width 834 height 16
click at [967, 625] on textarea "Hi [PERSON_NAME], Yes, absolutely, I’ll email the listing agent and get back to…" at bounding box center [825, 633] width 834 height 16
type textarea "Hi [PERSON_NAME], Yes, absolutely, I’ll email the listing agent and get back to…"
click at [1263, 624] on icon "Send" at bounding box center [1273, 633] width 25 height 25
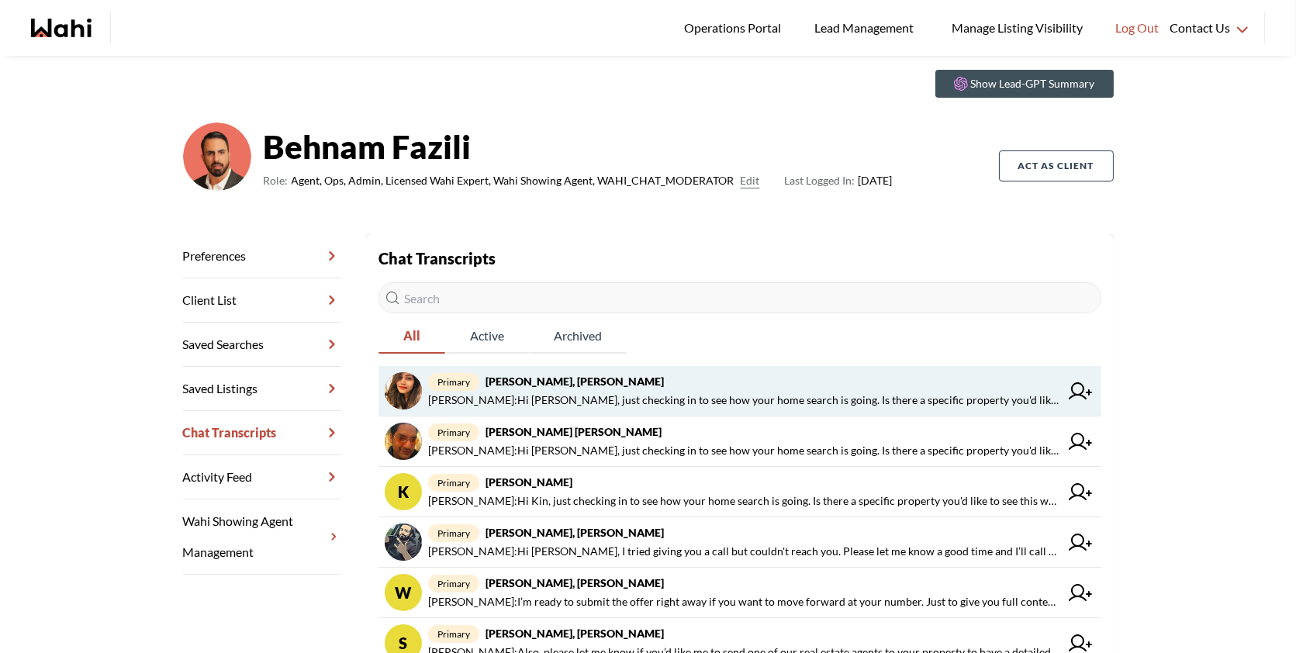
scroll to position [49, 0]
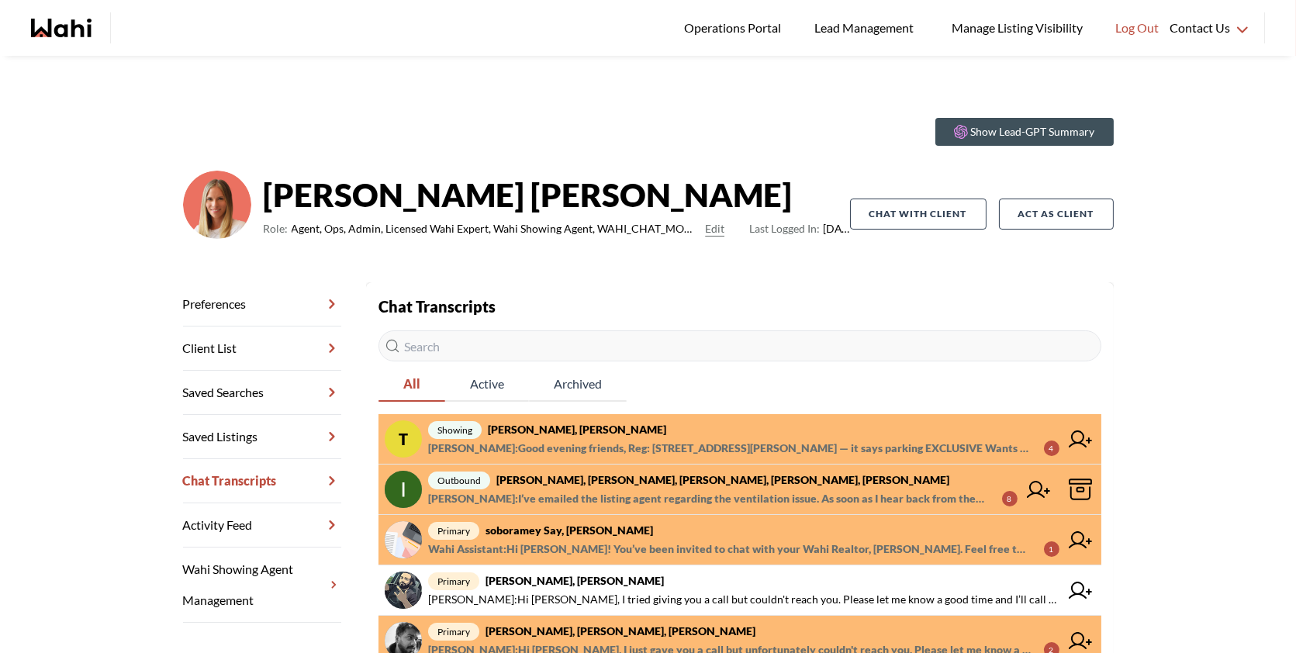
click at [721, 432] on span "showing TIGRAN ARUSTAMYAN, Paul, Michelle" at bounding box center [743, 429] width 631 height 19
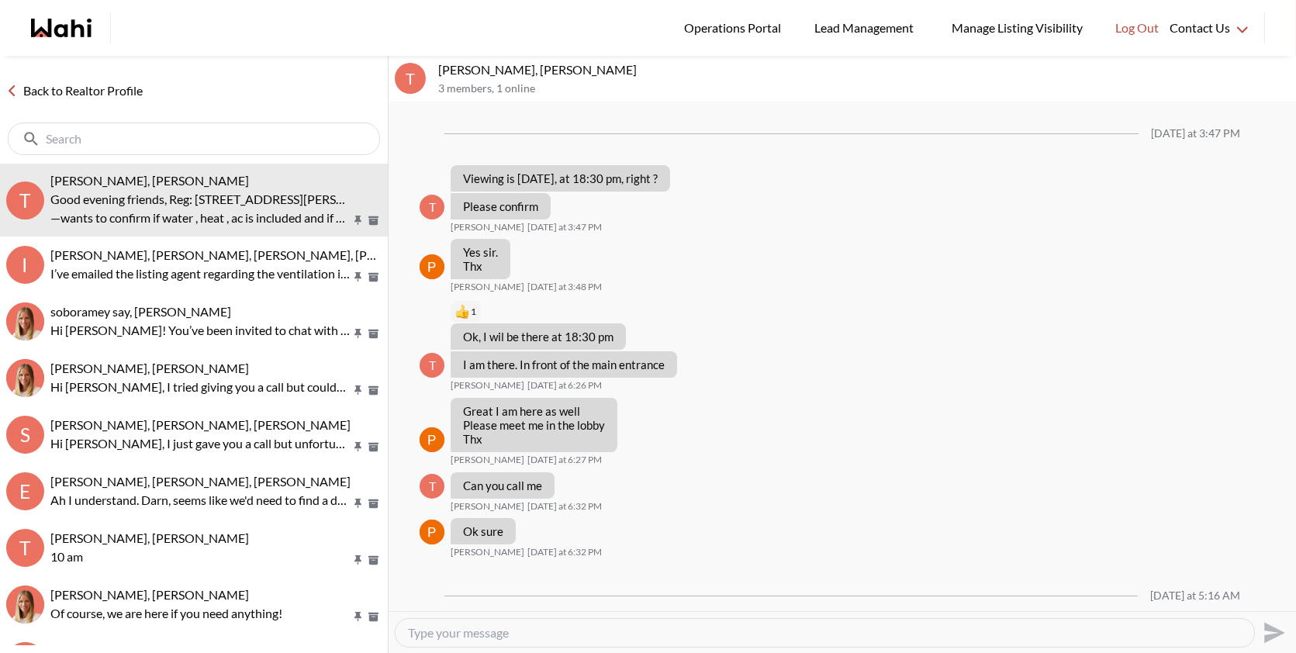
scroll to position [1127, 0]
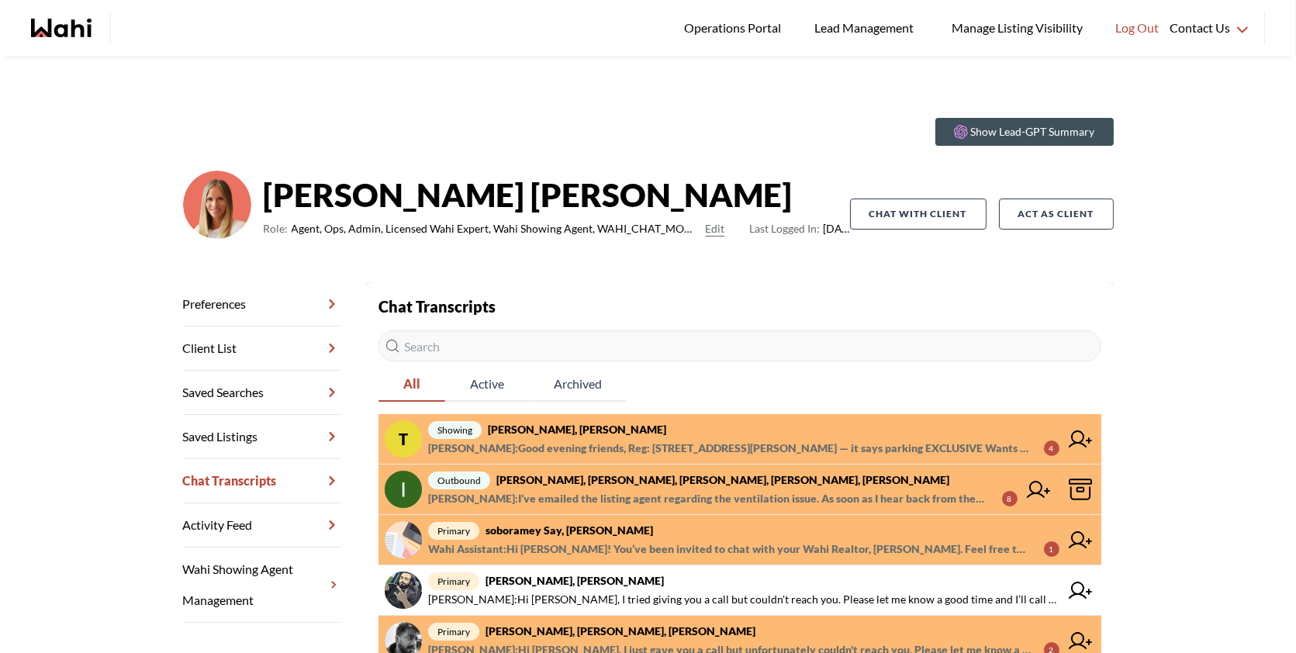
click at [596, 449] on span "[PERSON_NAME] : Good evening friends, Reg: [STREET_ADDRESS][PERSON_NAME] — it s…" at bounding box center [729, 448] width 603 height 19
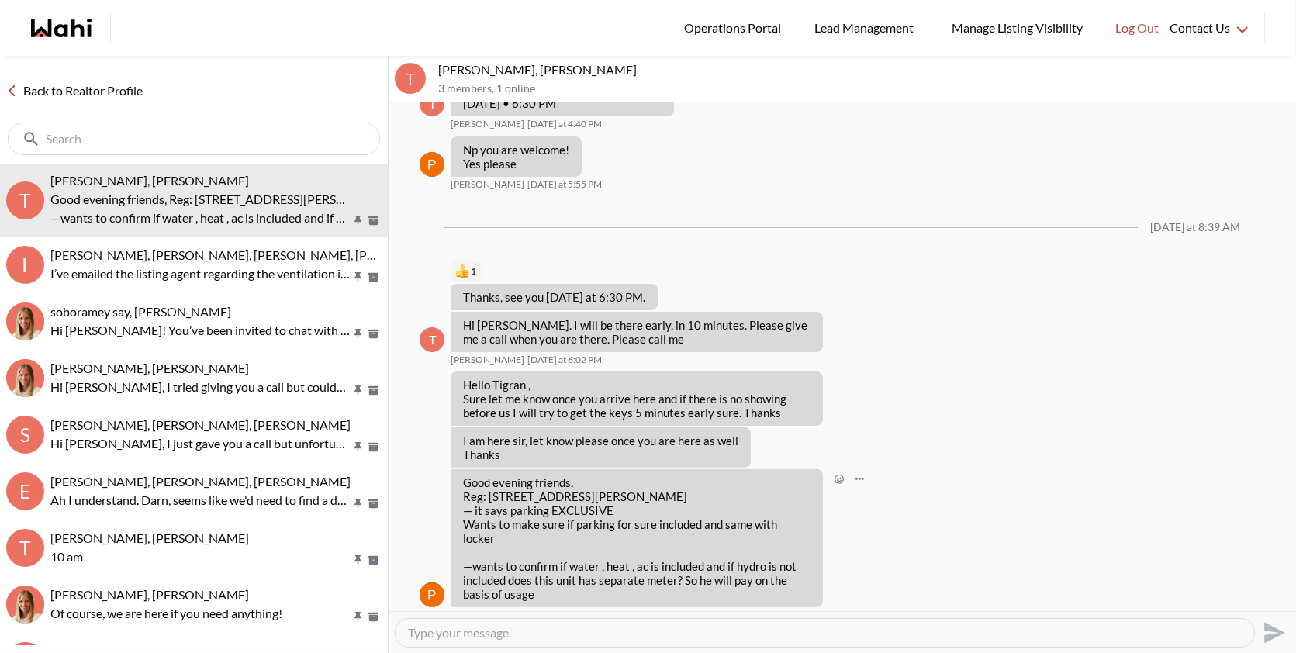
scroll to position [1127, 0]
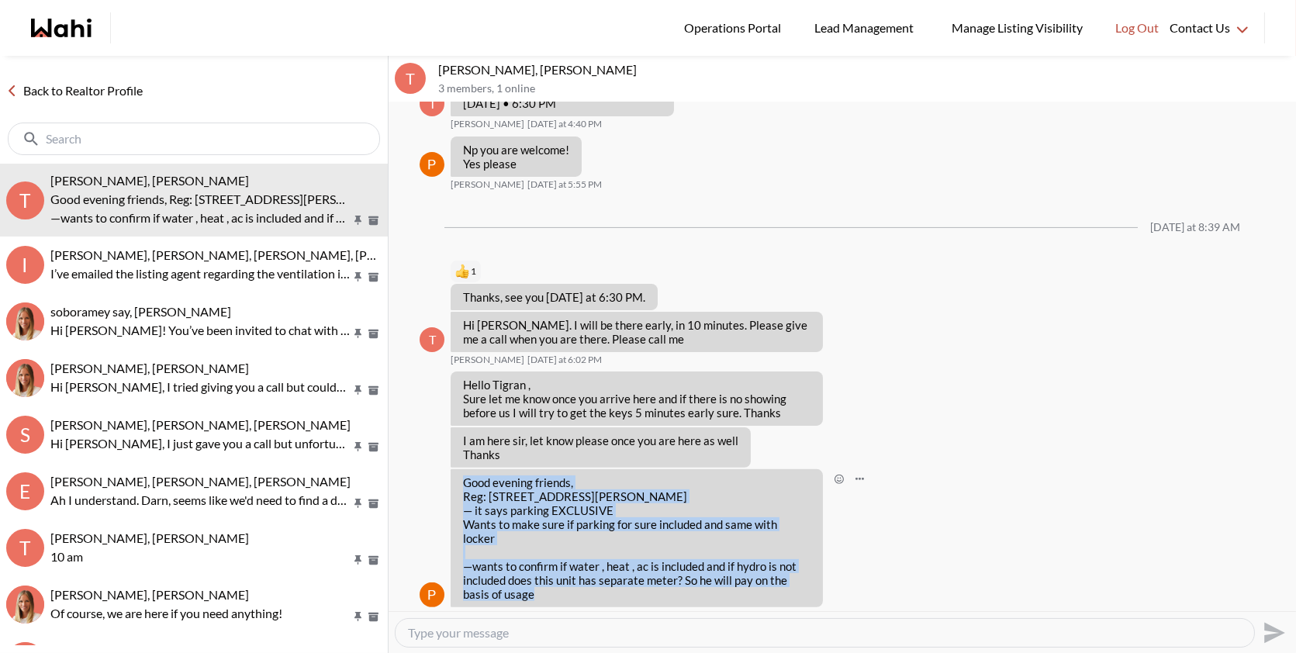
drag, startPoint x: 526, startPoint y: 580, endPoint x: 463, endPoint y: 481, distance: 117.5
click at [463, 481] on div "Good evening friends, Reg: [STREET_ADDRESS][PERSON_NAME] — it says parking EXCL…" at bounding box center [637, 539] width 348 height 126
copy div "Good evening friends, Reg: [STREET_ADDRESS][PERSON_NAME] — it says parking EXCL…"
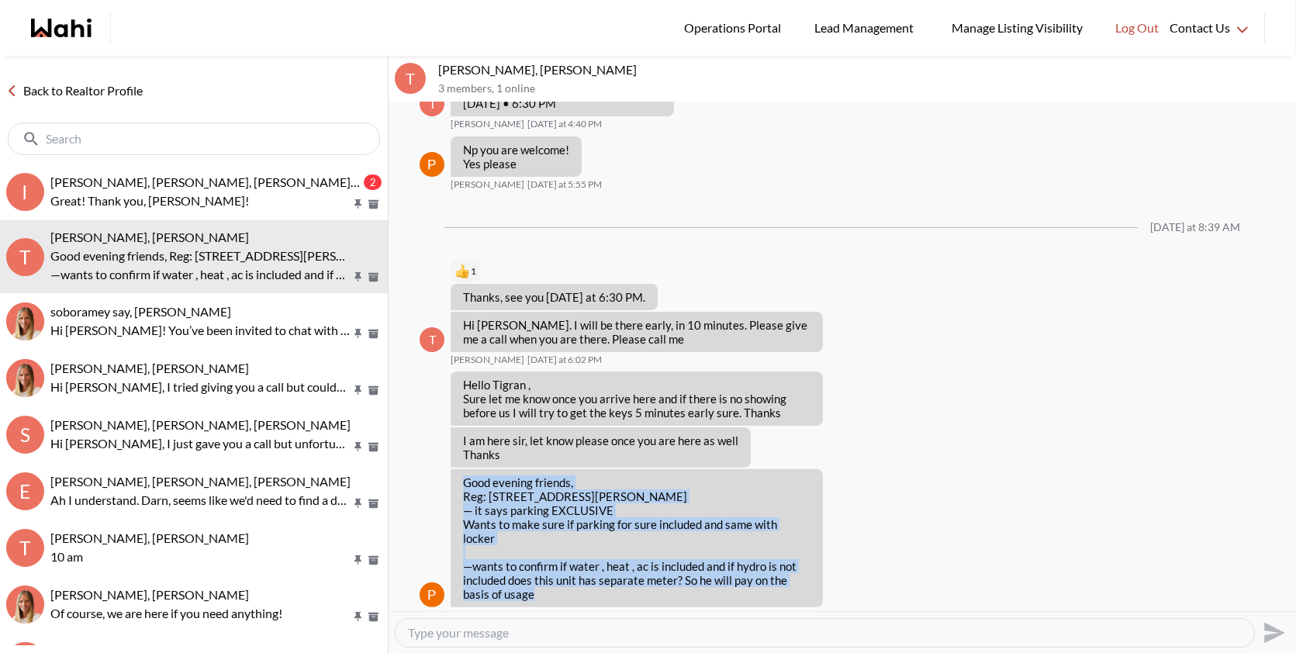
click at [488, 633] on textarea "Type your message" at bounding box center [825, 633] width 834 height 16
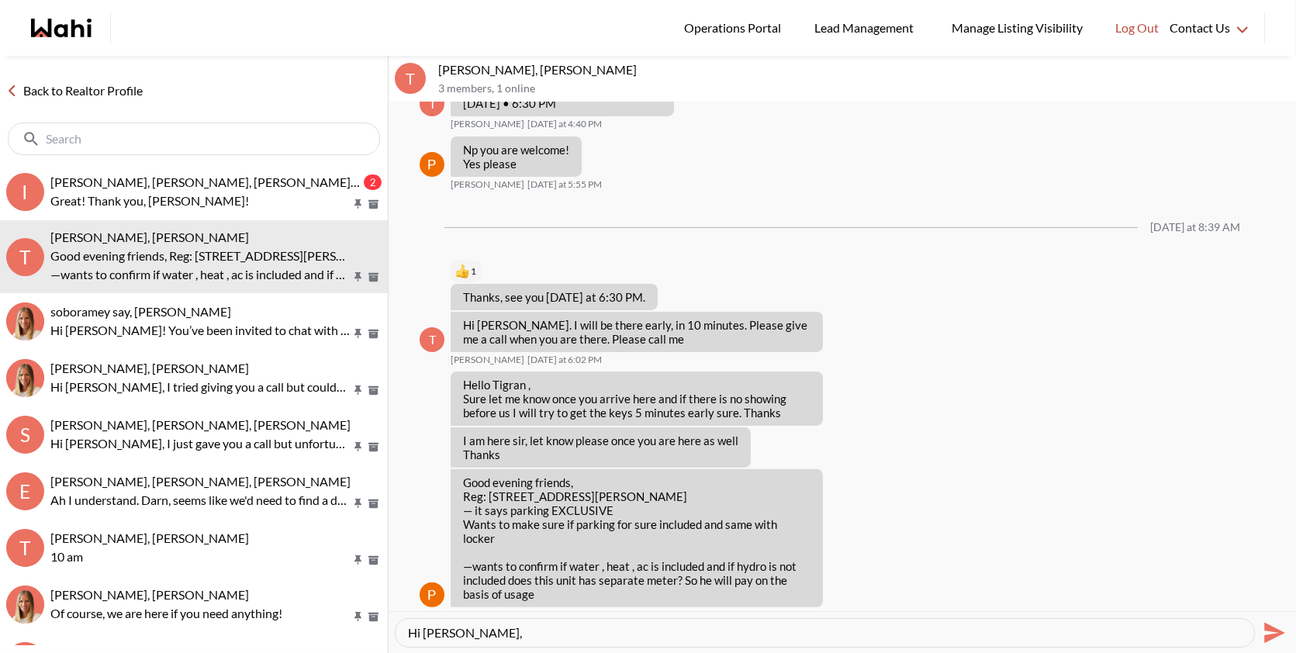
paste textarea "regarding [STREET_ADDRESS][PERSON_NAME]. Parking and locker are included, as we…"
type textarea "Hi [PERSON_NAME], regarding [STREET_ADDRESS][PERSON_NAME]. Parking and locker a…"
click at [1268, 635] on icon "Send" at bounding box center [1274, 632] width 21 height 21
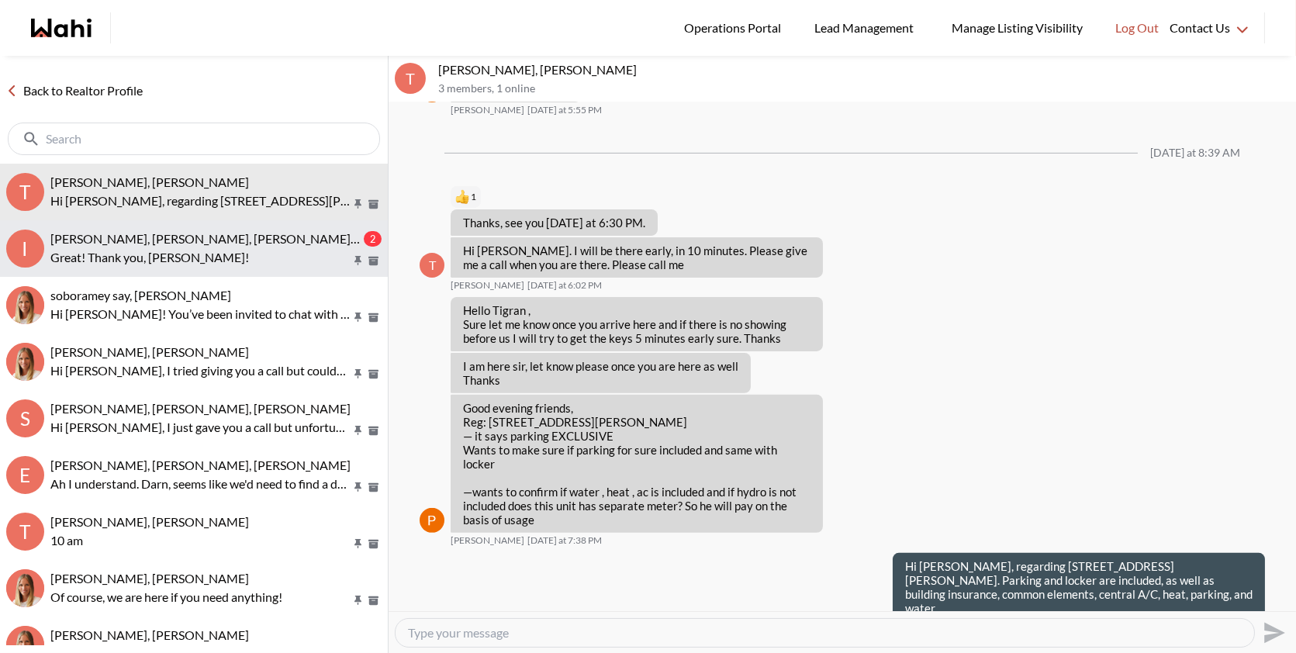
click at [154, 267] on button "I [PERSON_NAME], [PERSON_NAME], [PERSON_NAME], [PERSON_NAME], [PERSON_NAME] 2 G…" at bounding box center [194, 248] width 388 height 57
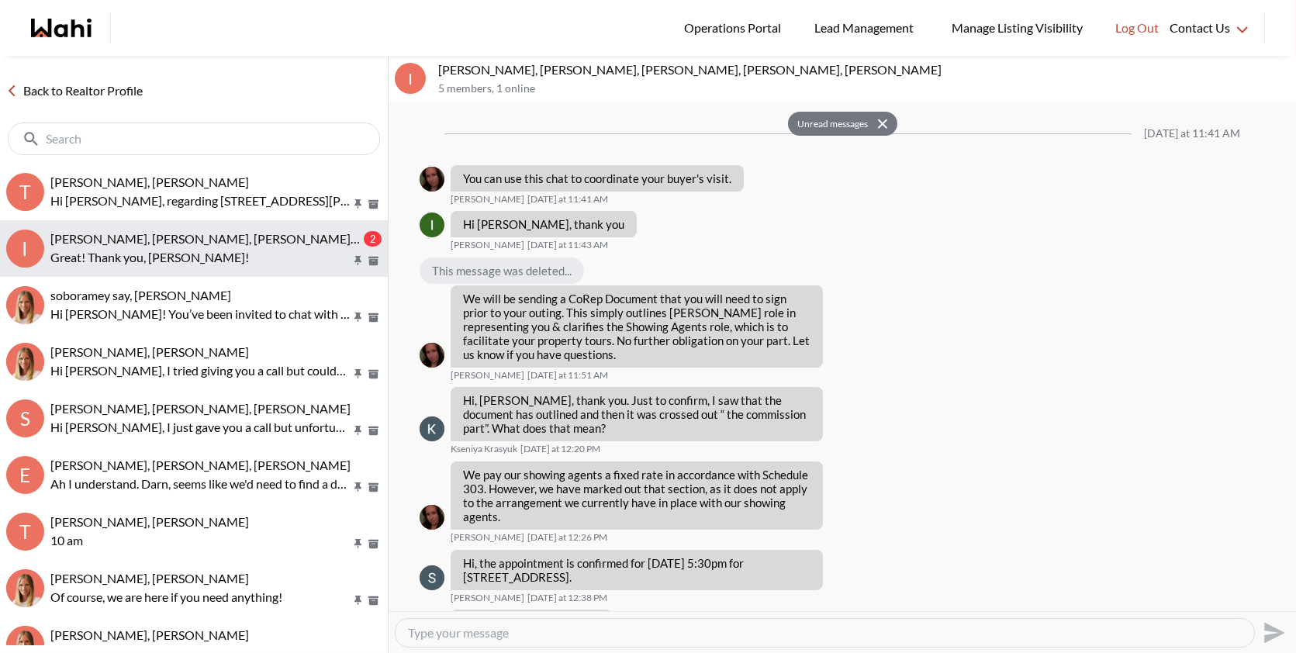
scroll to position [798, 0]
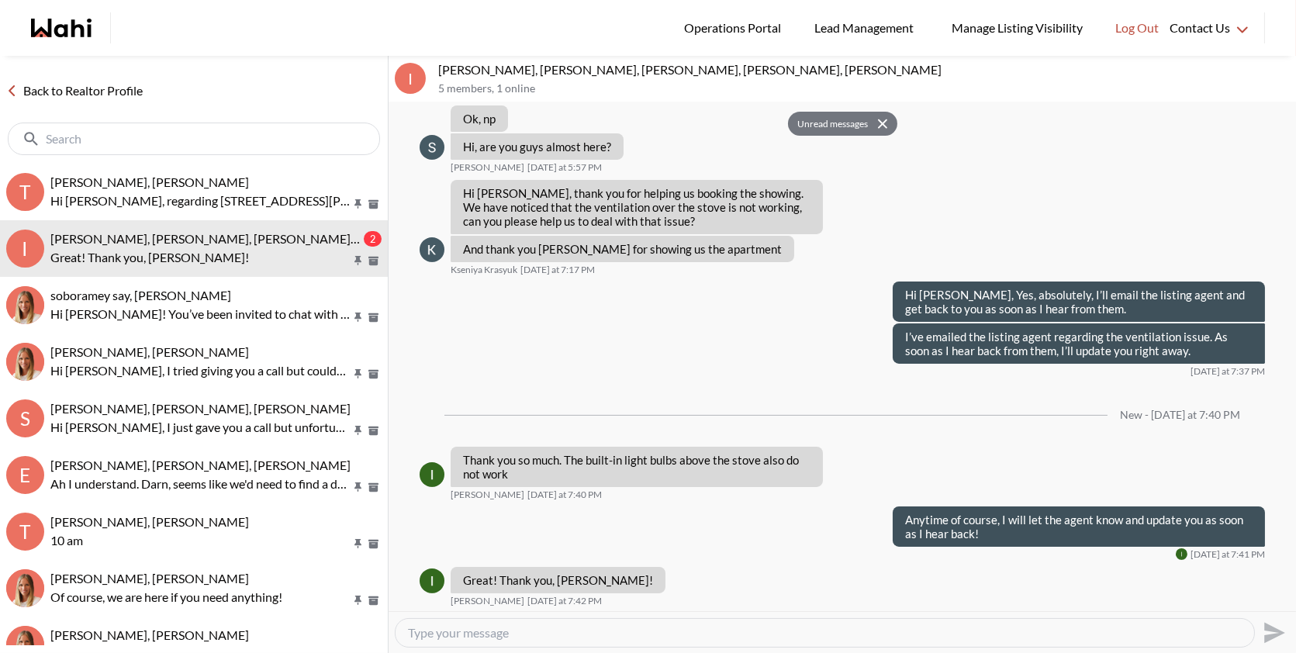
click at [503, 626] on textarea "Type your message" at bounding box center [825, 633] width 834 height 16
type textarea "You're very welcome"
click at [1278, 633] on icon "Send" at bounding box center [1274, 632] width 21 height 21
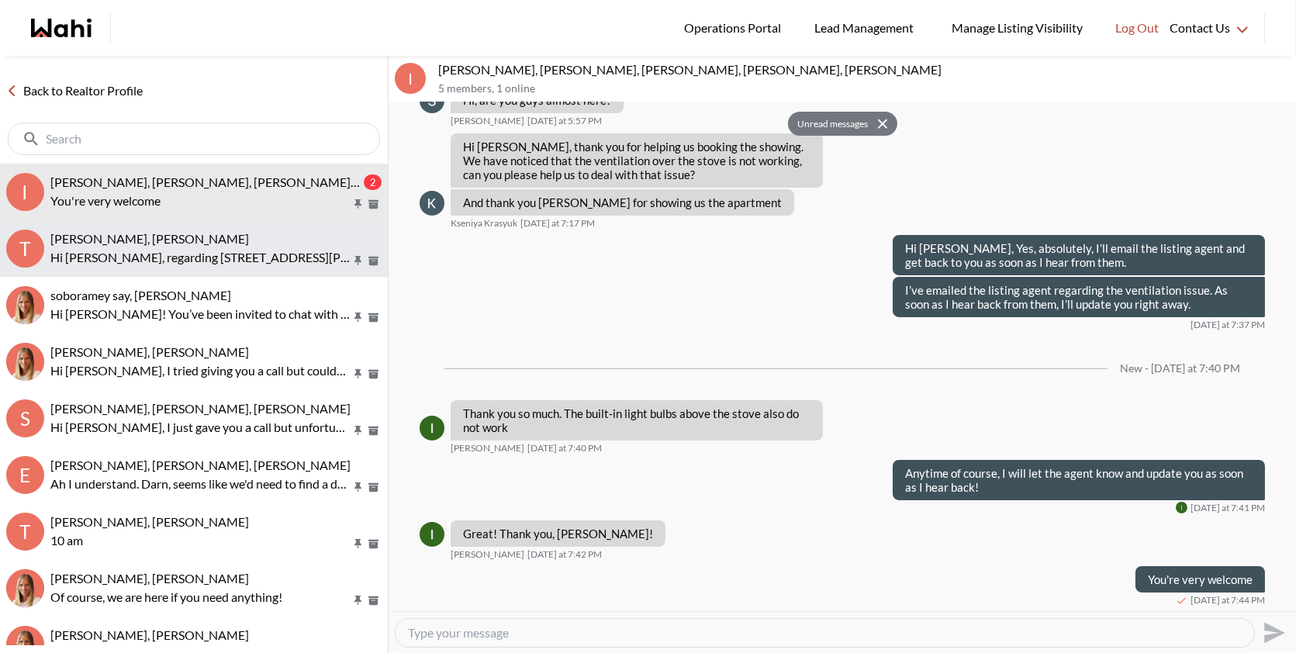
click at [148, 268] on button "T [PERSON_NAME], [PERSON_NAME] Hi [PERSON_NAME], regarding [STREET_ADDRESS][PER…" at bounding box center [194, 248] width 388 height 57
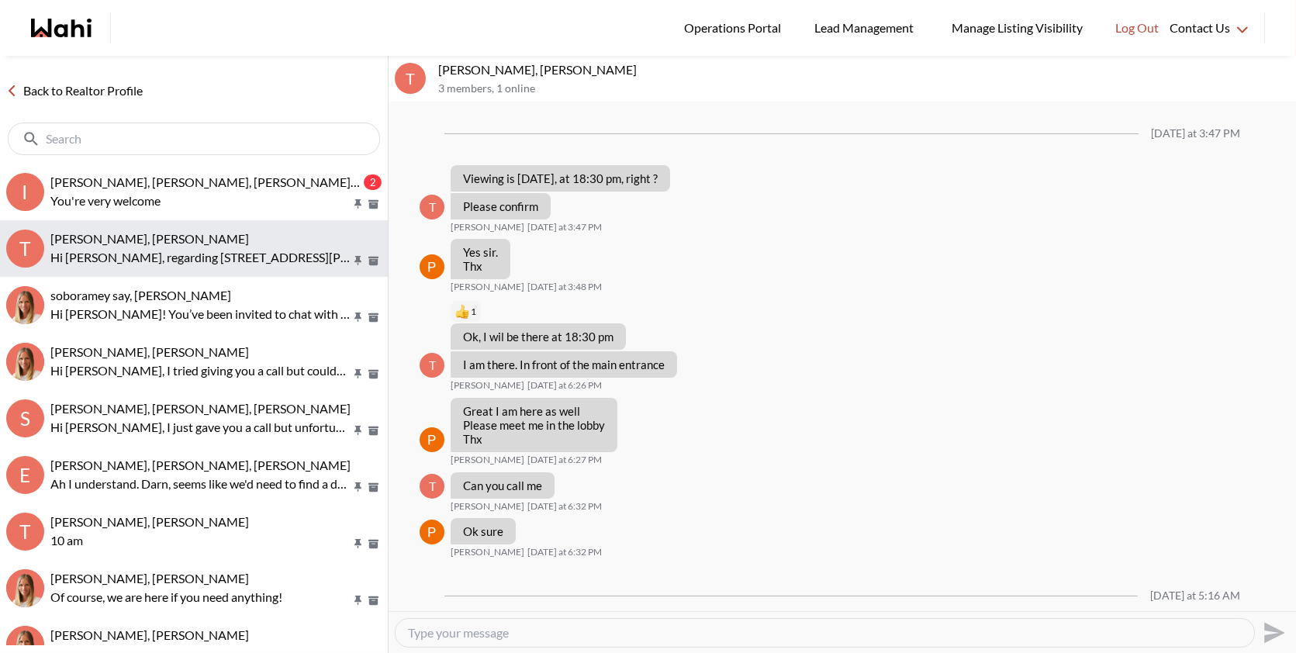
scroll to position [1202, 0]
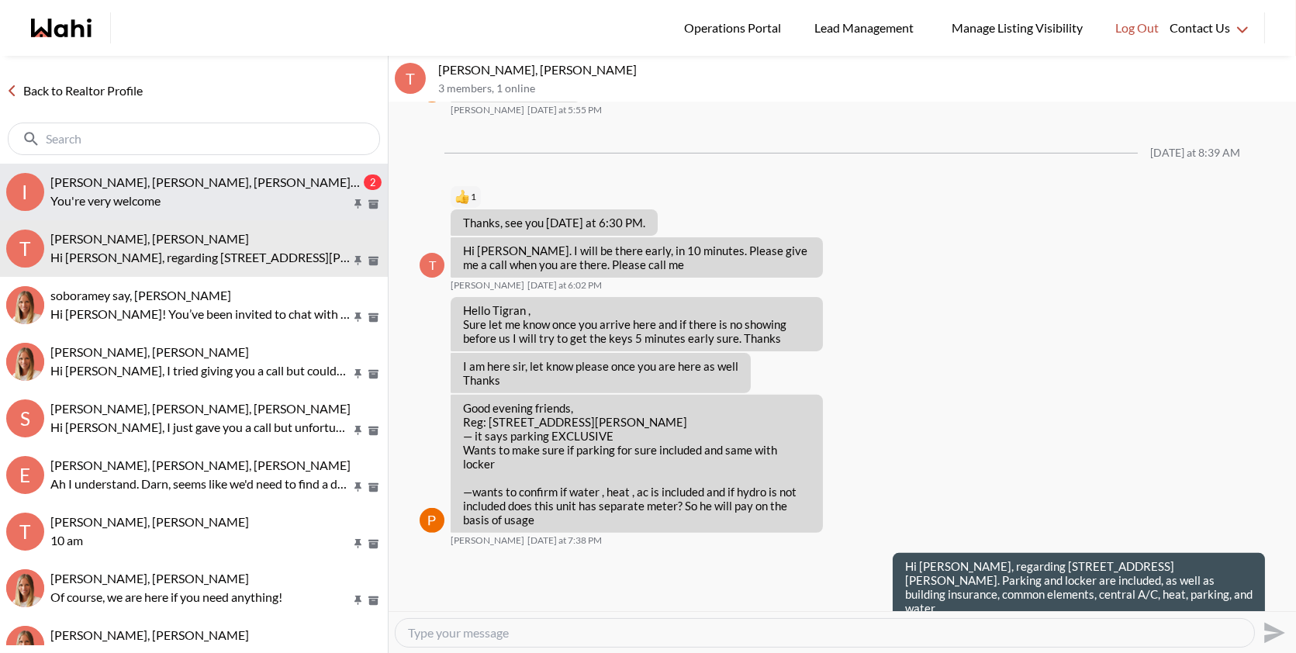
click at [109, 178] on span "[PERSON_NAME], [PERSON_NAME], [PERSON_NAME], [PERSON_NAME], [PERSON_NAME]" at bounding box center [301, 182] width 503 height 15
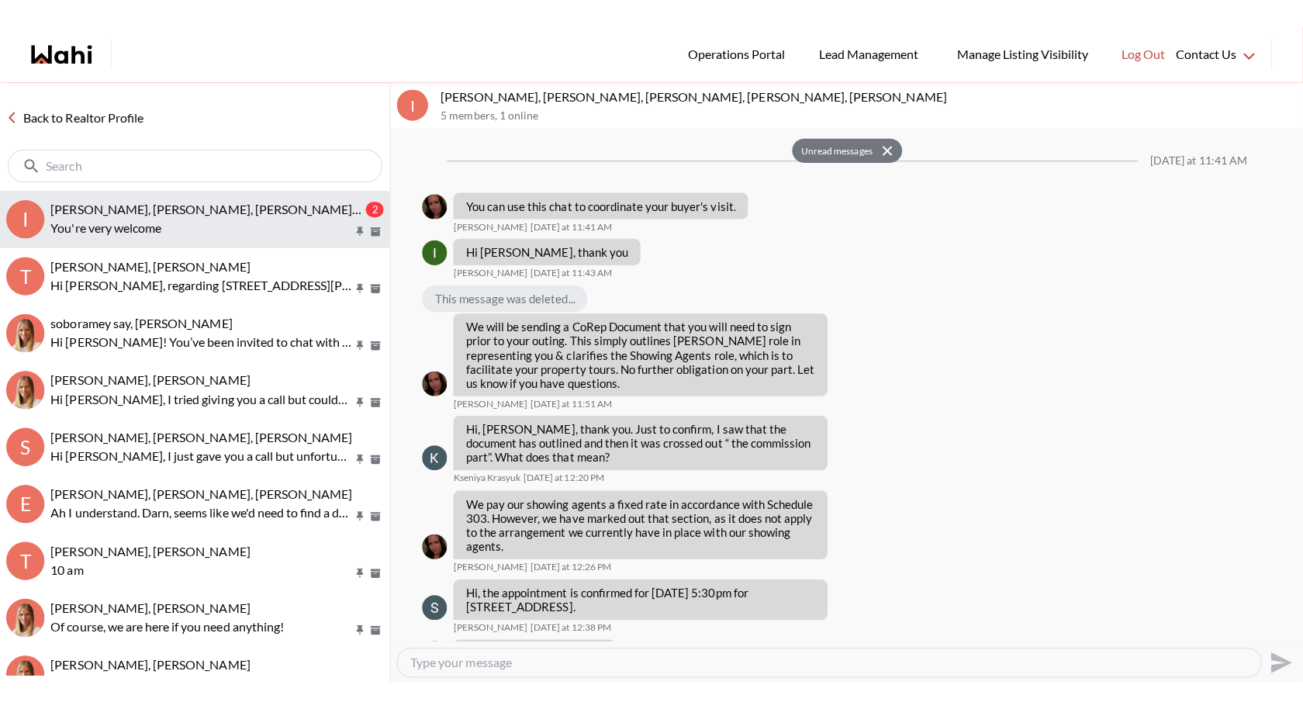
scroll to position [845, 0]
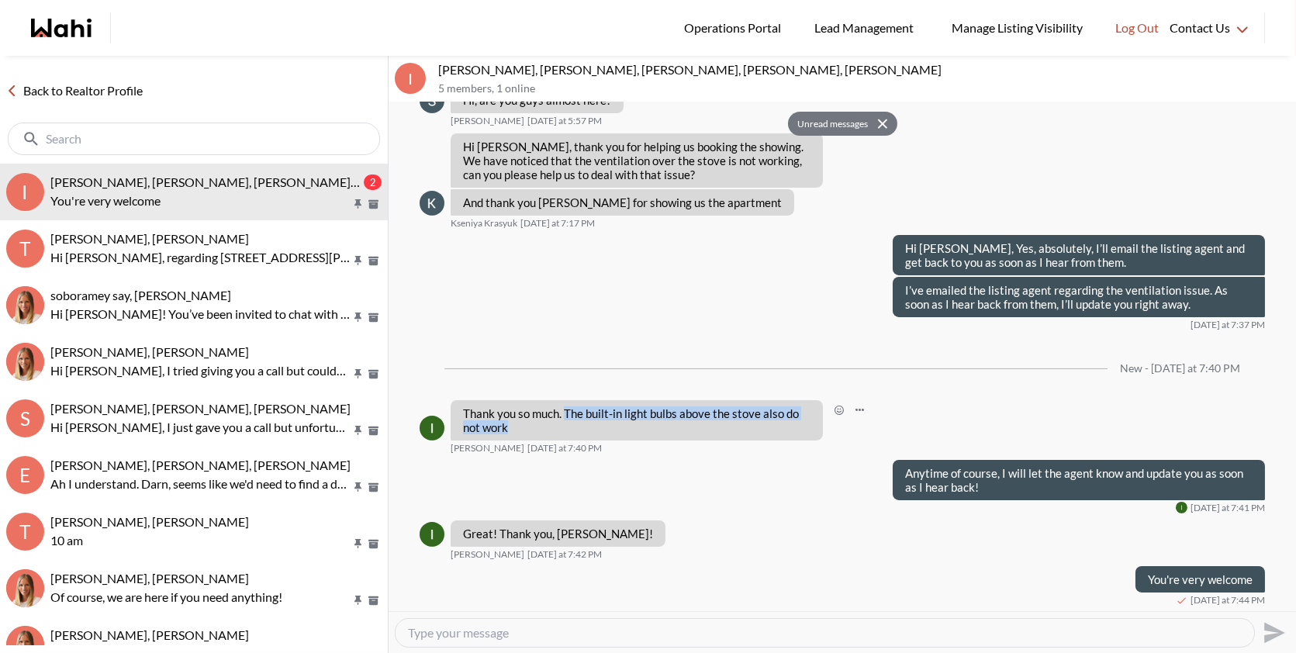
drag, startPoint x: 565, startPoint y: 410, endPoint x: 558, endPoint y: 431, distance: 22.1
click at [558, 431] on p "Thank you so much. The built-in light bulbs above the stove also do not work" at bounding box center [637, 420] width 348 height 28
copy p "The built-in light bulbs above the stove also do not work"
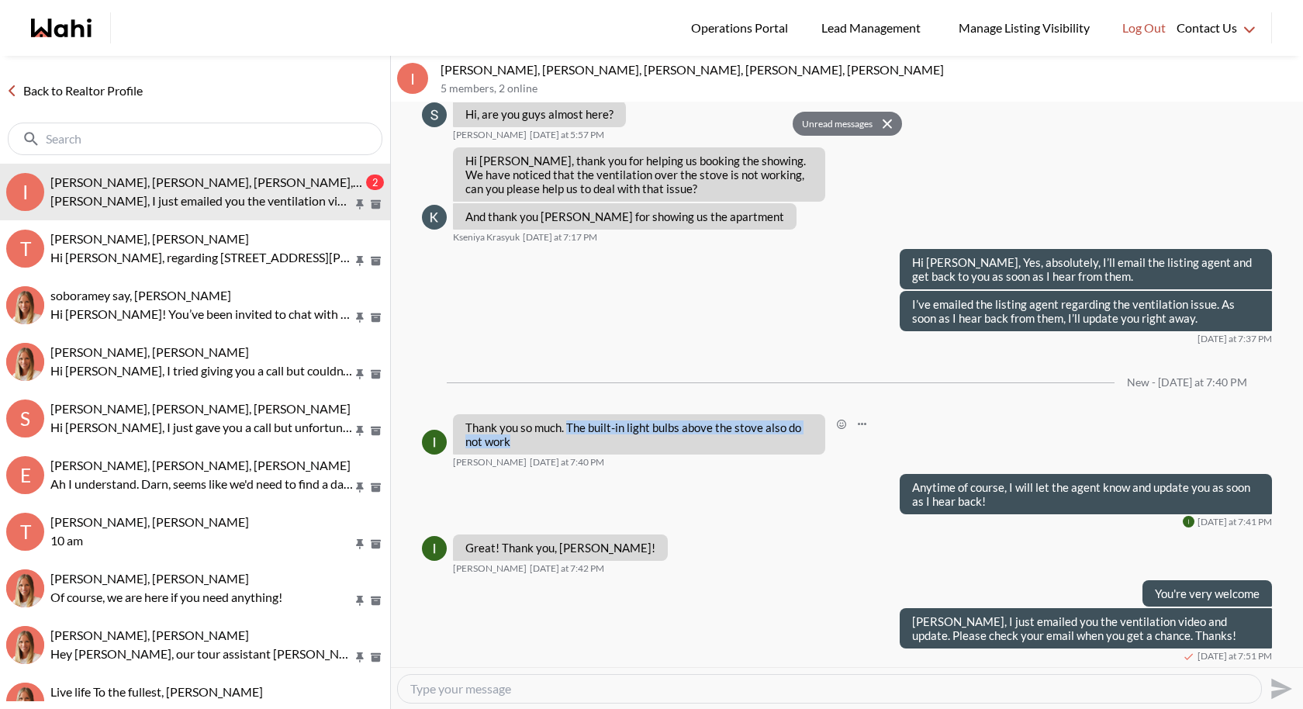
scroll to position [830, 0]
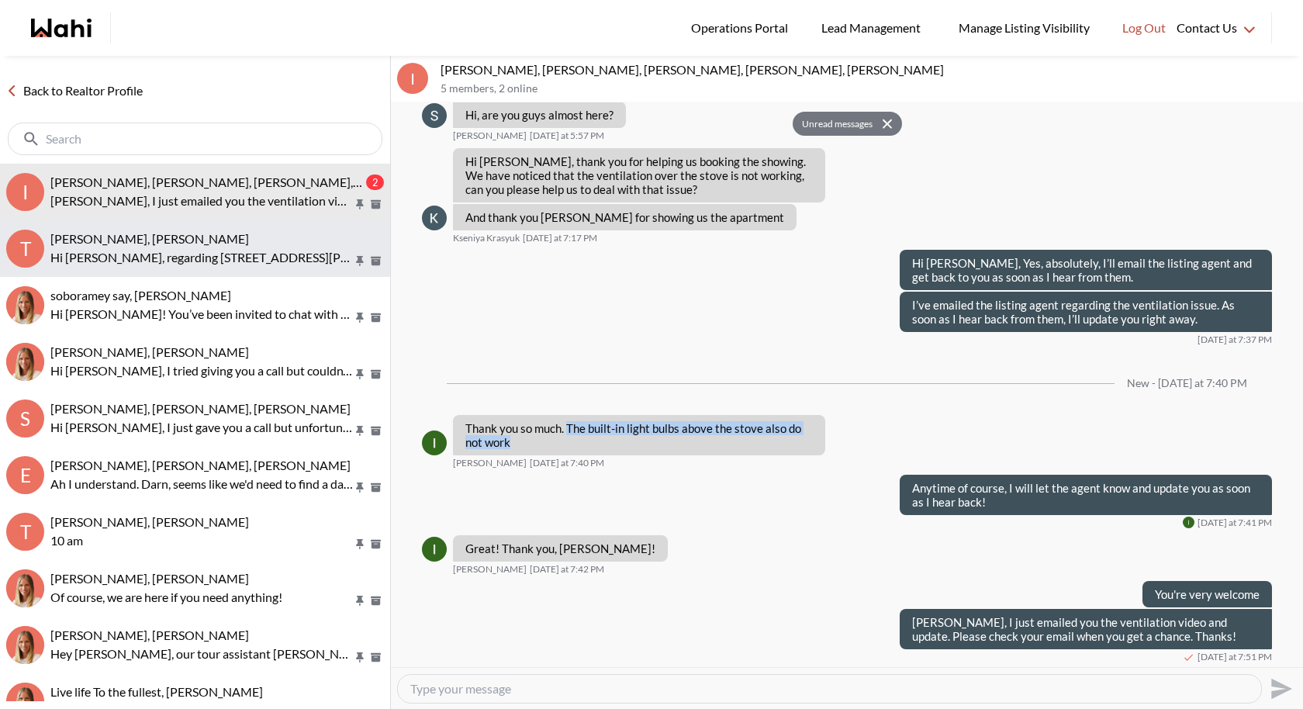
click at [150, 244] on span "[PERSON_NAME], [PERSON_NAME]" at bounding box center [149, 238] width 199 height 15
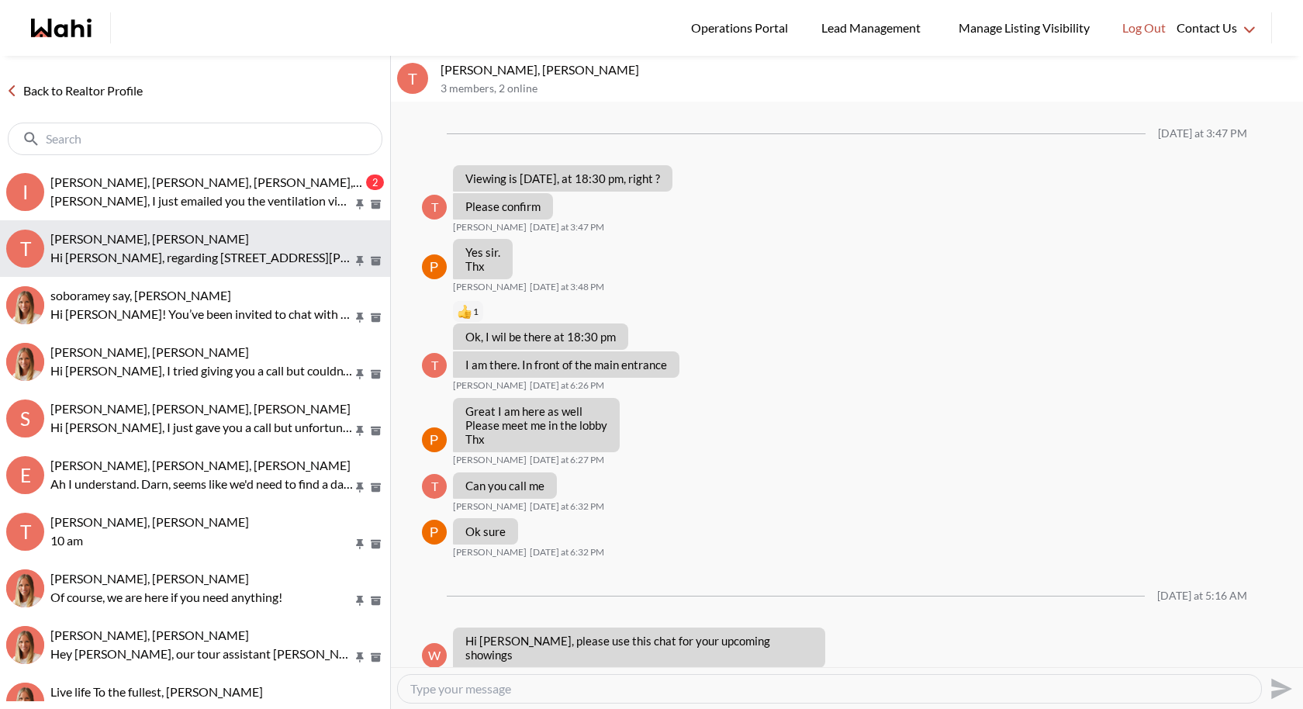
scroll to position [1146, 0]
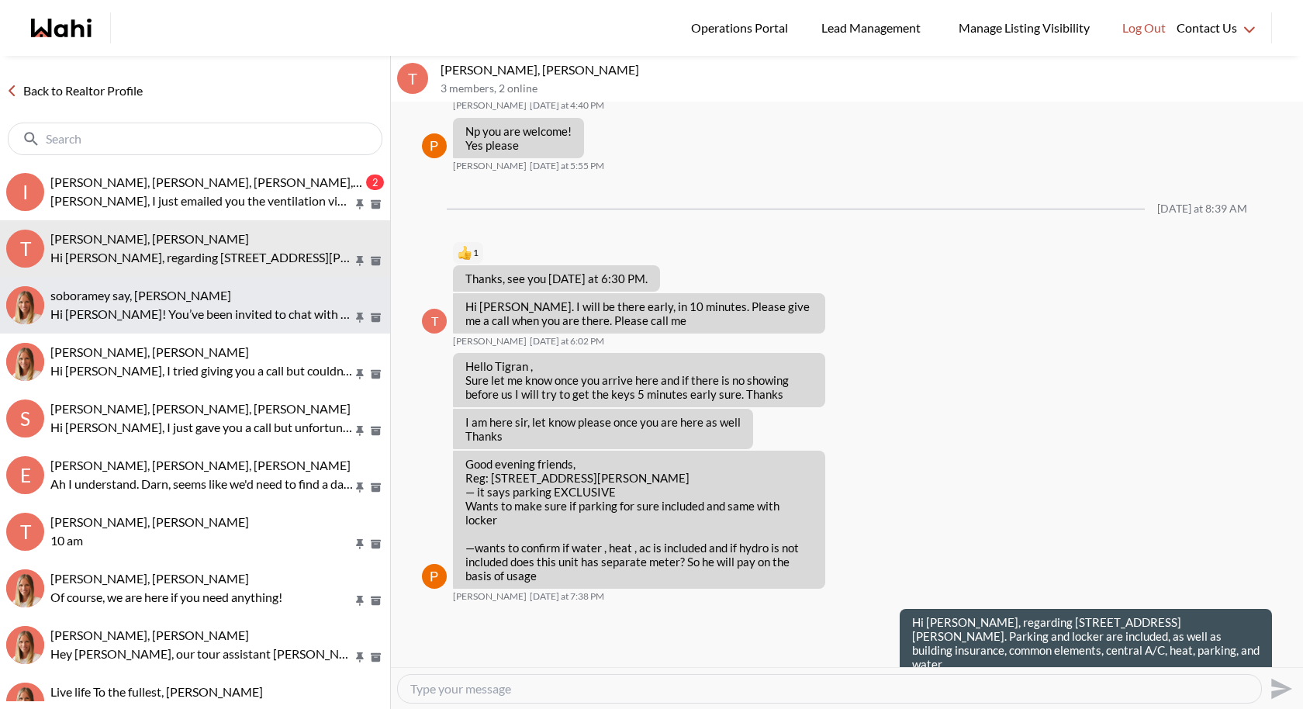
click at [173, 306] on p "Hi [PERSON_NAME]! You’ve been invited to chat with your Wahi Realtor, [PERSON_N…" at bounding box center [201, 314] width 303 height 19
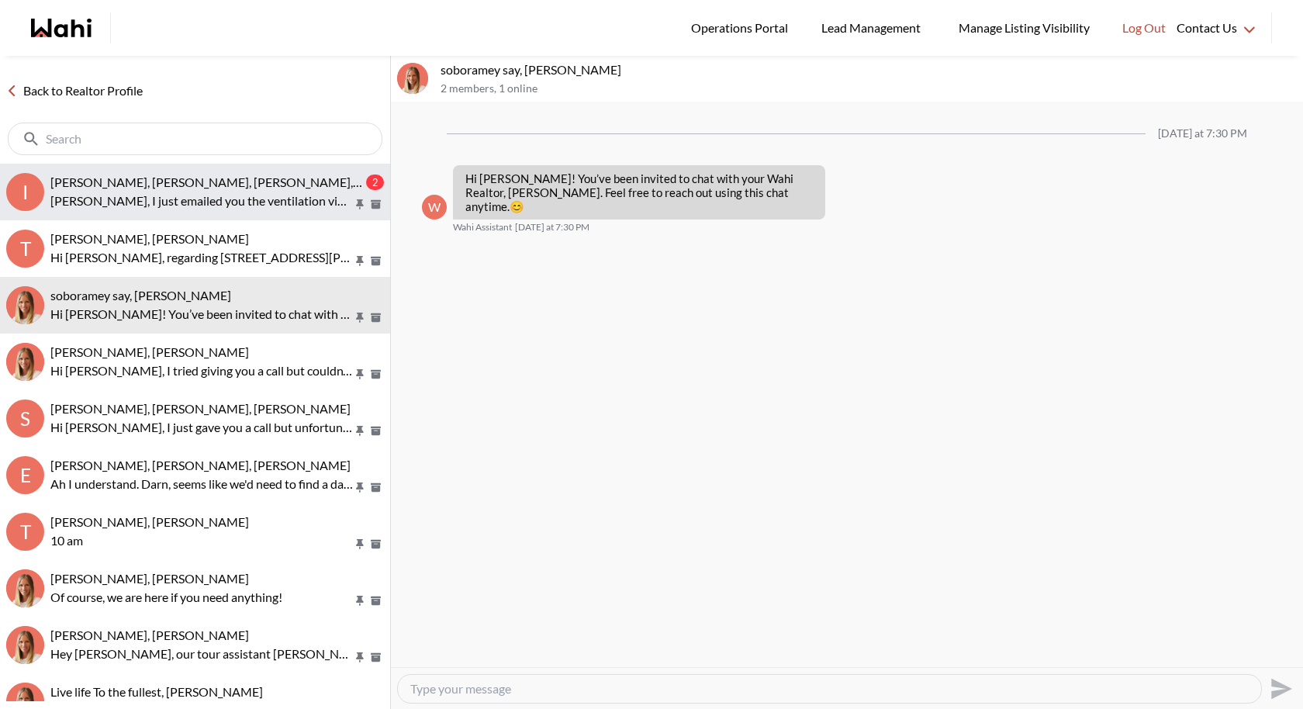
click at [220, 200] on p "[PERSON_NAME], I just emailed you the ventilation video and update. Please chec…" at bounding box center [201, 201] width 303 height 19
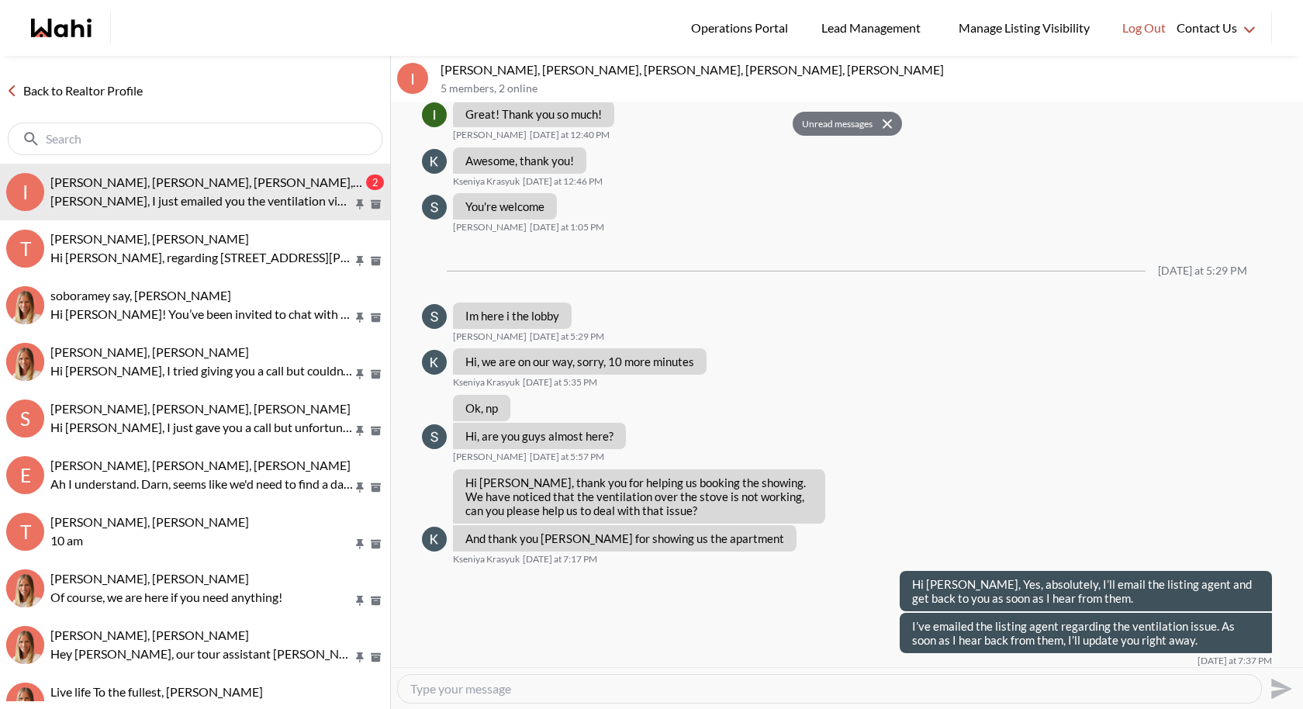
scroll to position [830, 0]
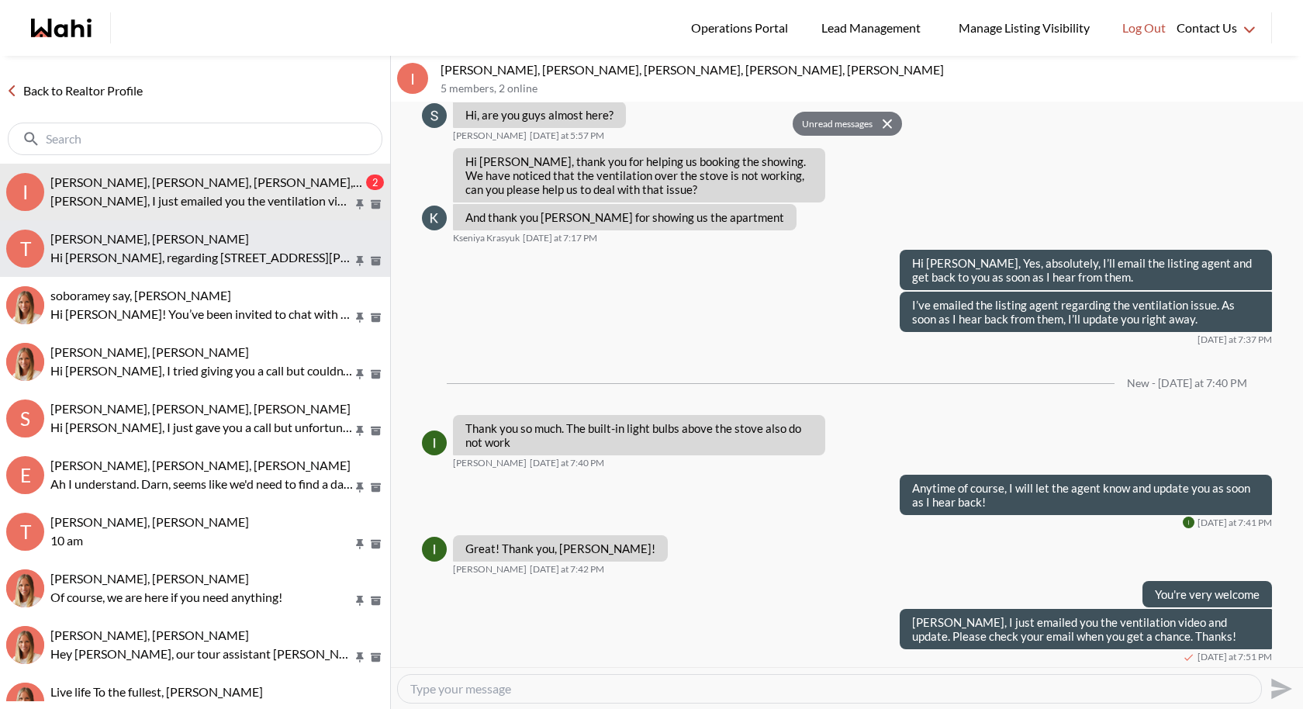
click at [249, 237] on span "[PERSON_NAME], [PERSON_NAME]" at bounding box center [149, 238] width 199 height 15
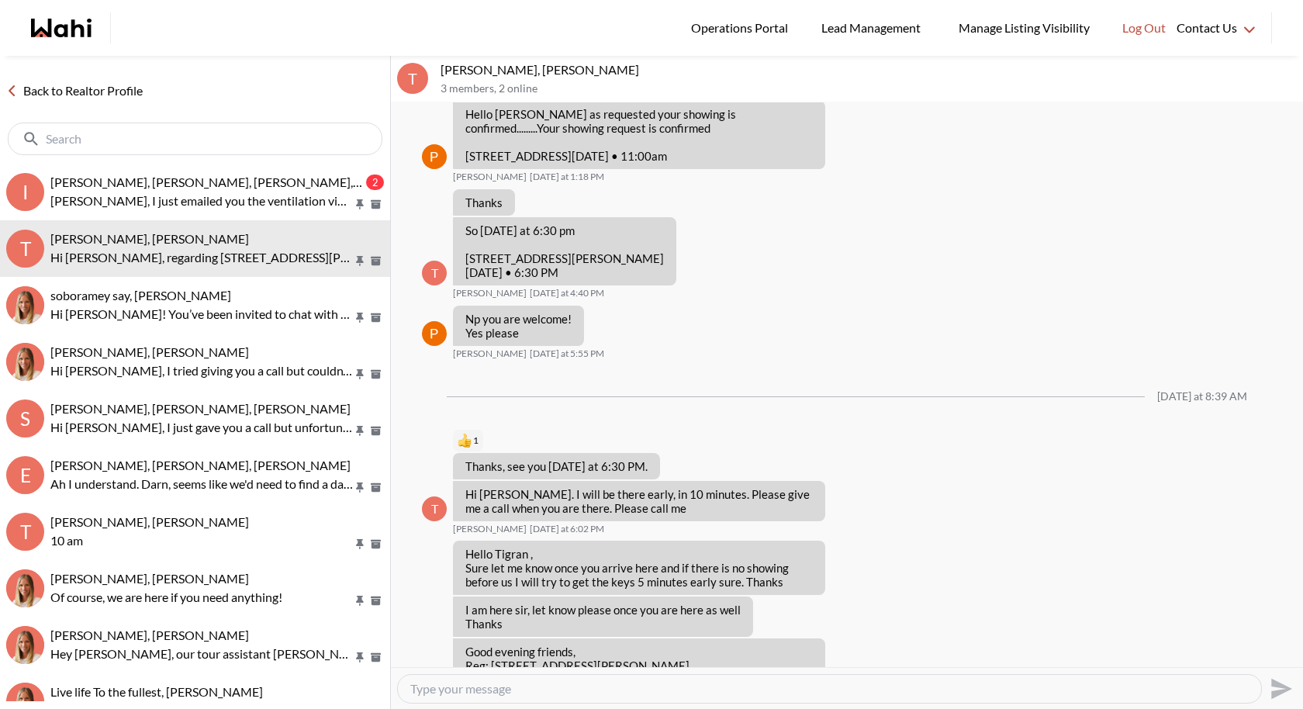
scroll to position [753, 0]
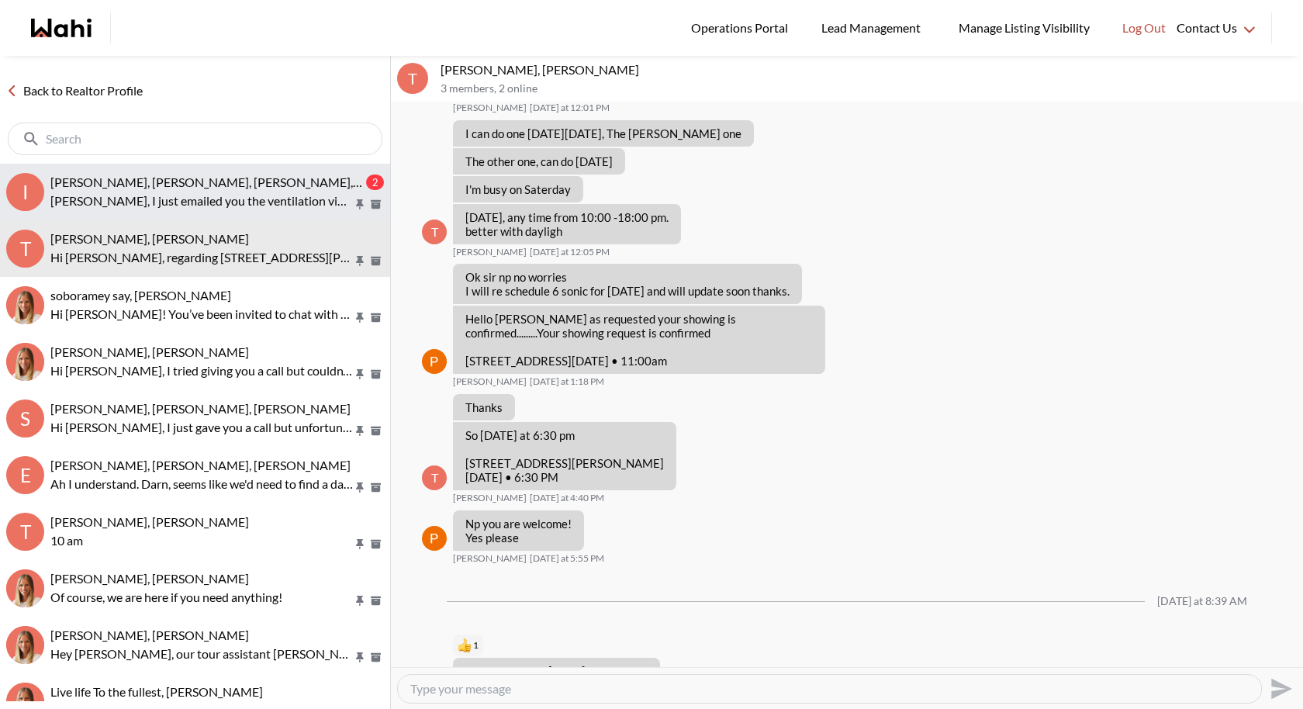
click at [218, 177] on span "[PERSON_NAME], [PERSON_NAME], [PERSON_NAME], [PERSON_NAME], [PERSON_NAME]" at bounding box center [301, 182] width 503 height 15
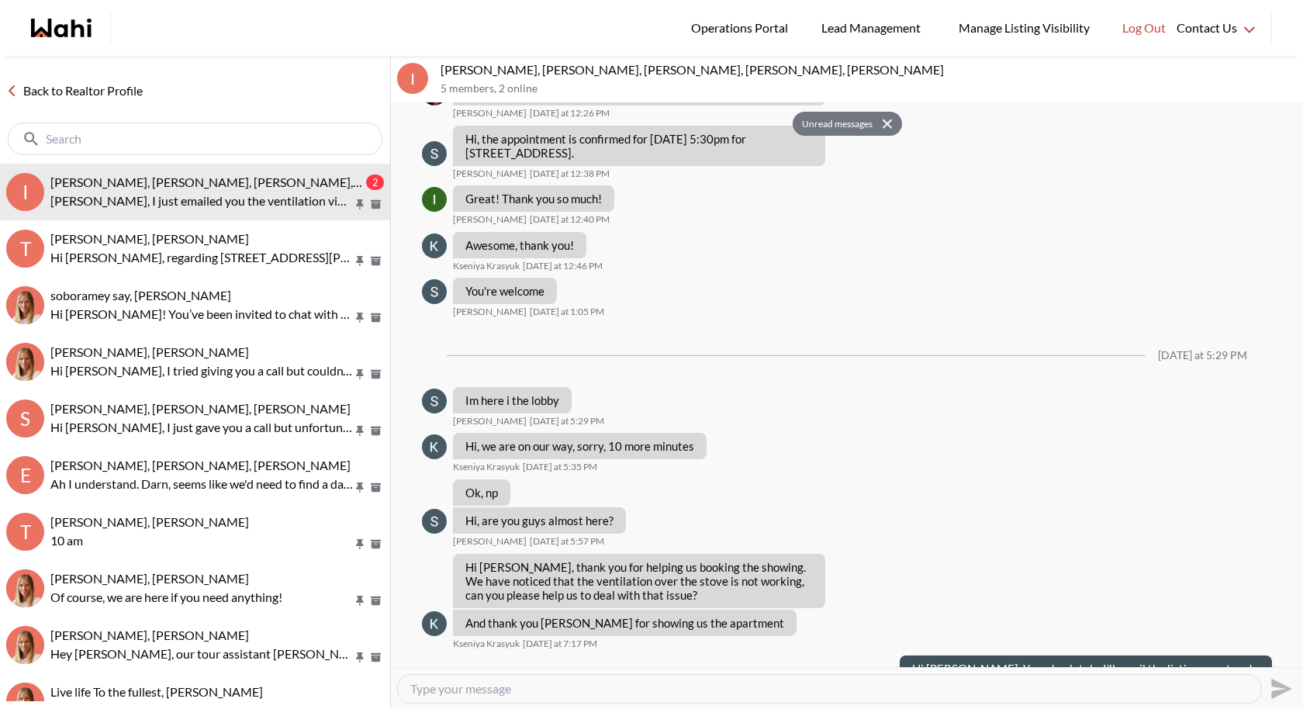
scroll to position [830, 0]
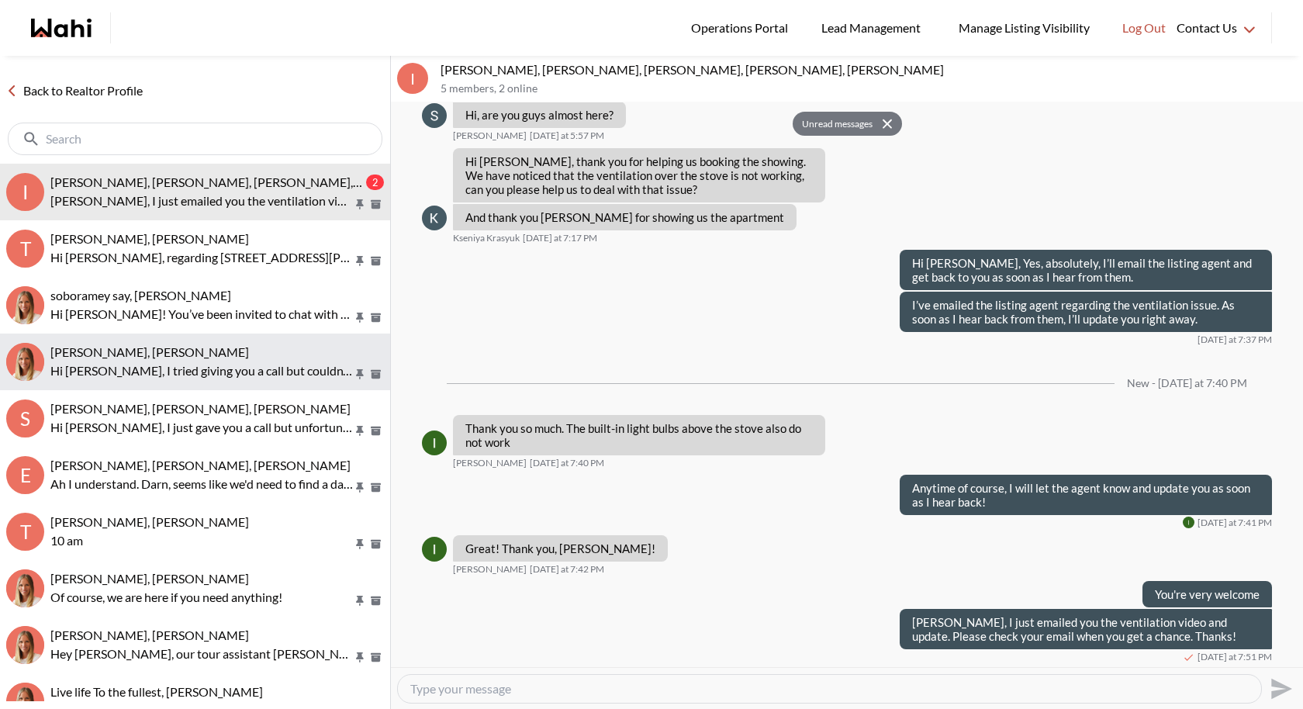
click at [189, 361] on p "Hi [PERSON_NAME], I tried giving you a call but couldn't reach you. Please let …" at bounding box center [201, 370] width 303 height 19
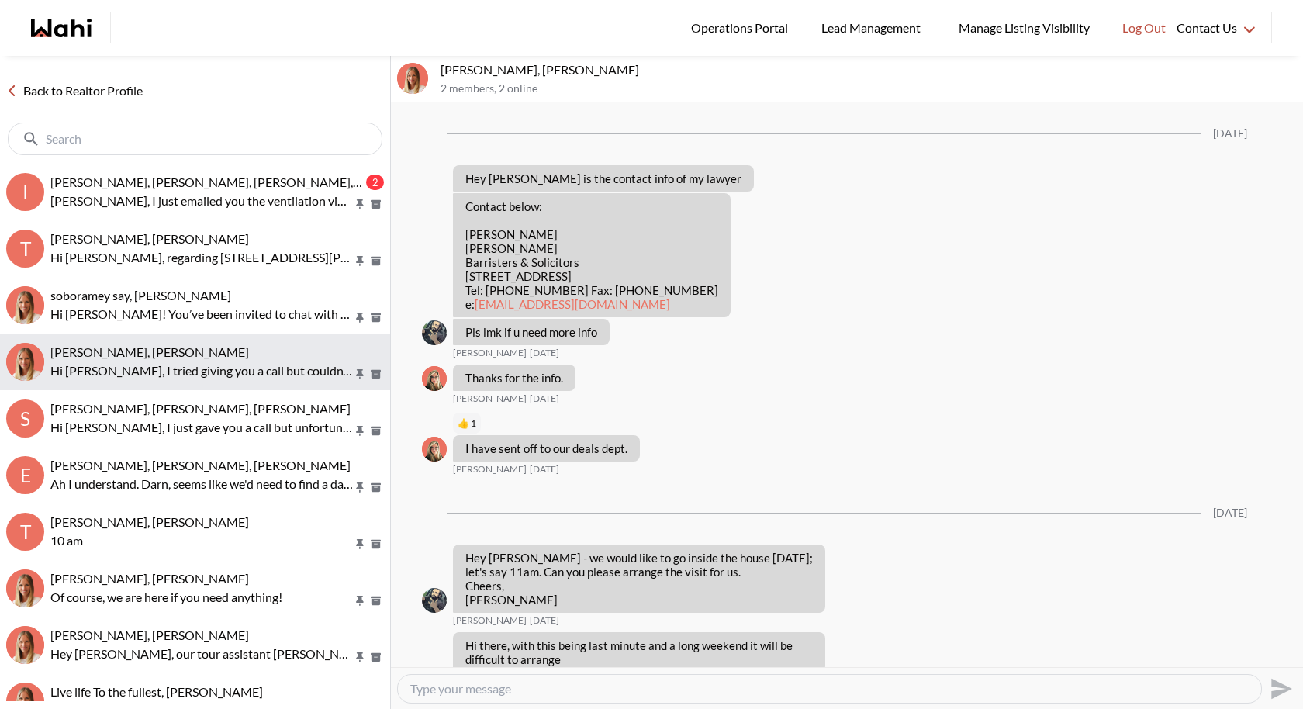
scroll to position [1281, 0]
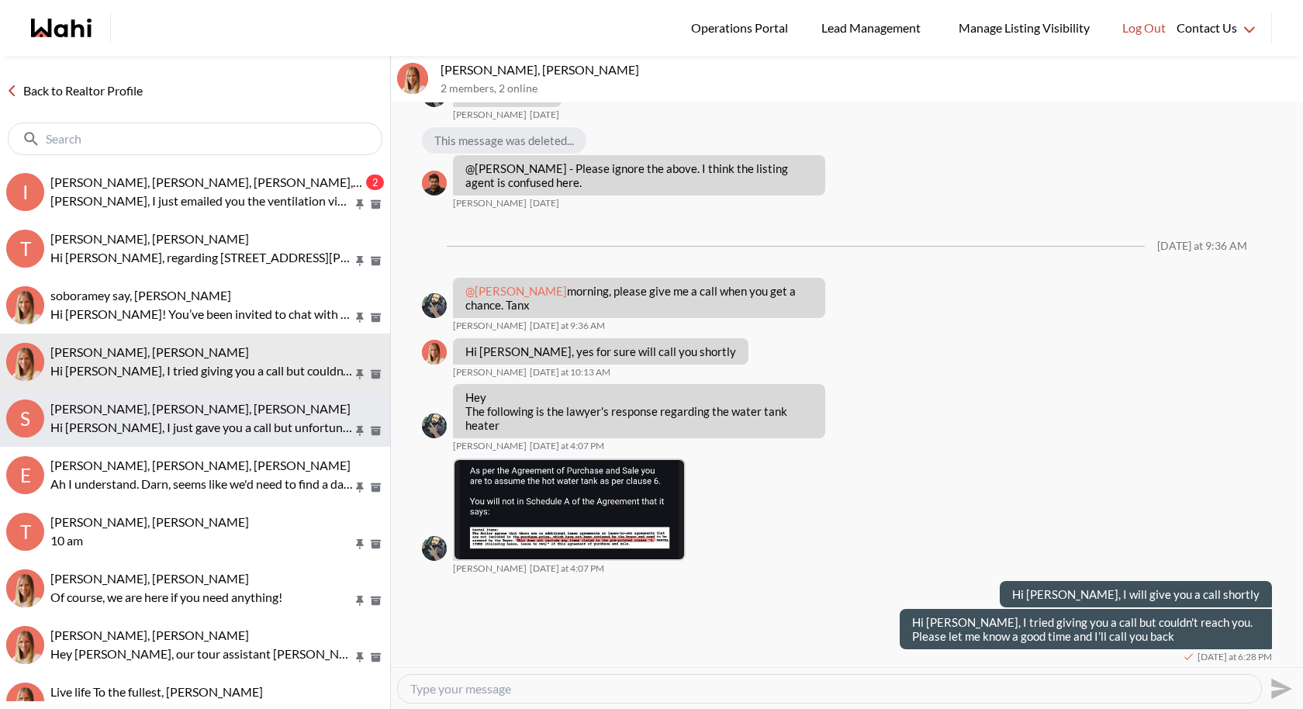
click at [177, 425] on p "Hi [PERSON_NAME], I just gave you a call but unfortunately couldn't reach you. …" at bounding box center [201, 427] width 303 height 19
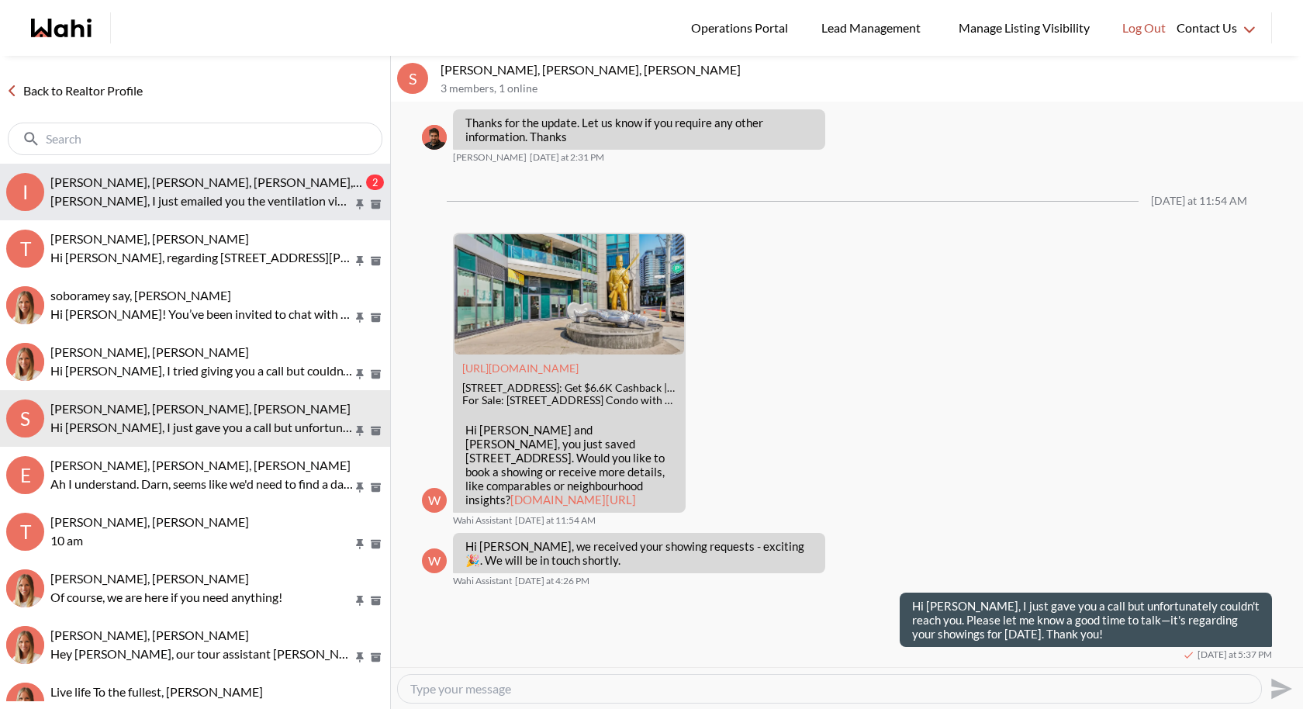
click at [154, 176] on span "[PERSON_NAME], [PERSON_NAME], [PERSON_NAME], [PERSON_NAME], [PERSON_NAME]" at bounding box center [301, 182] width 503 height 15
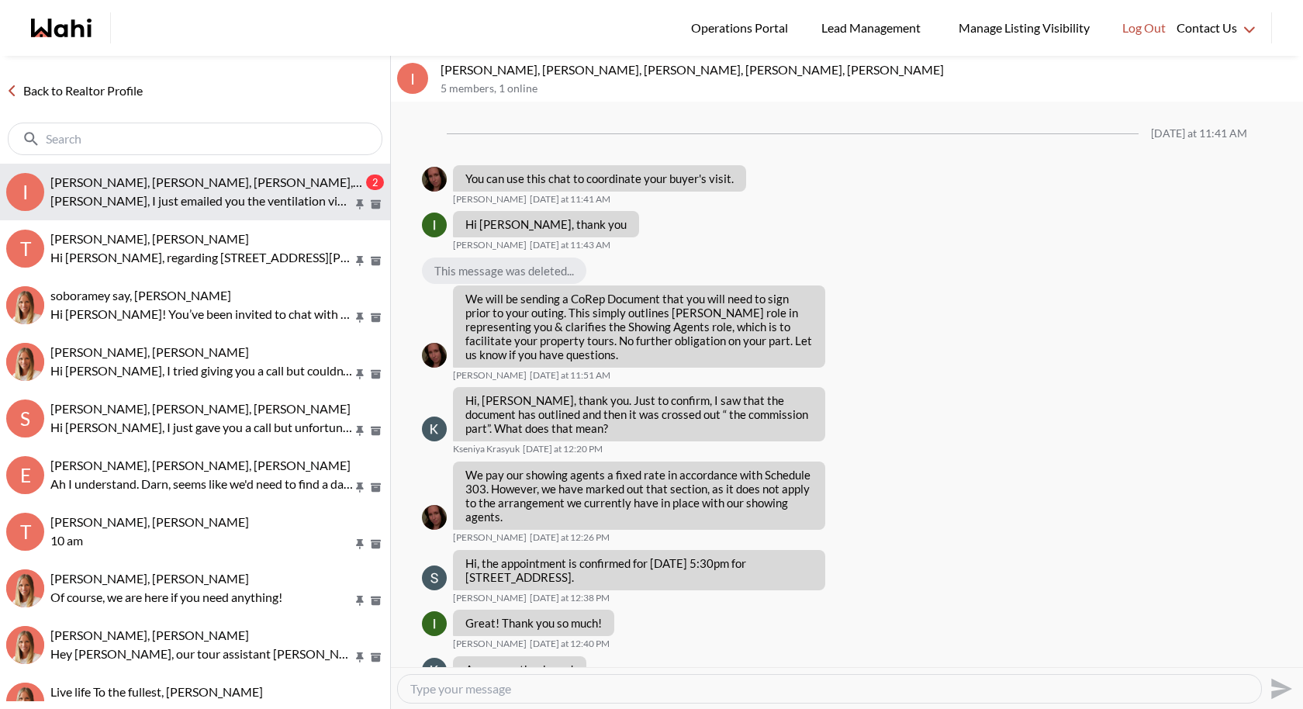
scroll to position [768, 0]
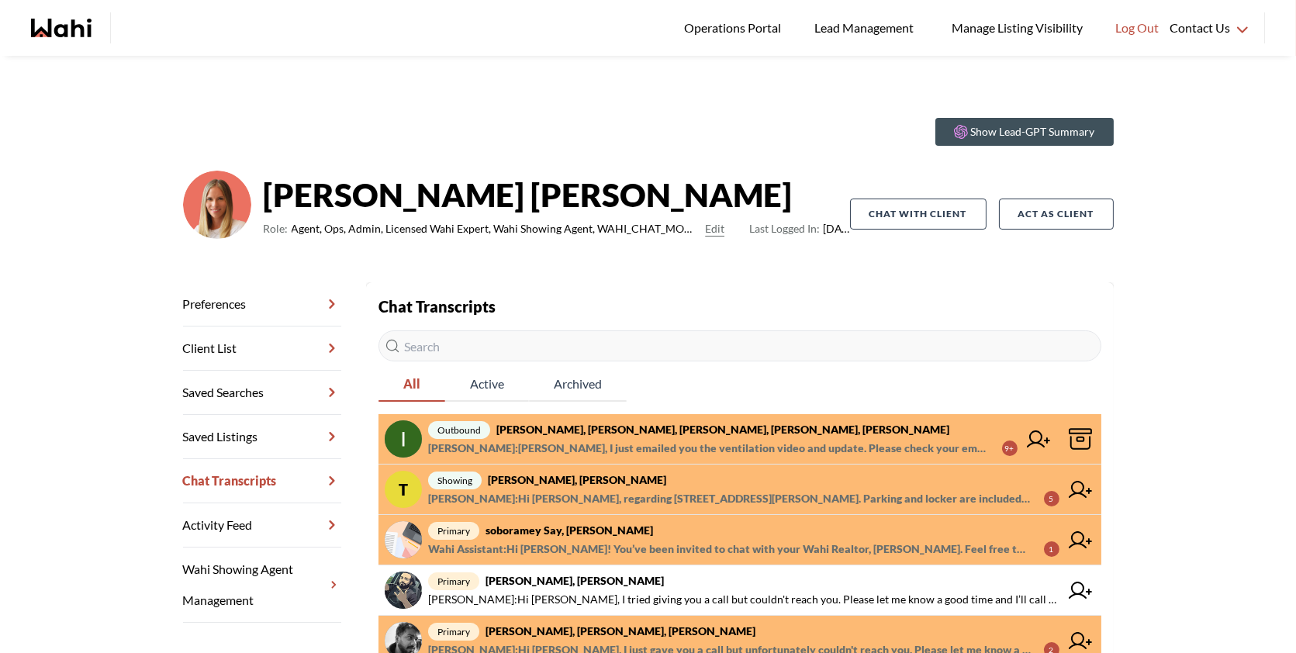
click at [704, 419] on link "outbound [PERSON_NAME], [PERSON_NAME], [PERSON_NAME], [PERSON_NAME], [PERSON_NA…" at bounding box center [740, 439] width 723 height 50
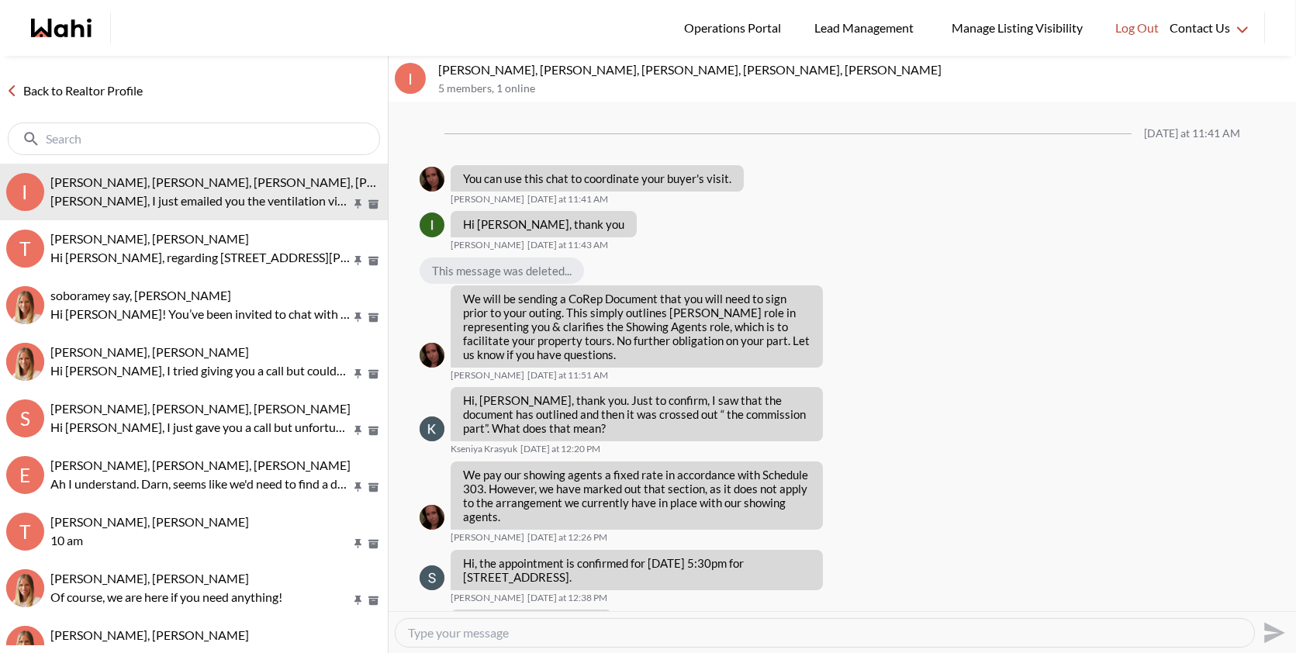
scroll to position [824, 0]
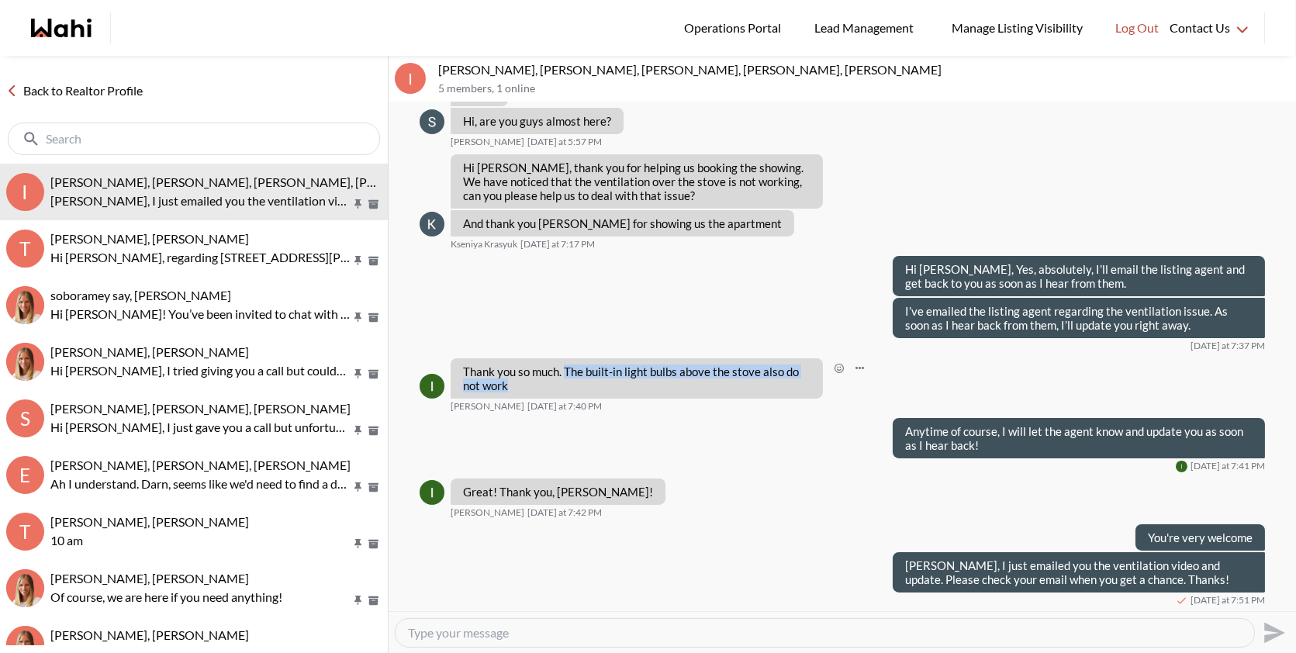
drag, startPoint x: 567, startPoint y: 368, endPoint x: 608, endPoint y: 387, distance: 45.5
click at [608, 387] on p "Thank you so much. The built-in light bulbs above the stove also do not work" at bounding box center [637, 379] width 348 height 28
copy p "The built-in light bulbs above the stove also do not work"
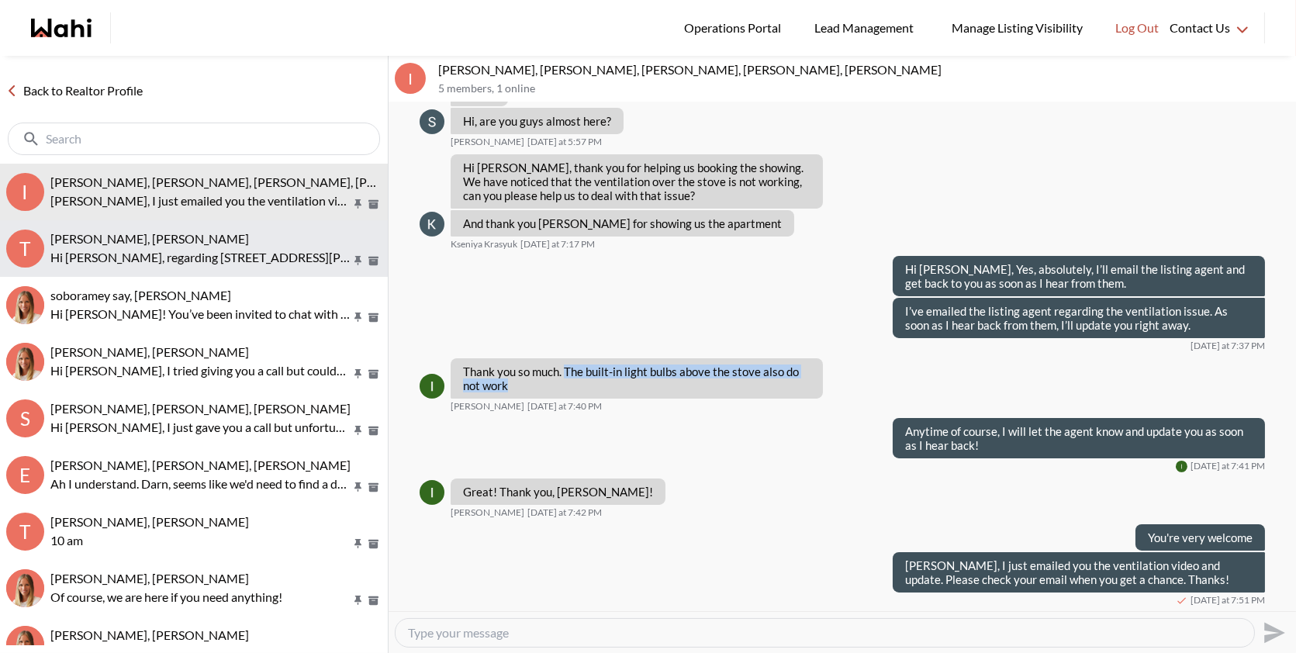
click at [119, 266] on p "Hi [PERSON_NAME], regarding [STREET_ADDRESS][PERSON_NAME]. Parking and locker a…" at bounding box center [200, 257] width 300 height 19
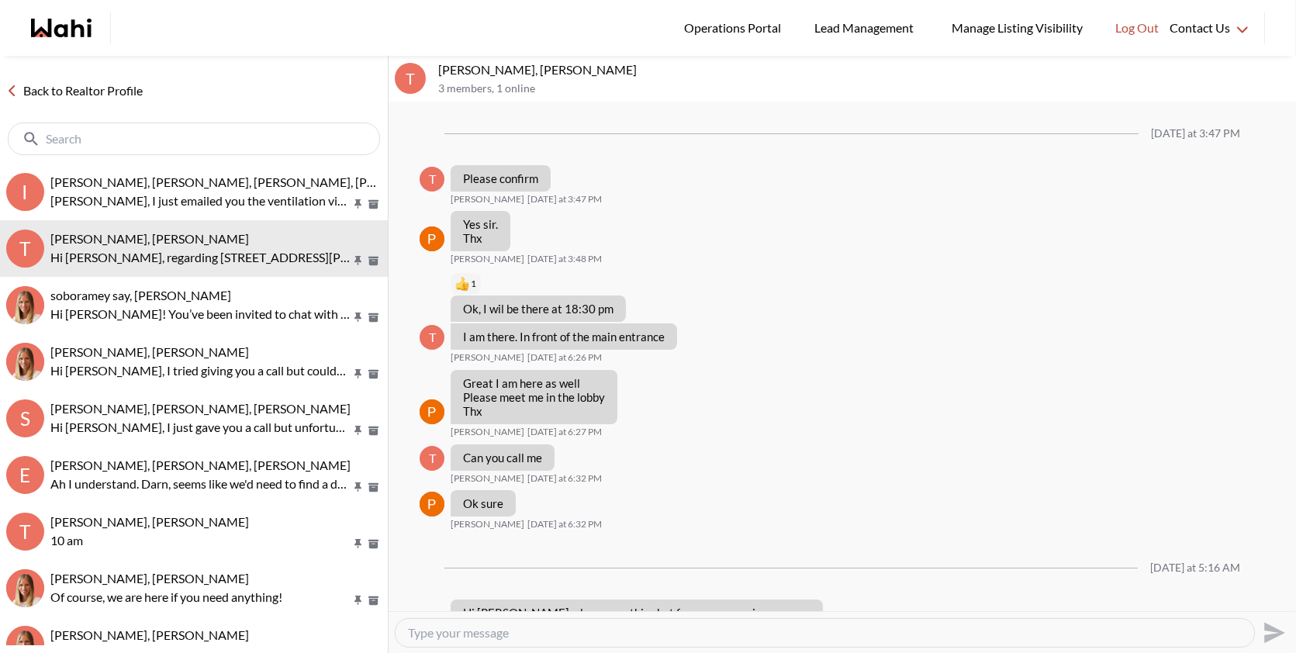
scroll to position [1174, 0]
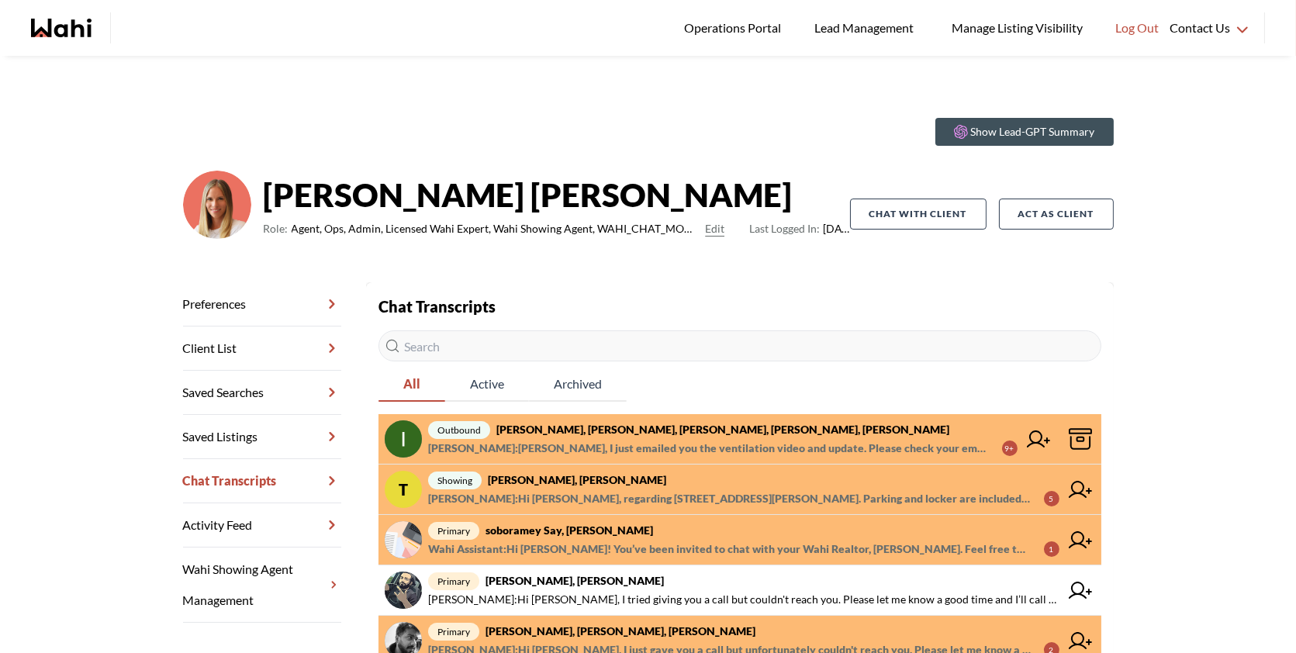
click at [579, 420] on span "outbound [PERSON_NAME], [PERSON_NAME], [PERSON_NAME], [PERSON_NAME], [PERSON_NA…" at bounding box center [723, 429] width 590 height 19
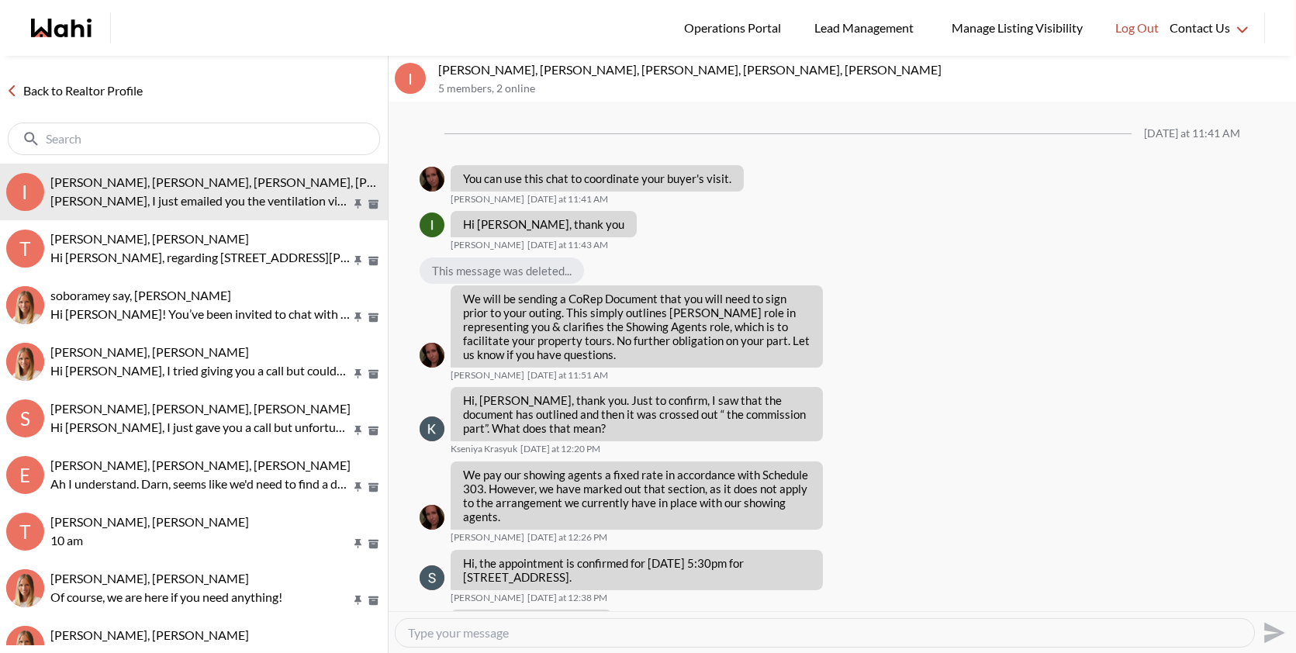
scroll to position [824, 0]
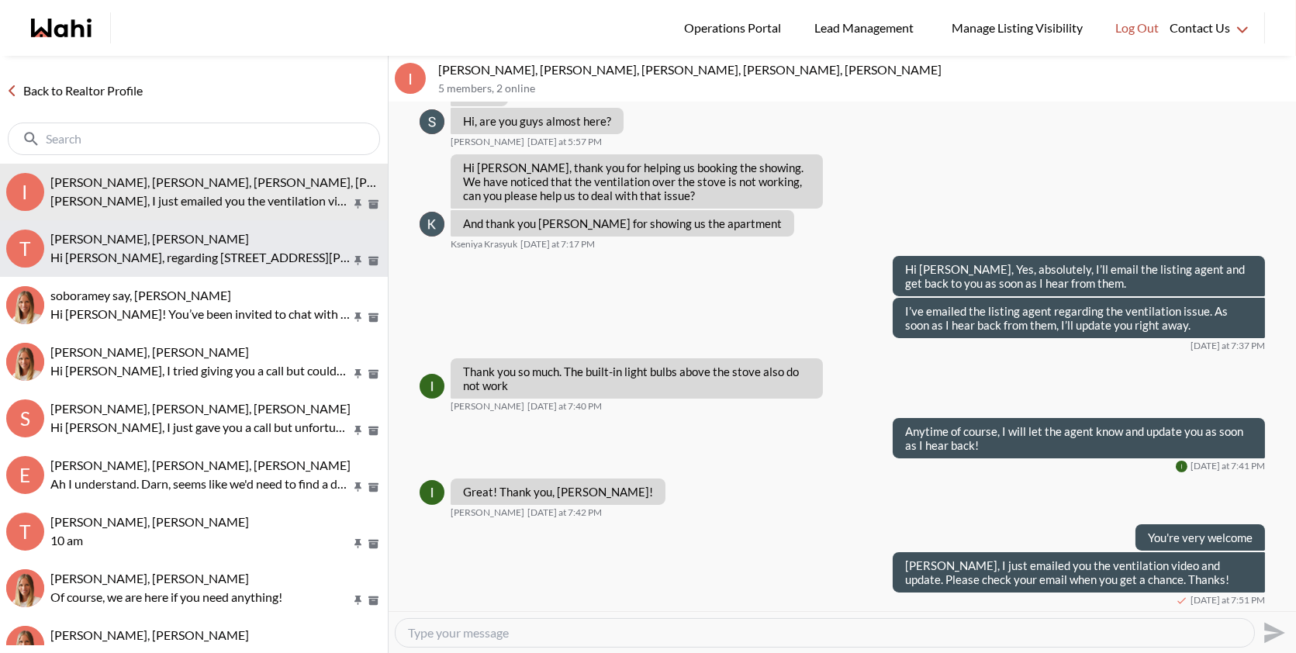
click at [183, 257] on p "Hi [PERSON_NAME], regarding [STREET_ADDRESS][PERSON_NAME]. Parking and locker a…" at bounding box center [200, 257] width 300 height 19
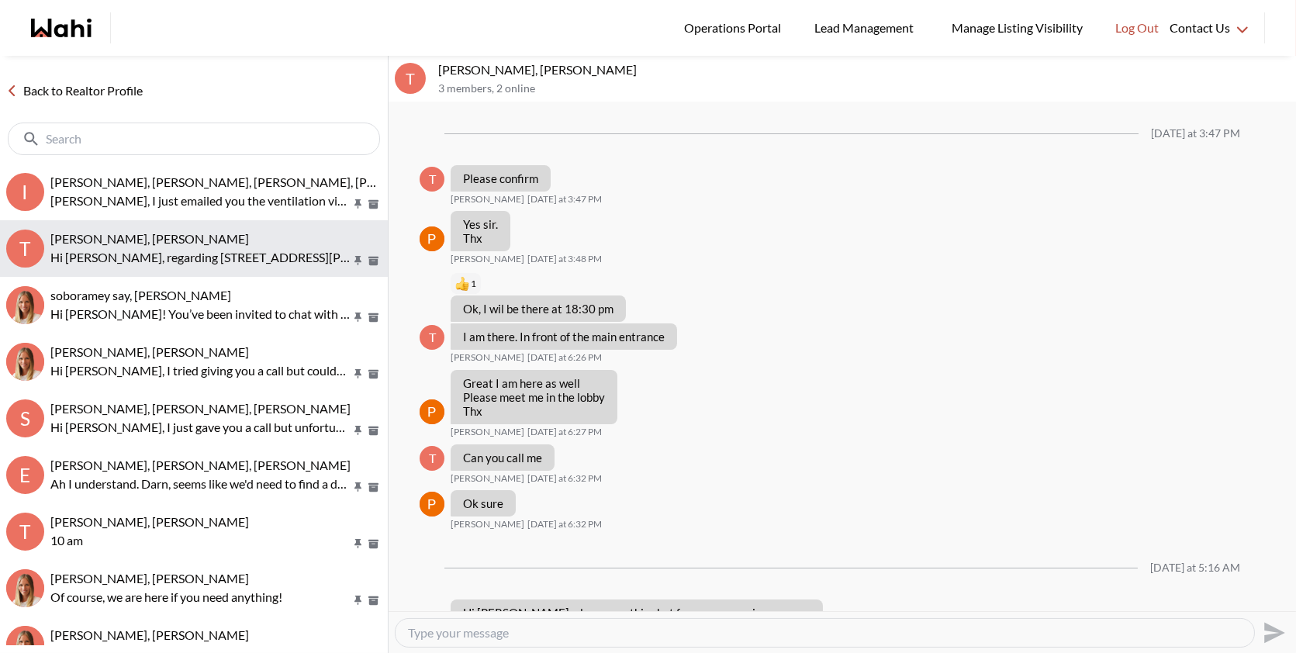
scroll to position [1174, 0]
